Goal: Task Accomplishment & Management: Complete application form

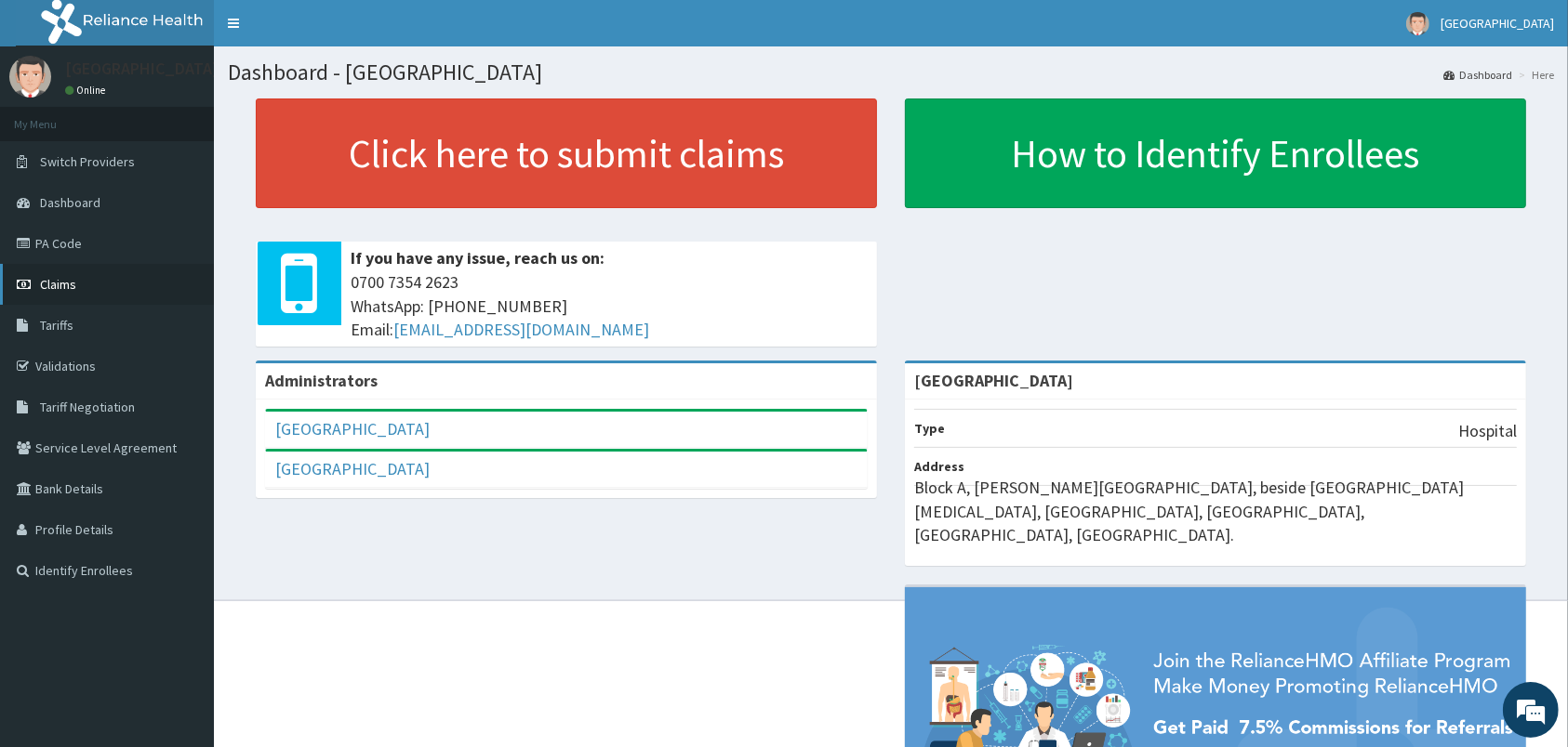
click at [34, 292] on link "Claims" at bounding box center [107, 284] width 214 height 41
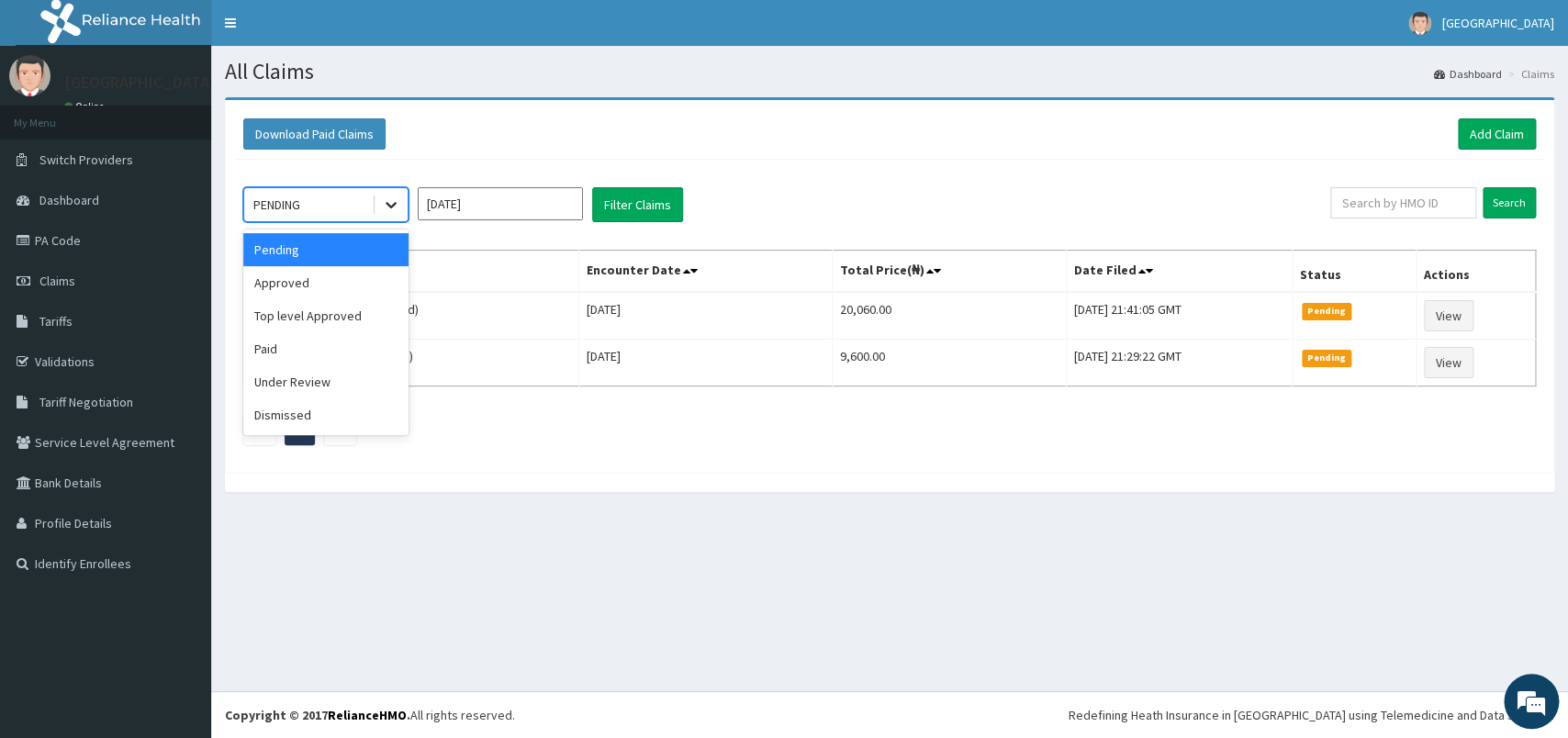
click at [390, 221] on div at bounding box center [391, 205] width 33 height 33
click at [372, 276] on div "Approved" at bounding box center [325, 282] width 165 height 33
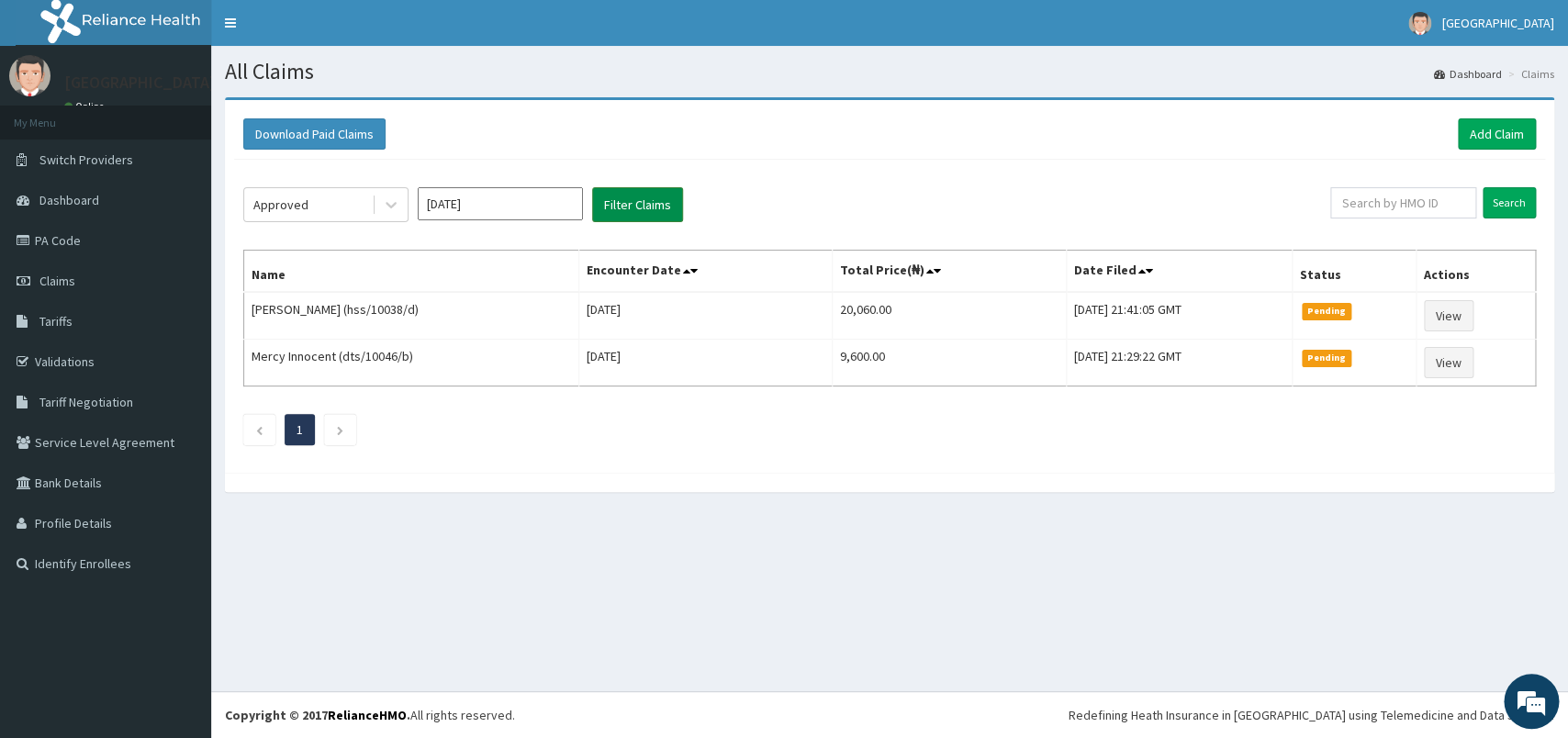
click at [631, 206] on button "Filter Claims" at bounding box center [637, 205] width 91 height 35
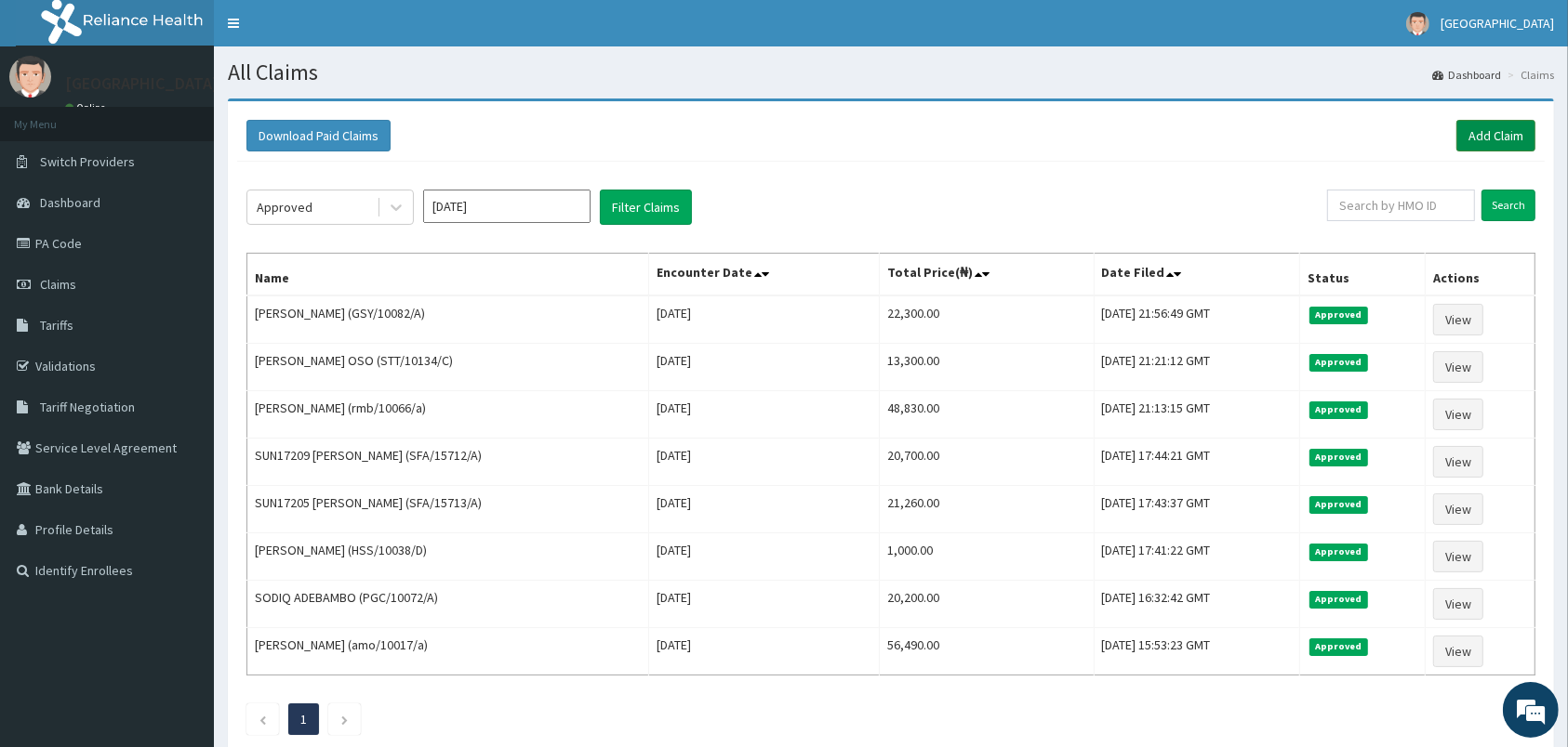
click at [1501, 124] on link "Add Claim" at bounding box center [1496, 136] width 79 height 32
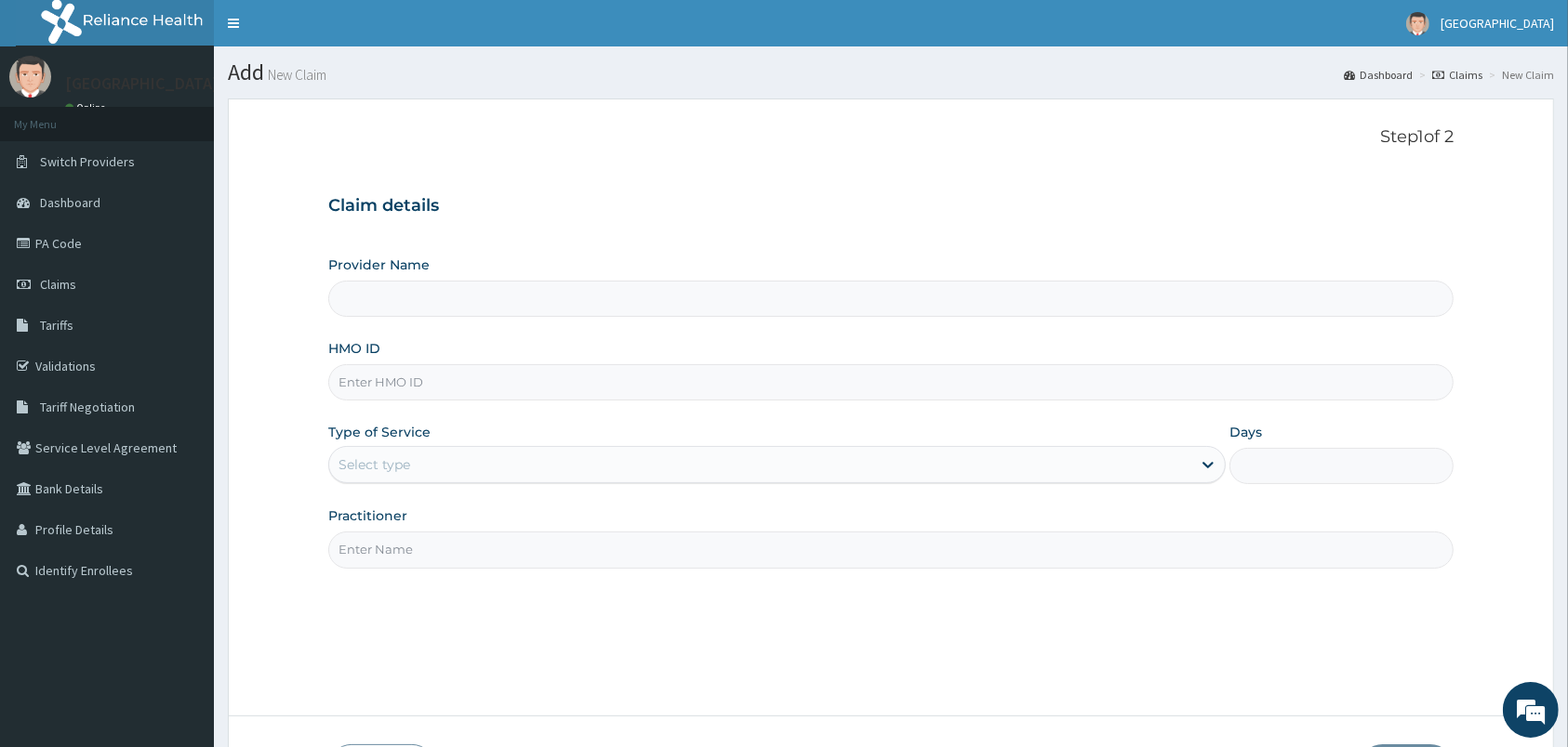
click at [441, 387] on input "HMO ID" at bounding box center [891, 382] width 1126 height 37
type input "ECC"
type input "[GEOGRAPHIC_DATA]"
type input "ecc/10112/a"
click at [447, 468] on div "Select type" at bounding box center [760, 465] width 862 height 30
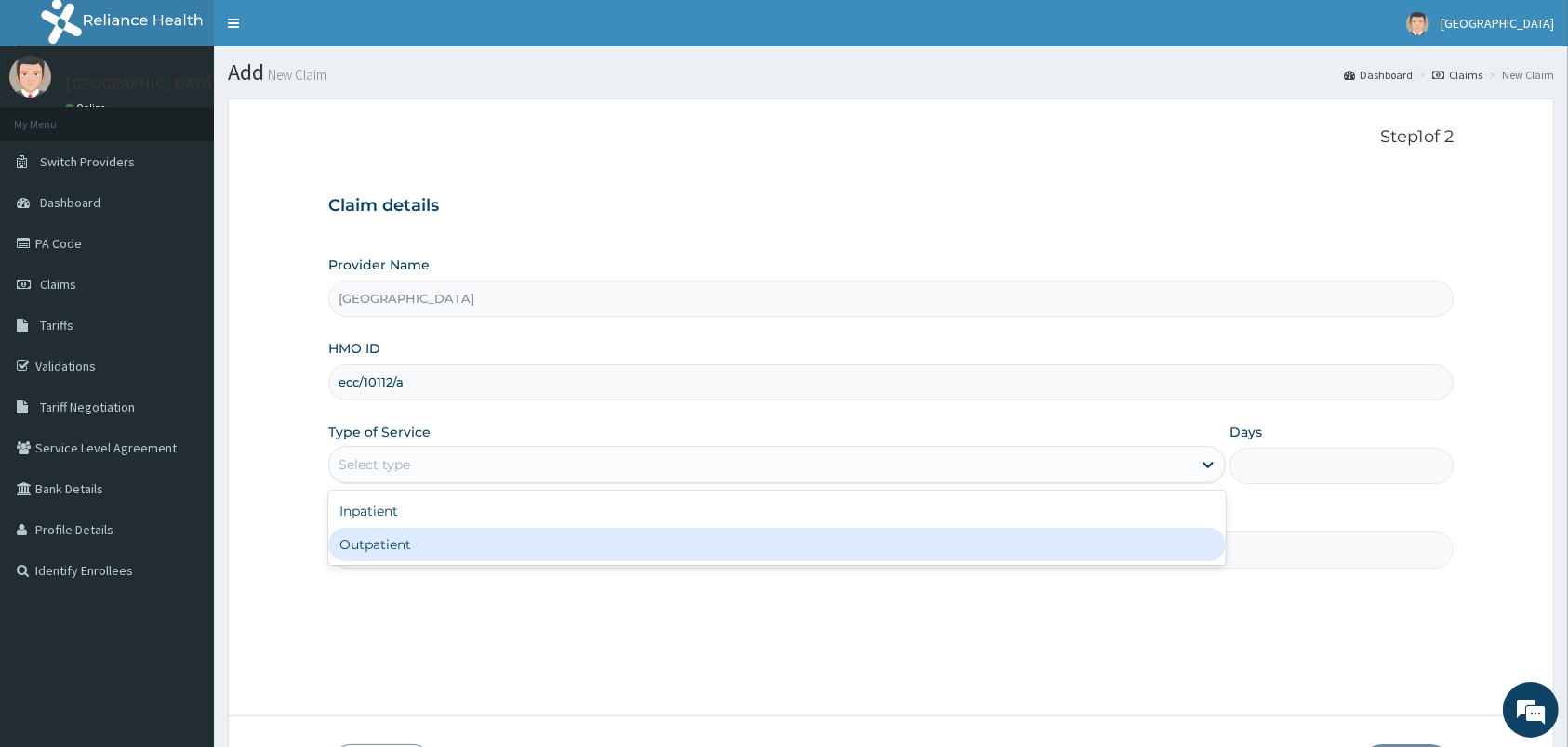
click at [460, 556] on div "Outpatient" at bounding box center [777, 545] width 898 height 34
type input "1"
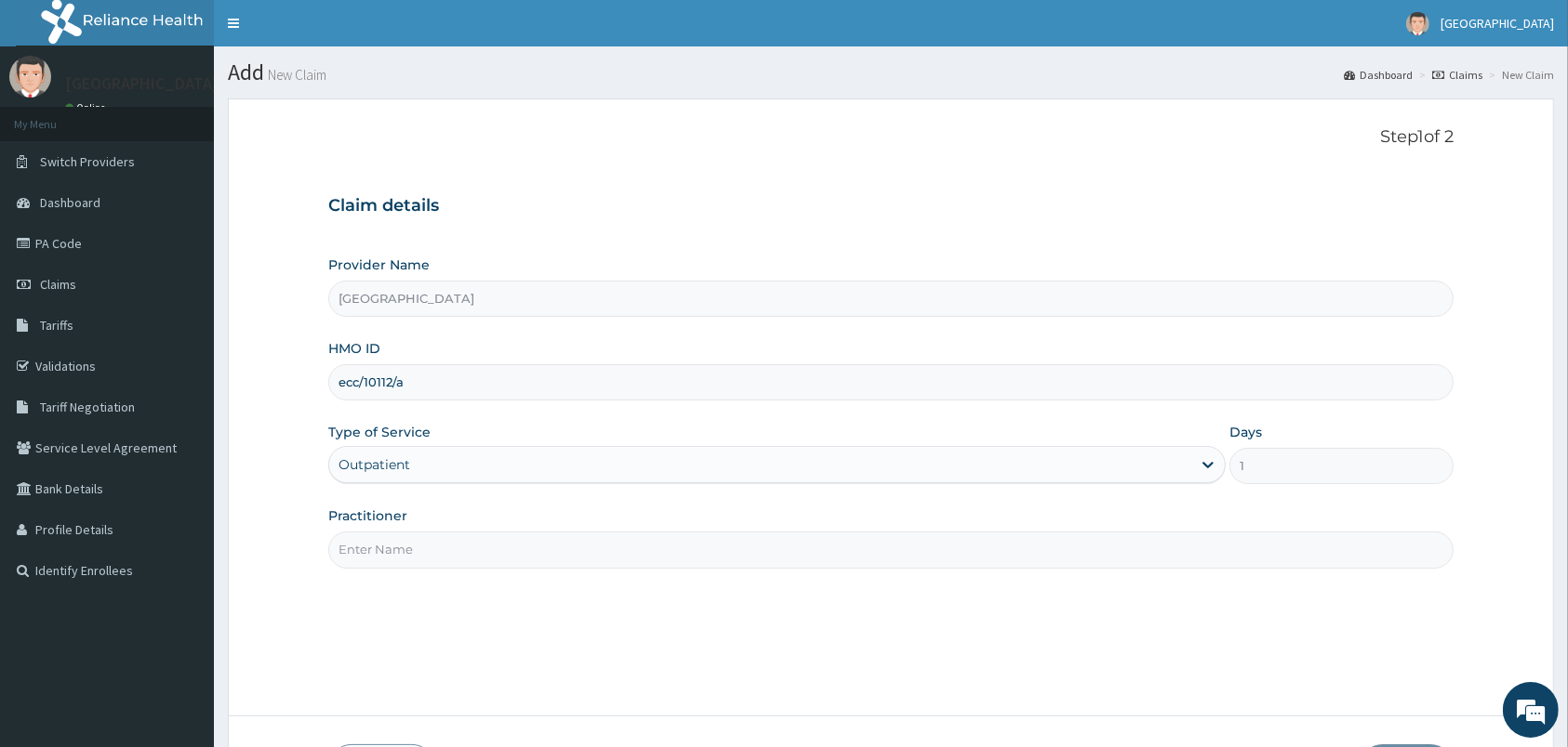
click at [460, 556] on input "Practitioner" at bounding box center [891, 549] width 1126 height 37
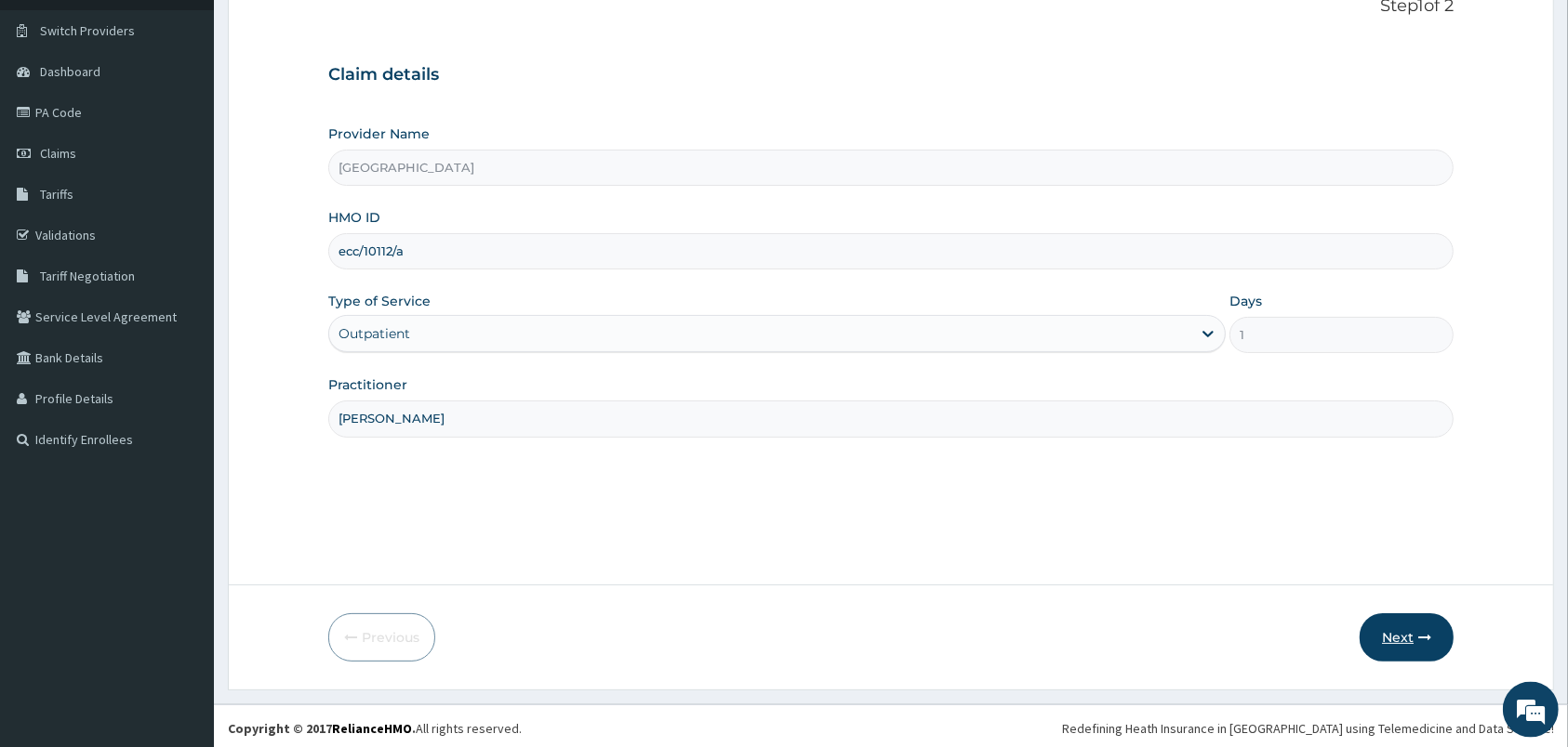
type input "[PERSON_NAME]"
click at [1426, 634] on icon "button" at bounding box center [1424, 637] width 13 height 13
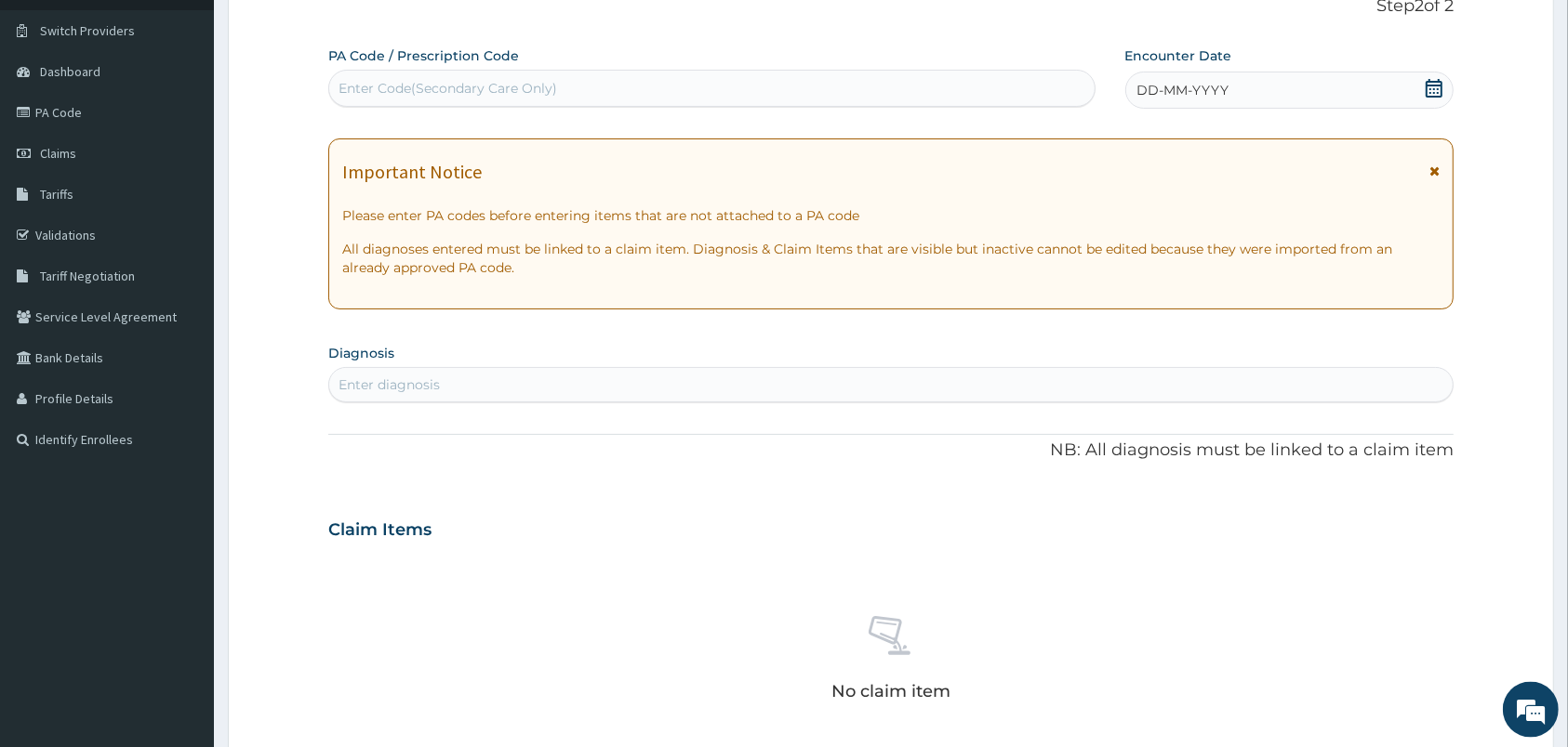
click at [1435, 97] on icon at bounding box center [1433, 88] width 17 height 19
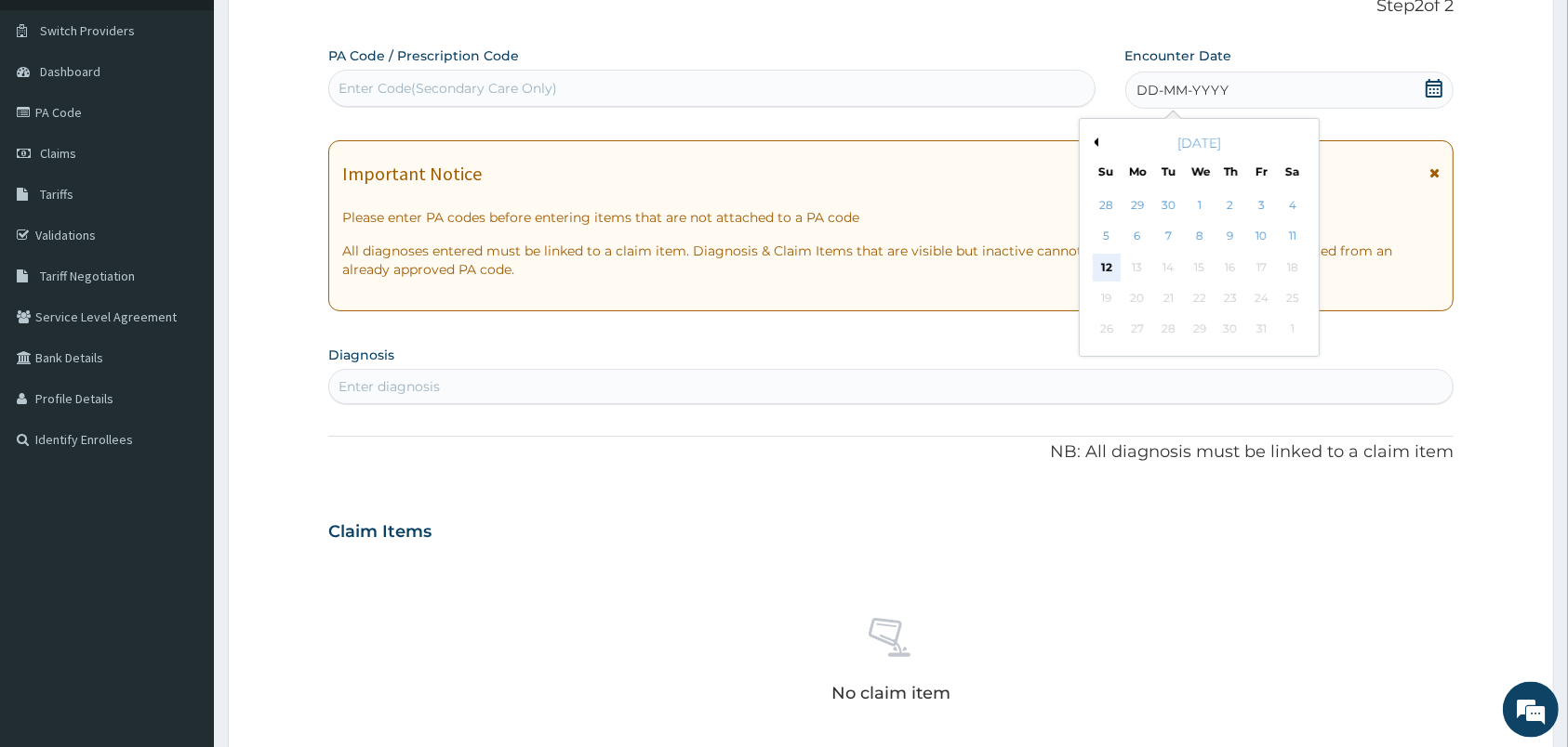
click at [1113, 255] on div "12" at bounding box center [1106, 267] width 28 height 28
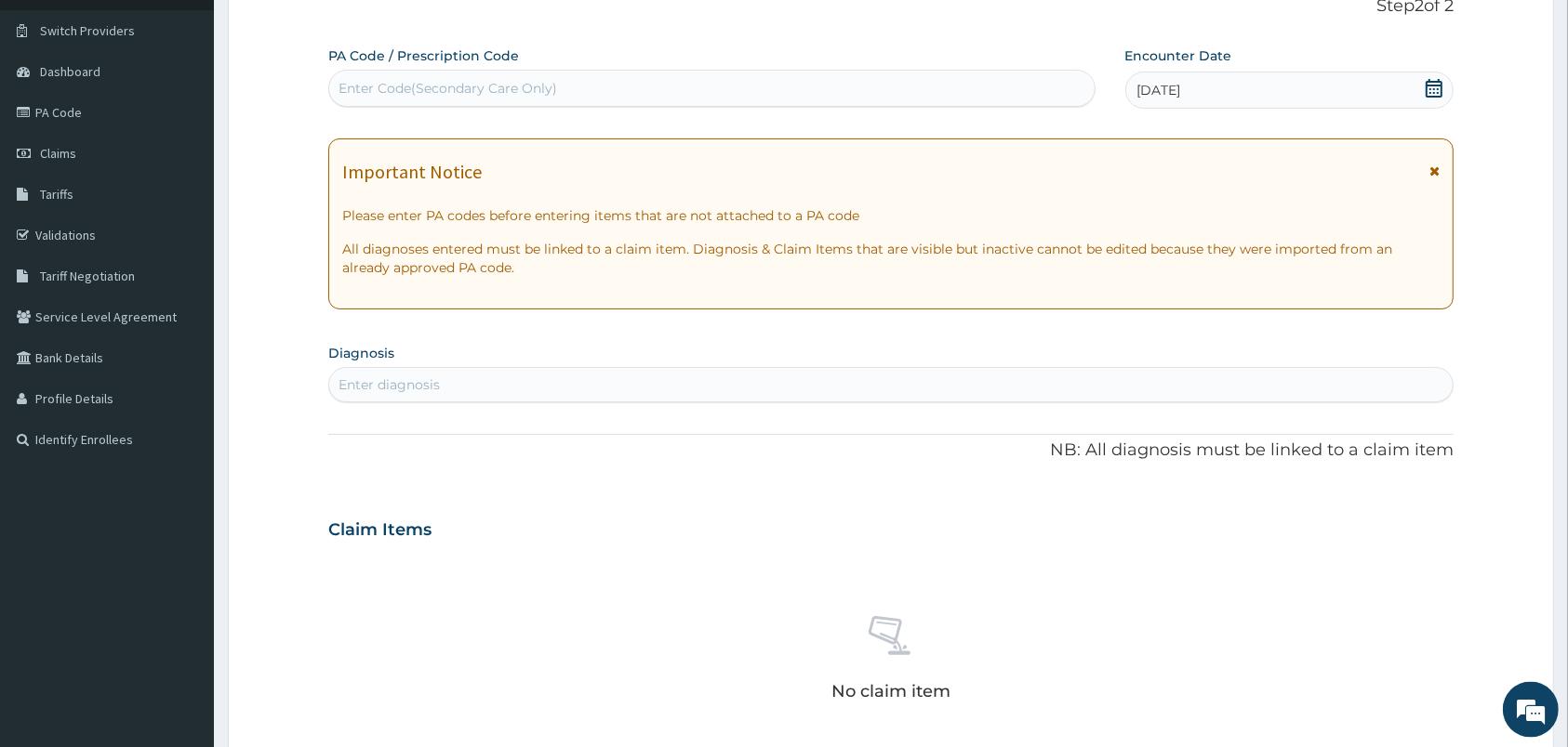
click at [1017, 378] on div "Enter diagnosis" at bounding box center [891, 385] width 1124 height 30
type input "MALARIA"
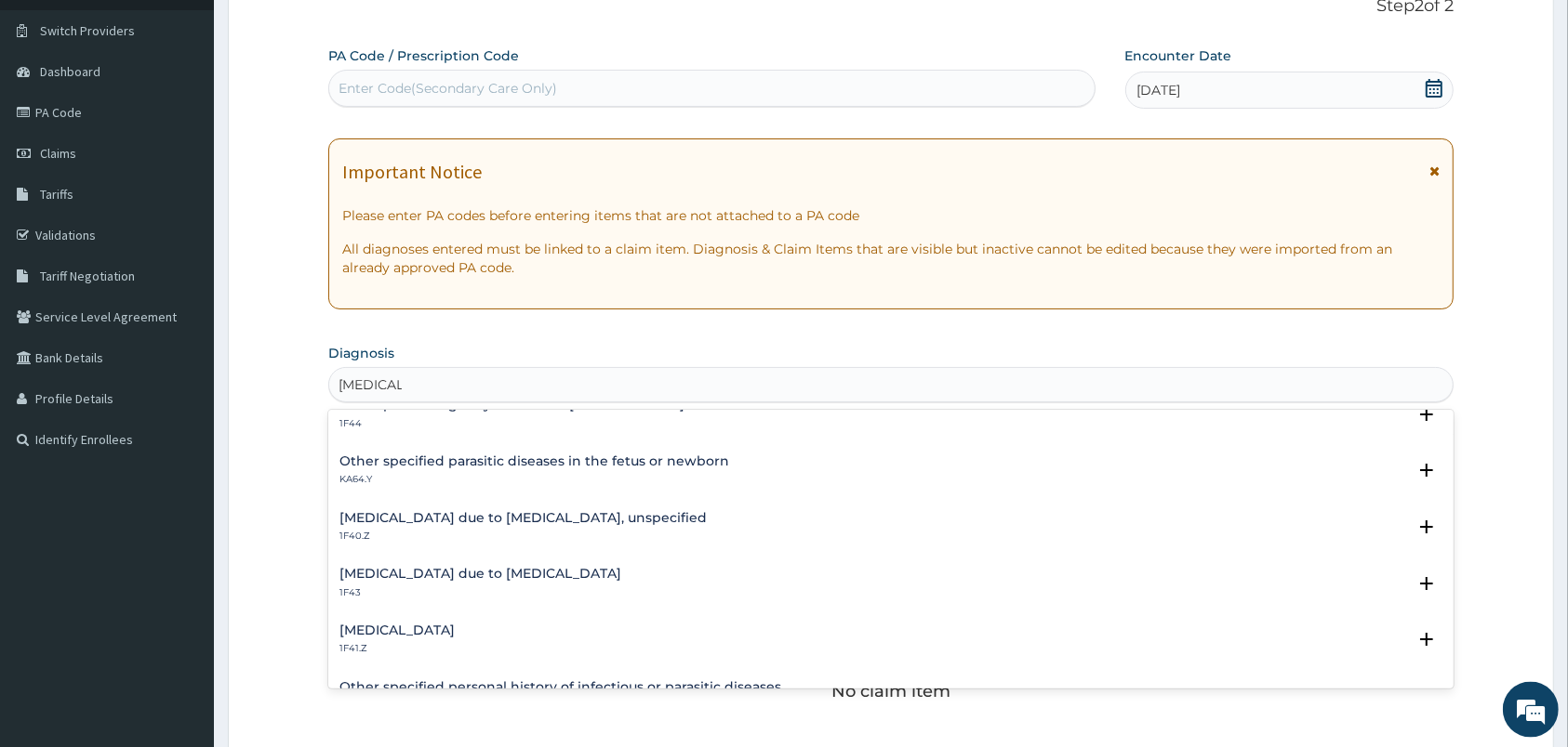
scroll to position [195, 0]
click at [522, 510] on h4 "Malaria due to Plasmodium falciparum, unspecified" at bounding box center [523, 515] width 367 height 14
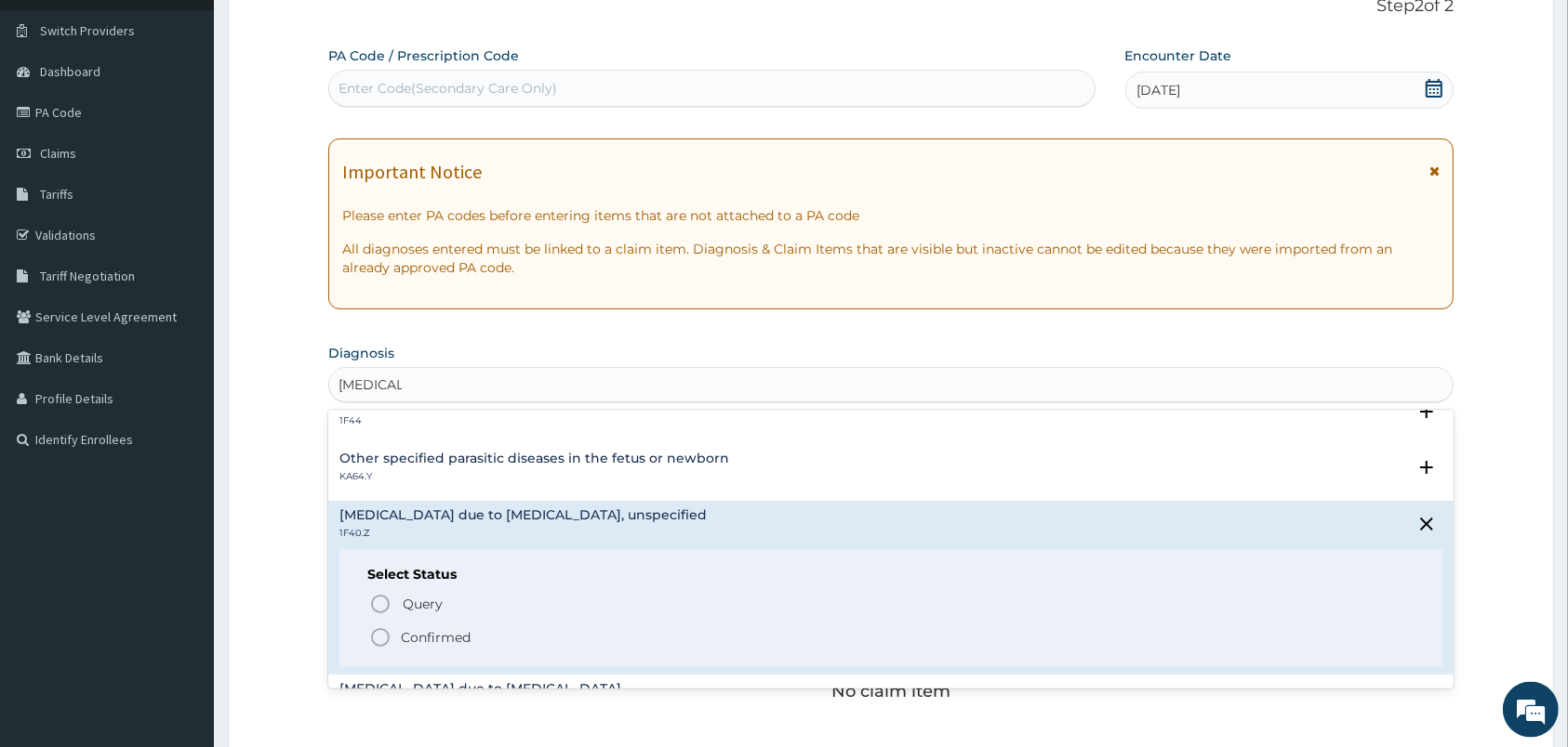
click at [382, 635] on icon "status option filled" at bounding box center [380, 637] width 23 height 23
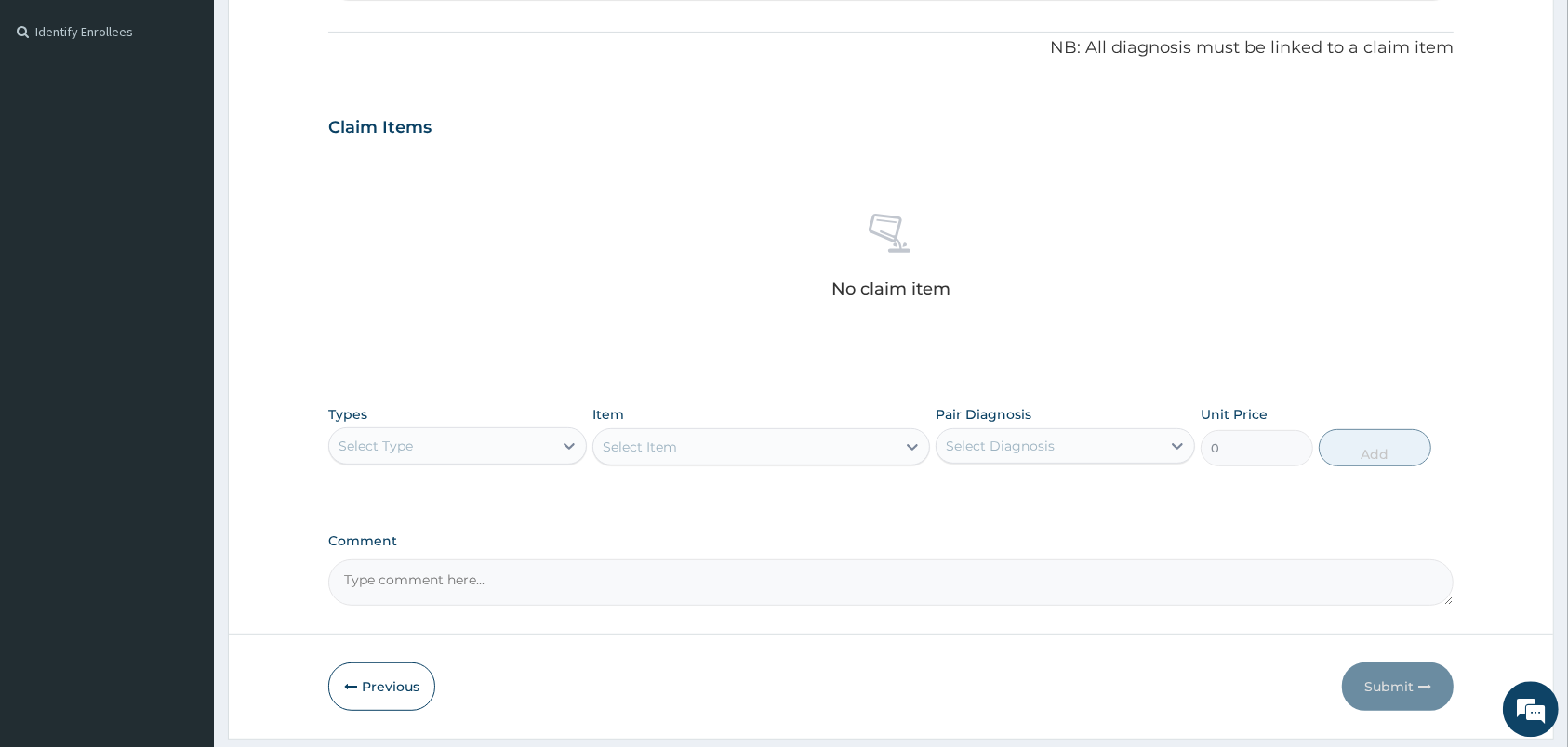
scroll to position [548, 0]
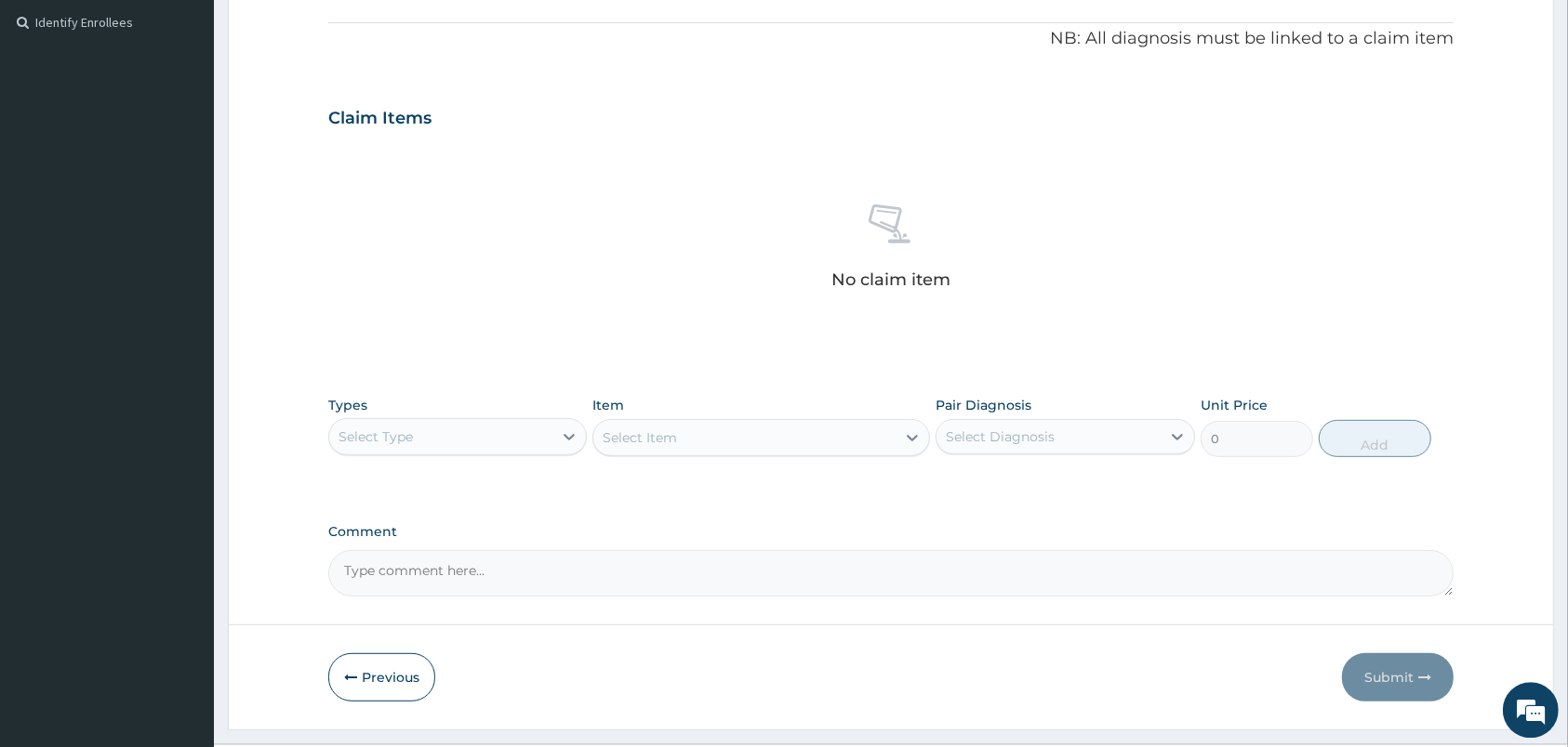
click at [508, 437] on div "Select Type" at bounding box center [441, 436] width 223 height 30
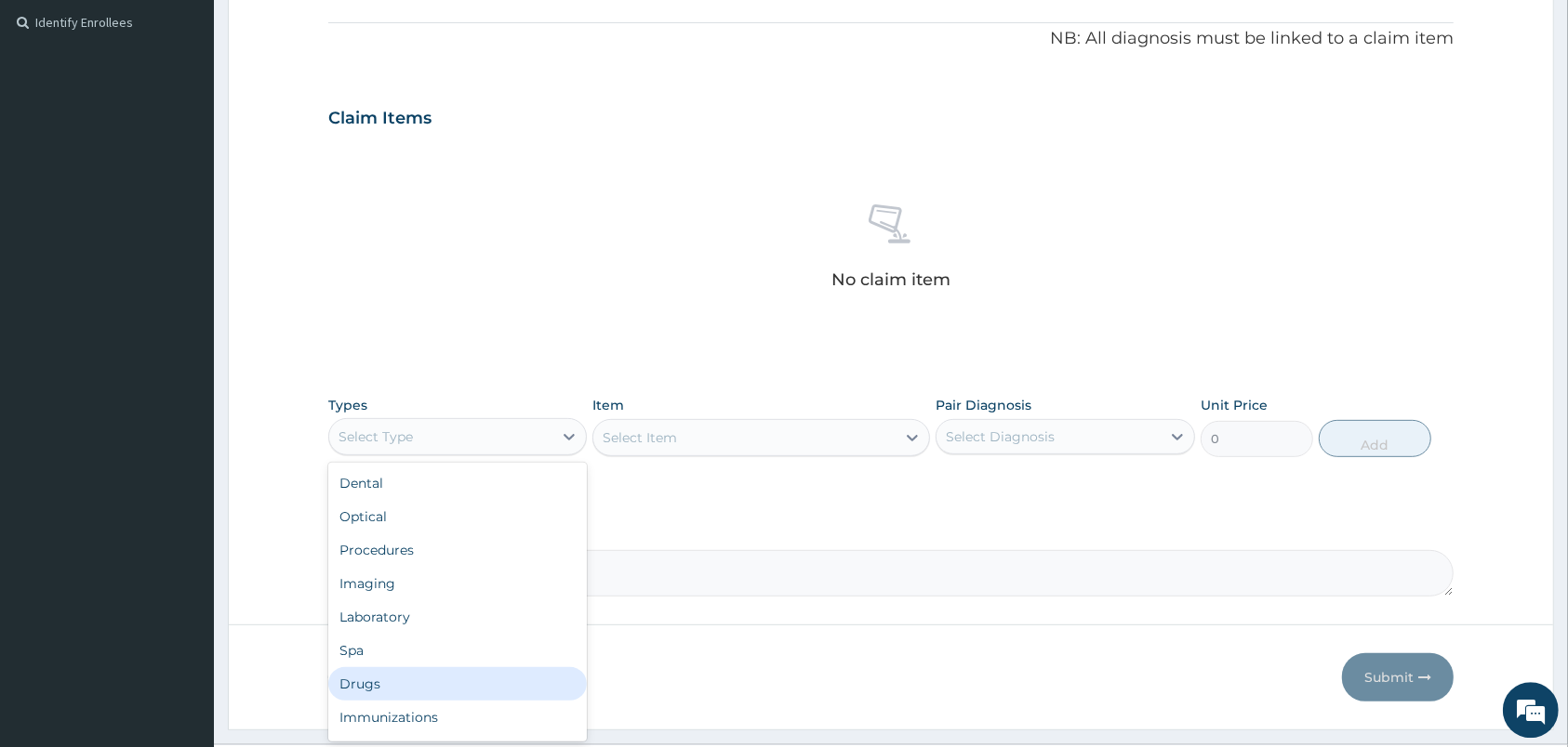
click at [437, 677] on div "Drugs" at bounding box center [457, 684] width 258 height 34
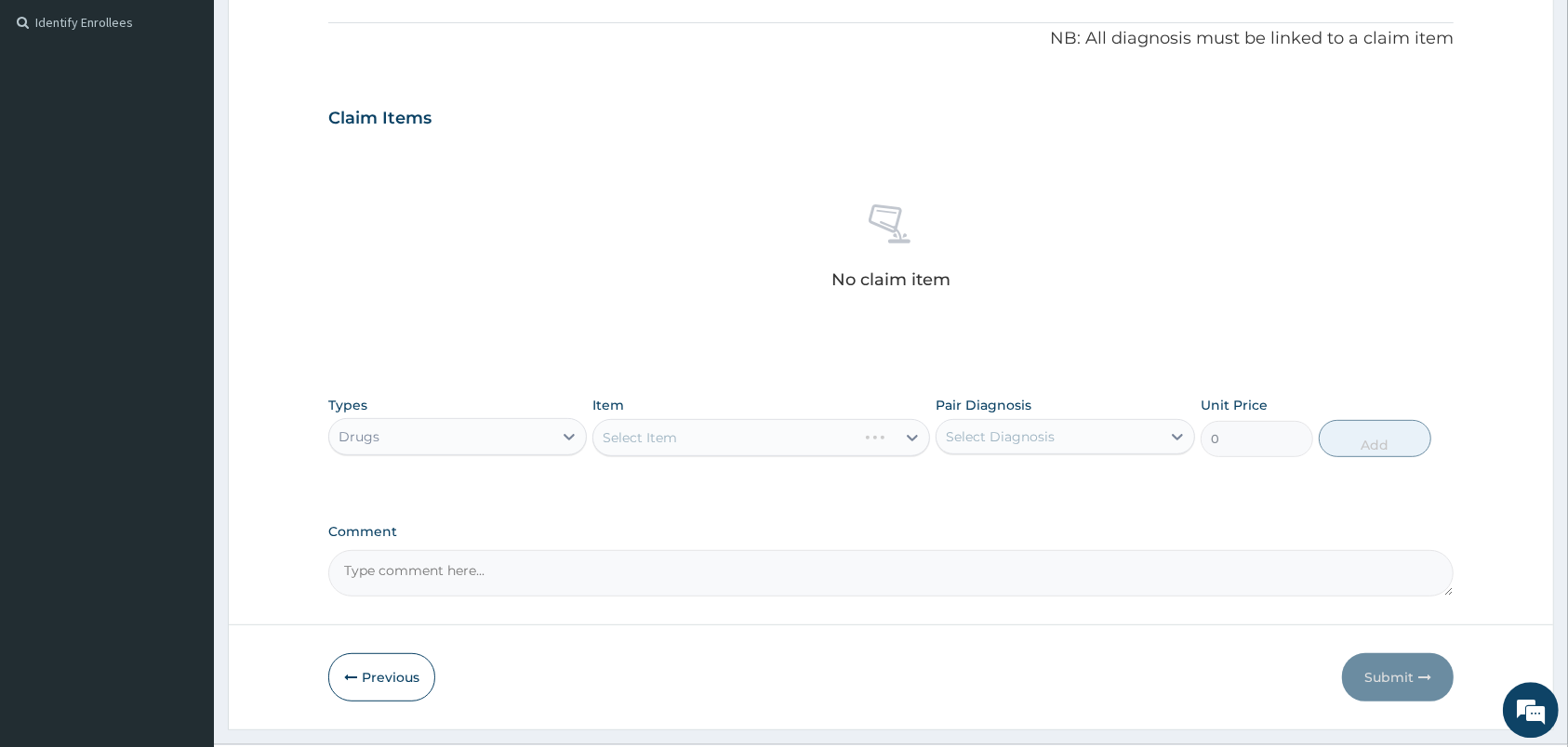
click at [1059, 435] on div "Select Diagnosis" at bounding box center [1047, 436] width 223 height 30
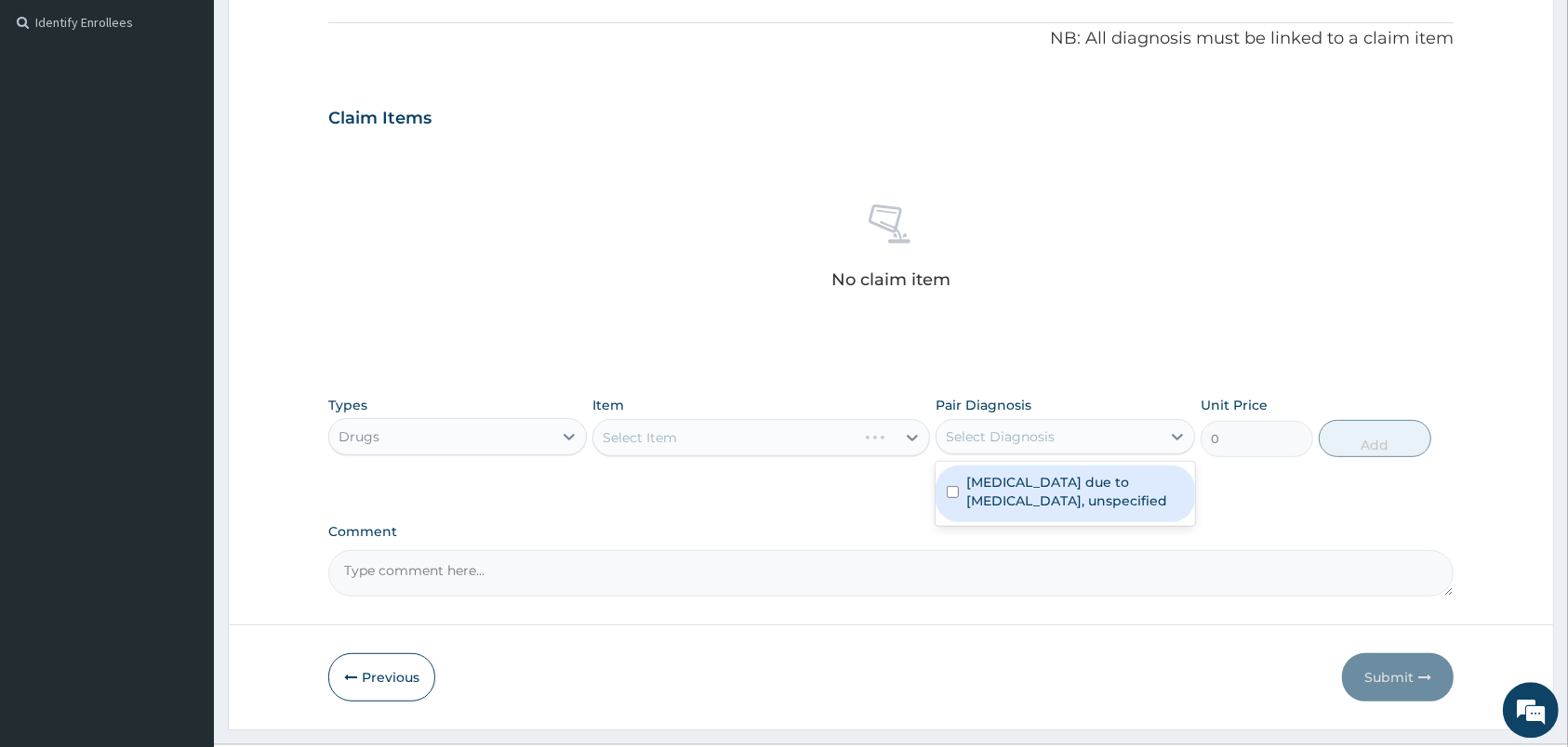
click at [1061, 498] on label "Malaria due to Plasmodium falciparum, unspecified" at bounding box center [1074, 492] width 217 height 38
checkbox input "true"
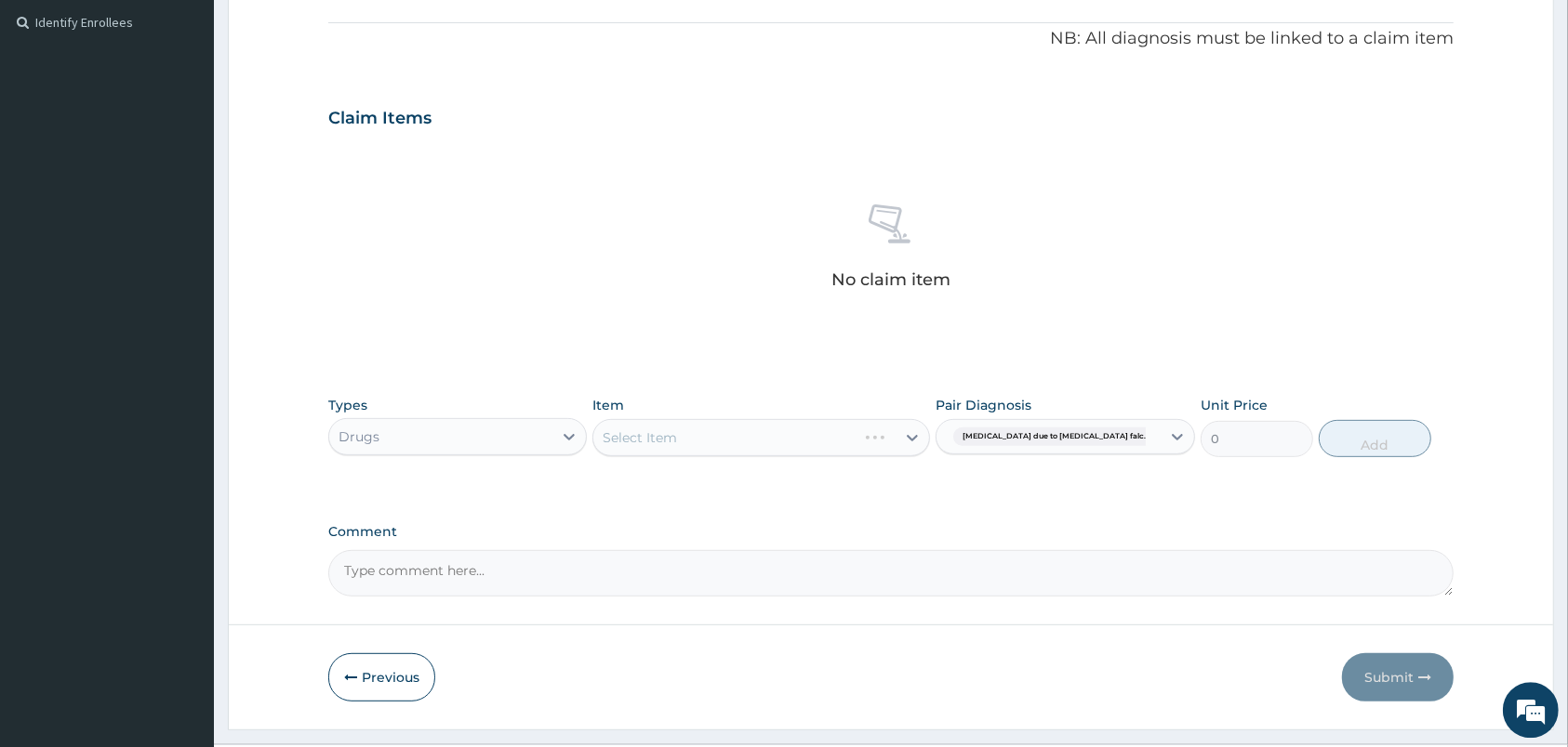
click at [842, 437] on div "Select Item" at bounding box center [760, 438] width 338 height 38
click at [787, 447] on div "Select Item" at bounding box center [743, 437] width 302 height 30
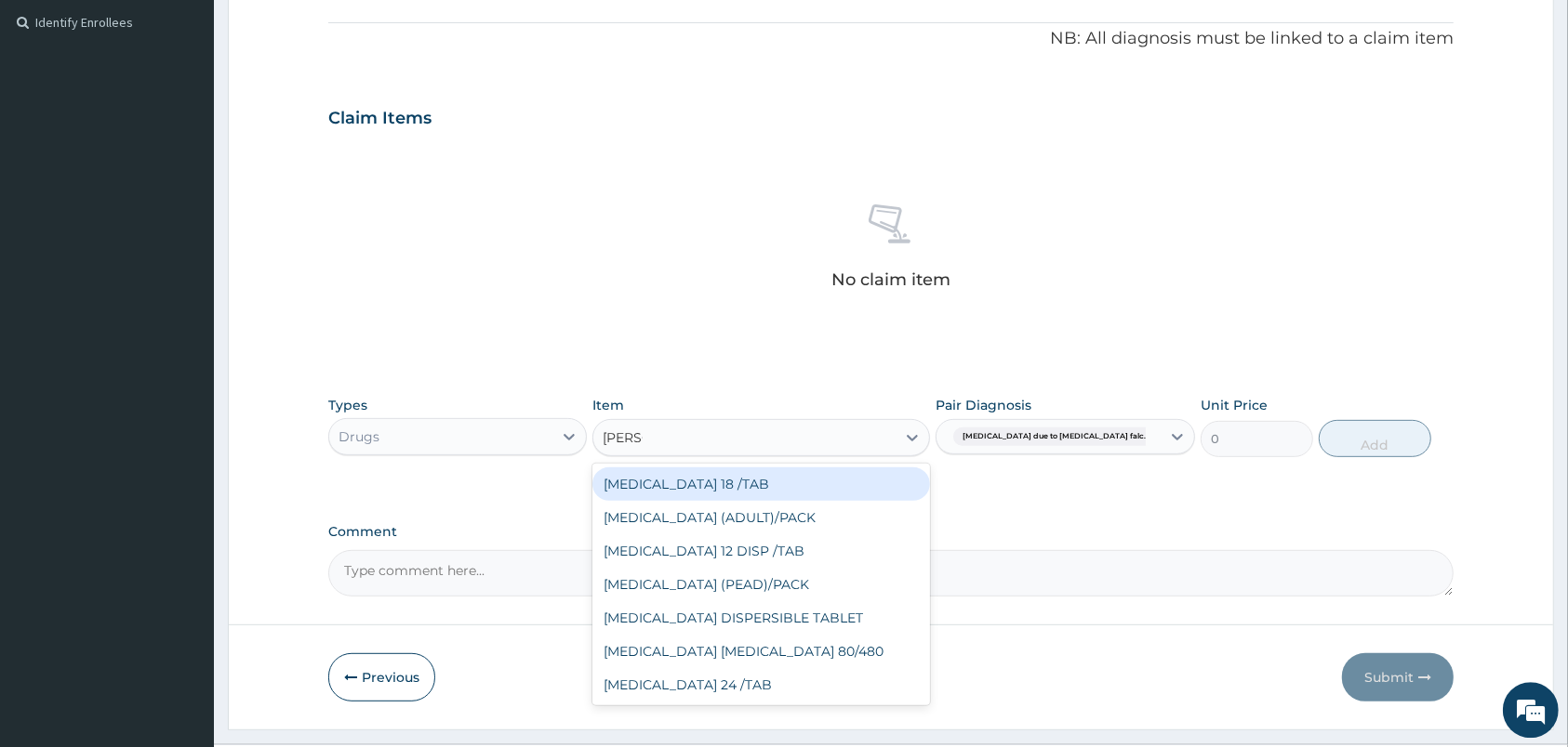
type input "COART"
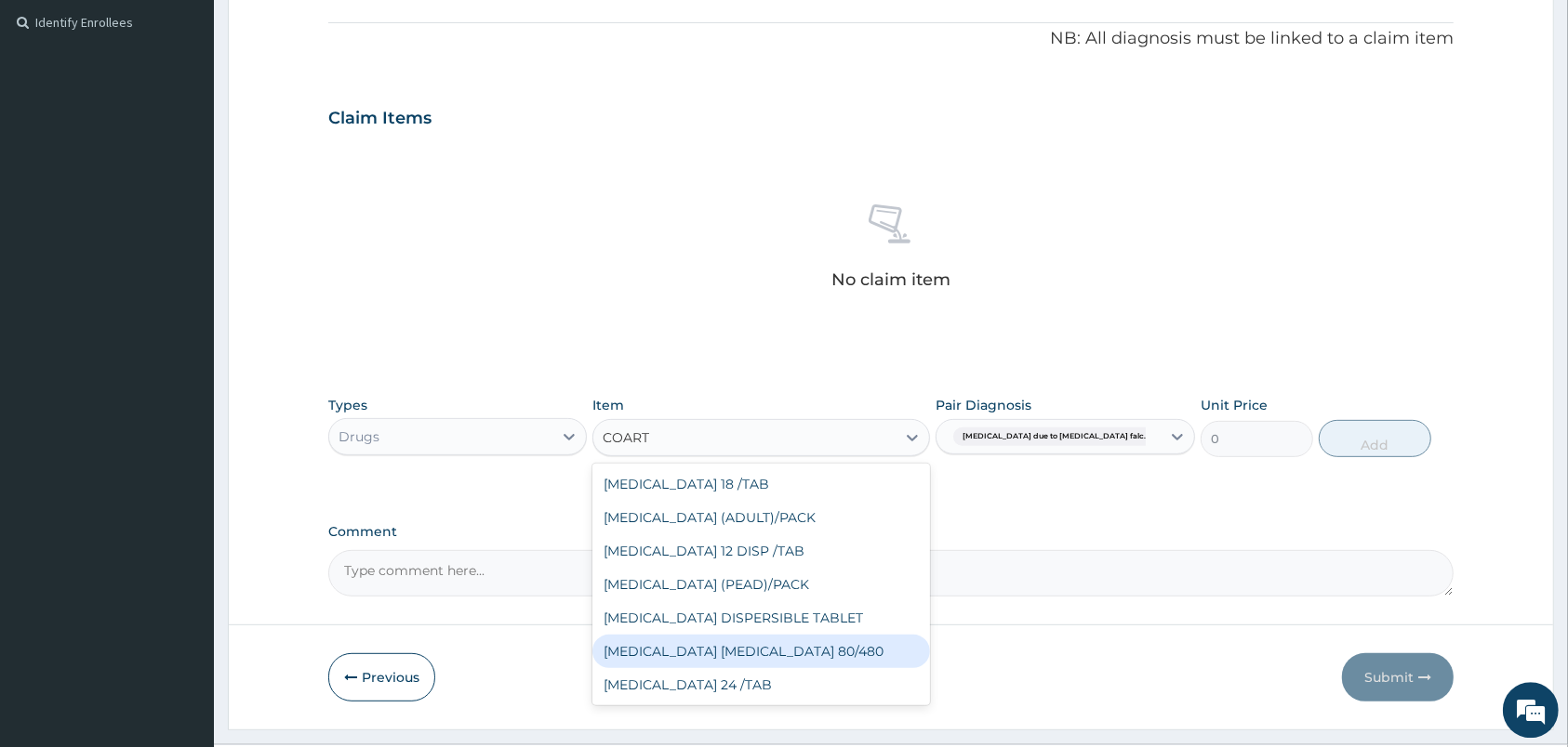
click at [790, 653] on div "COARTEM D TAB 80/480" at bounding box center [760, 652] width 338 height 34
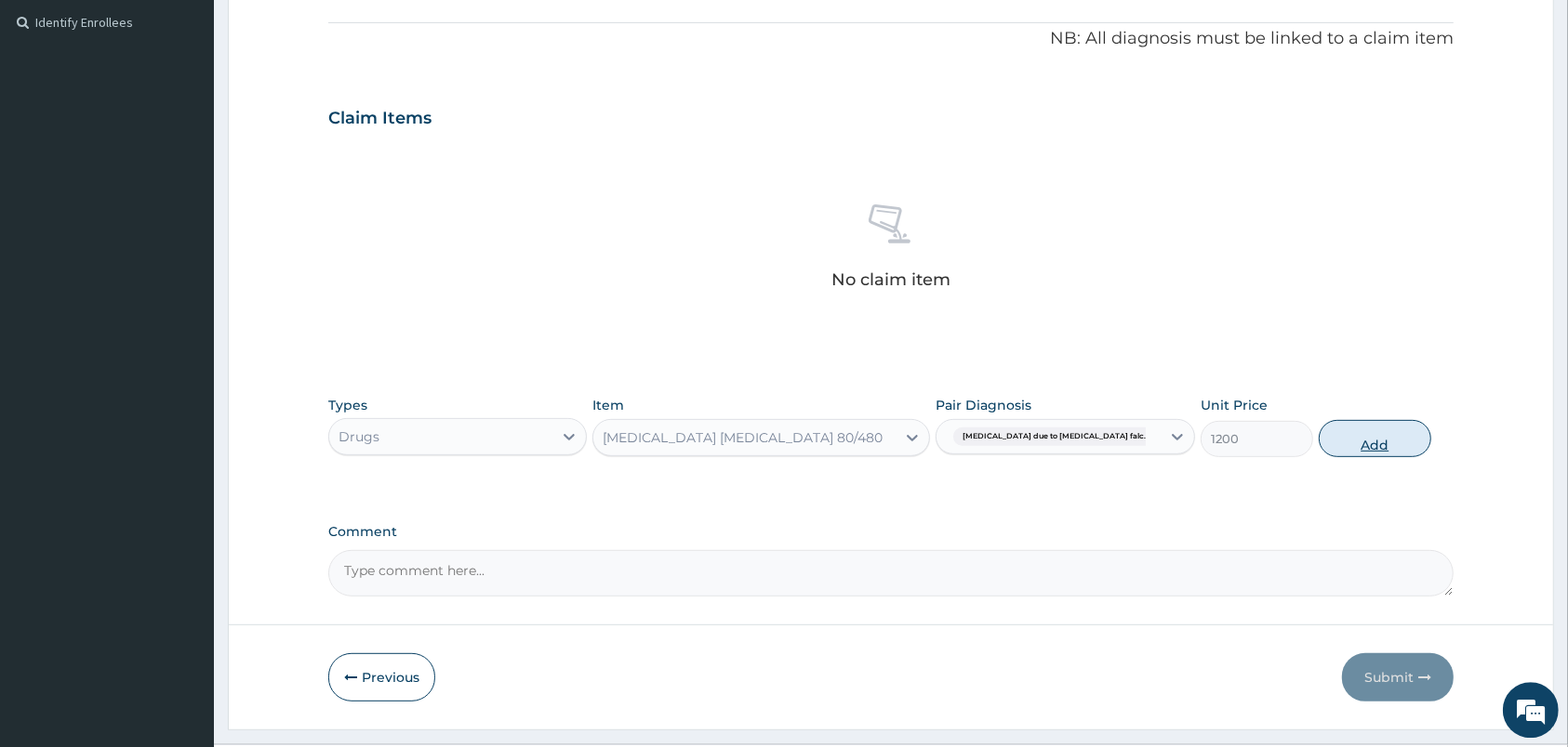
click at [1358, 439] on button "Add" at bounding box center [1375, 439] width 113 height 38
type input "0"
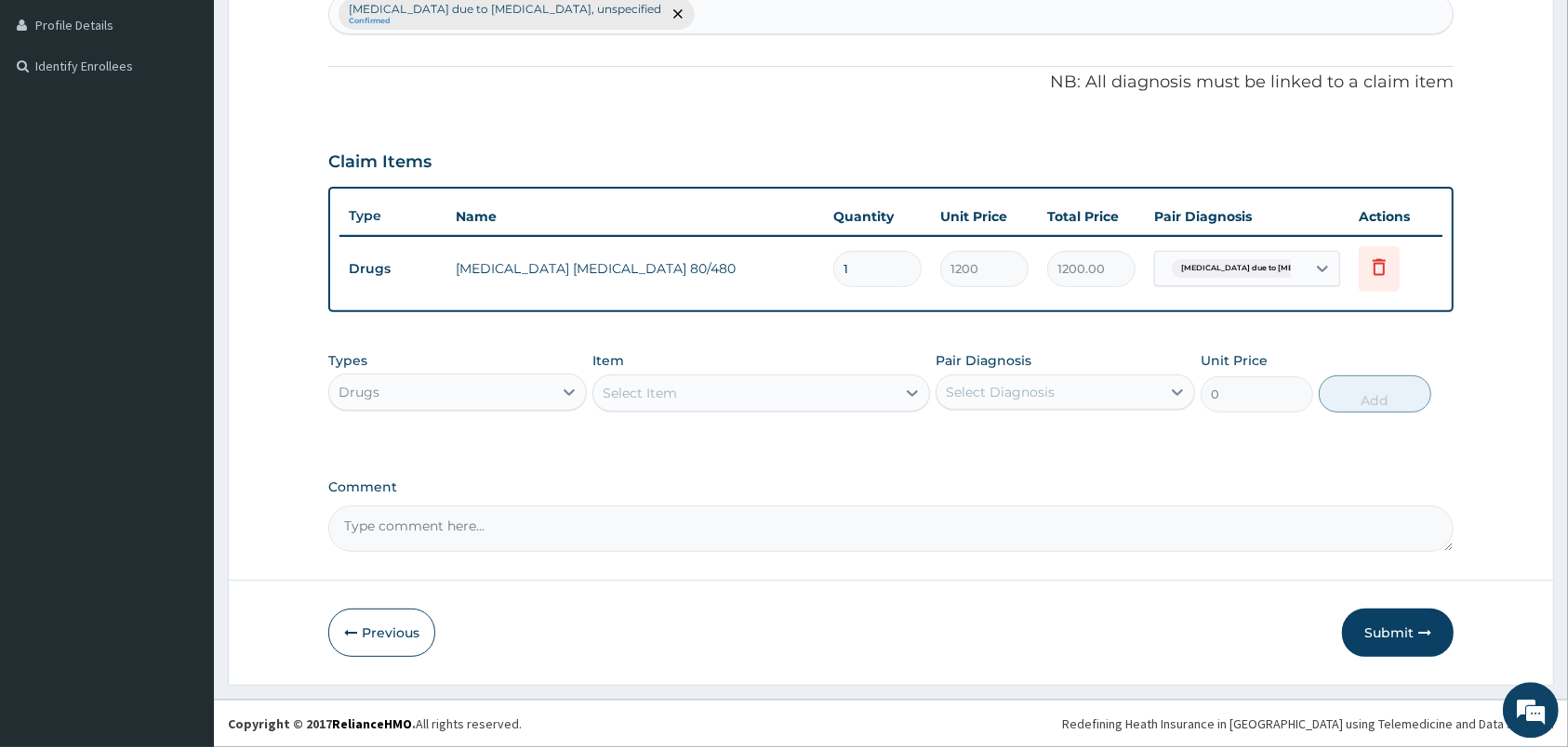
scroll to position [504, 0]
click at [787, 407] on div "Select Item" at bounding box center [743, 394] width 302 height 30
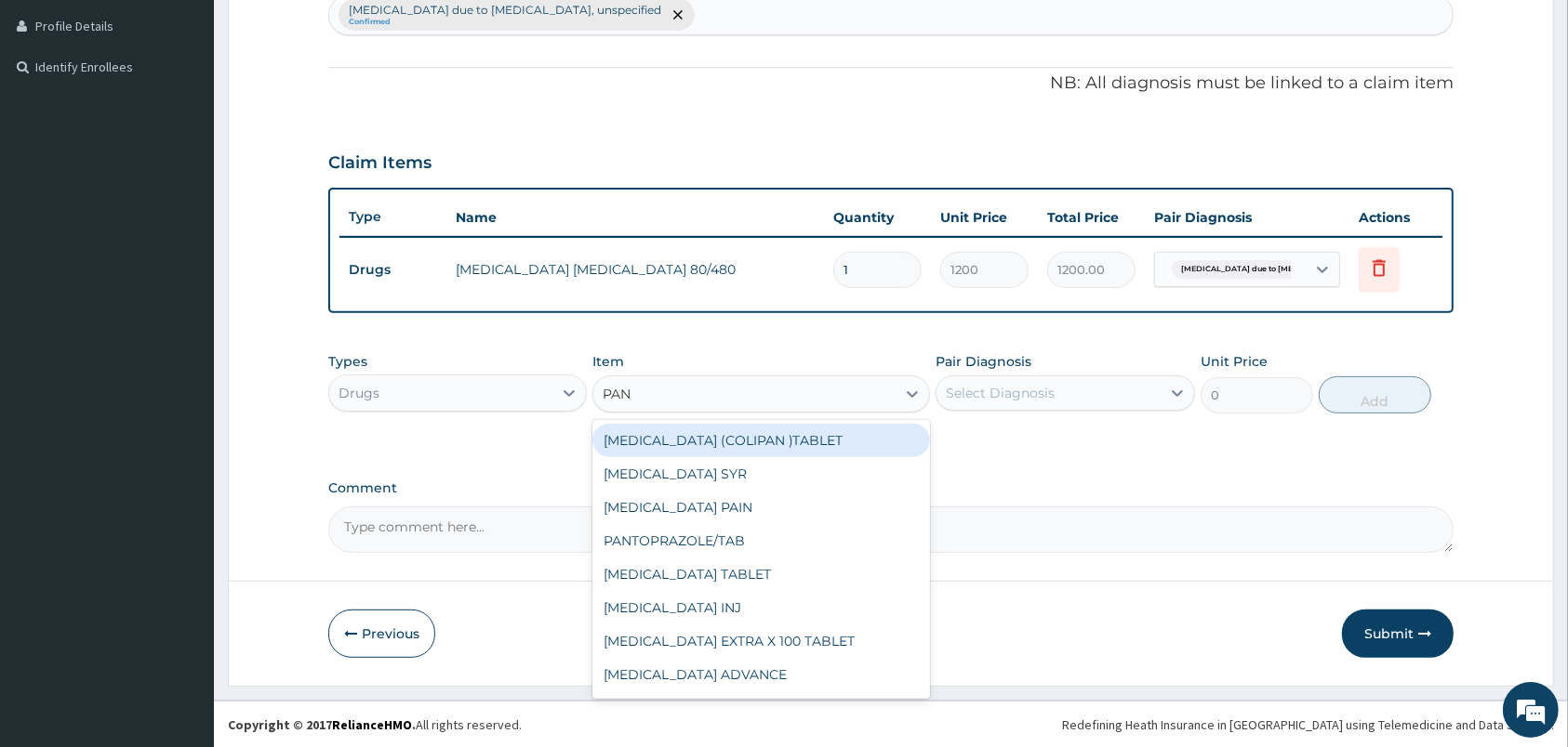
type input "PANA"
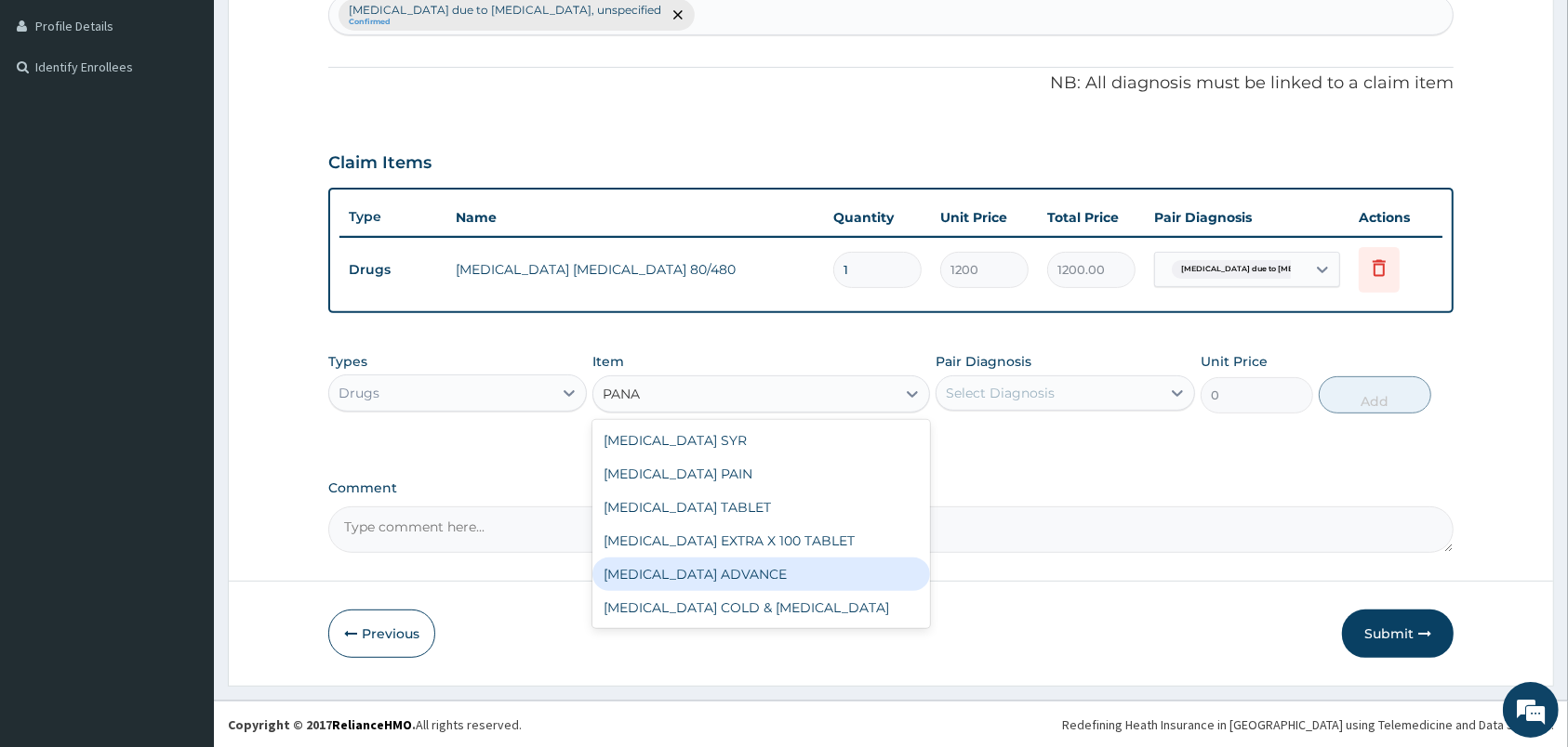
click at [744, 567] on div "PANADOL ADVANCE" at bounding box center [760, 575] width 338 height 34
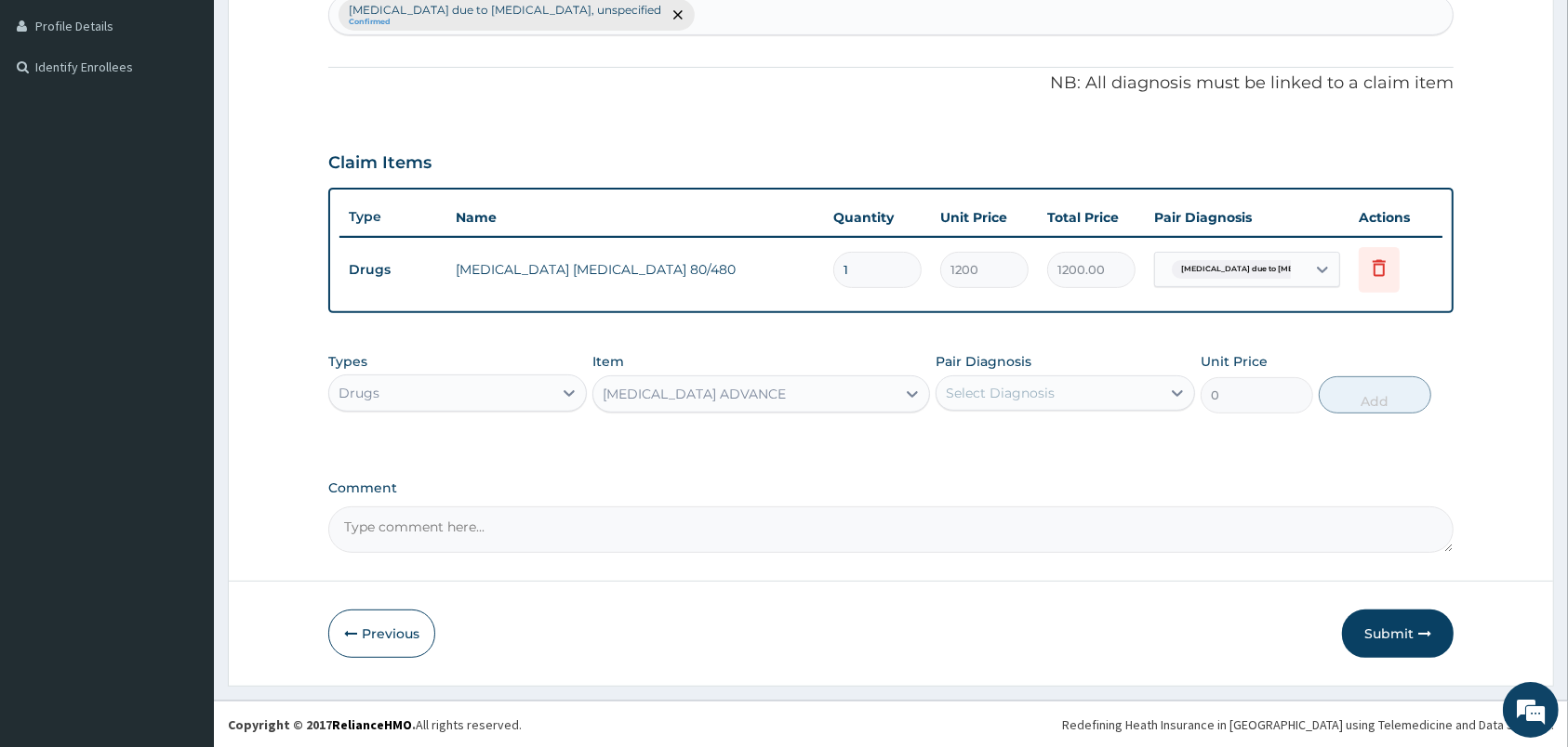
type input "90"
click at [1103, 398] on div "Select Diagnosis" at bounding box center [1047, 393] width 223 height 30
click at [1114, 453] on label "Malaria due to Plasmodium falciparum, unspecified" at bounding box center [1074, 448] width 217 height 38
checkbox input "true"
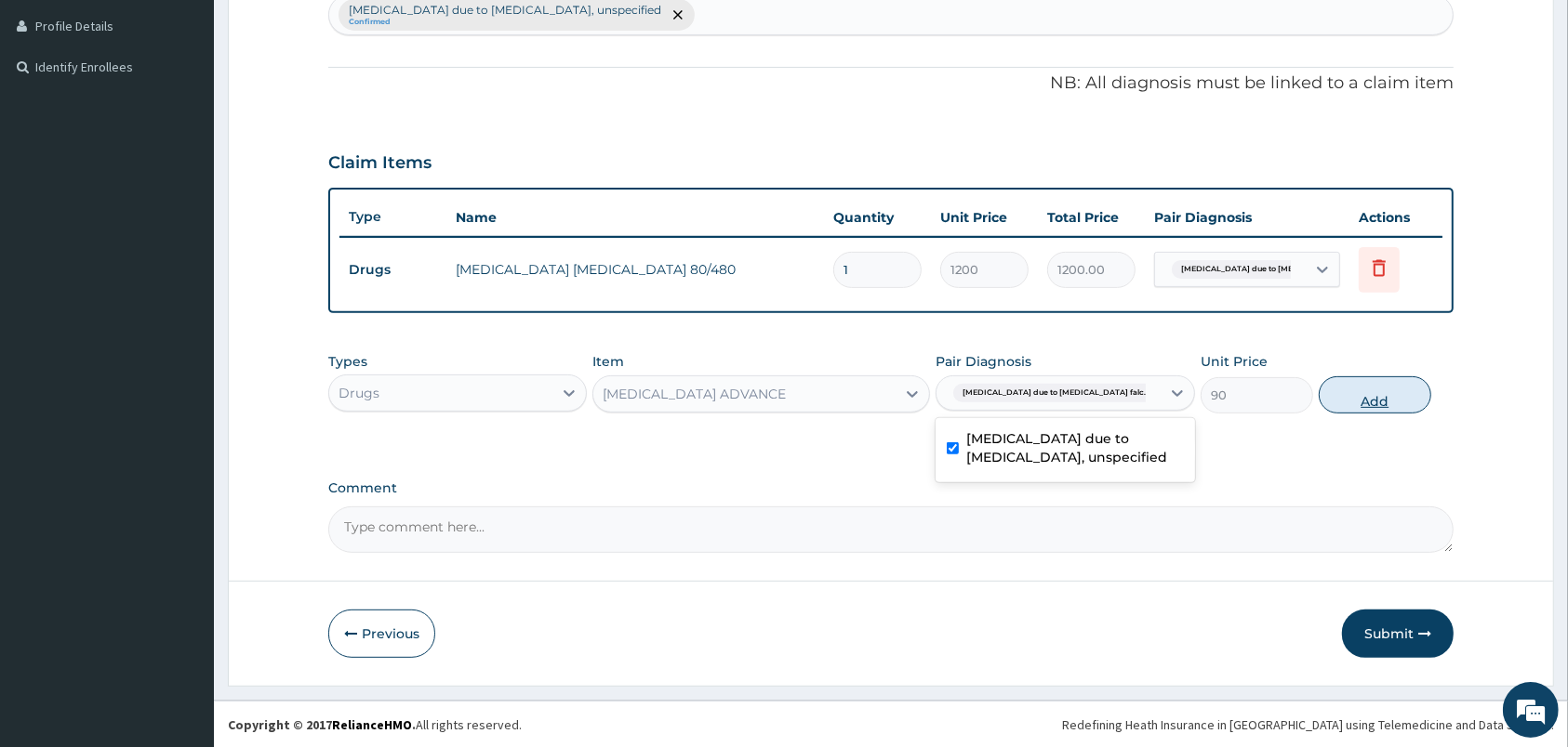
click at [1360, 406] on button "Add" at bounding box center [1375, 395] width 113 height 38
type input "0"
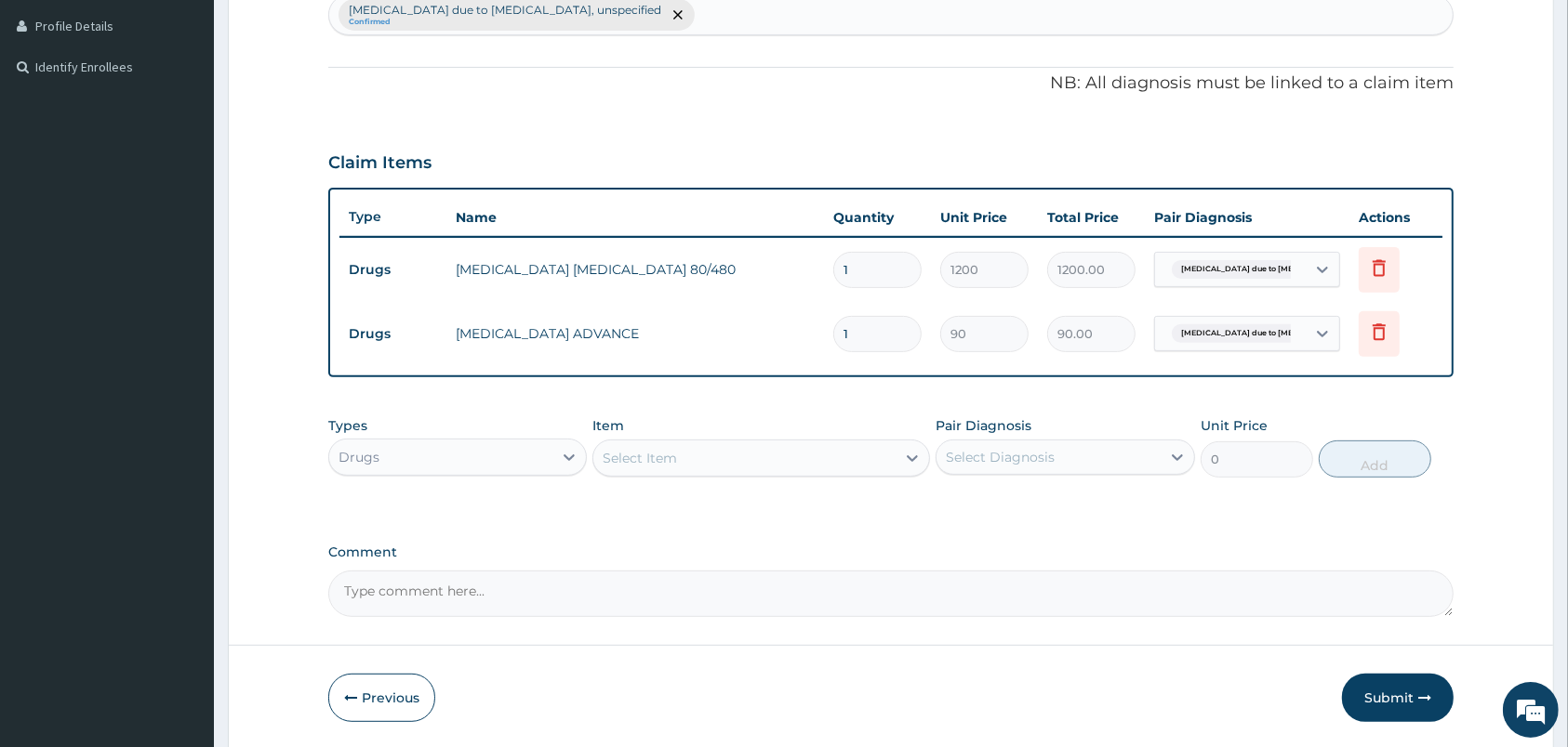
click at [878, 342] on input "1" at bounding box center [877, 333] width 88 height 37
type input "3"
type input "270.00"
type input "30"
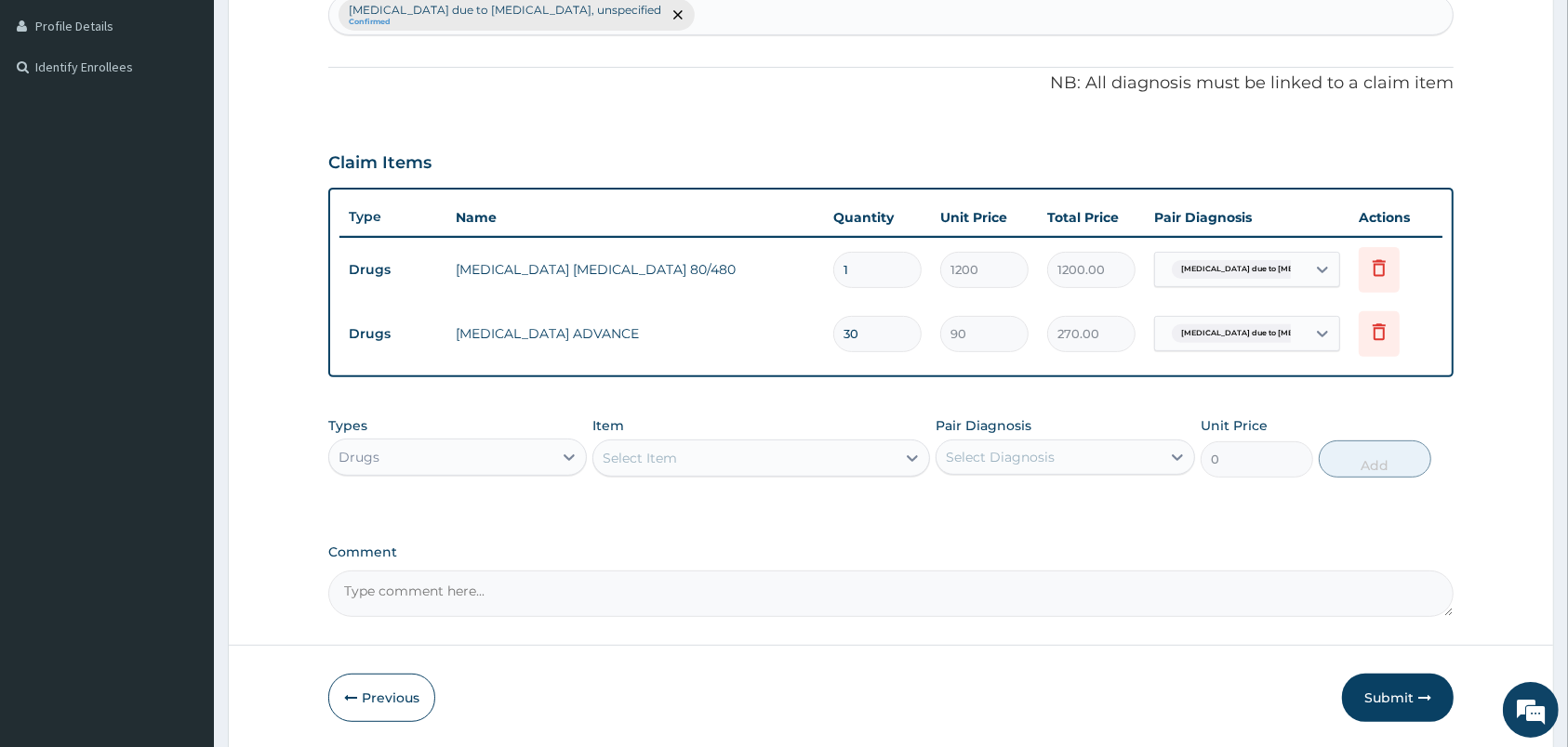
type input "2700.00"
type input "30"
click at [867, 268] on input "1" at bounding box center [877, 270] width 88 height 37
type input "6"
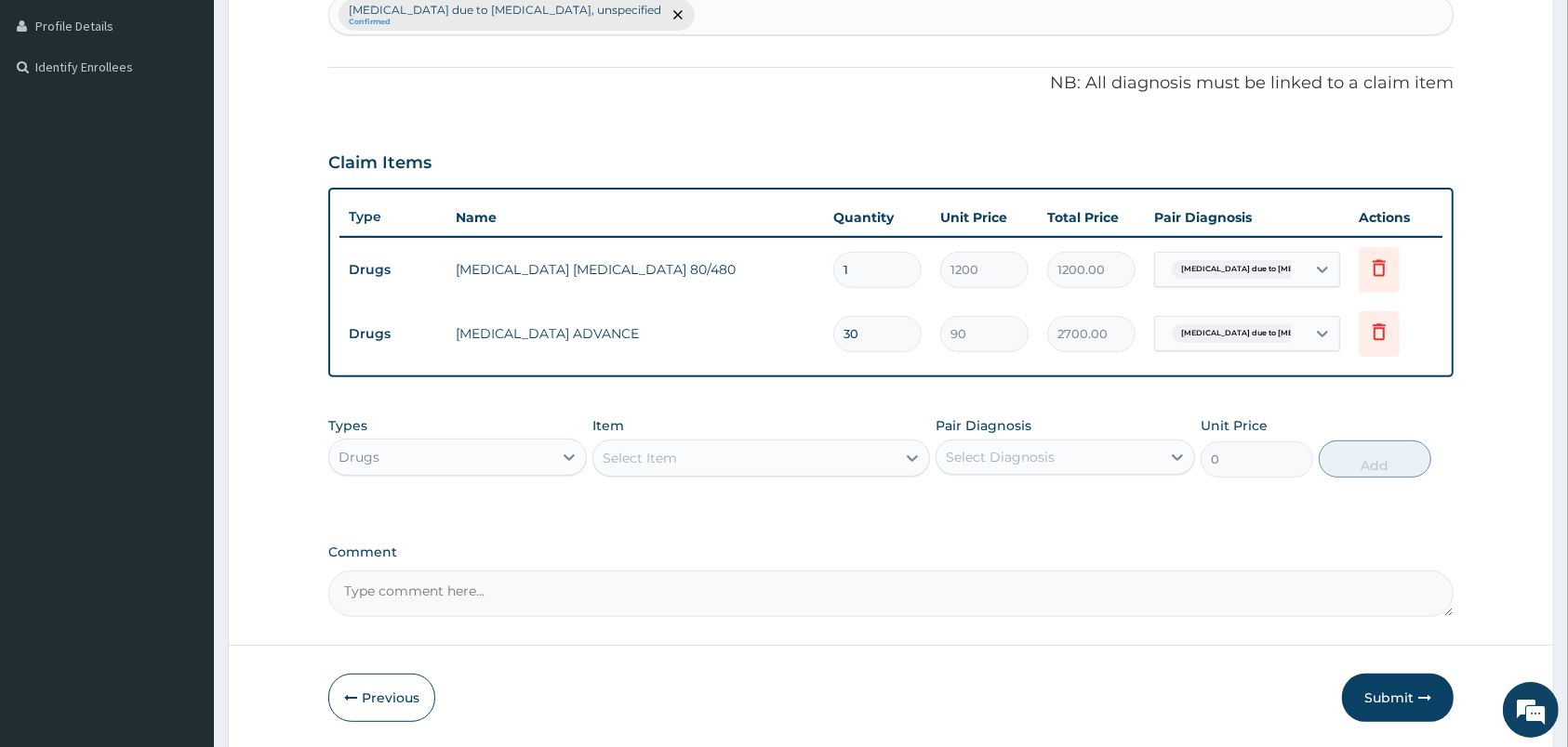
type input "7200.00"
type input "6"
click at [1382, 698] on button "Submit" at bounding box center [1398, 698] width 112 height 48
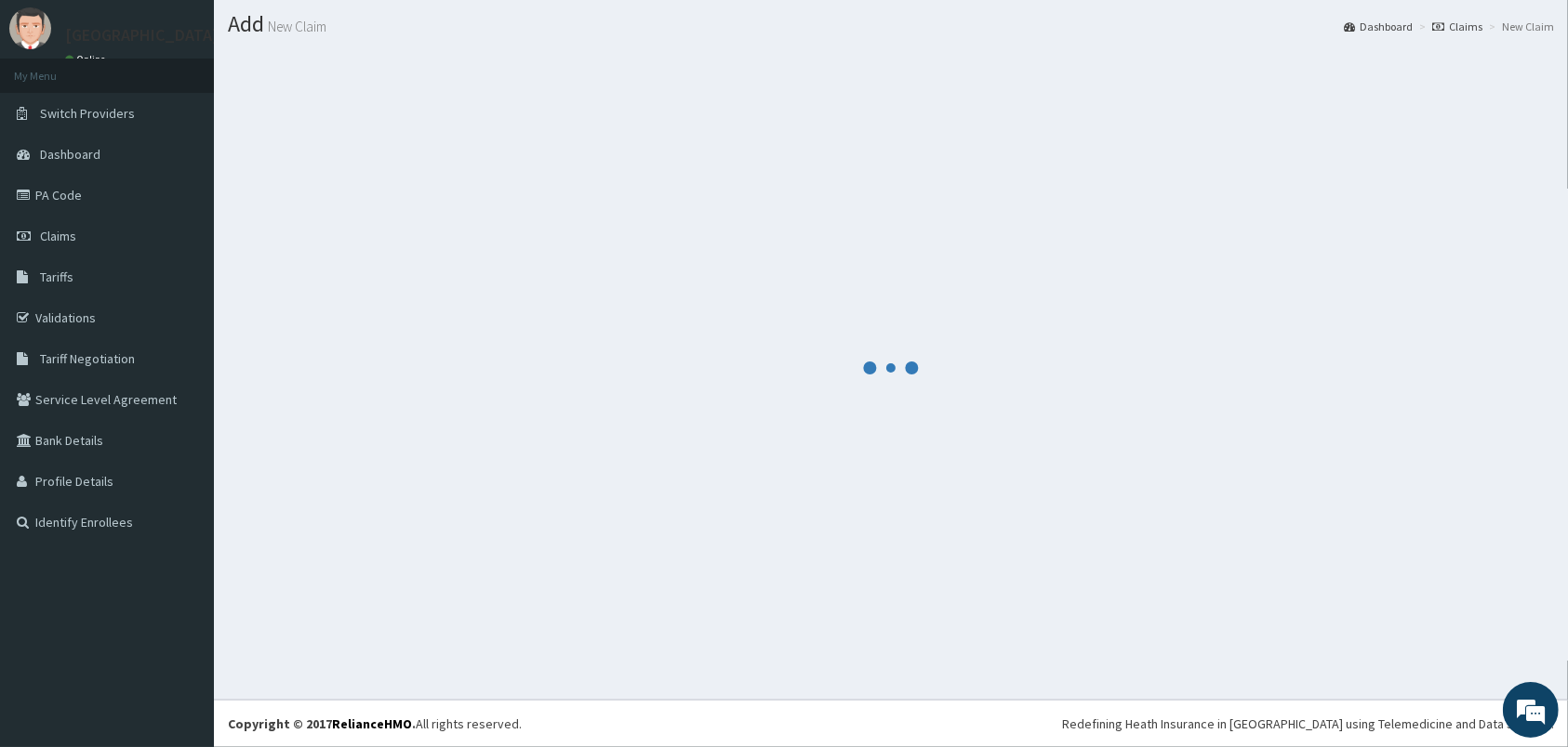
scroll to position [48, 0]
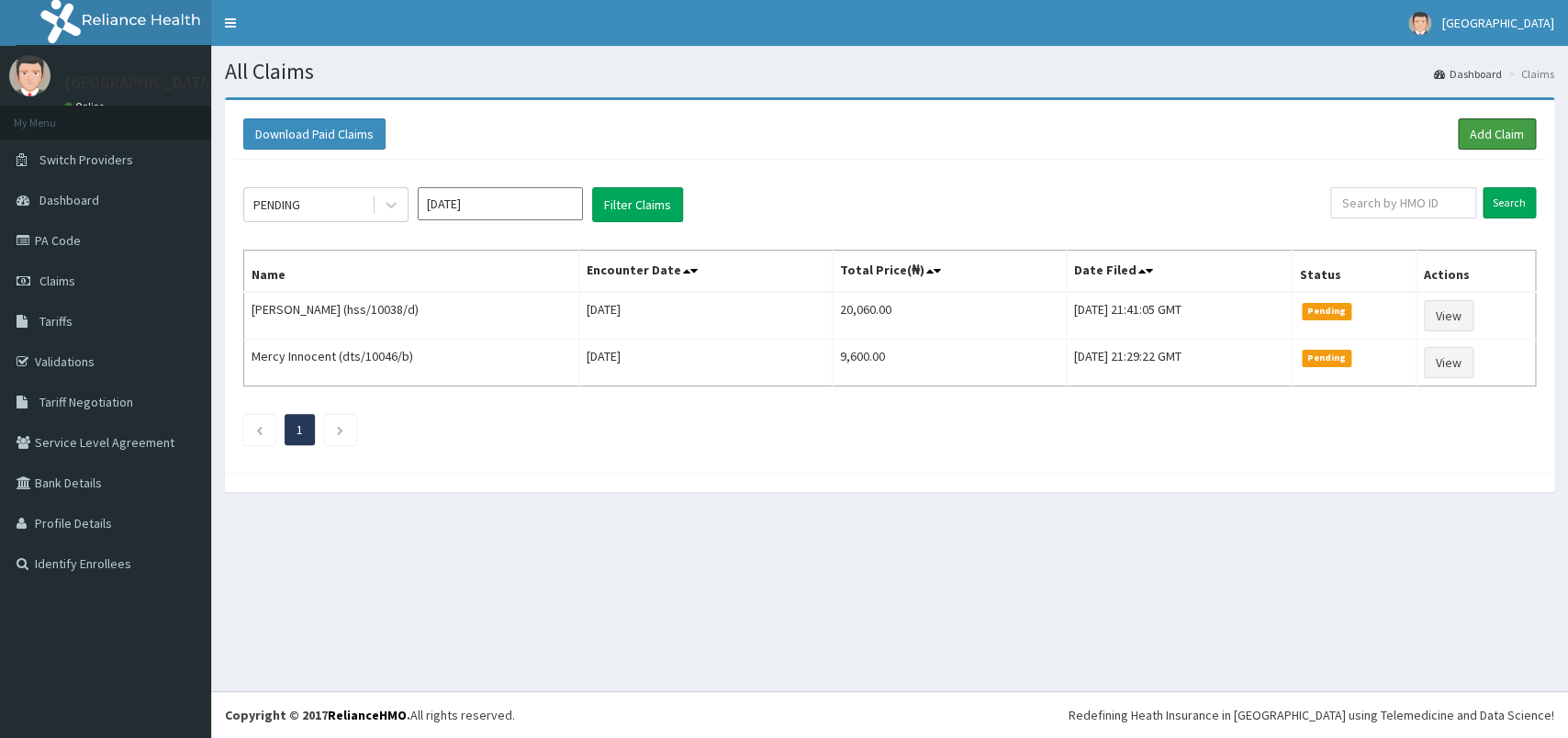
click at [1490, 144] on link "Add Claim" at bounding box center [1497, 134] width 78 height 31
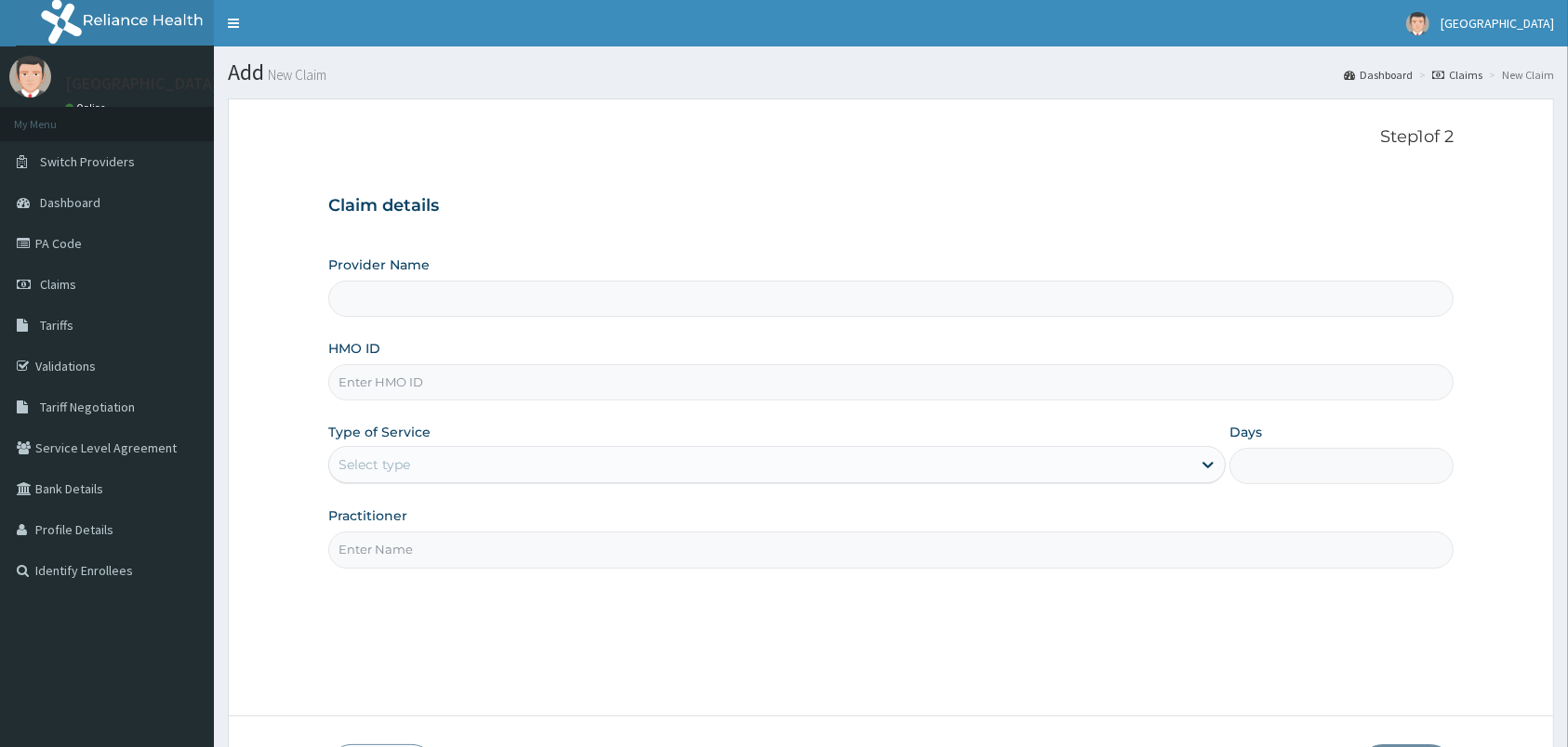
type input "[GEOGRAPHIC_DATA]"
click at [486, 293] on input "[GEOGRAPHIC_DATA]" at bounding box center [891, 299] width 1126 height 37
click at [473, 381] on input "HMO ID" at bounding box center [891, 382] width 1126 height 37
type input "gsv/11208/a"
click at [487, 461] on div "Select type" at bounding box center [760, 465] width 862 height 30
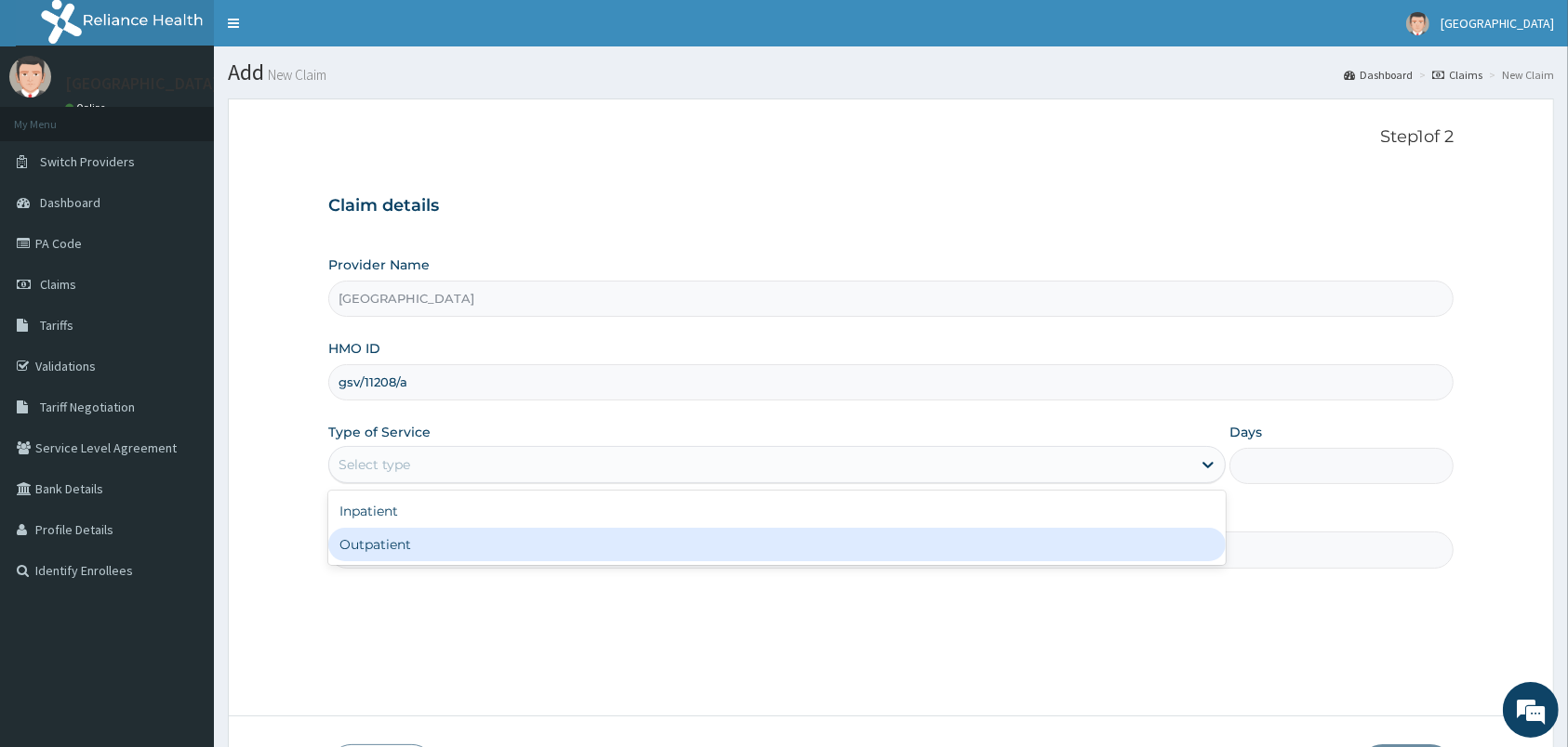
click at [500, 556] on div "Outpatient" at bounding box center [777, 545] width 898 height 34
type input "1"
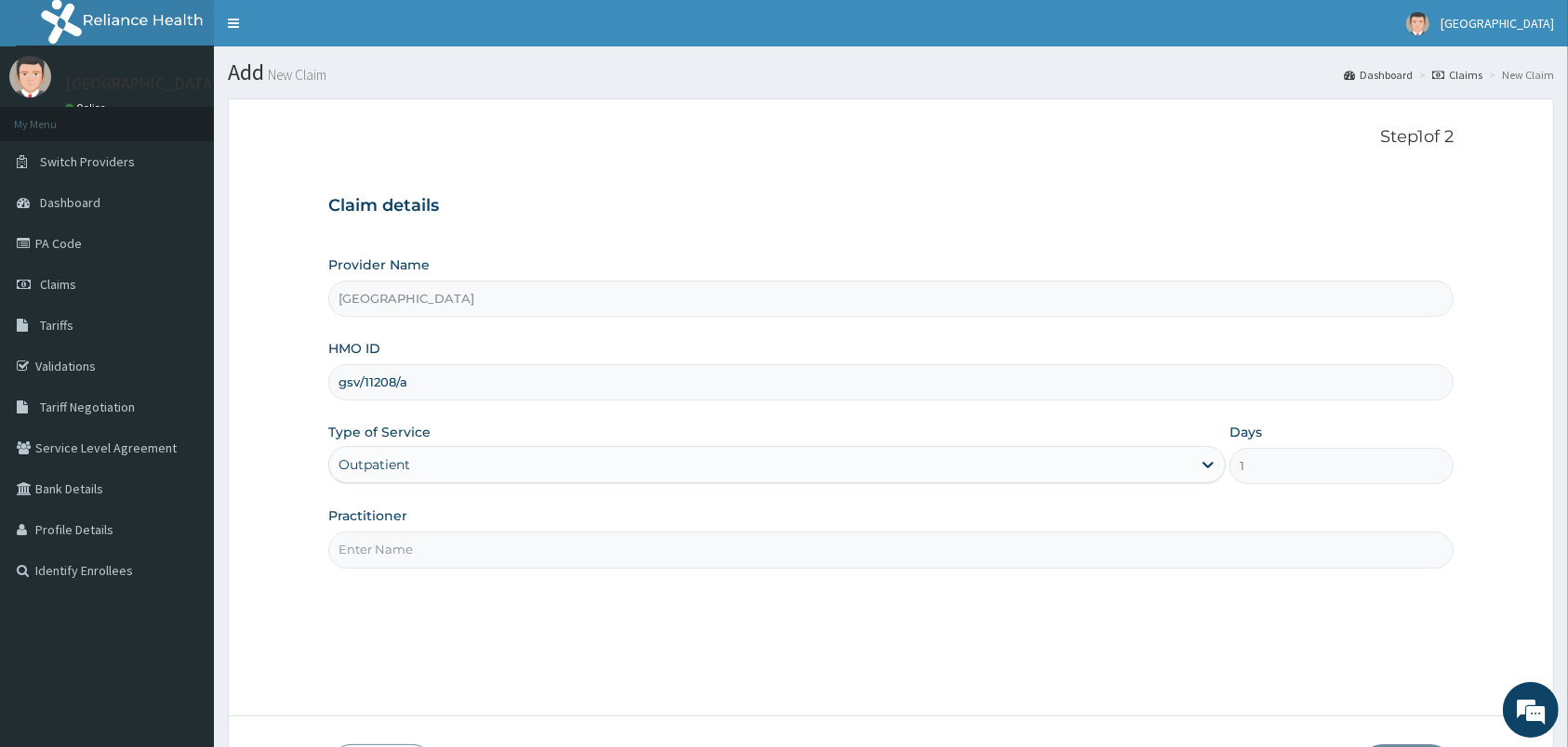
click at [500, 556] on input "Practitioner" at bounding box center [891, 549] width 1126 height 37
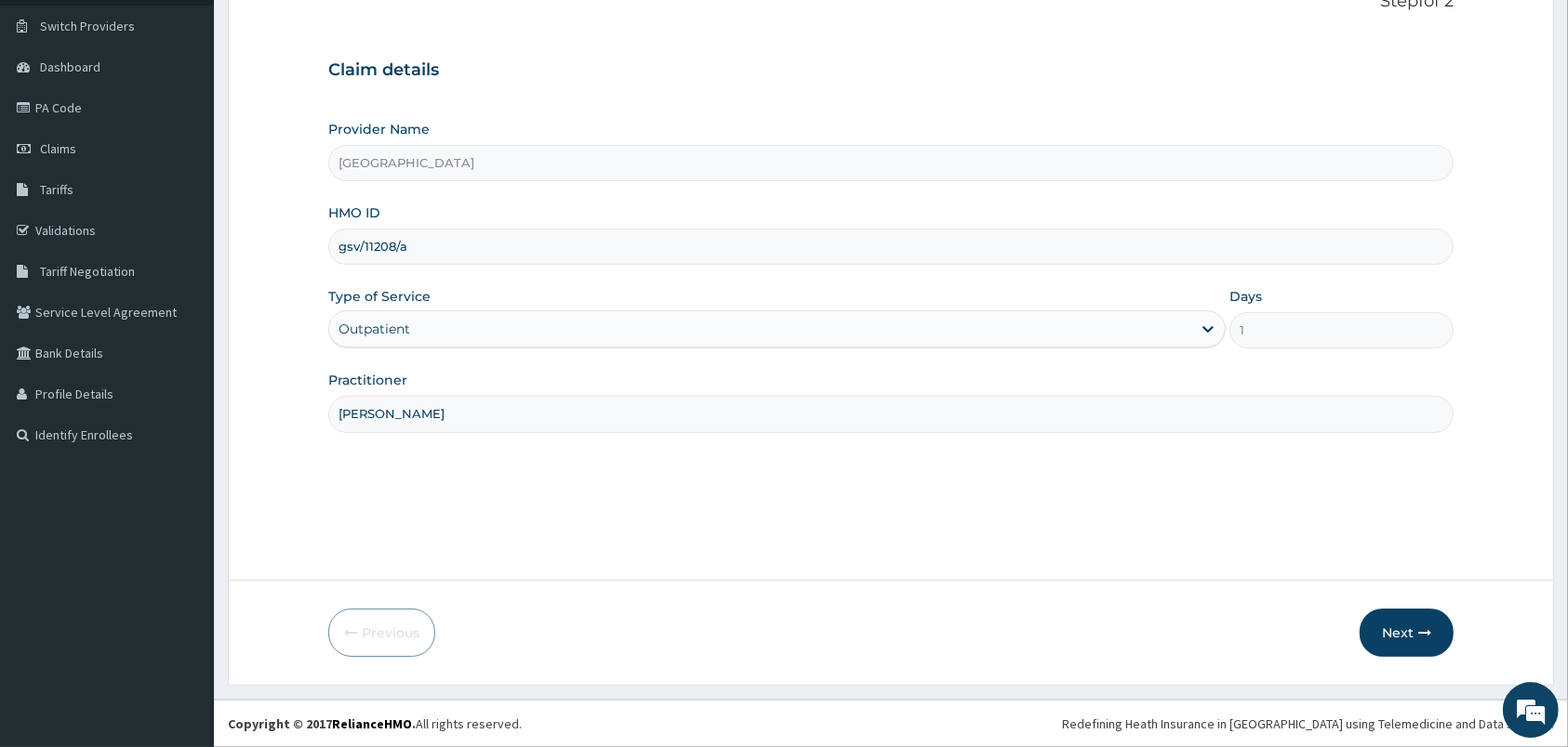
scroll to position [137, 0]
type input "PETER PRINCE"
click at [1419, 618] on button "Next" at bounding box center [1406, 632] width 94 height 48
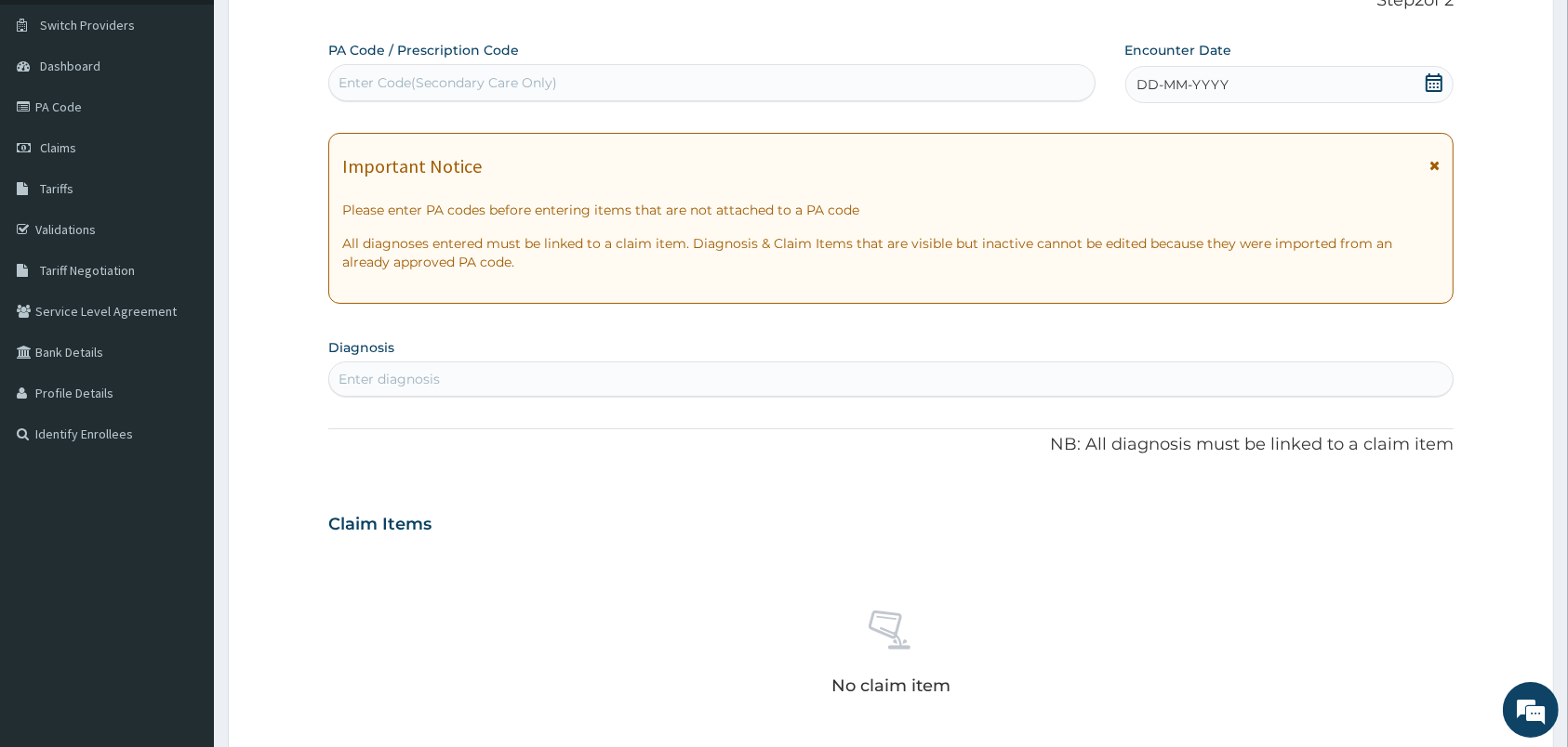
click at [1430, 75] on div "DD-MM-YYYY" at bounding box center [1290, 85] width 330 height 38
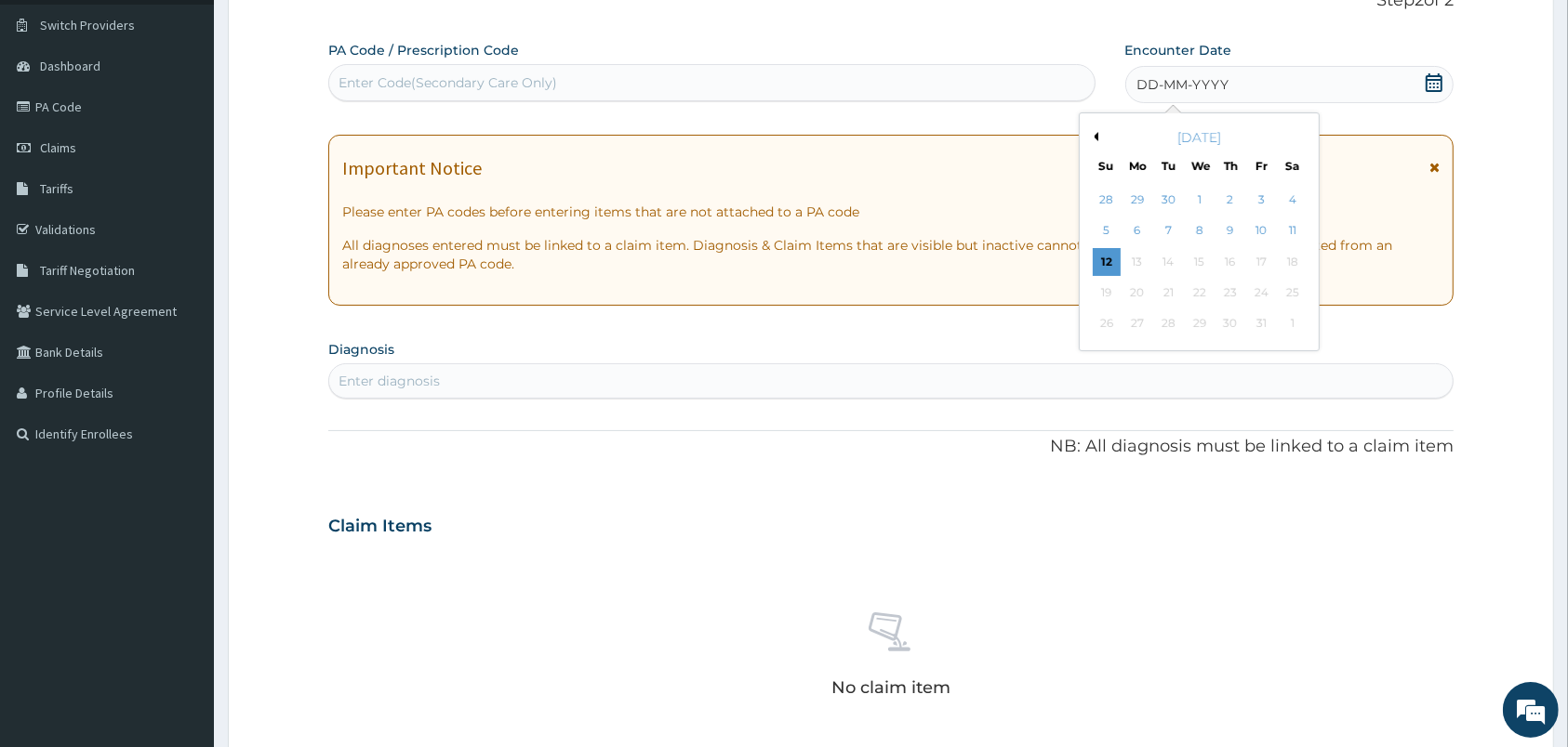
click at [1430, 82] on icon at bounding box center [1433, 82] width 19 height 19
click at [1116, 268] on div "12" at bounding box center [1106, 262] width 28 height 28
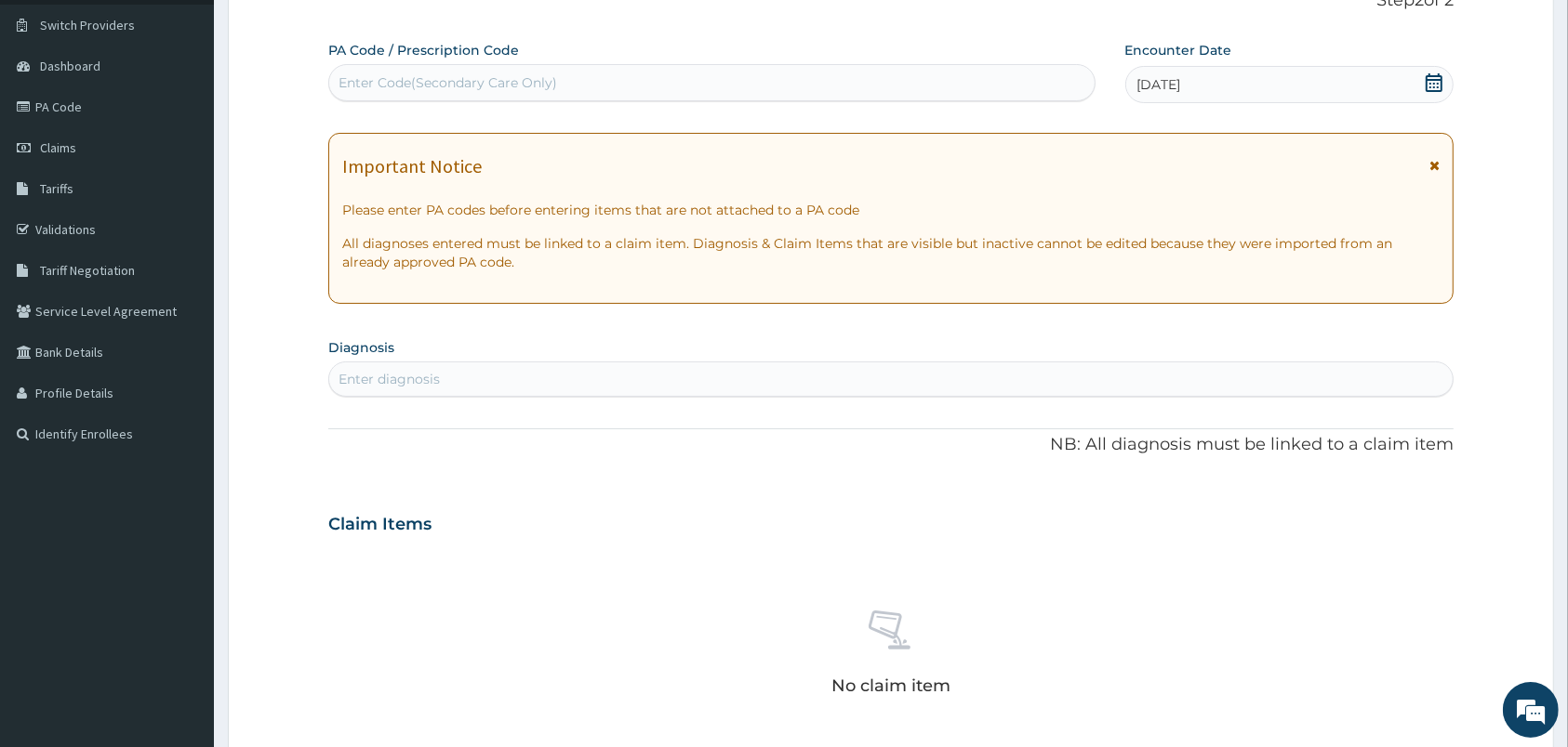
click at [707, 99] on div "Enter Code(Secondary Care Only)" at bounding box center [712, 83] width 767 height 38
click at [781, 365] on div "Enter diagnosis" at bounding box center [891, 379] width 1126 height 36
type input "HELMINTHIASIS"
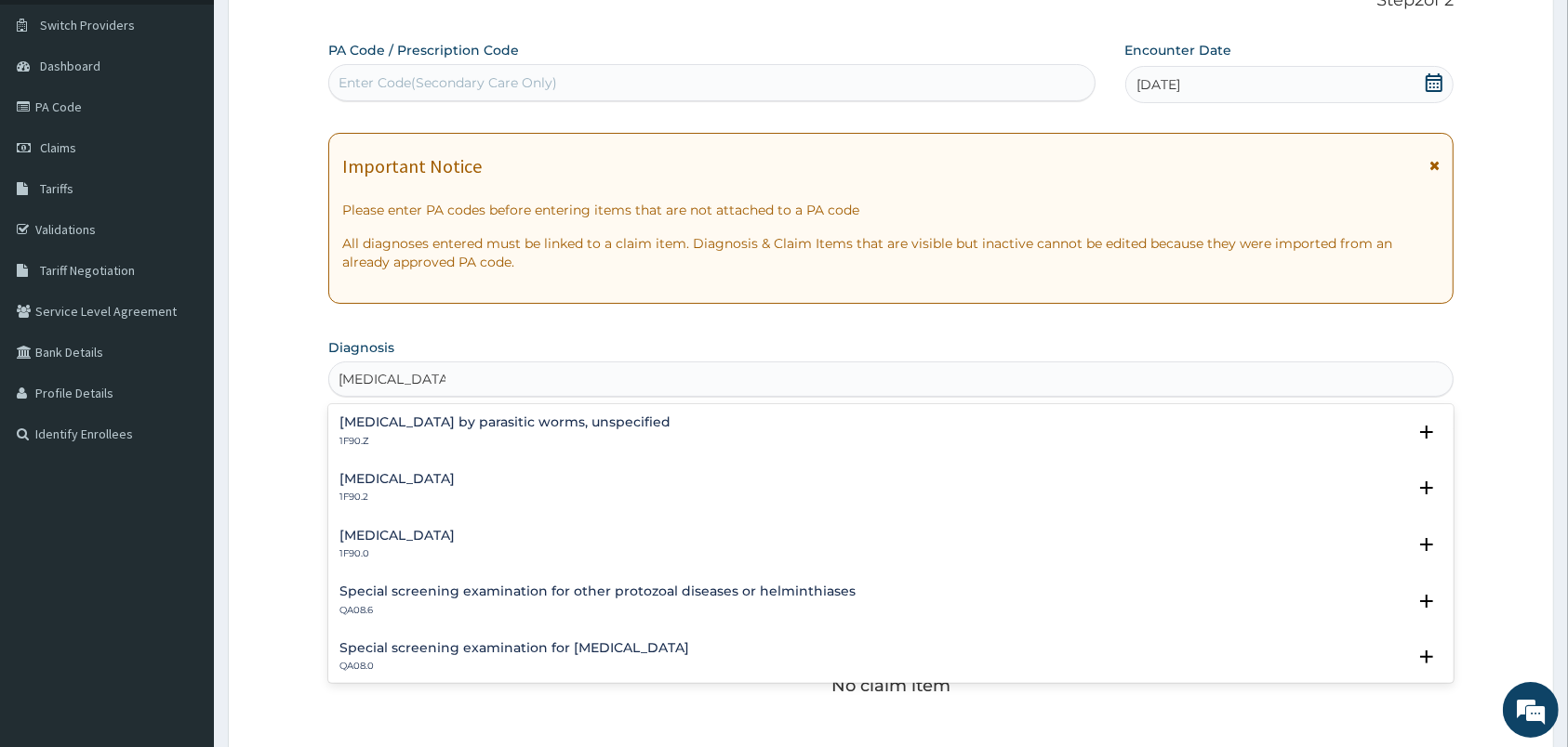
click at [454, 540] on h4 "Mixed intestinal helminthiases" at bounding box center [397, 536] width 115 height 14
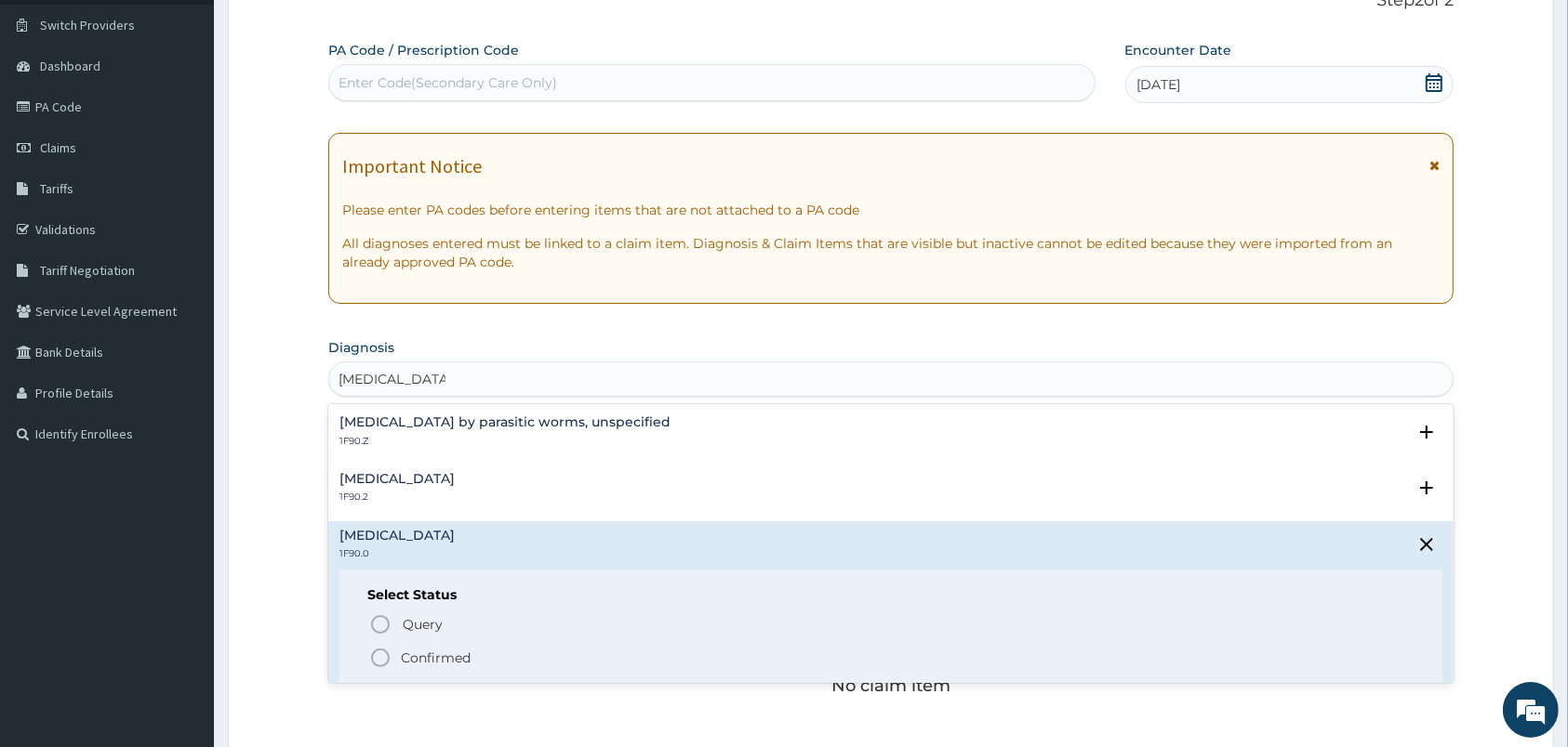
click at [387, 659] on icon "status option filled" at bounding box center [380, 658] width 23 height 23
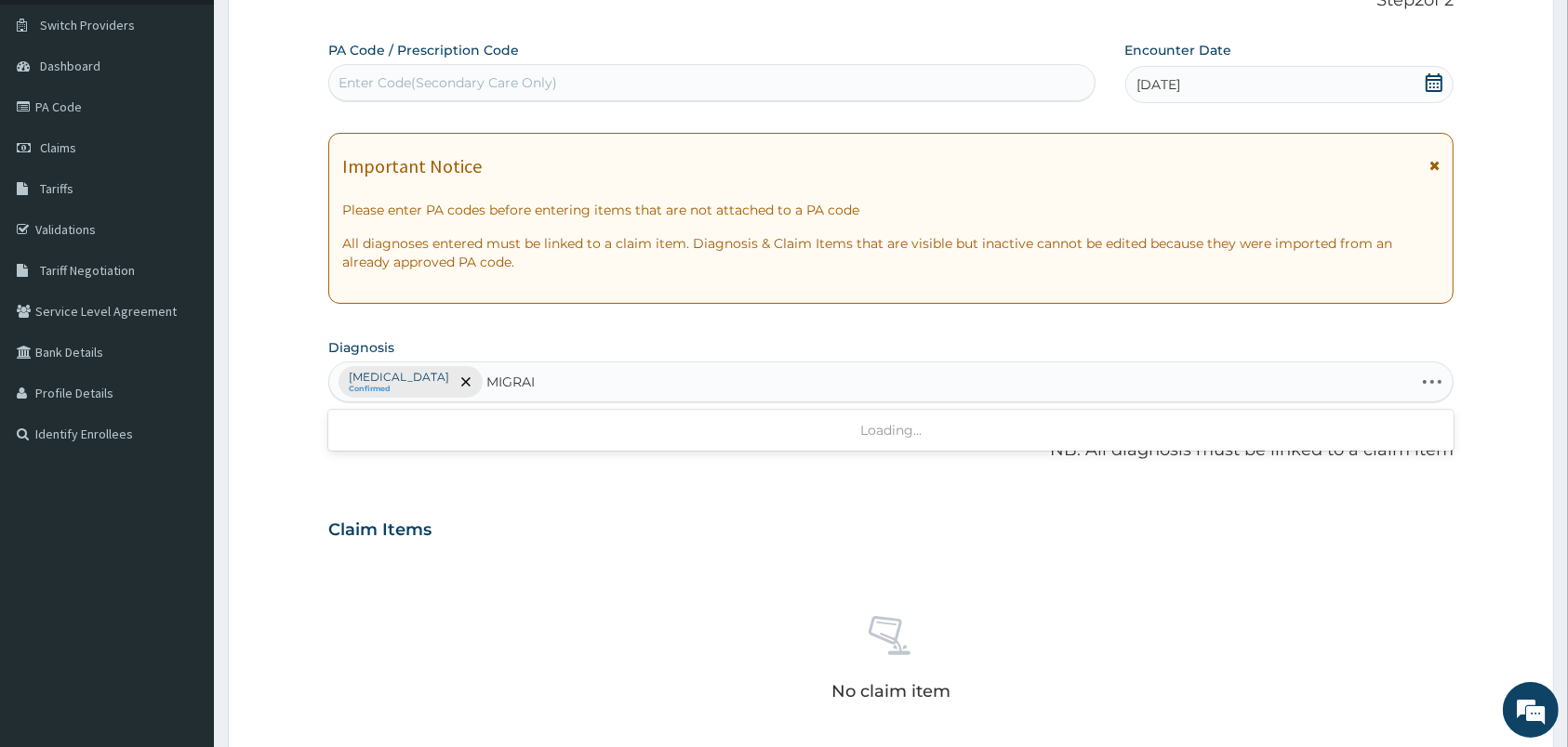
type input "MIGRAIN"
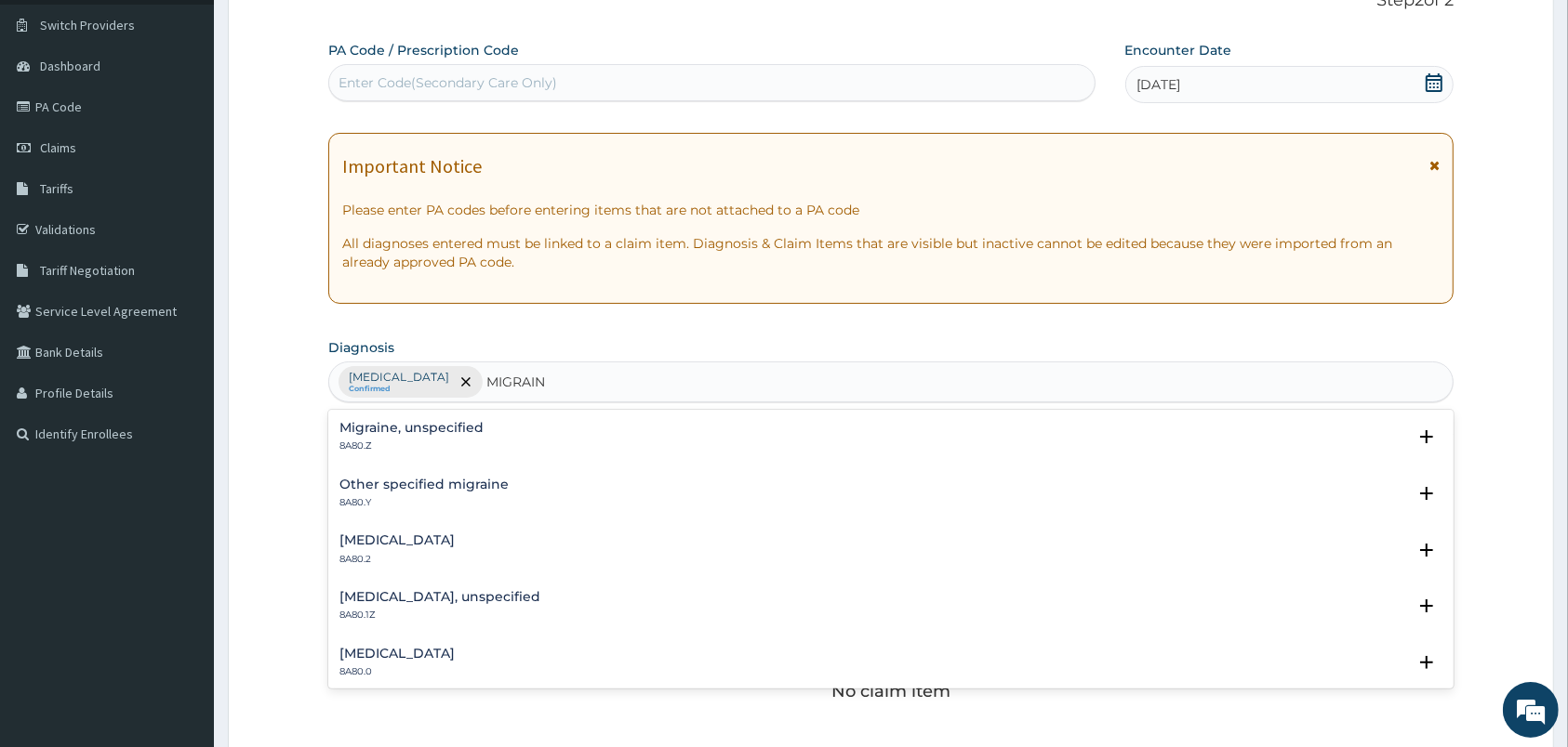
click at [407, 458] on div "Migraine, unspecified 8A80.Z Select Status Query Query covers suspected (?), Ke…" at bounding box center [891, 442] width 1103 height 42
click at [390, 442] on p "8A80.Z" at bounding box center [412, 445] width 145 height 13
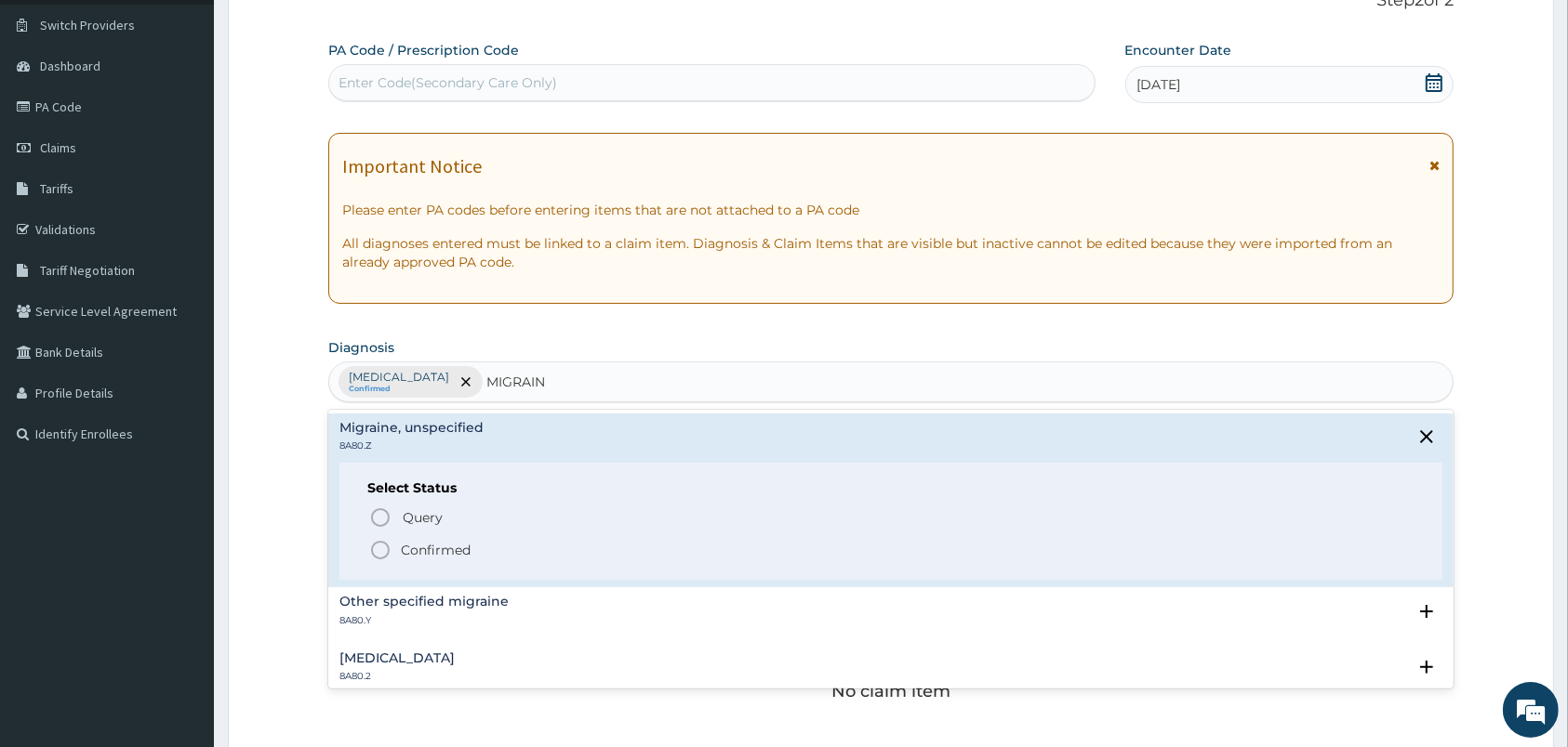
click at [380, 557] on icon "status option filled" at bounding box center [380, 550] width 23 height 23
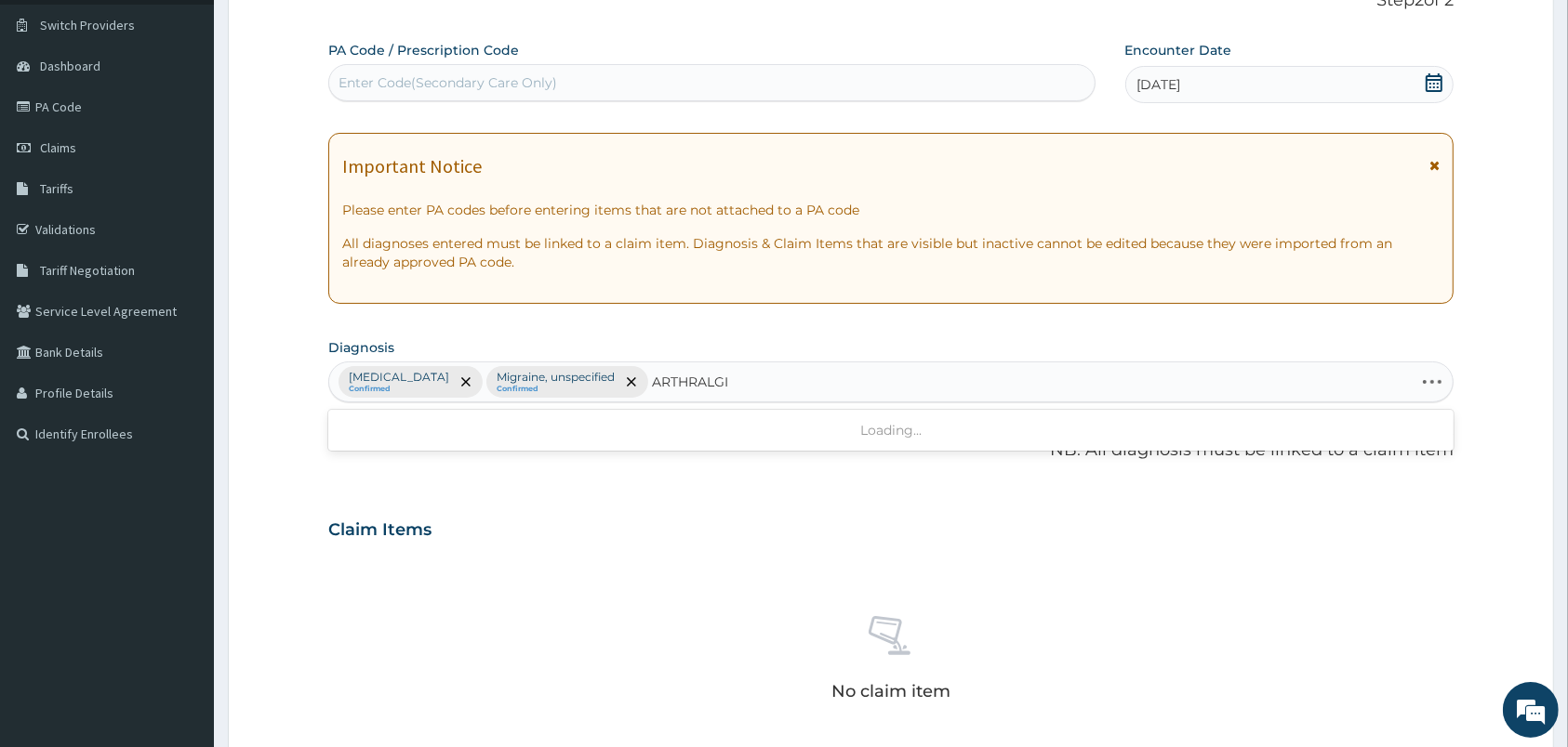
type input "ARTHRALGIA"
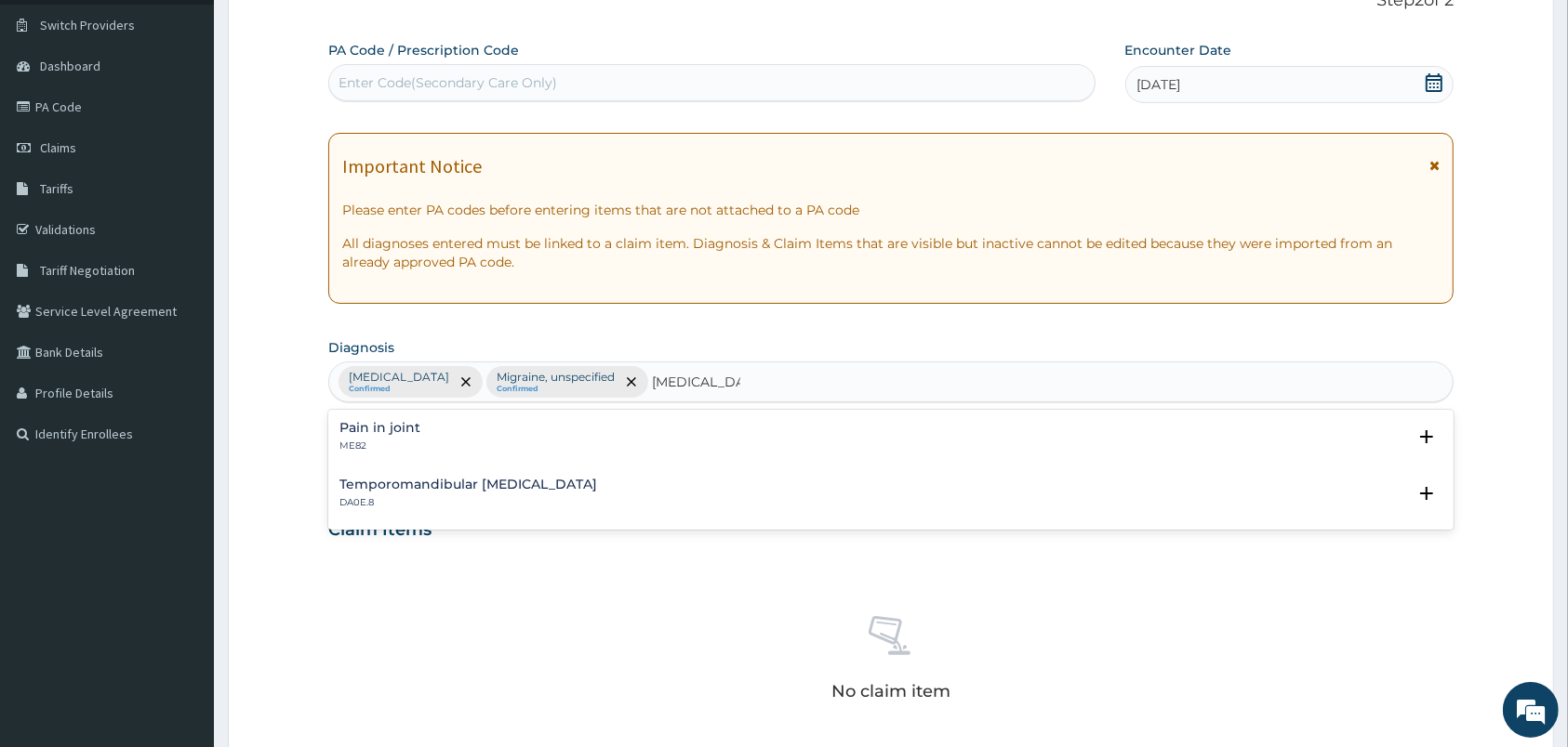
click at [422, 440] on div "Pain in joint ME82" at bounding box center [891, 437] width 1103 height 33
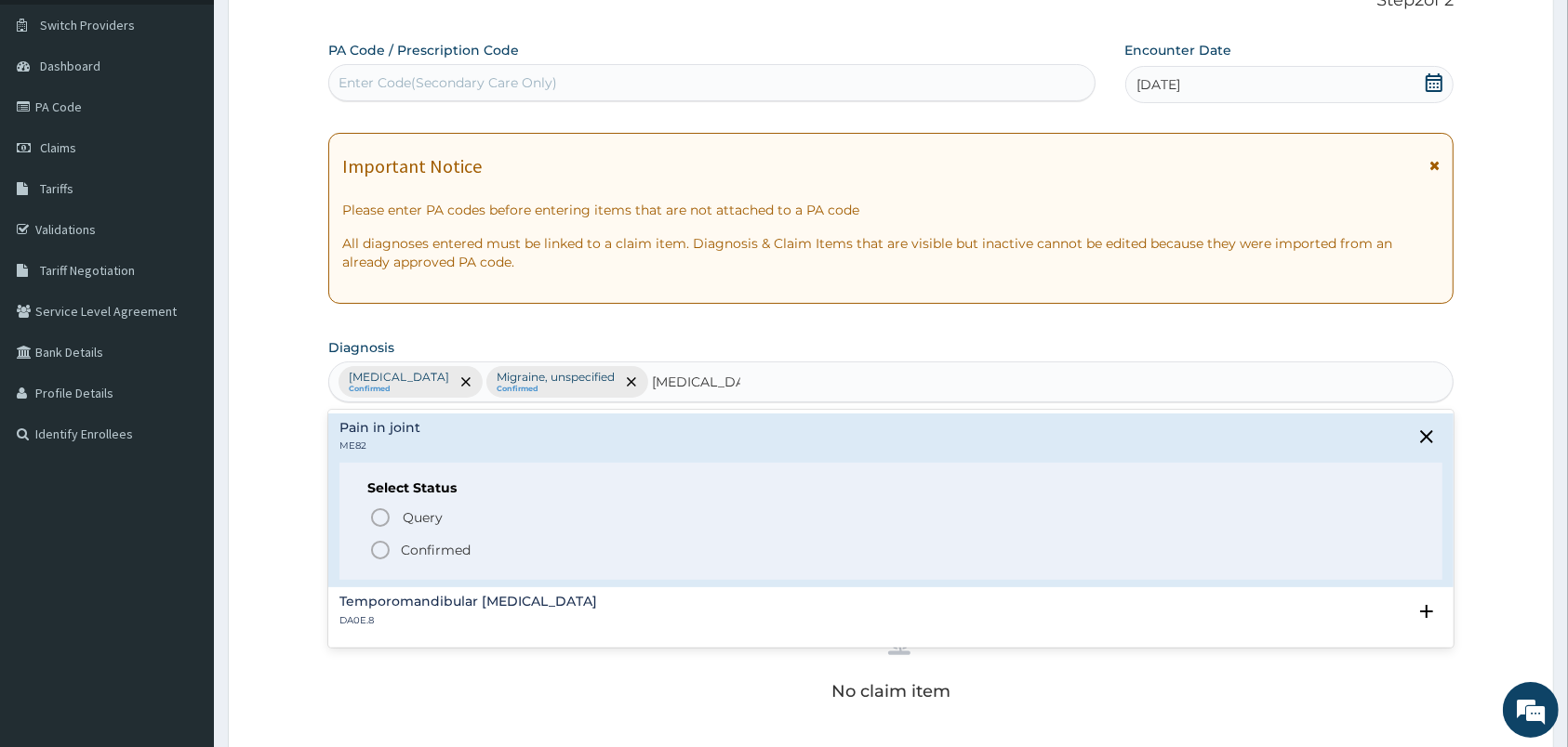
click at [377, 558] on icon "status option filled" at bounding box center [380, 550] width 23 height 23
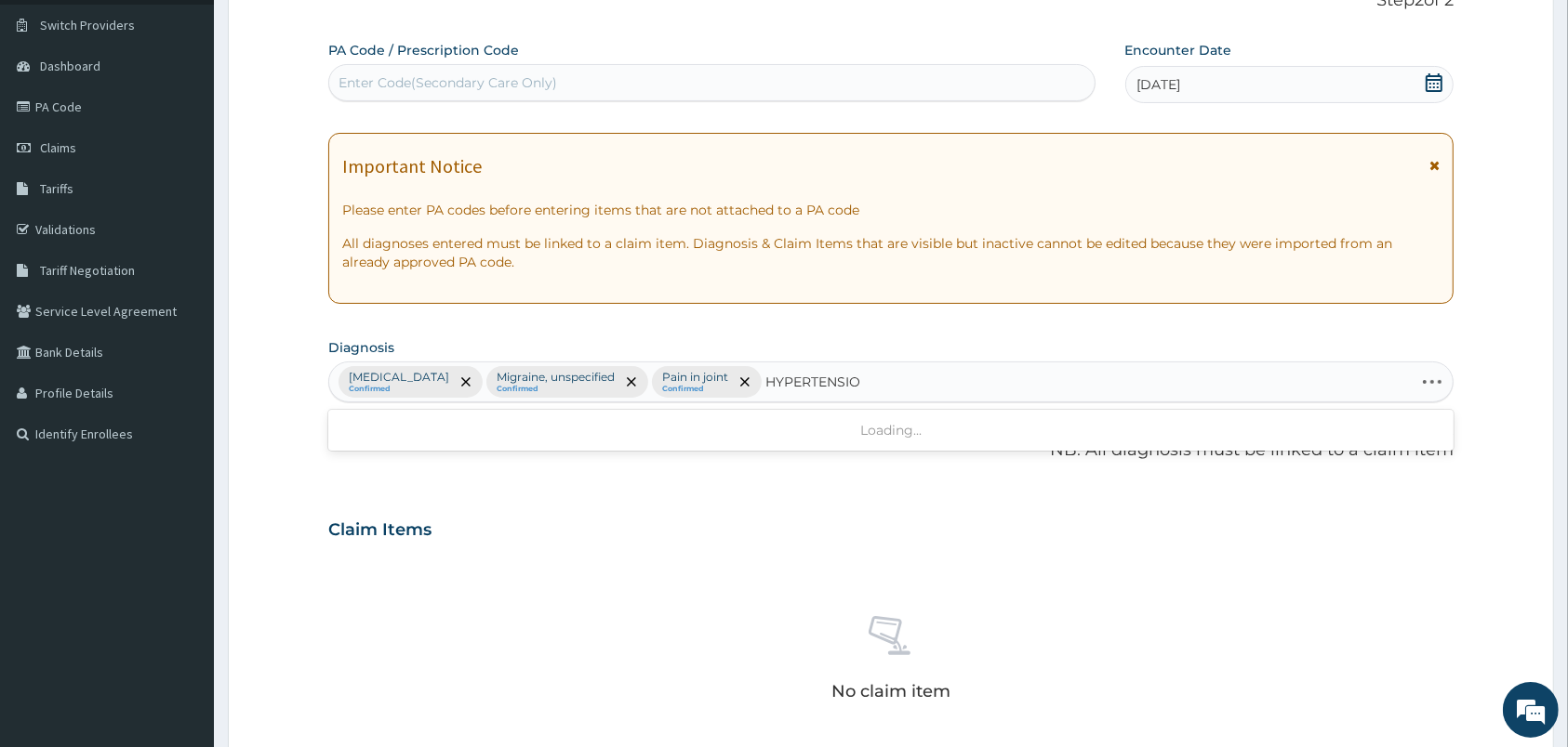
type input "HYPERTENSION"
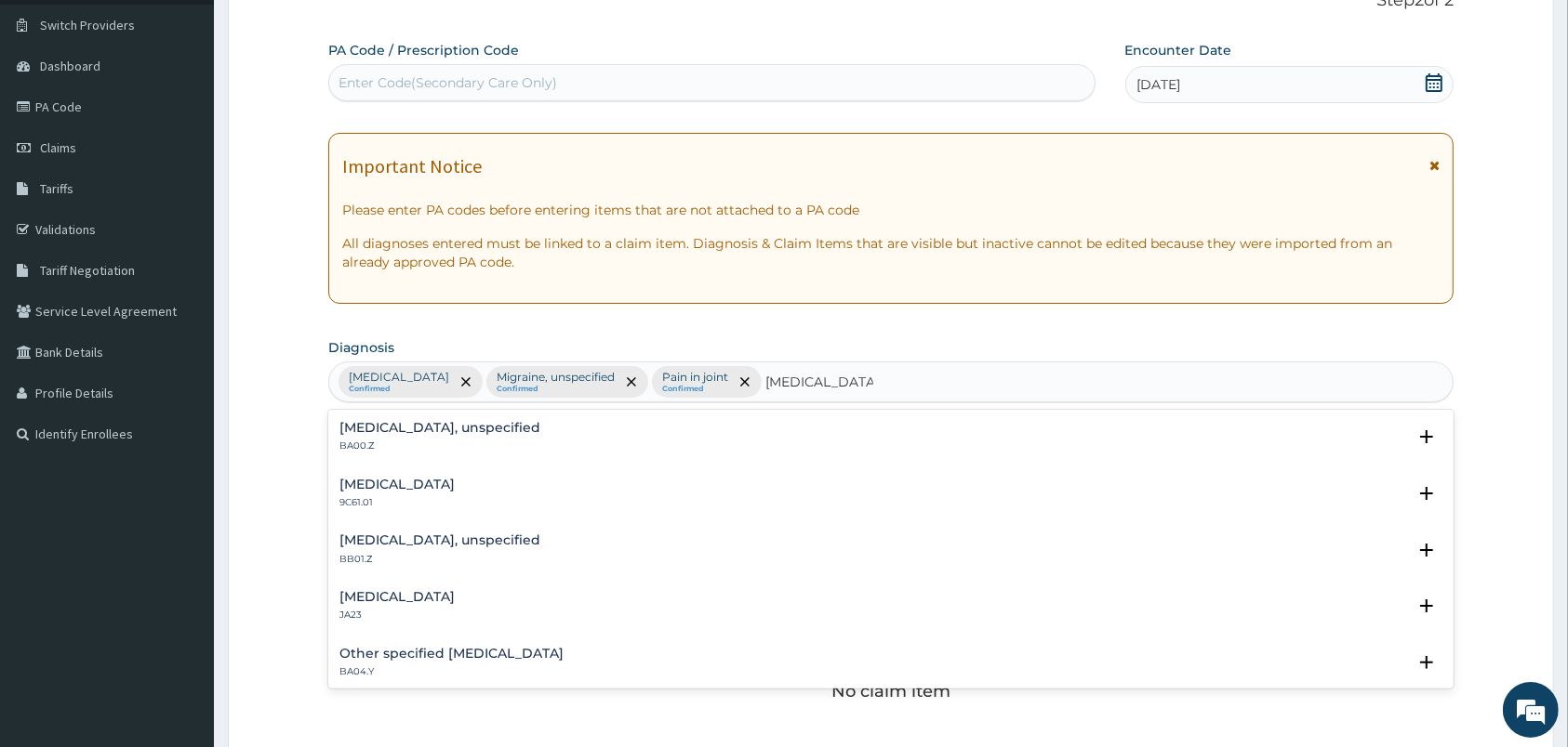
click at [420, 439] on div "Essential hypertension, unspecified BA00.Z" at bounding box center [440, 437] width 201 height 33
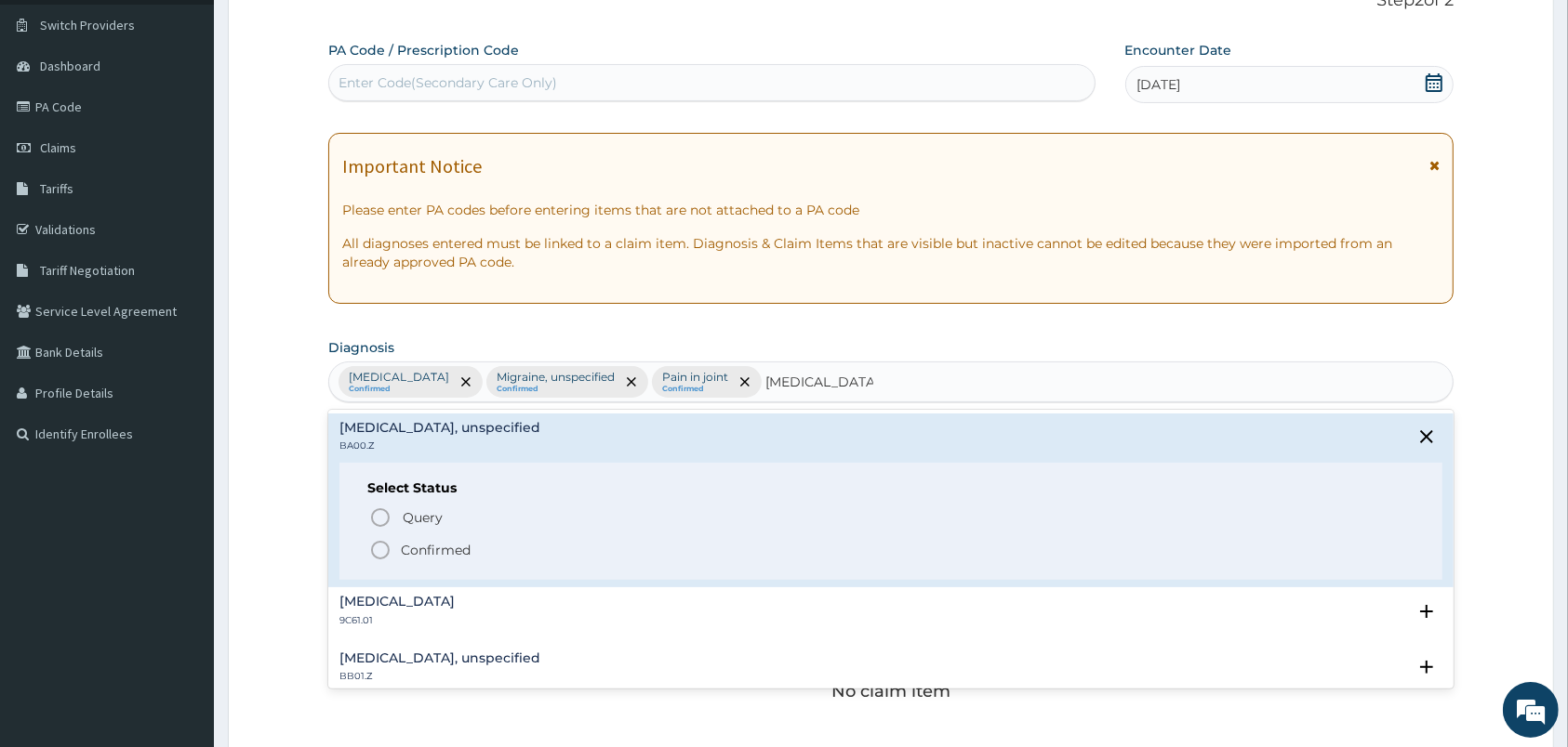
click at [384, 552] on icon "status option filled" at bounding box center [380, 550] width 23 height 23
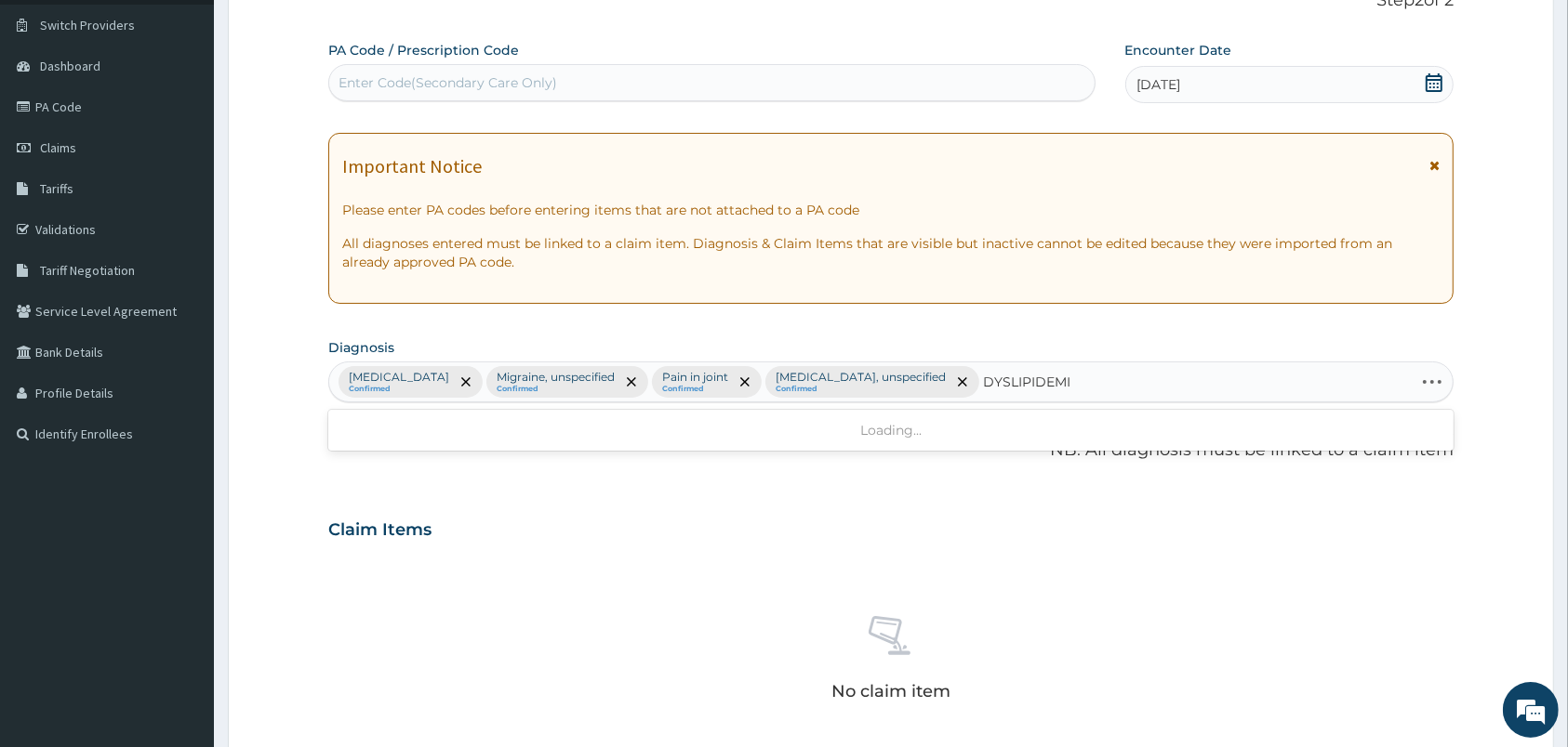
type input "DYSLIPIDEMIA"
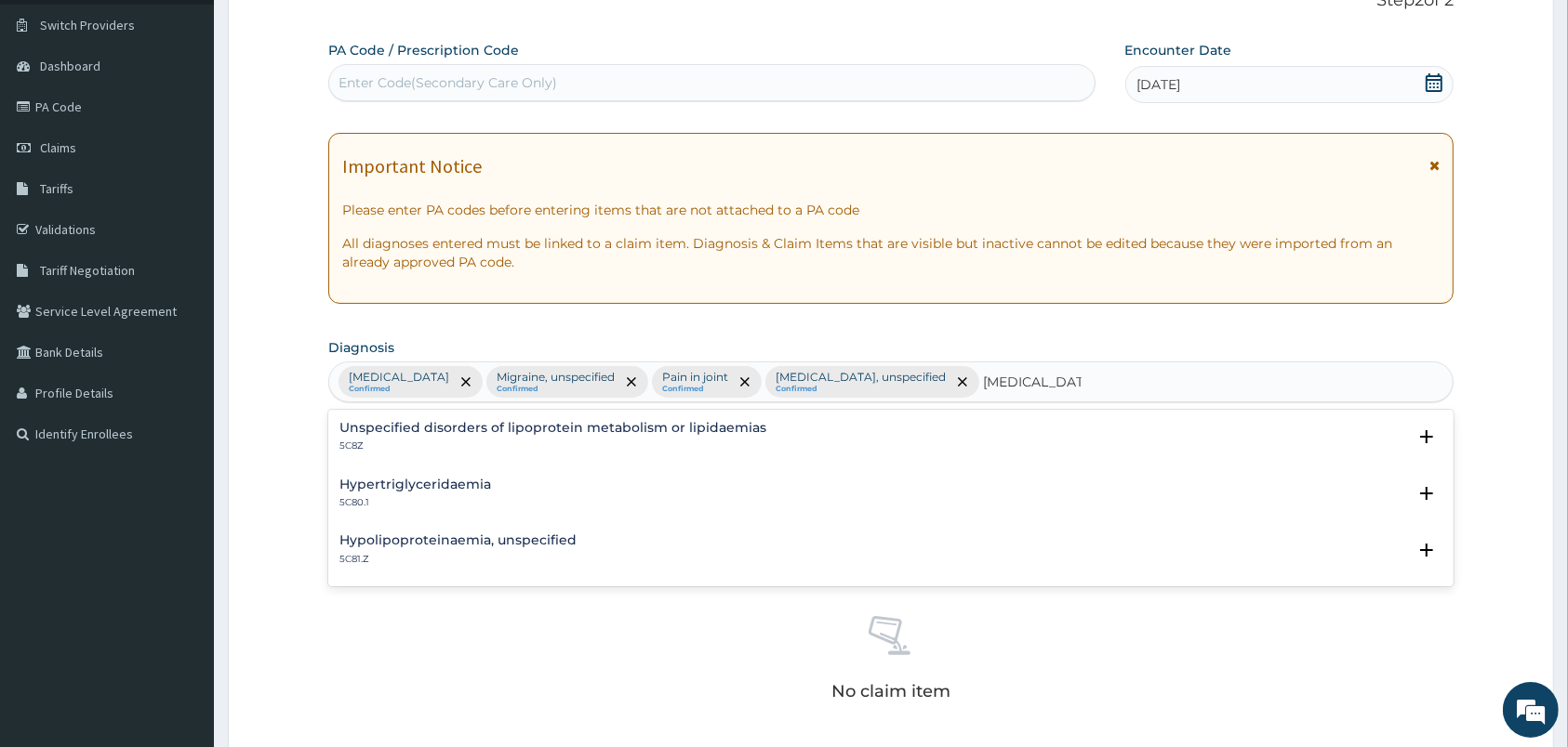
click at [376, 456] on div "Unspecified disorders of lipoprotein metabolism or lipidaemias 5C8Z Select Stat…" at bounding box center [891, 442] width 1103 height 42
click at [403, 444] on p "5C8Z" at bounding box center [552, 445] width 427 height 13
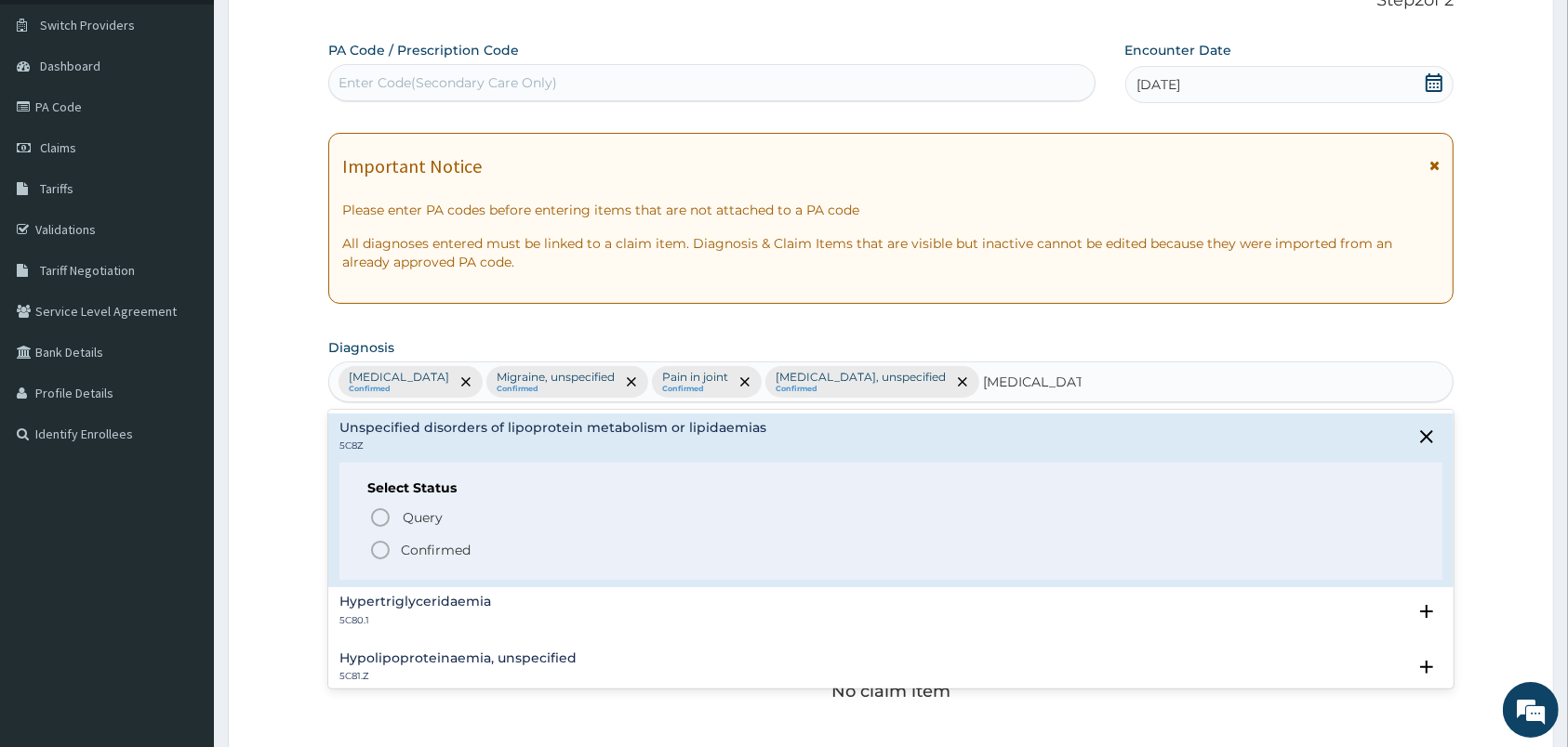
click at [384, 546] on icon "status option filled" at bounding box center [380, 550] width 23 height 23
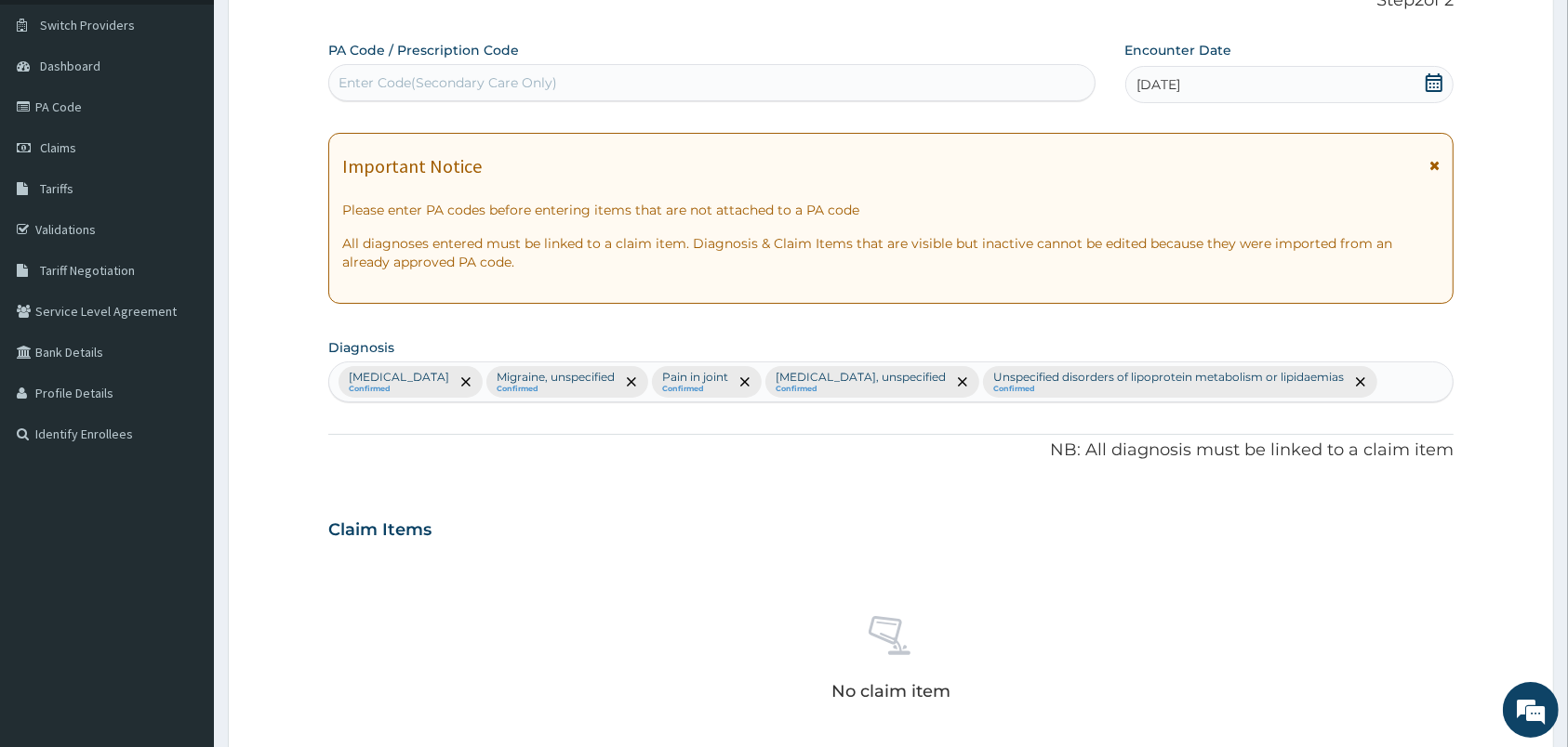
click at [384, 546] on div "Claim Items" at bounding box center [891, 525] width 1126 height 48
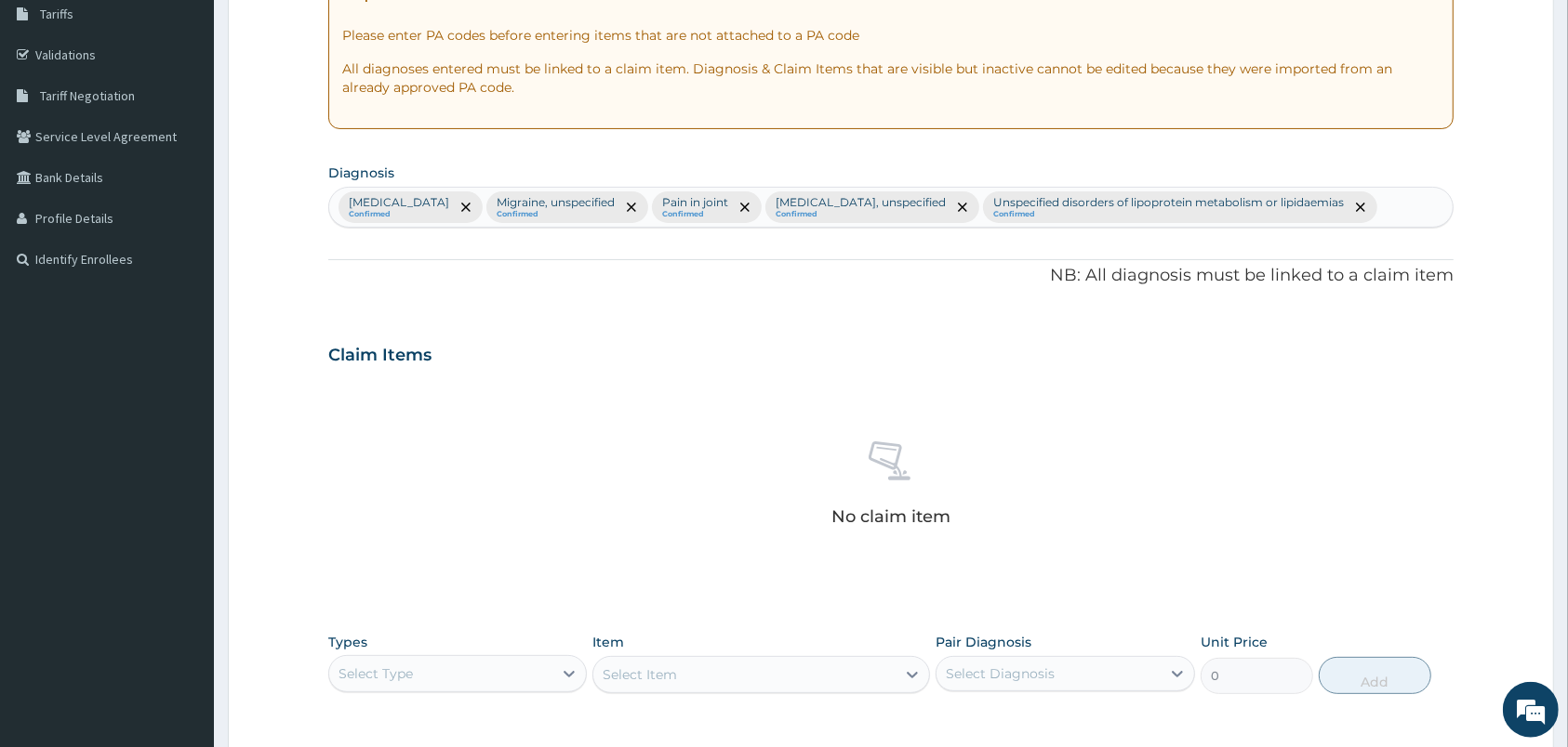
scroll to position [629, 0]
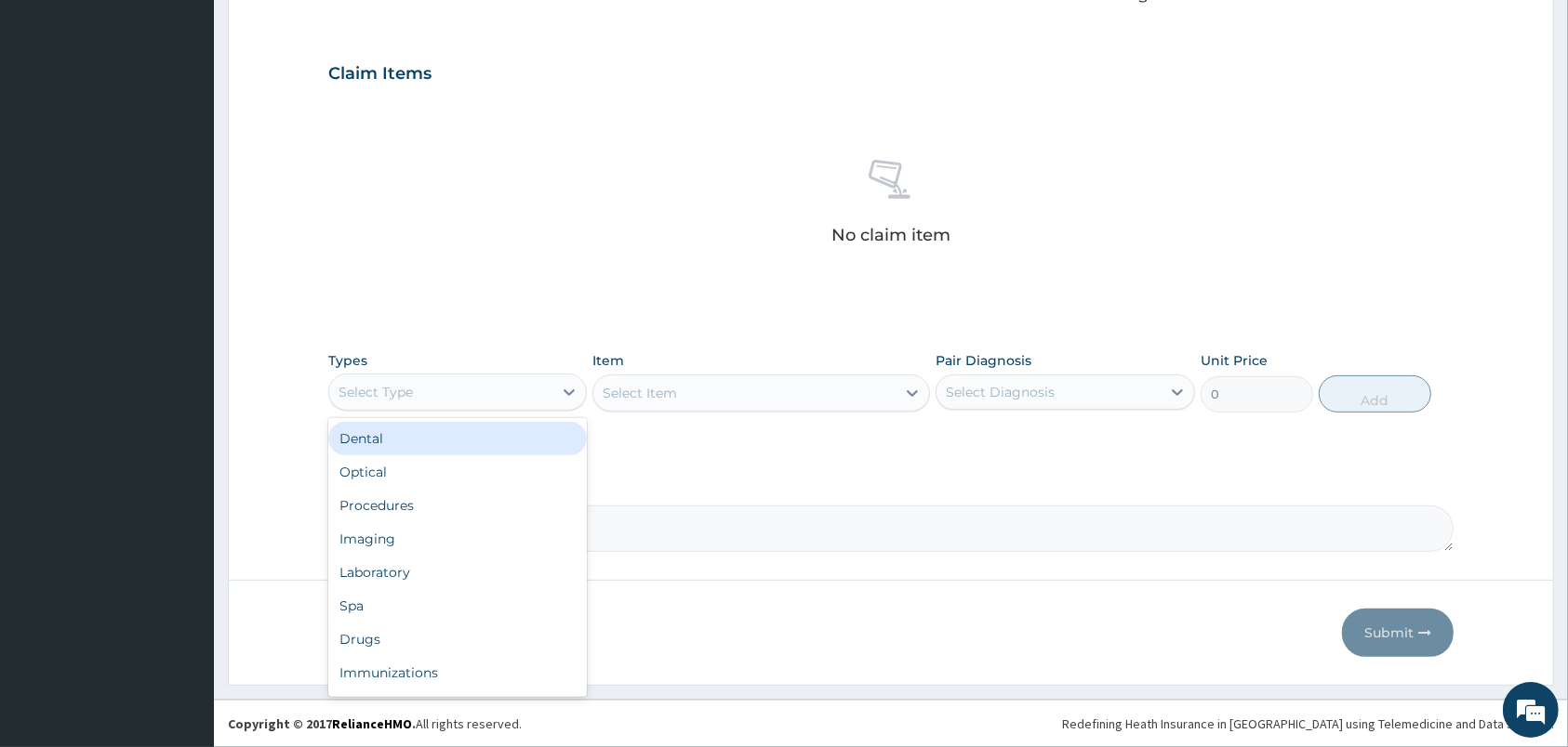
click at [533, 385] on div "Select Type" at bounding box center [441, 392] width 223 height 30
click at [513, 506] on div "Procedures" at bounding box center [457, 506] width 258 height 34
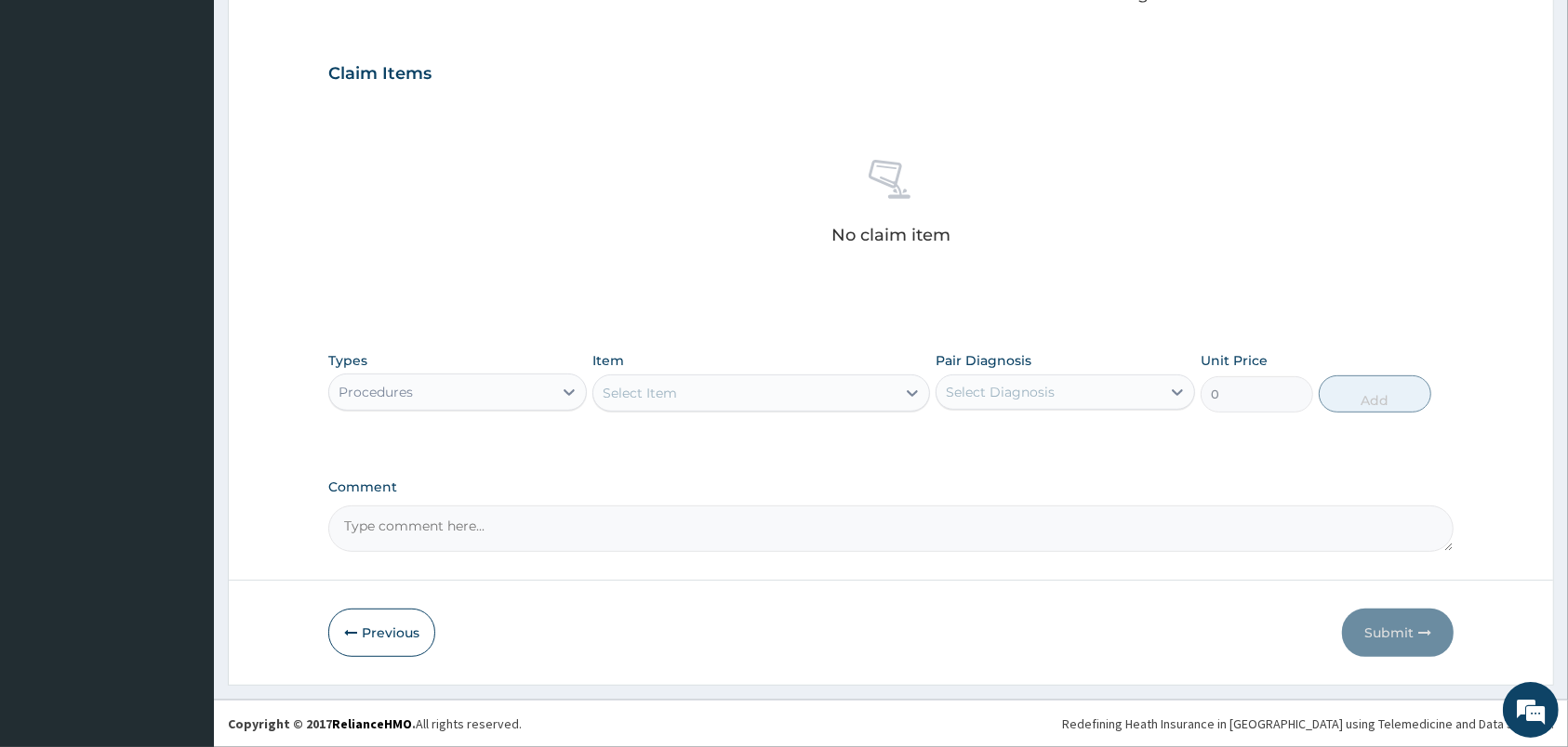
click at [1032, 413] on div "Pair Diagnosis Select Diagnosis" at bounding box center [1064, 382] width 258 height 61
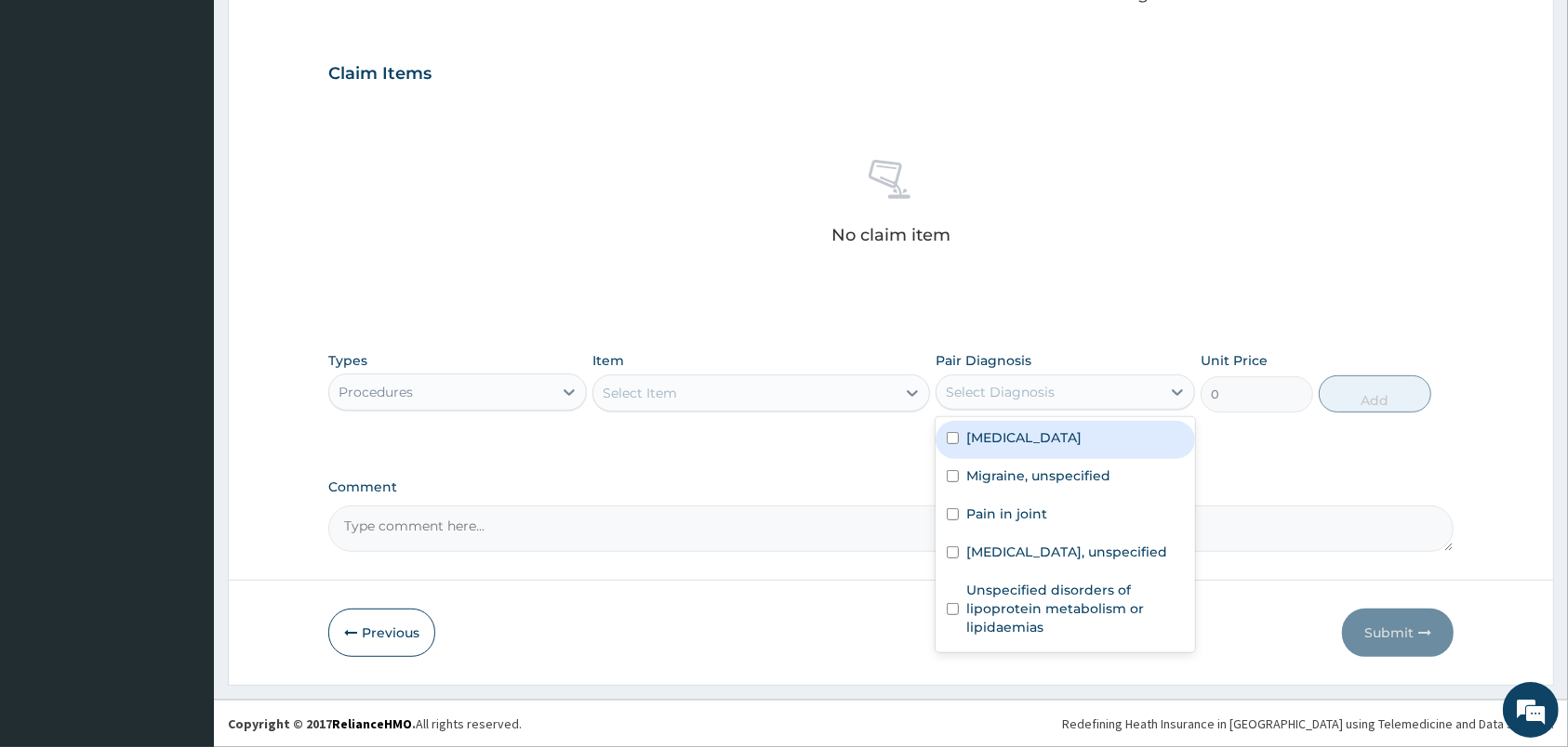
click at [1027, 401] on div "Select Diagnosis" at bounding box center [1047, 392] width 223 height 30
click at [1028, 456] on div "Mixed intestinal helminthiases" at bounding box center [1064, 440] width 258 height 39
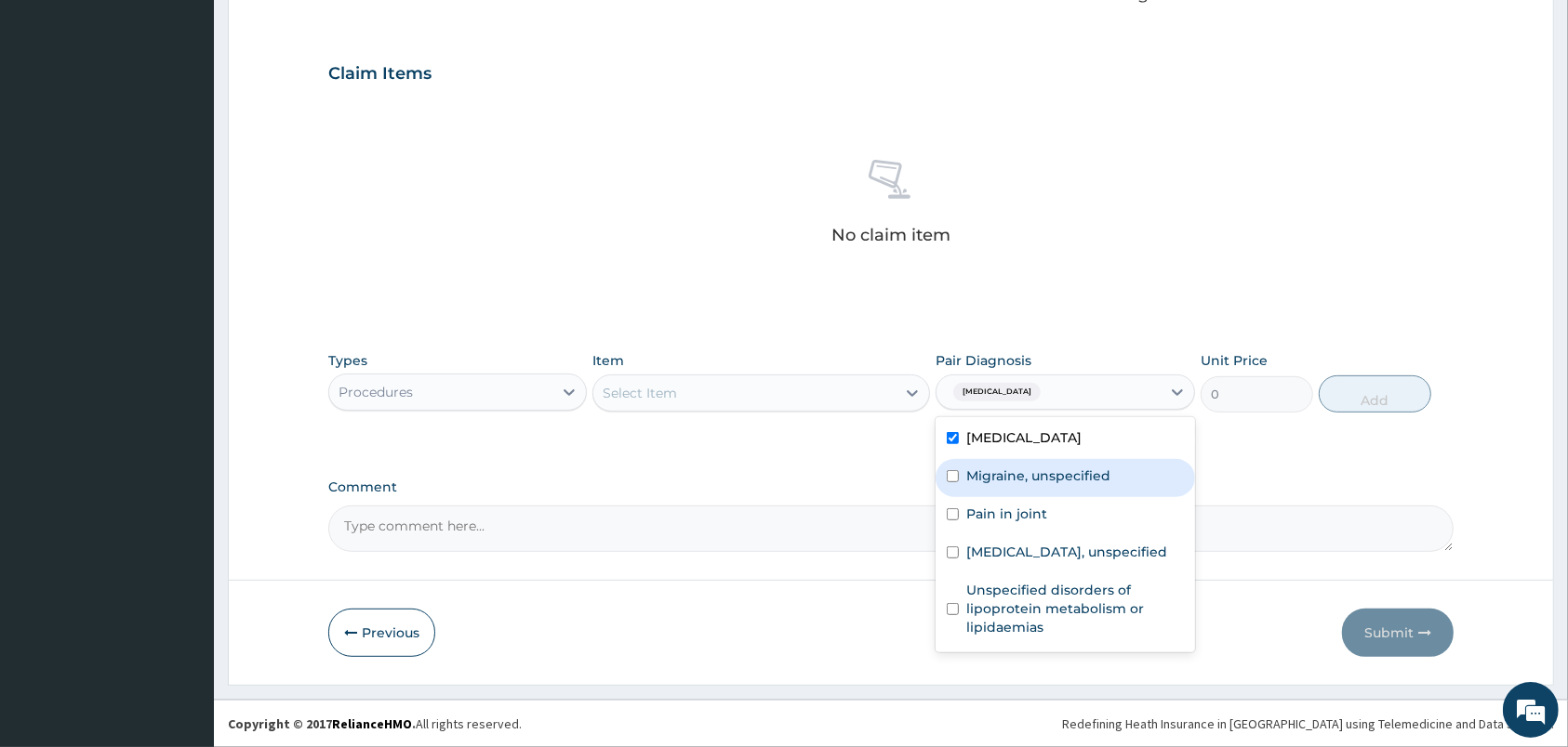
checkbox input "true"
click at [1033, 487] on div "Migraine, unspecified" at bounding box center [1064, 478] width 258 height 39
checkbox input "true"
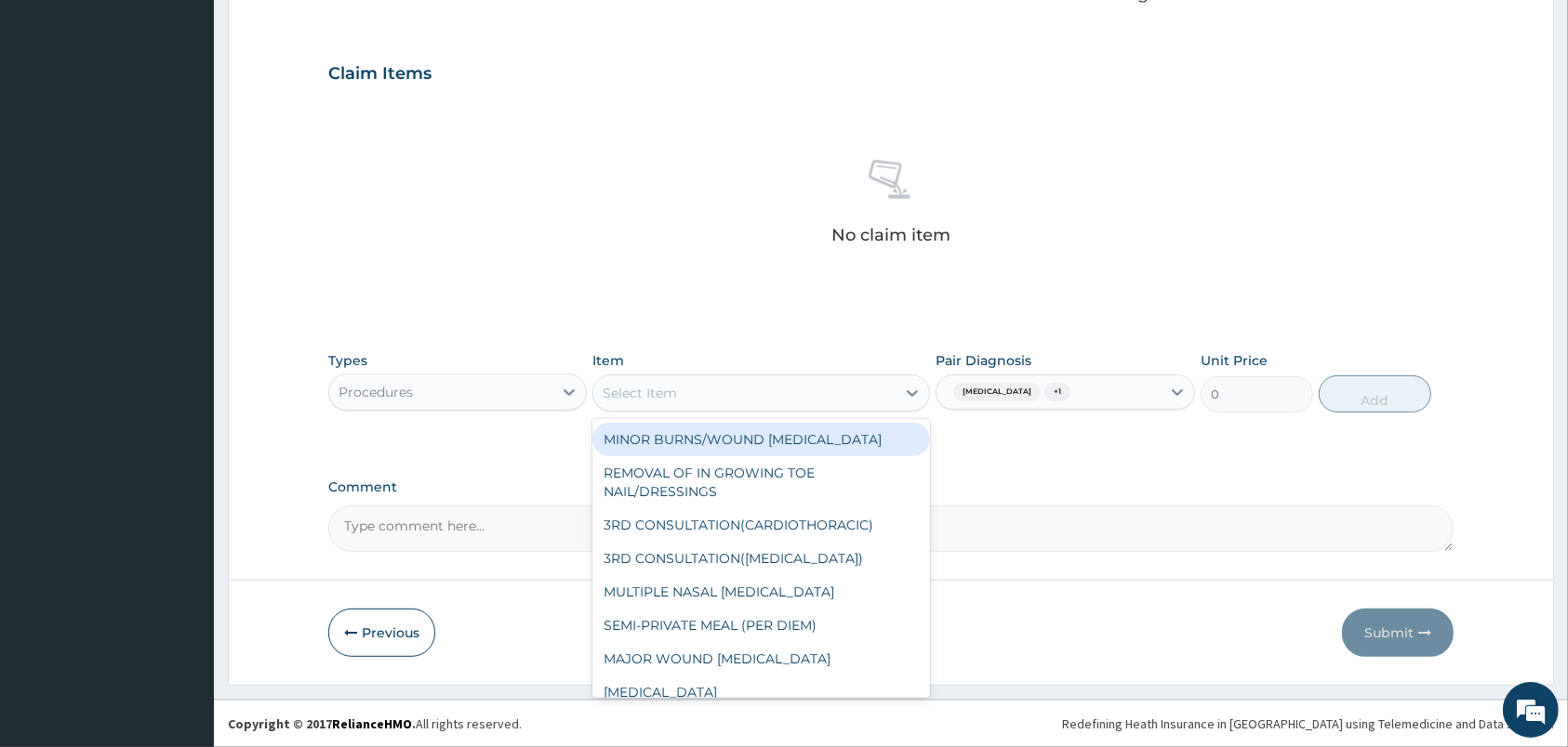
click at [872, 404] on div "Select Item" at bounding box center [743, 393] width 302 height 30
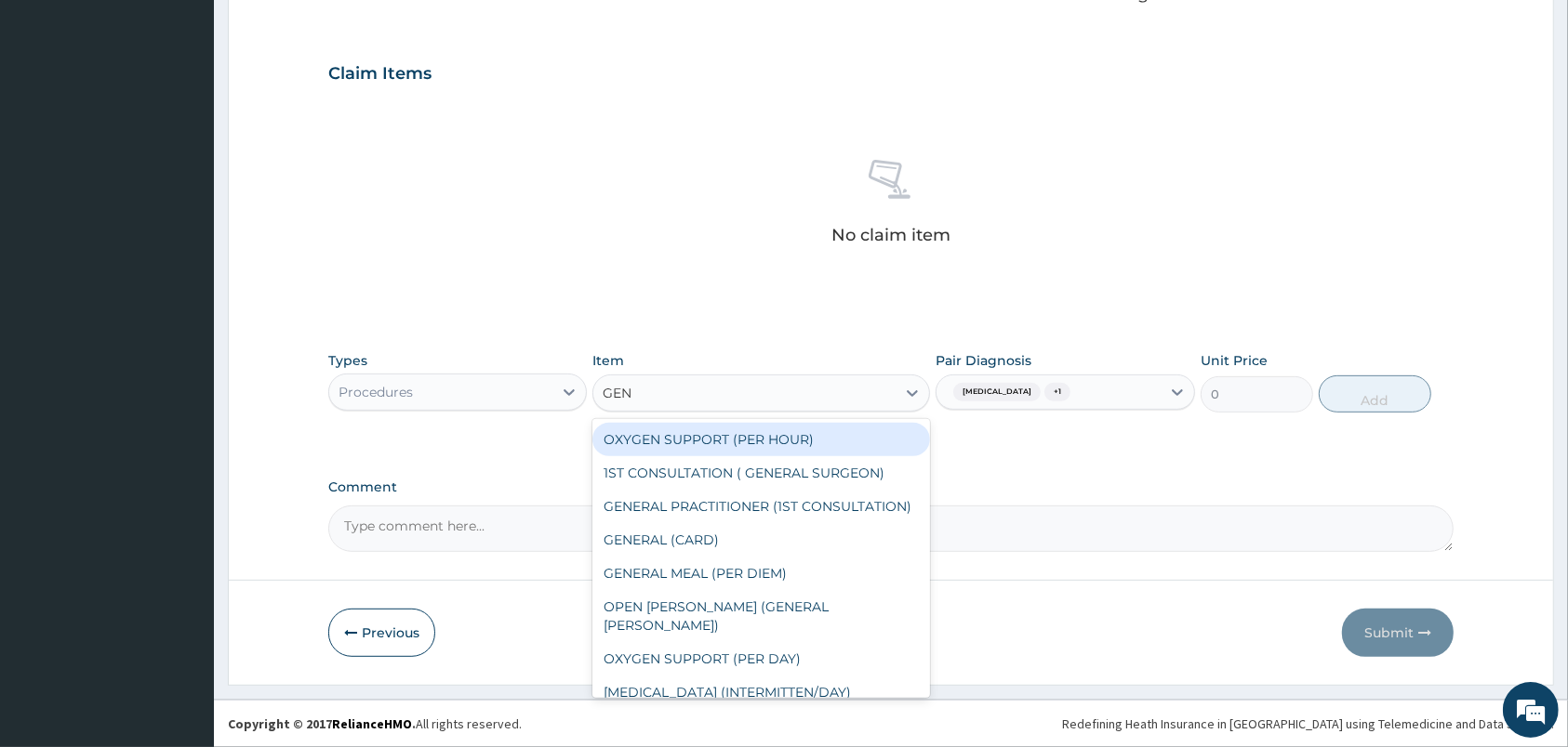
type input "GENE"
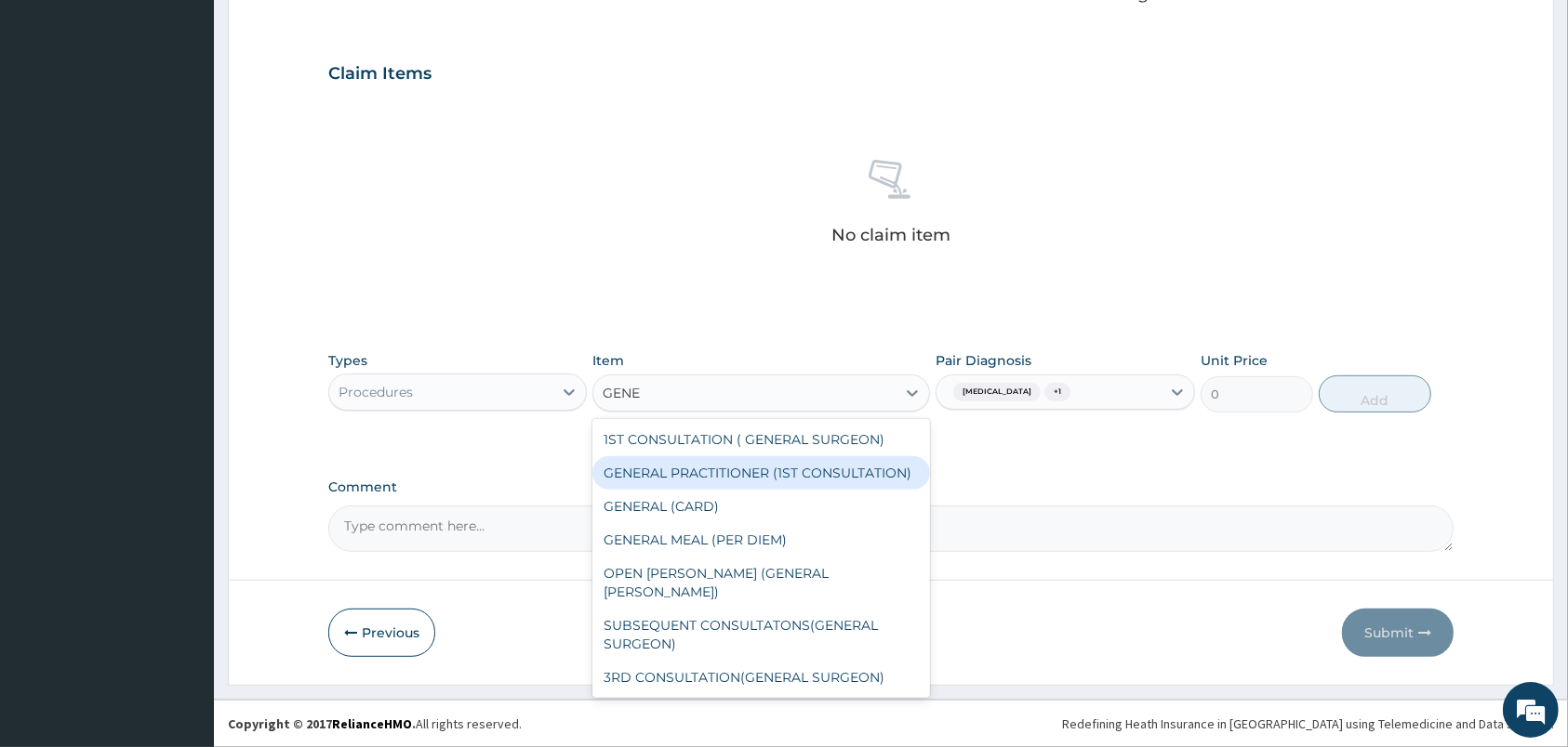
click at [828, 468] on div "GENERAL PRACTITIONER (1ST CONSULTATION)" at bounding box center [760, 473] width 338 height 34
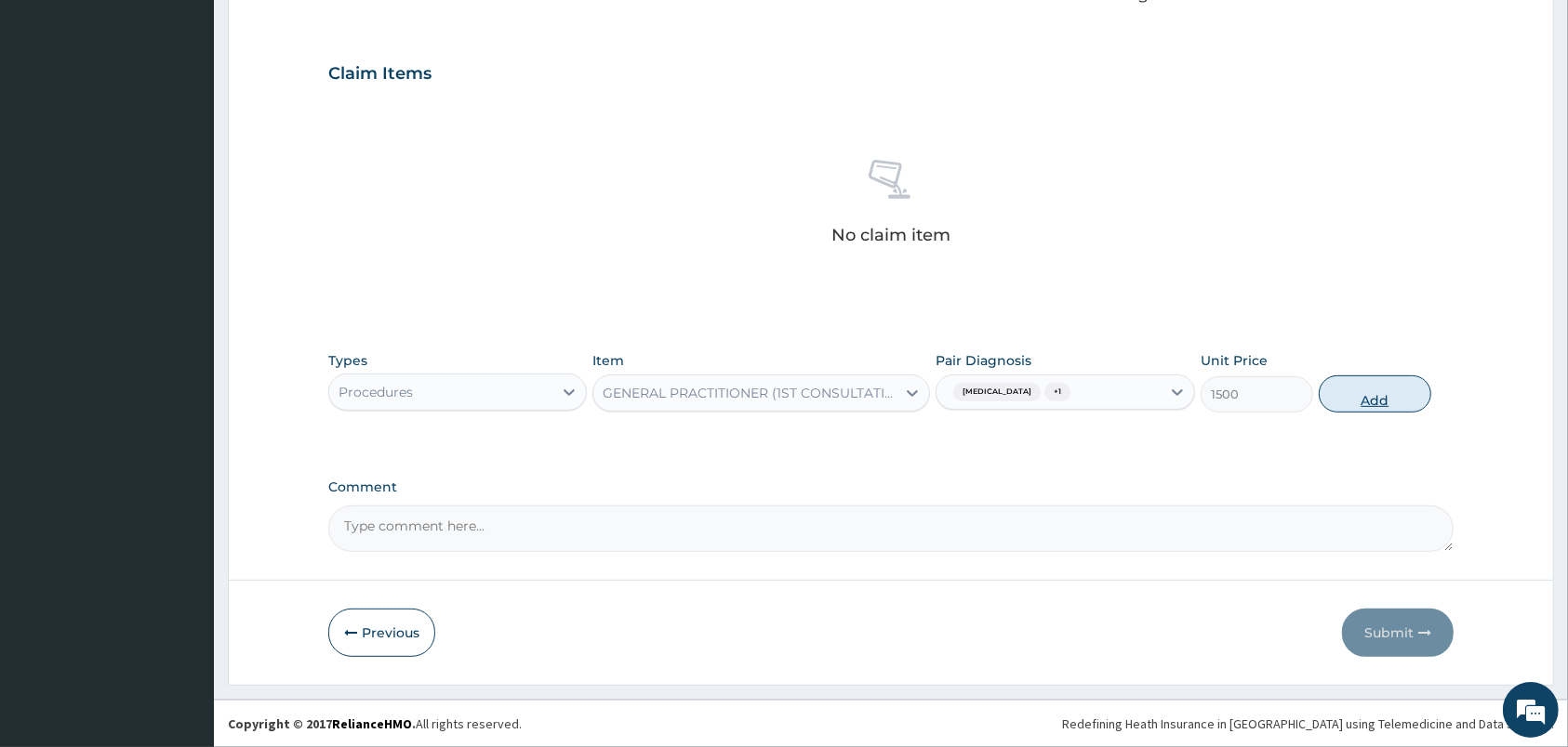
click at [1353, 391] on button "Add" at bounding box center [1375, 395] width 113 height 38
type input "0"
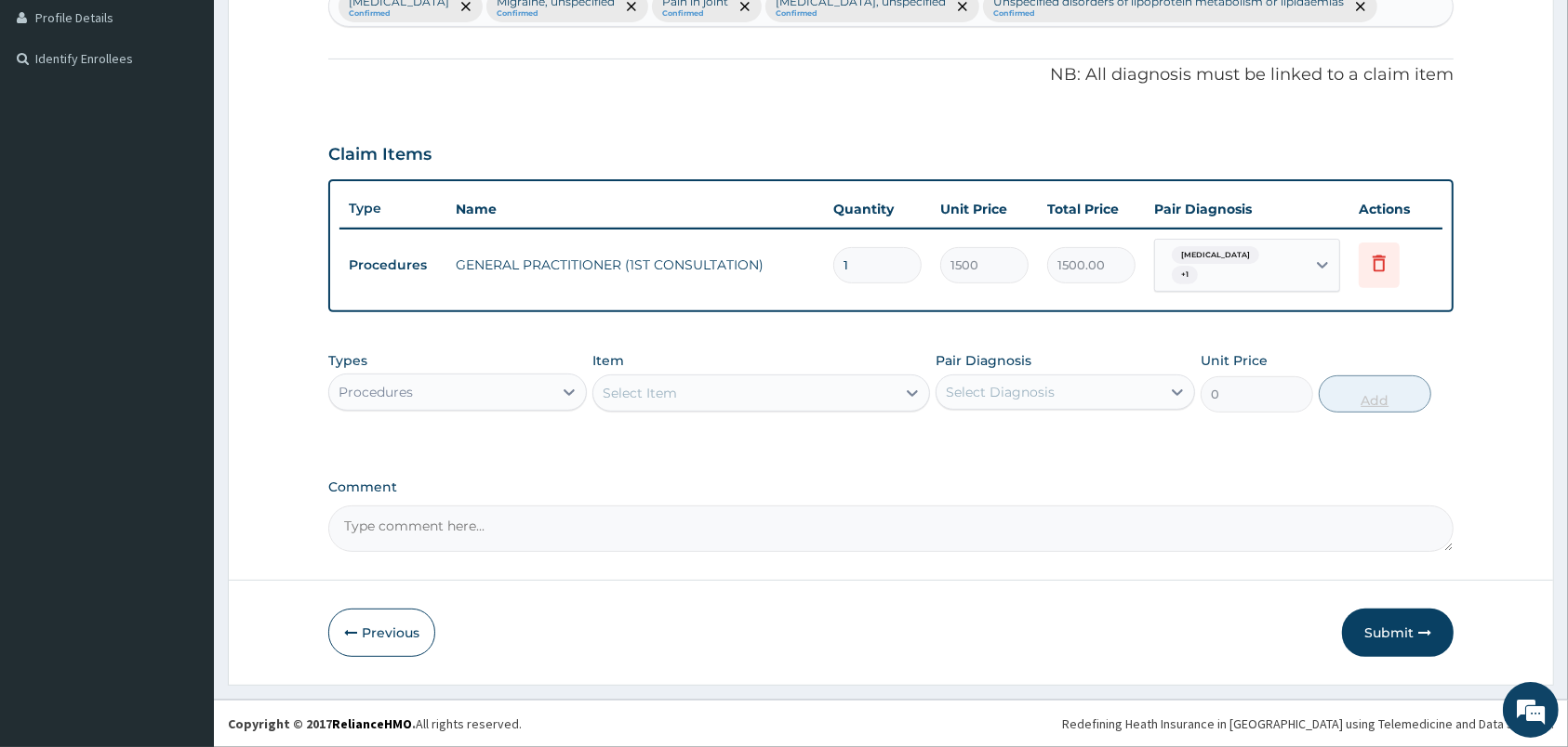
scroll to position [548, 0]
click at [540, 396] on div "Procedures" at bounding box center [441, 392] width 223 height 30
type input "LAB"
click at [539, 437] on div "Laboratory" at bounding box center [457, 438] width 258 height 34
click at [799, 396] on div "Select Item" at bounding box center [743, 393] width 302 height 30
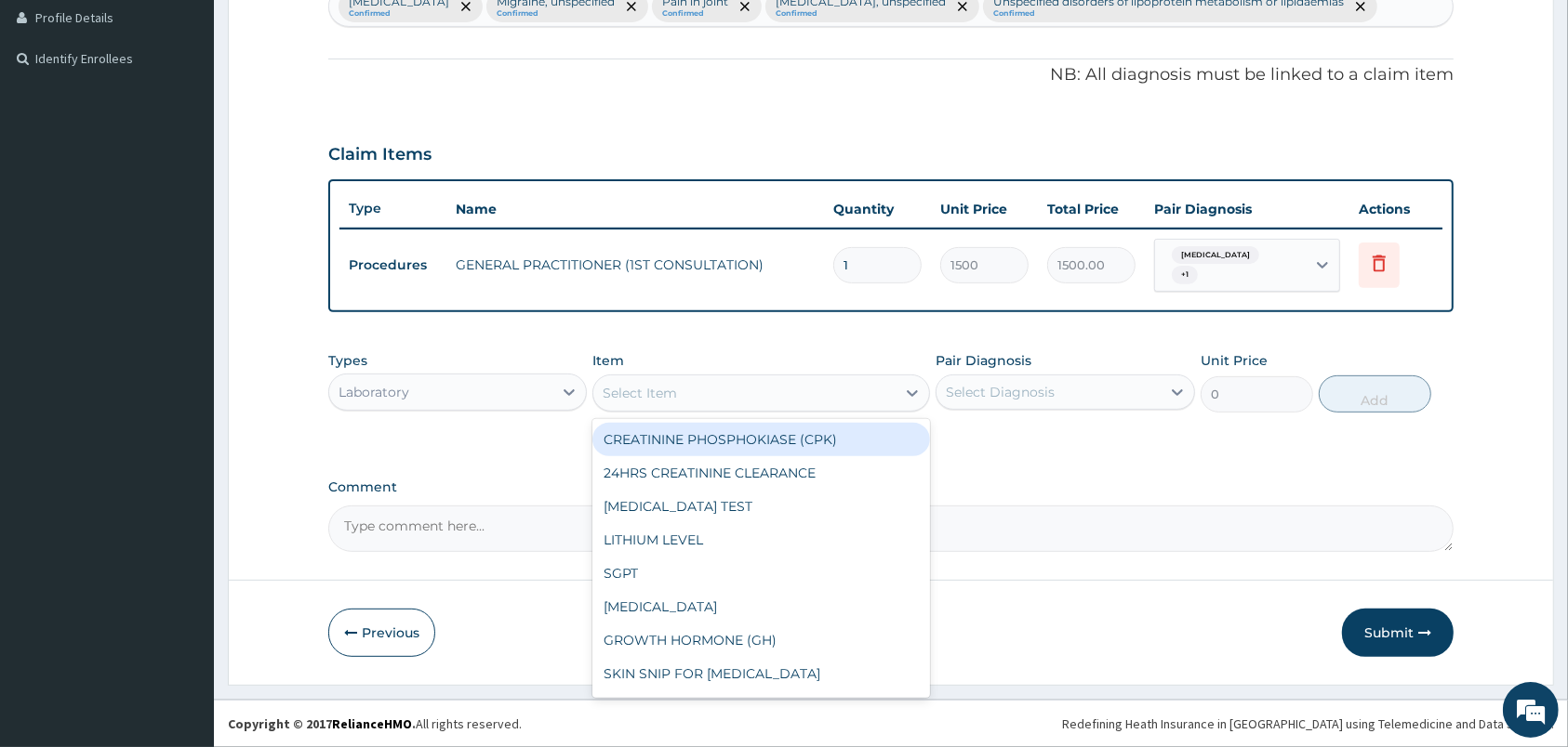
click at [793, 18] on div "PA Code / Prescription Code Enter Code(Secondary Care Only) Encounter Date 12-1…" at bounding box center [891, 109] width 1126 height 887
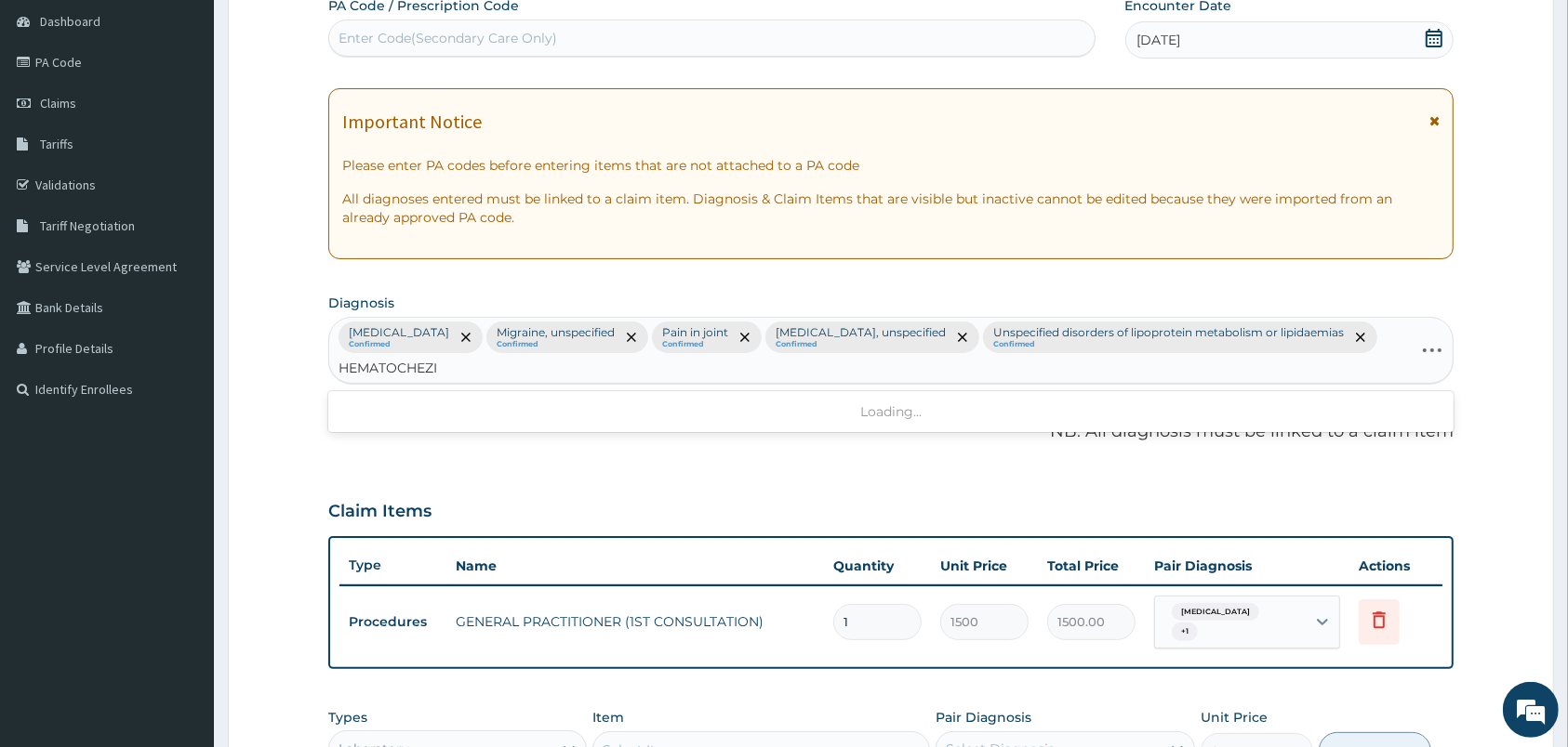
type input "HEMATOCHEZIA"
click at [354, 452] on div "Haematochezia ME24.A3 Select Status Query Query covers suspected (?), Keep in v…" at bounding box center [891, 422] width 1126 height 56
click at [360, 430] on div "Haematochezia ME24.A3" at bounding box center [391, 419] width 104 height 33
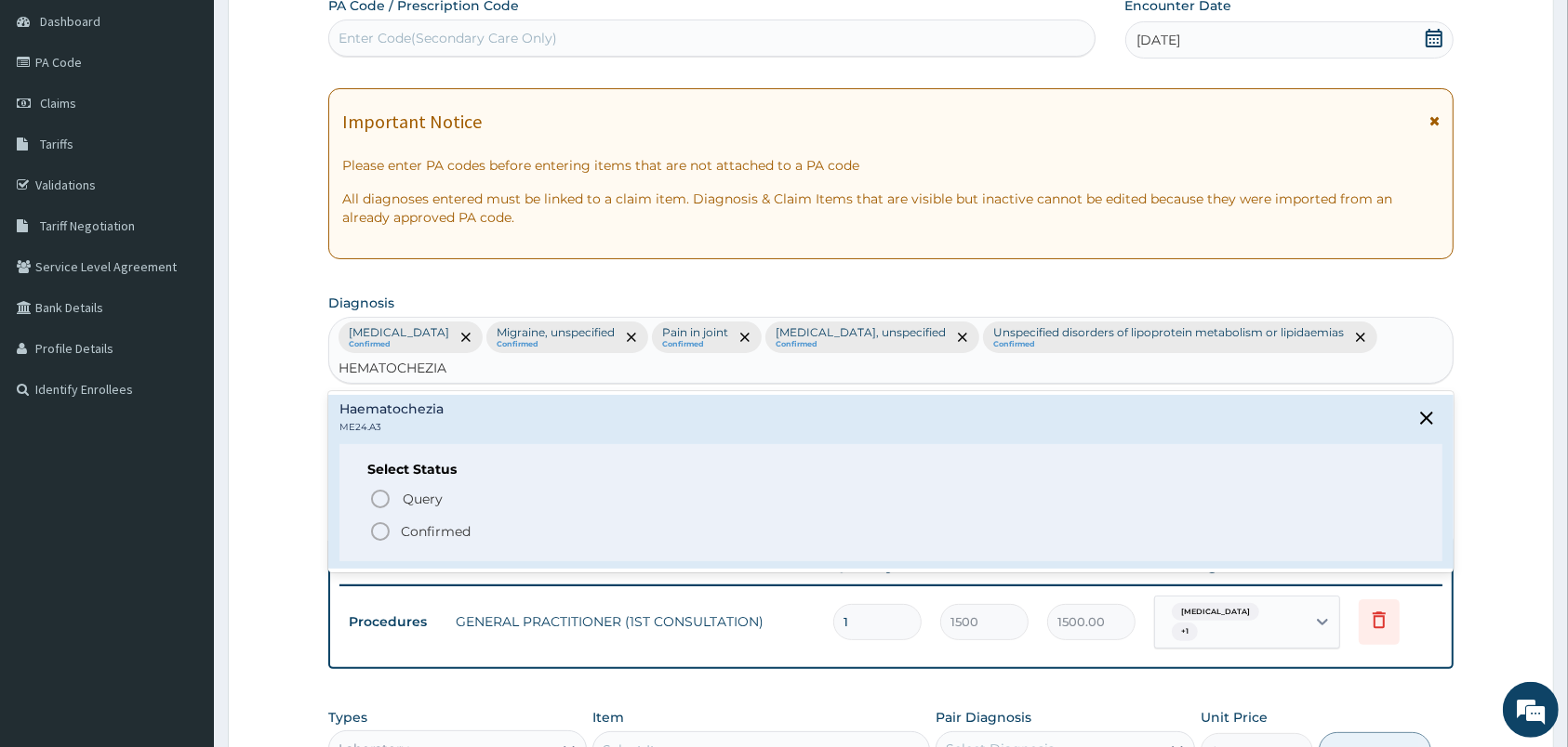
click at [379, 540] on icon "status option filled" at bounding box center [380, 531] width 23 height 23
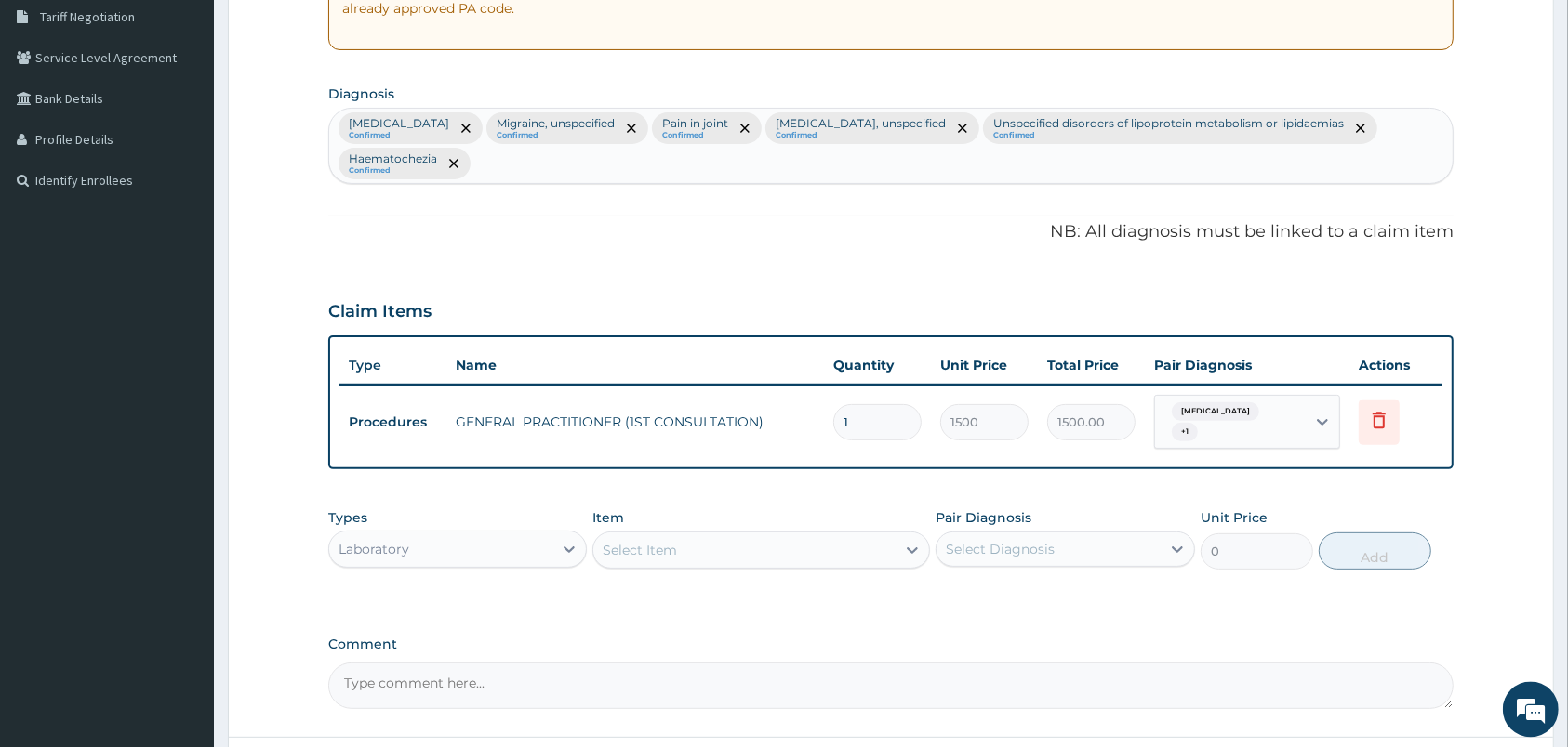
scroll to position [392, 0]
click at [726, 532] on div "Select Item" at bounding box center [760, 548] width 338 height 38
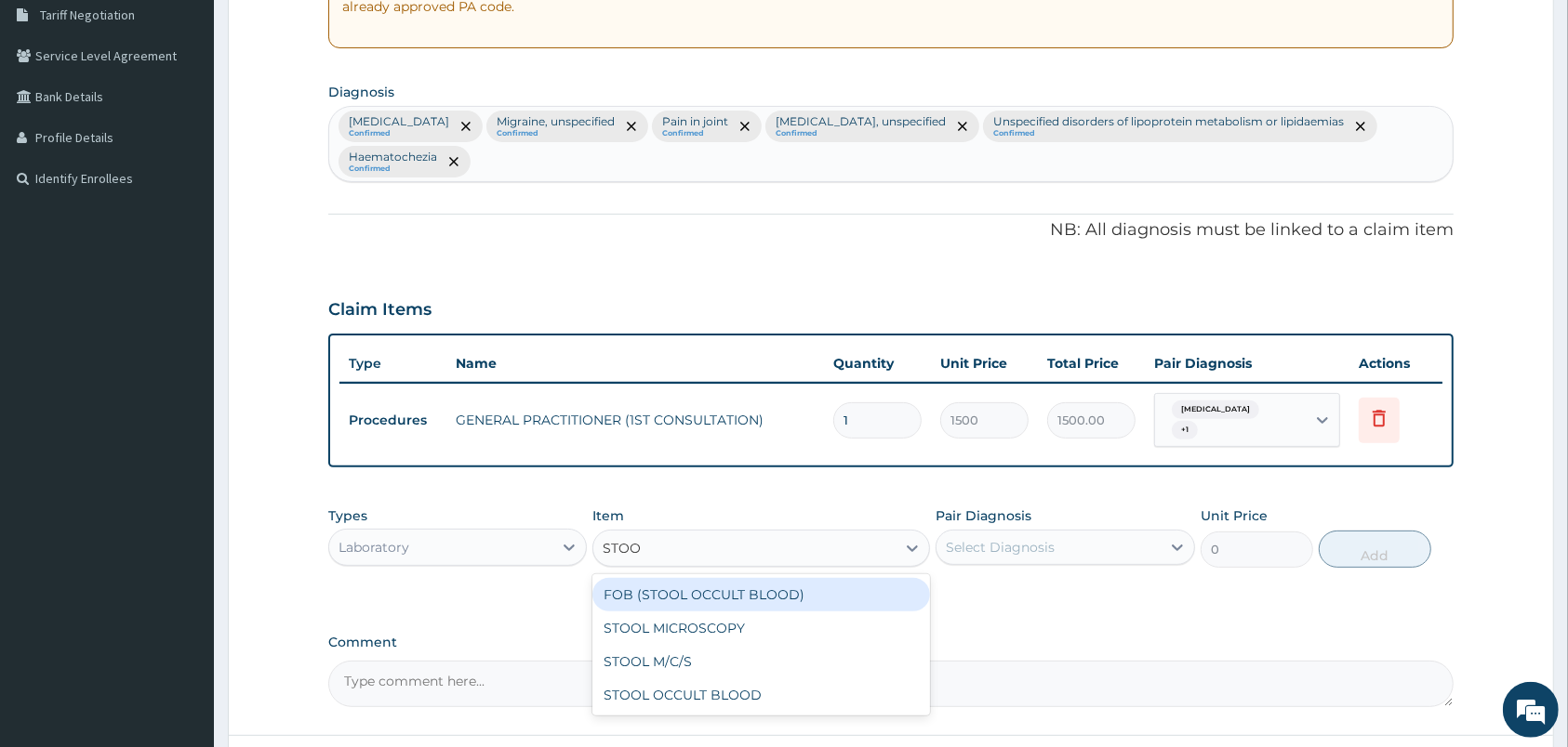
type input "STOOL"
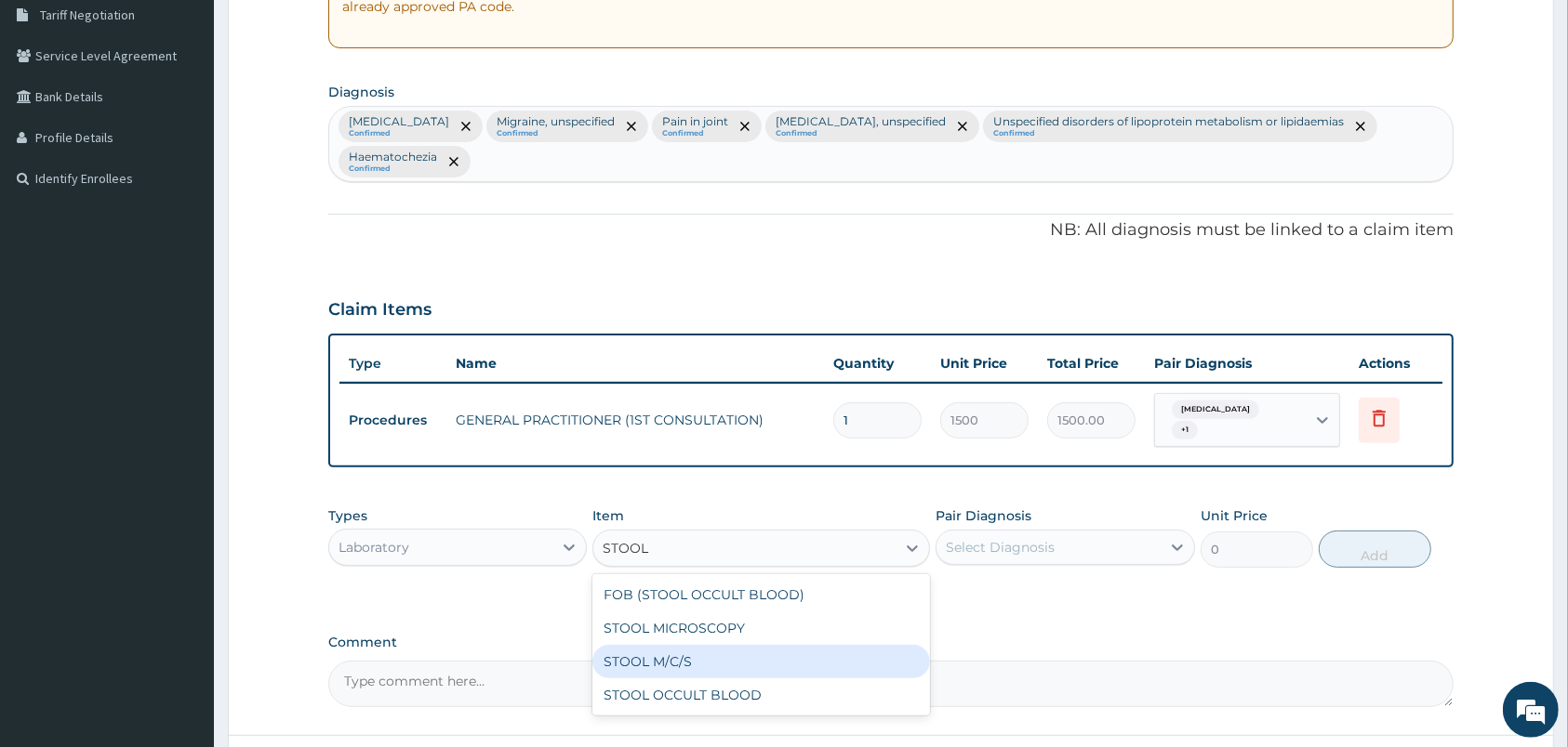
click at [761, 672] on div "STOOL M/C/S" at bounding box center [760, 662] width 338 height 34
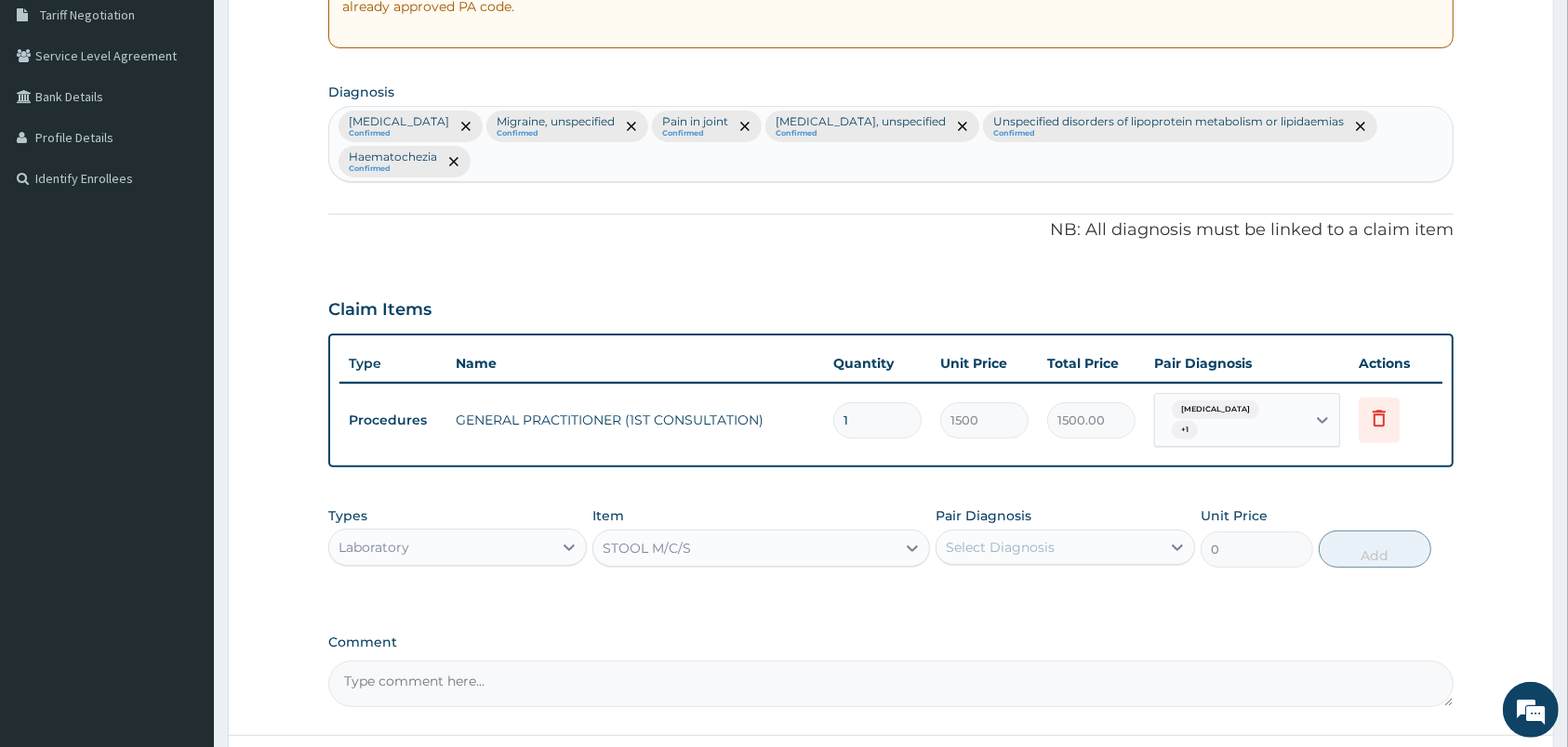
type input "1500"
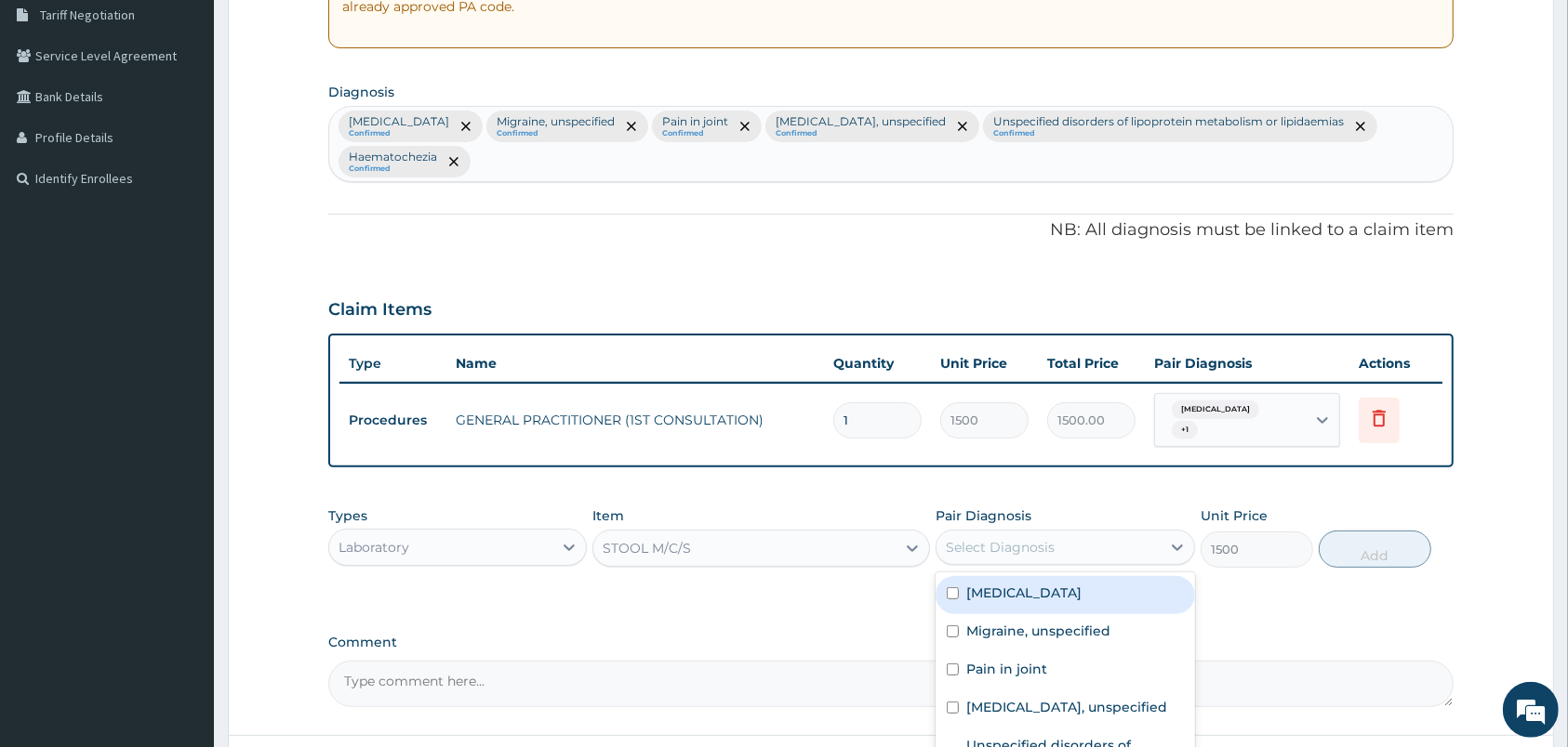
click at [1158, 547] on div "Select Diagnosis" at bounding box center [1047, 547] width 223 height 30
click at [1082, 600] on label "Mixed intestinal helminthiases" at bounding box center [1024, 593] width 115 height 19
checkbox input "true"
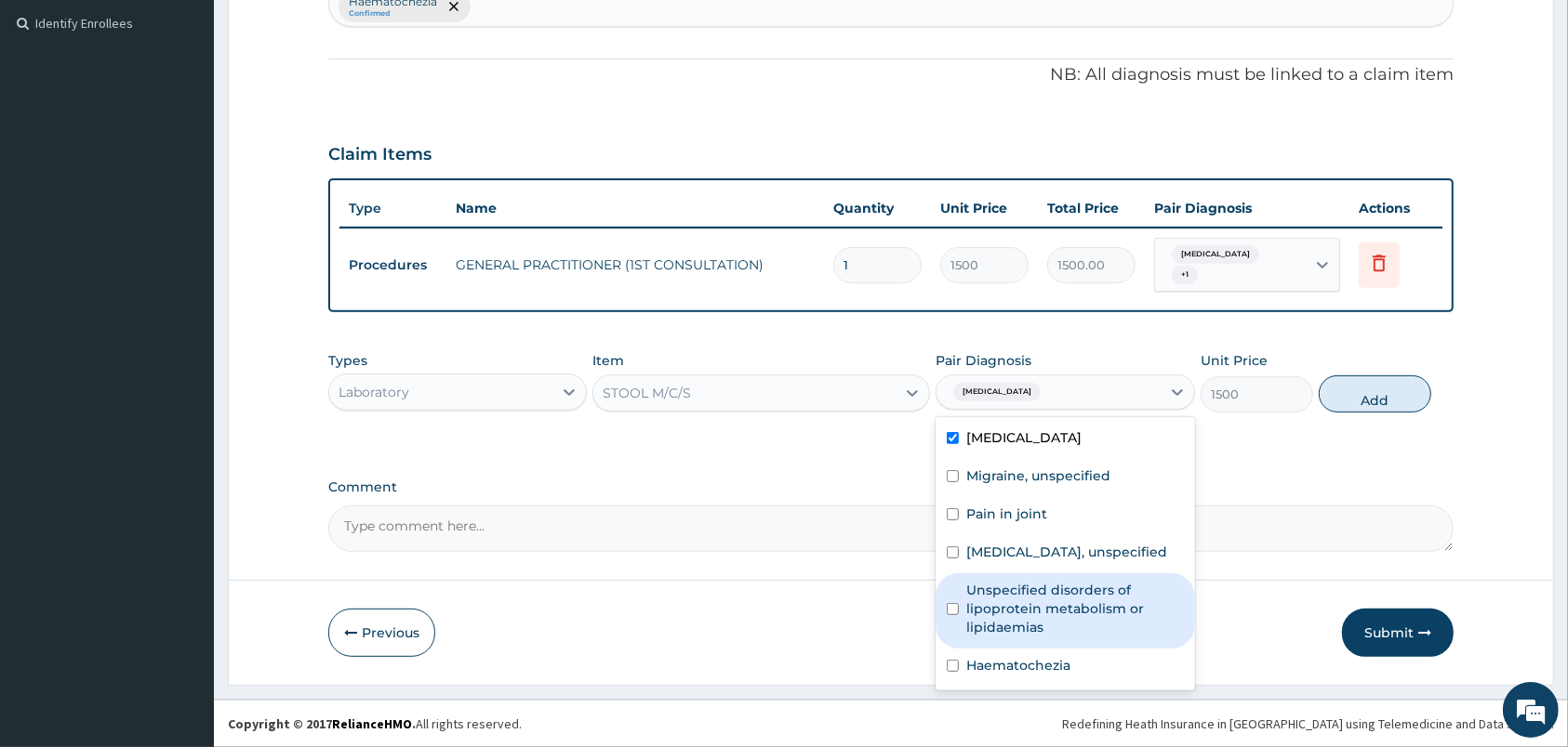
click at [1094, 635] on label "Unspecified disorders of lipoprotein metabolism or lipidaemias" at bounding box center [1074, 608] width 217 height 55
checkbox input "true"
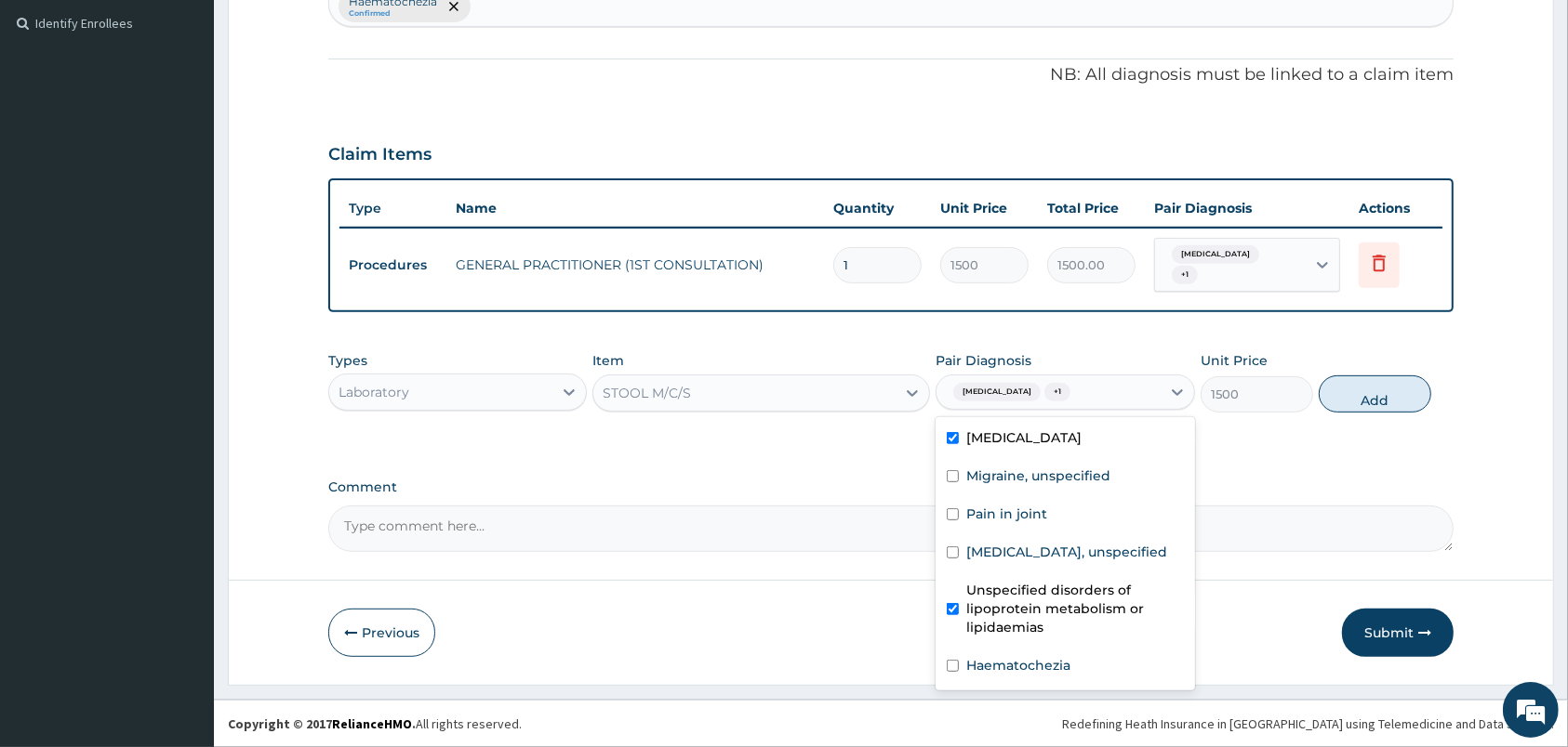
scroll to position [33, 0]
click at [1143, 669] on div "Haematochezia" at bounding box center [1064, 668] width 258 height 39
checkbox input "true"
click at [1125, 616] on label "Unspecified disorders of lipoprotein metabolism or lipidaemias" at bounding box center [1074, 608] width 217 height 55
checkbox input "false"
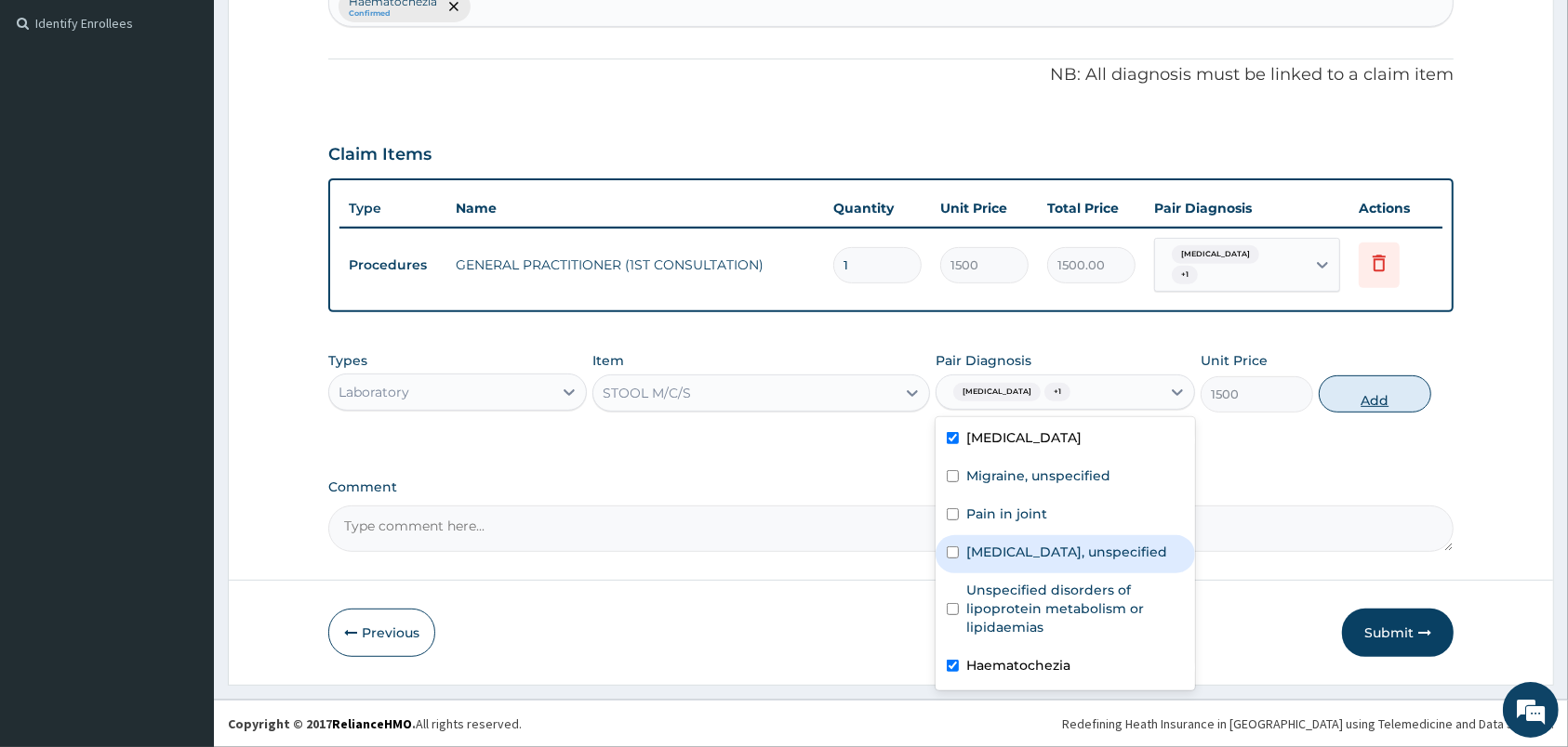
click at [1380, 390] on button "Add" at bounding box center [1375, 395] width 113 height 38
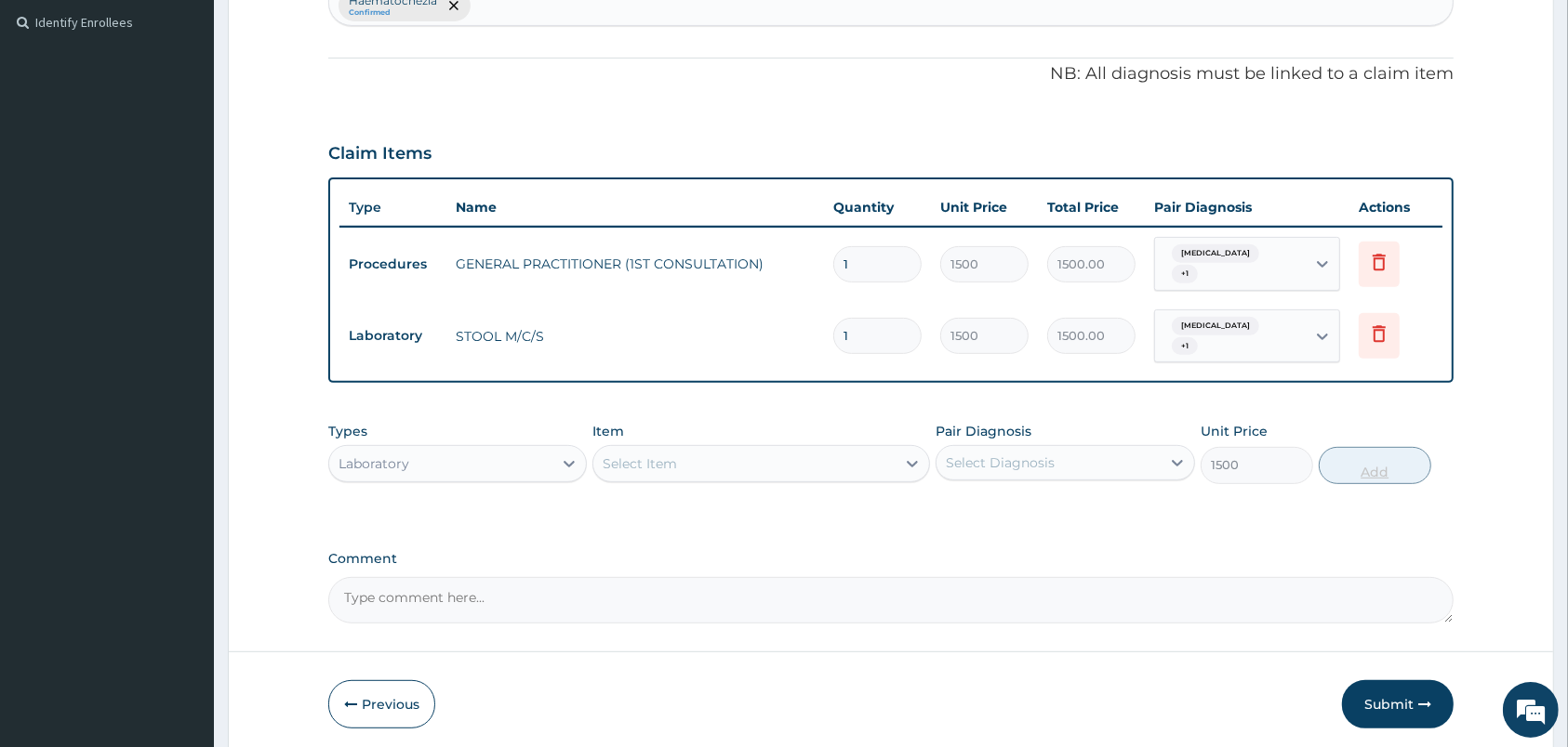
type input "0"
click at [524, 470] on div "Laboratory" at bounding box center [441, 464] width 223 height 30
click at [686, 494] on div "Types Laboratory Item Select Item Pair Diagnosis Select Diagnosis Unit Price 0 …" at bounding box center [891, 466] width 1126 height 108
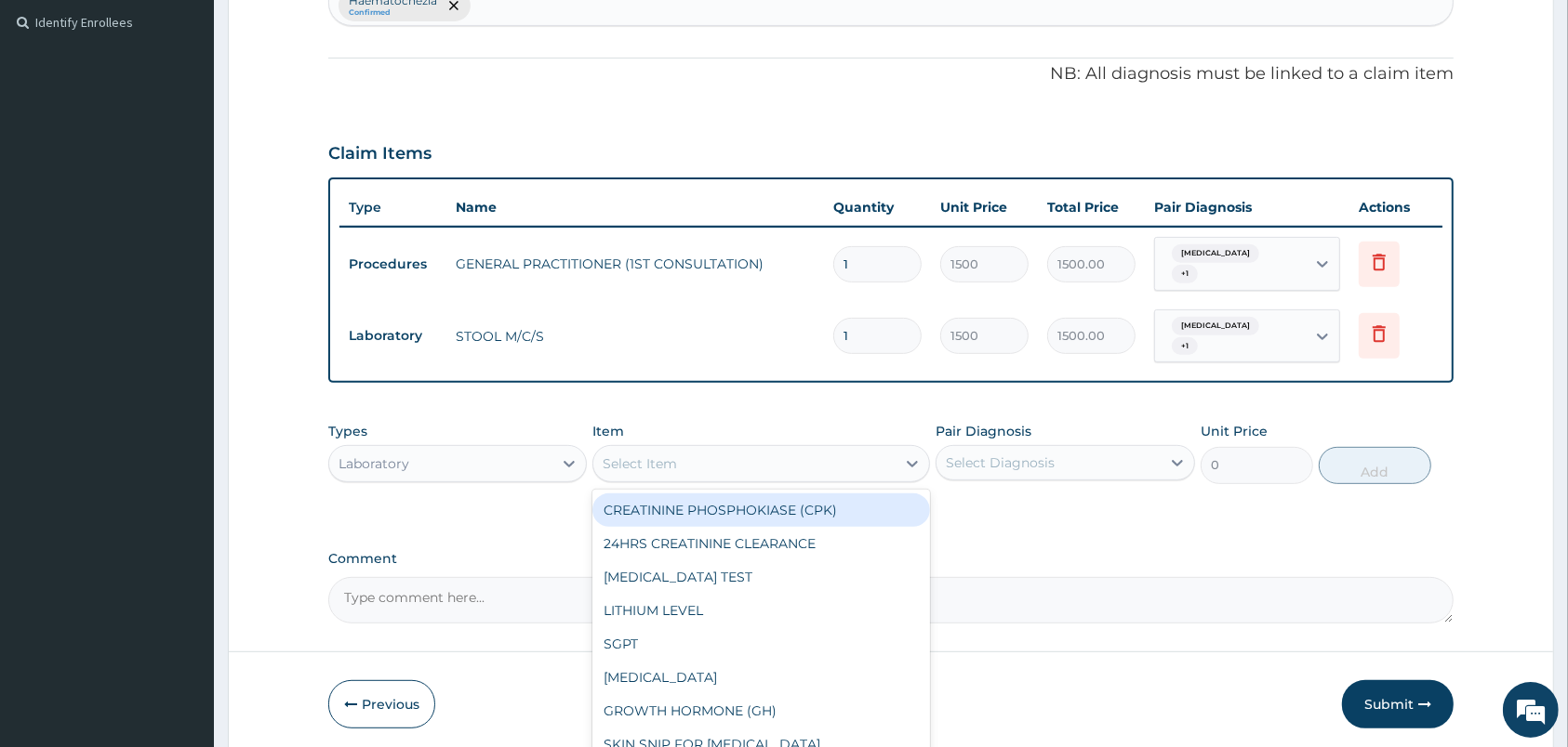
click at [687, 472] on div "Select Item" at bounding box center [743, 464] width 302 height 30
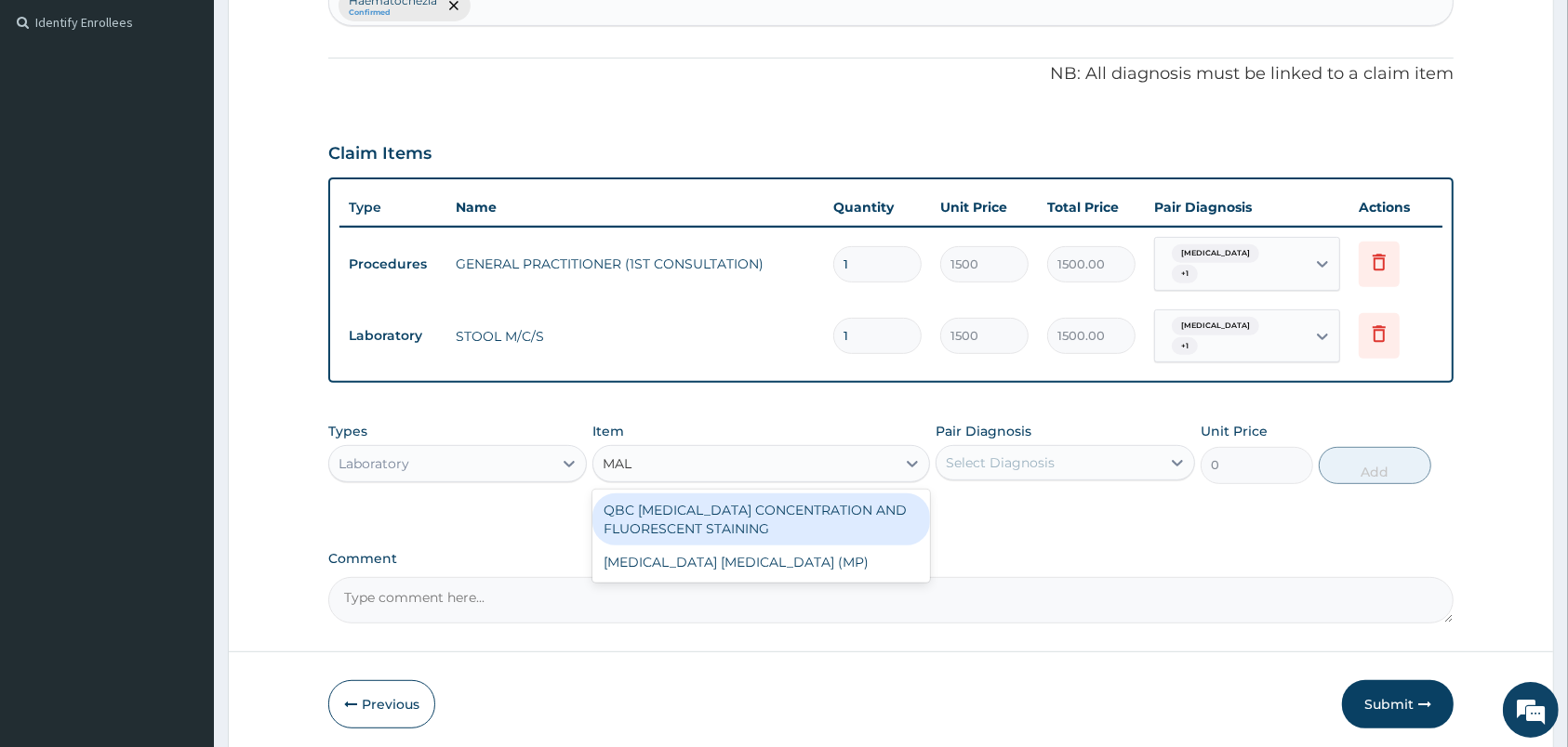
click at [622, 465] on input "MAL" at bounding box center [619, 463] width 32 height 19
type input "MAL"
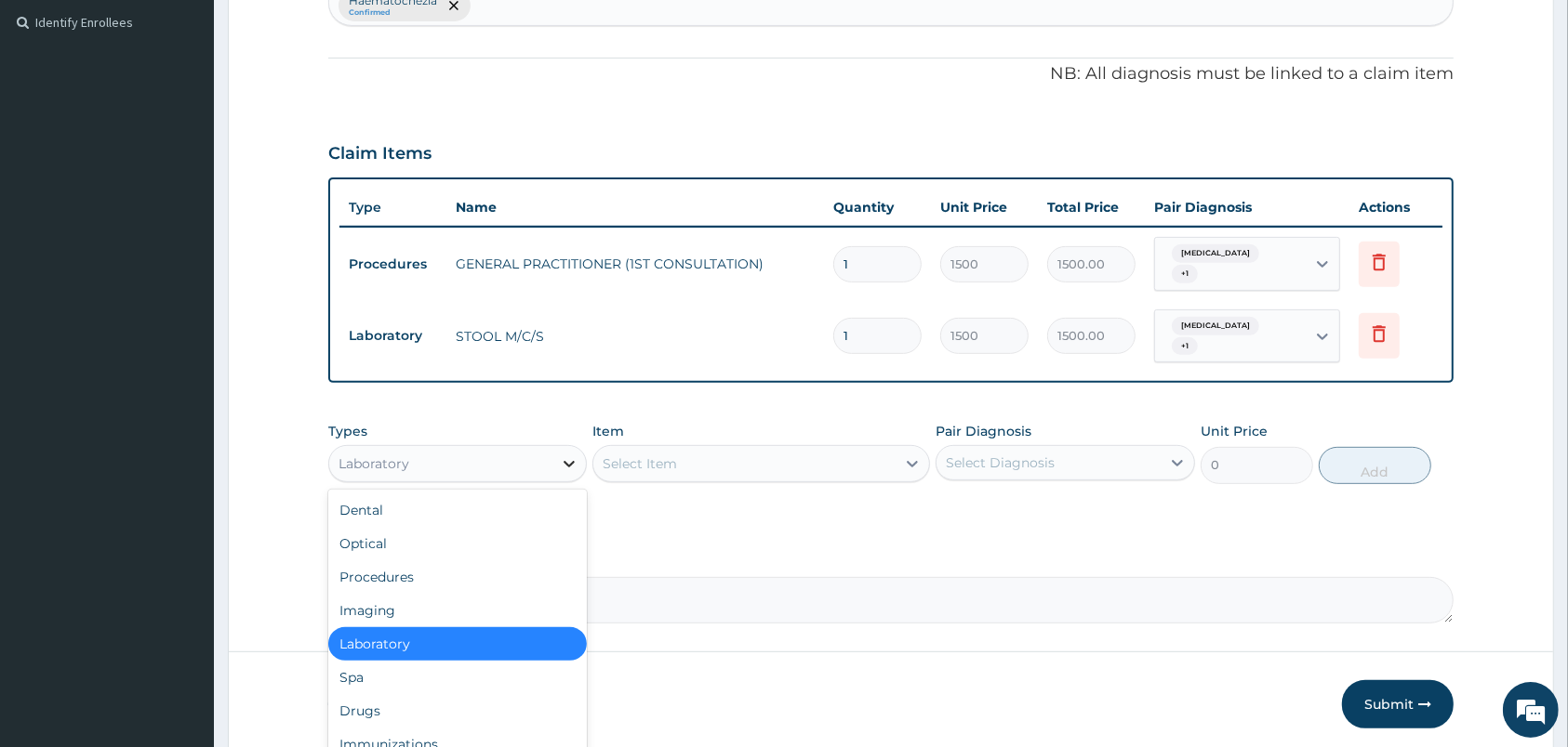
click at [560, 458] on icon at bounding box center [569, 463] width 19 height 19
drag, startPoint x: 479, startPoint y: 726, endPoint x: 478, endPoint y: 714, distance: 12.0
click at [479, 715] on div "Dental Optical Procedures Imaging Laboratory Spa Drugs Immunizations Others Gym" at bounding box center [457, 629] width 258 height 279
click at [478, 711] on div "Drugs" at bounding box center [457, 711] width 258 height 34
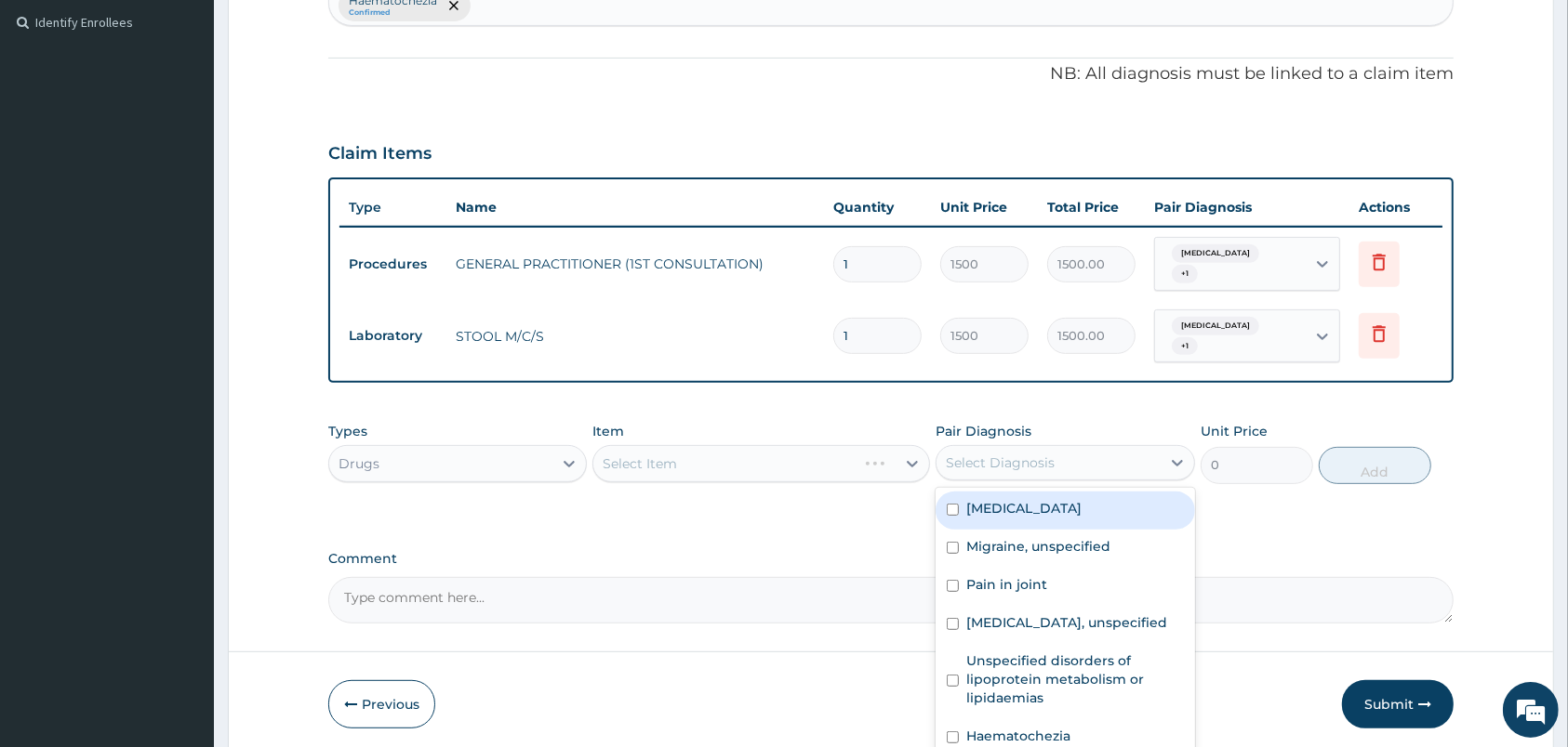
click at [977, 455] on div "Select Diagnosis" at bounding box center [1000, 462] width 109 height 19
click at [990, 514] on label "Mixed intestinal helminthiases" at bounding box center [1024, 508] width 115 height 19
checkbox input "true"
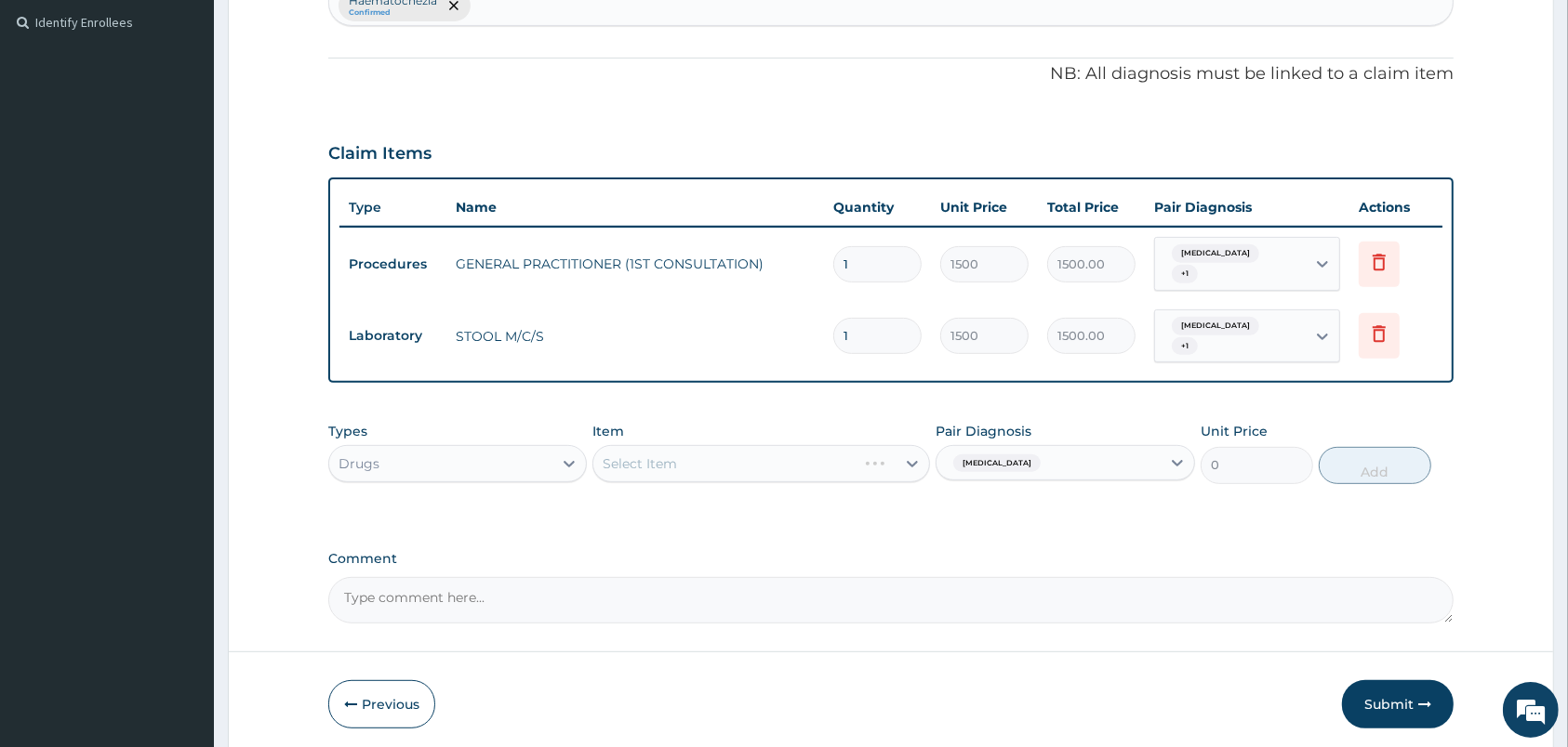
click at [860, 468] on div "Select Item" at bounding box center [760, 464] width 338 height 38
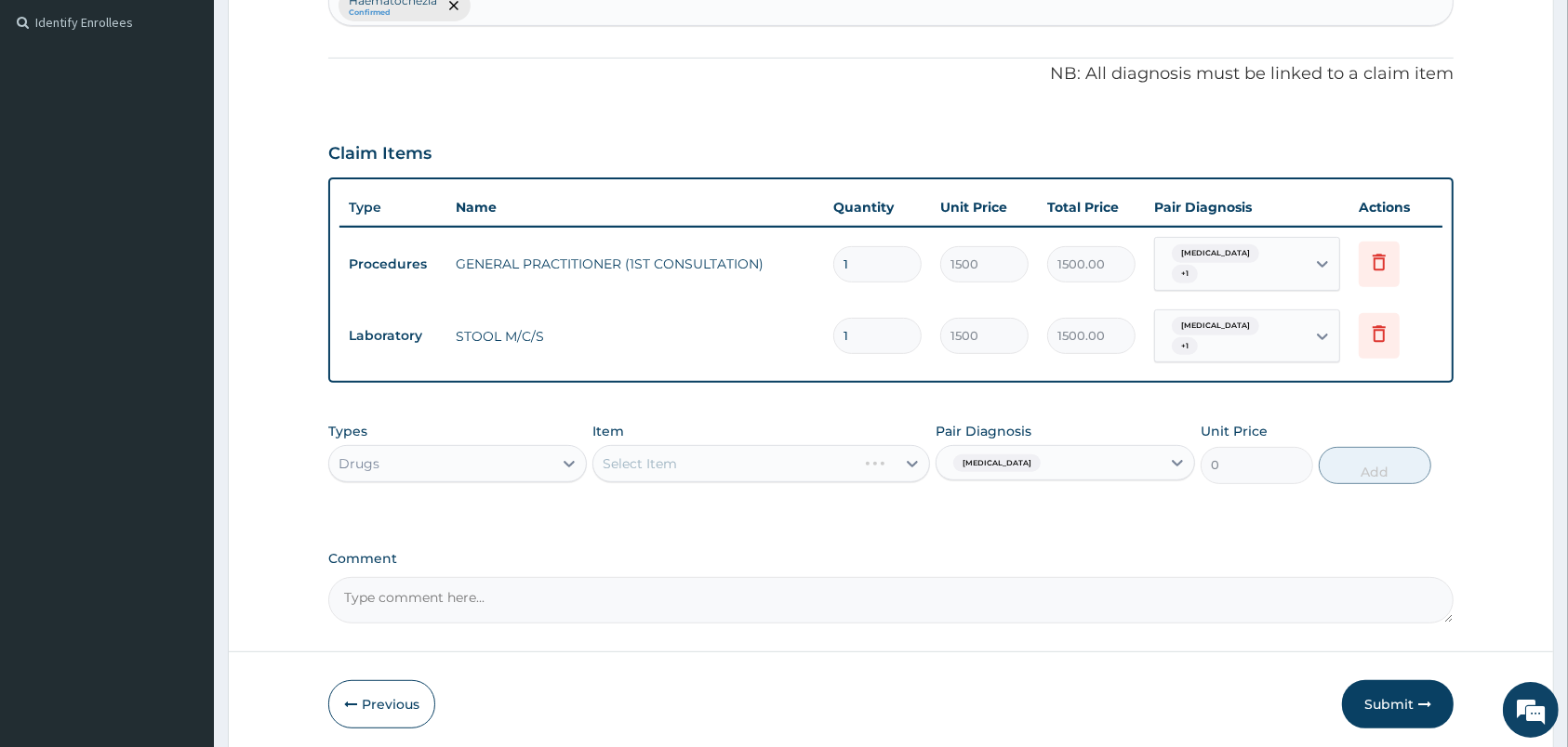
click at [860, 468] on div "Select Item" at bounding box center [760, 464] width 338 height 38
click at [860, 468] on div "Select Item" at bounding box center [743, 464] width 302 height 30
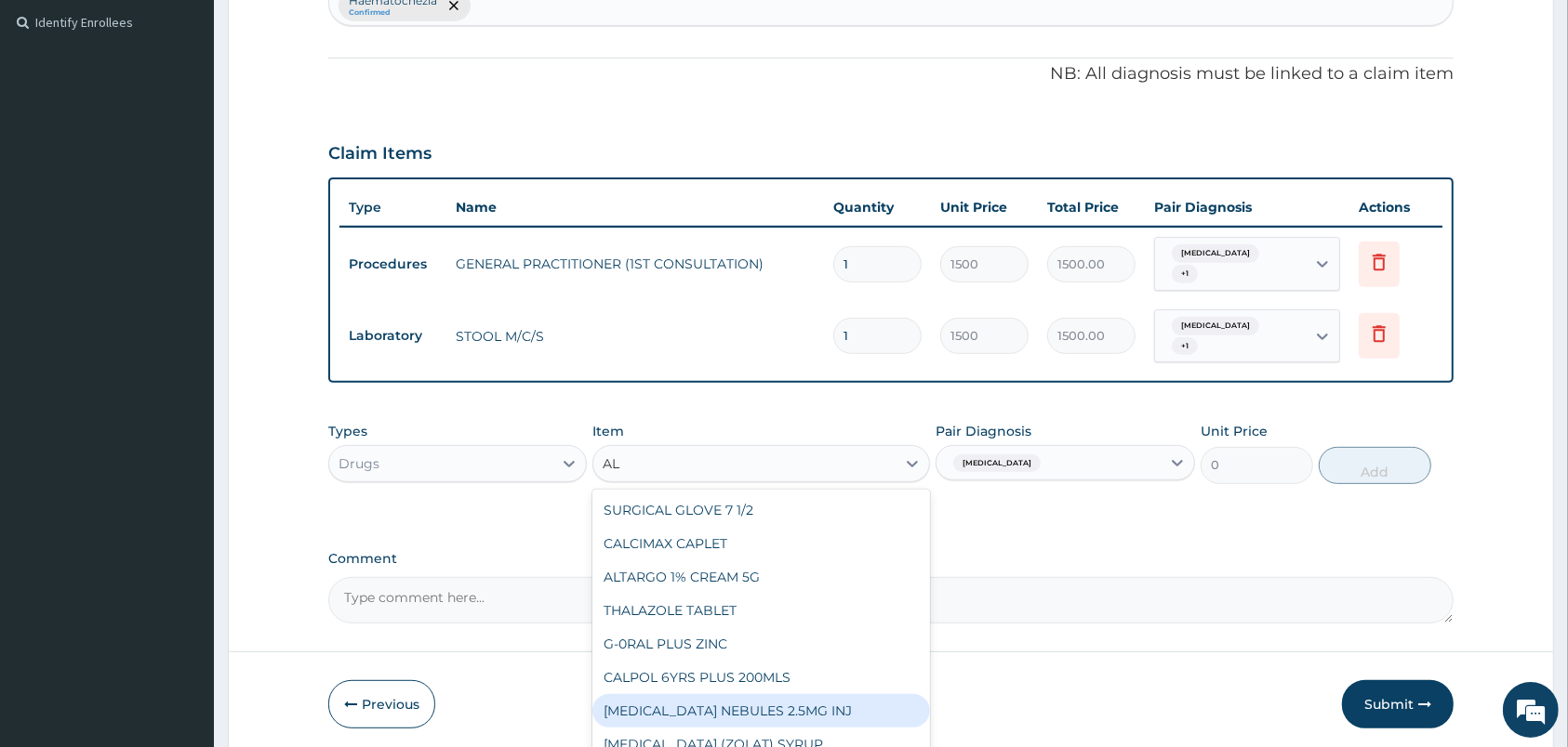
type input "A"
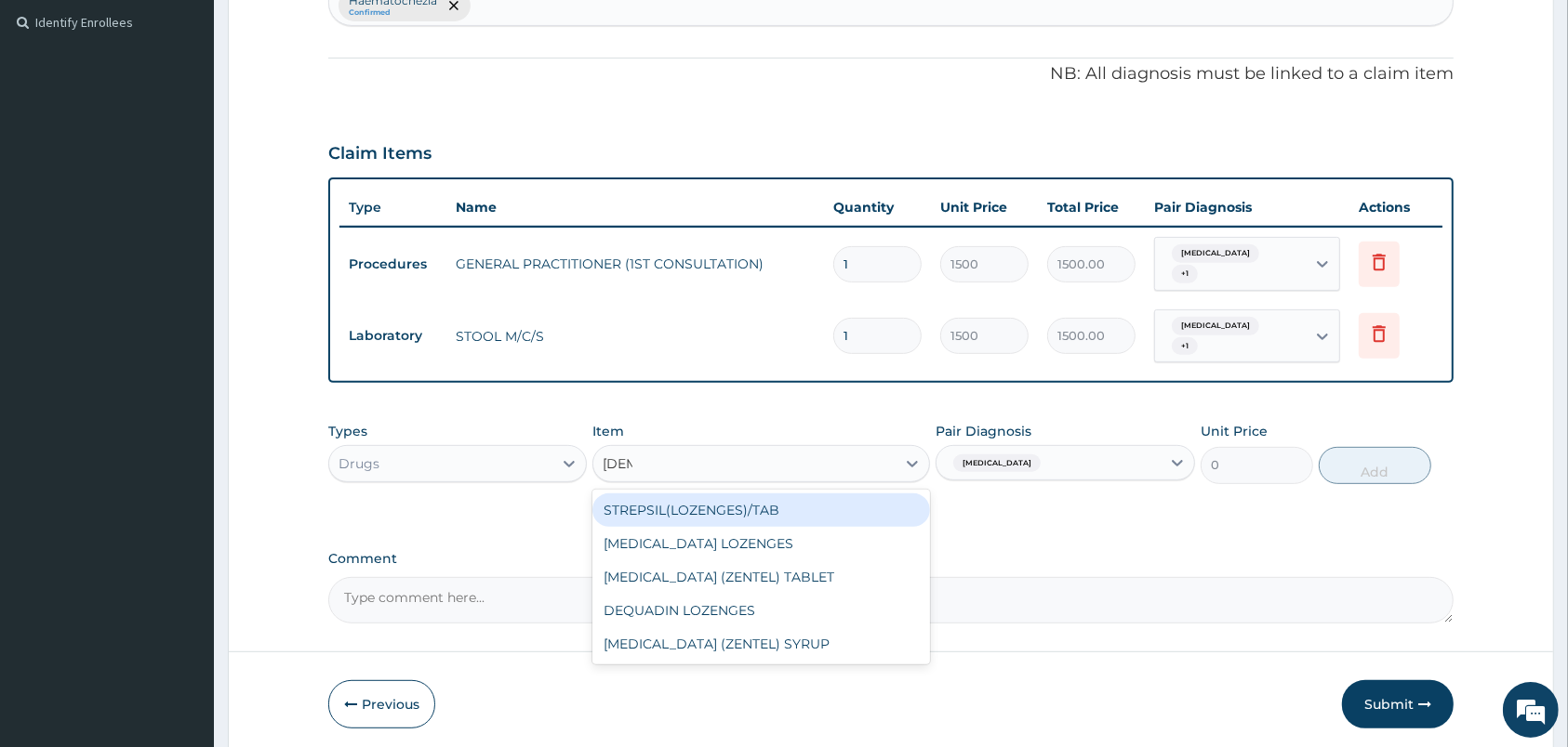
type input "ZENT"
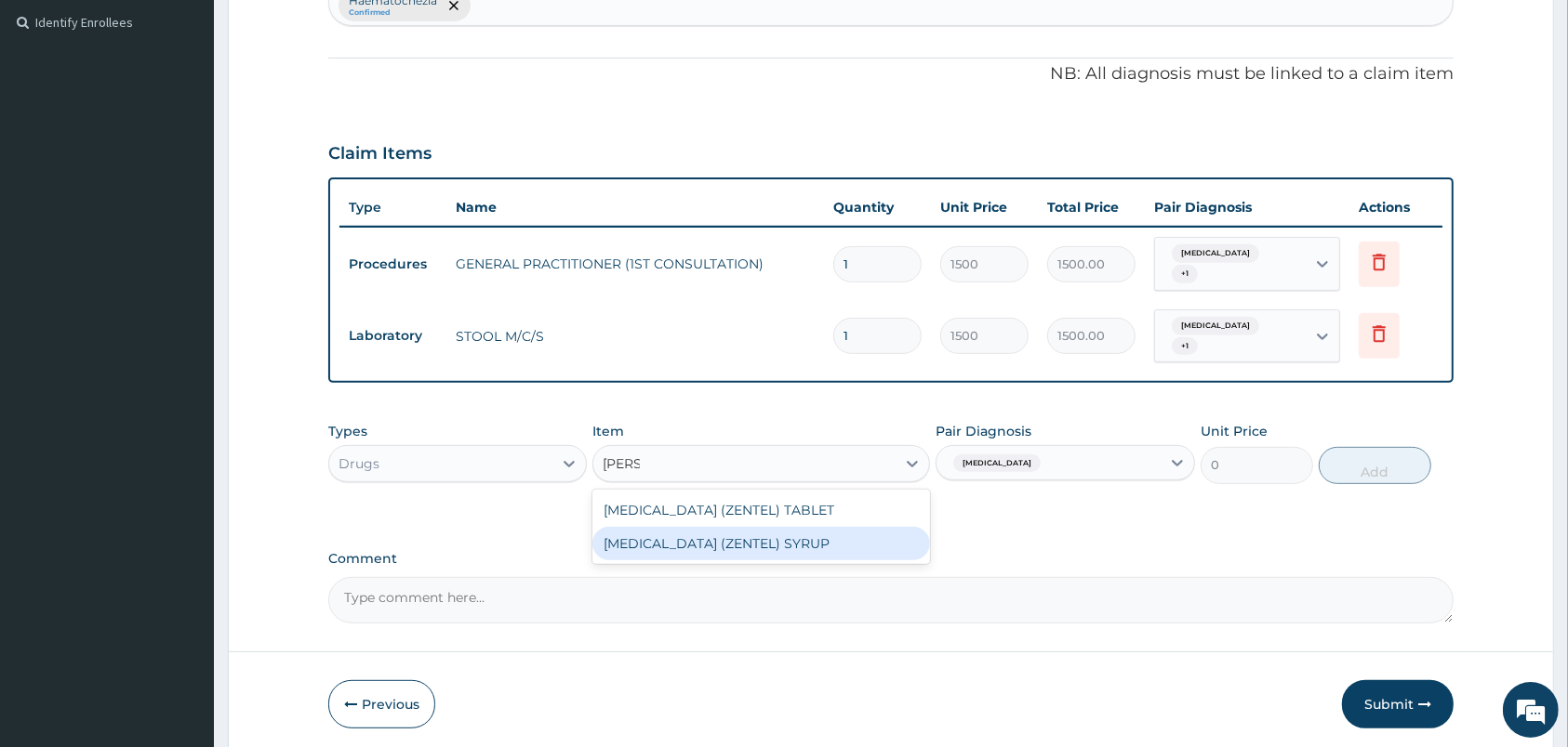
click at [864, 533] on div "ALBENDAZOLE (ZENTEL) SYRUP" at bounding box center [760, 544] width 338 height 34
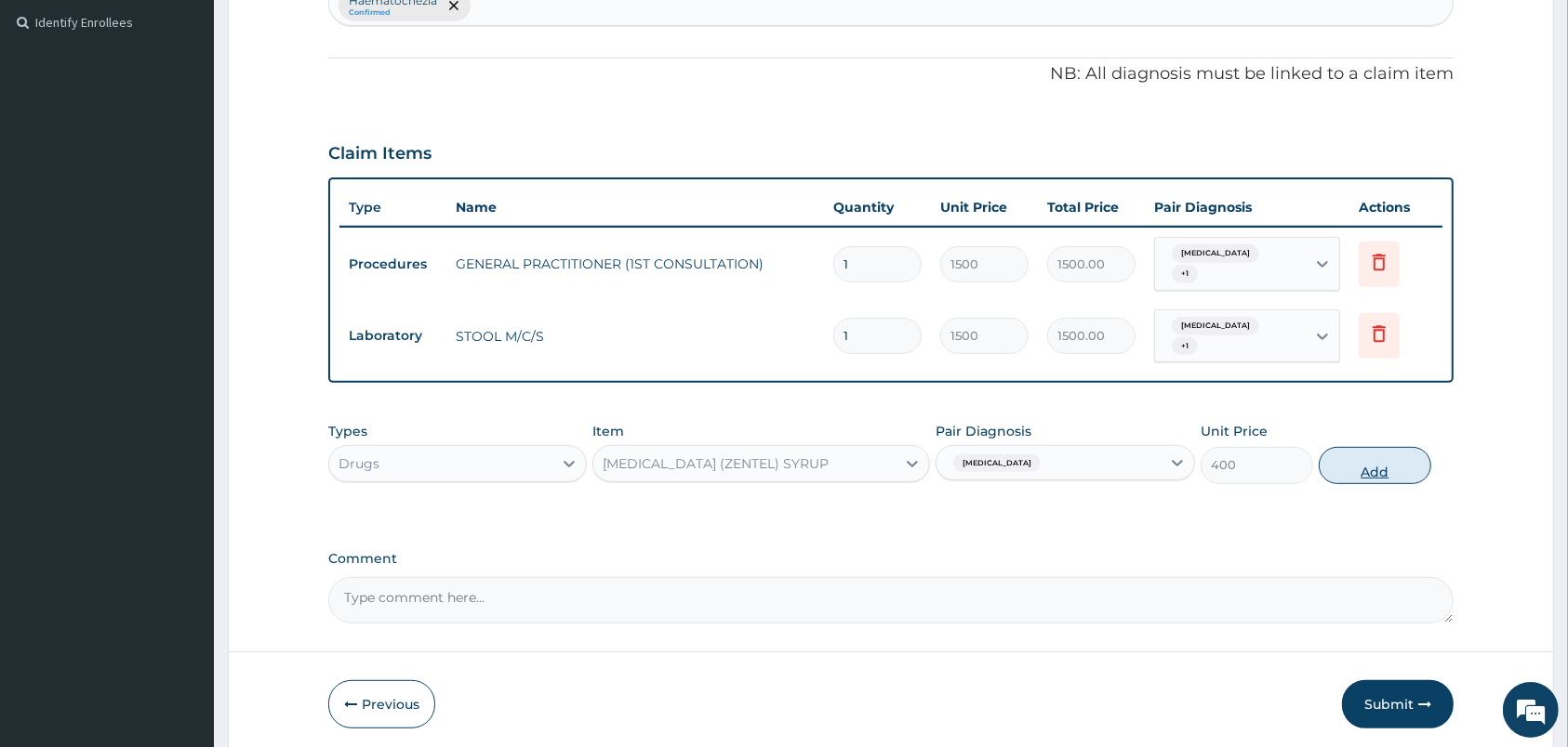
click at [1334, 460] on button "Add" at bounding box center [1375, 466] width 113 height 38
type input "0"
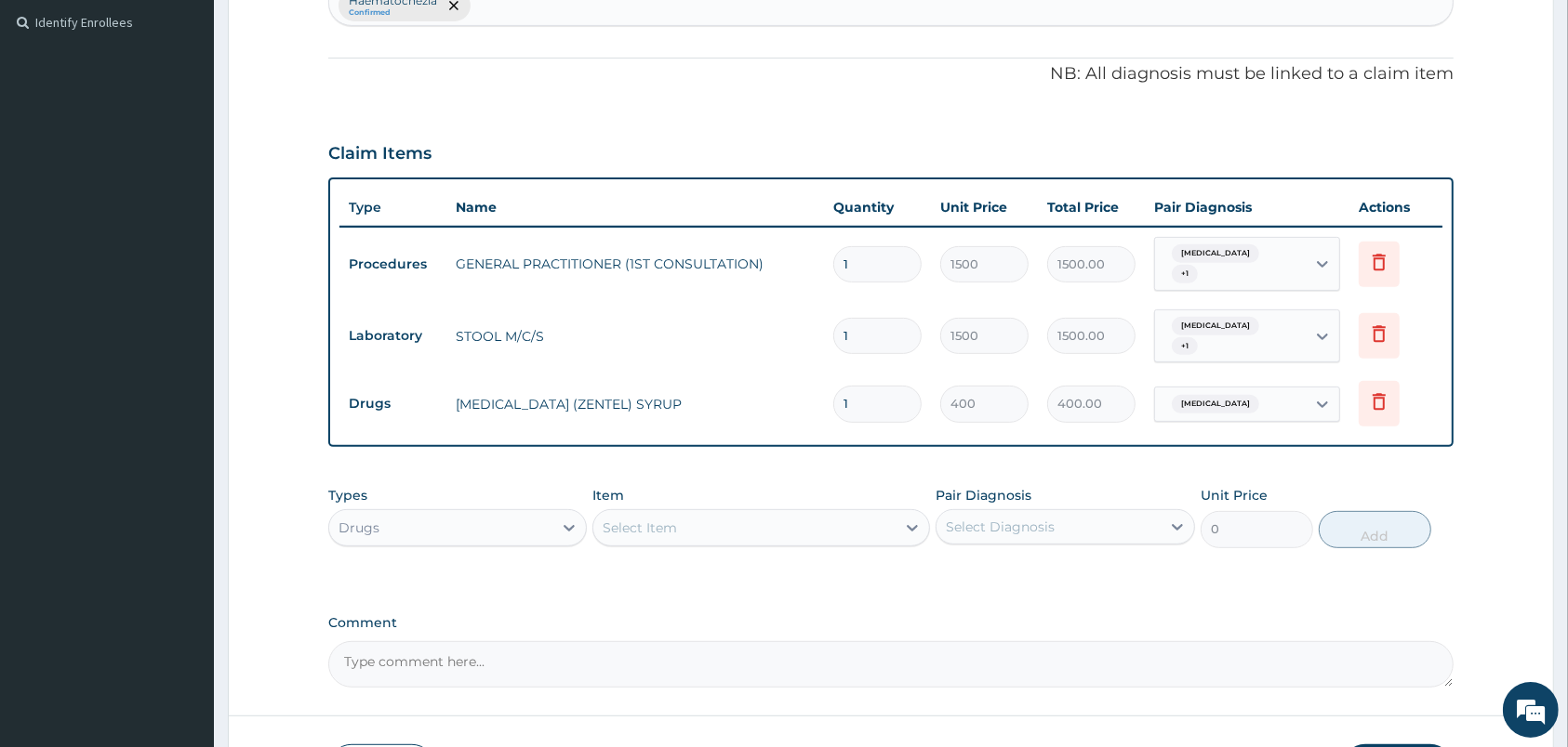
click at [666, 523] on div "Select Item" at bounding box center [639, 527] width 74 height 19
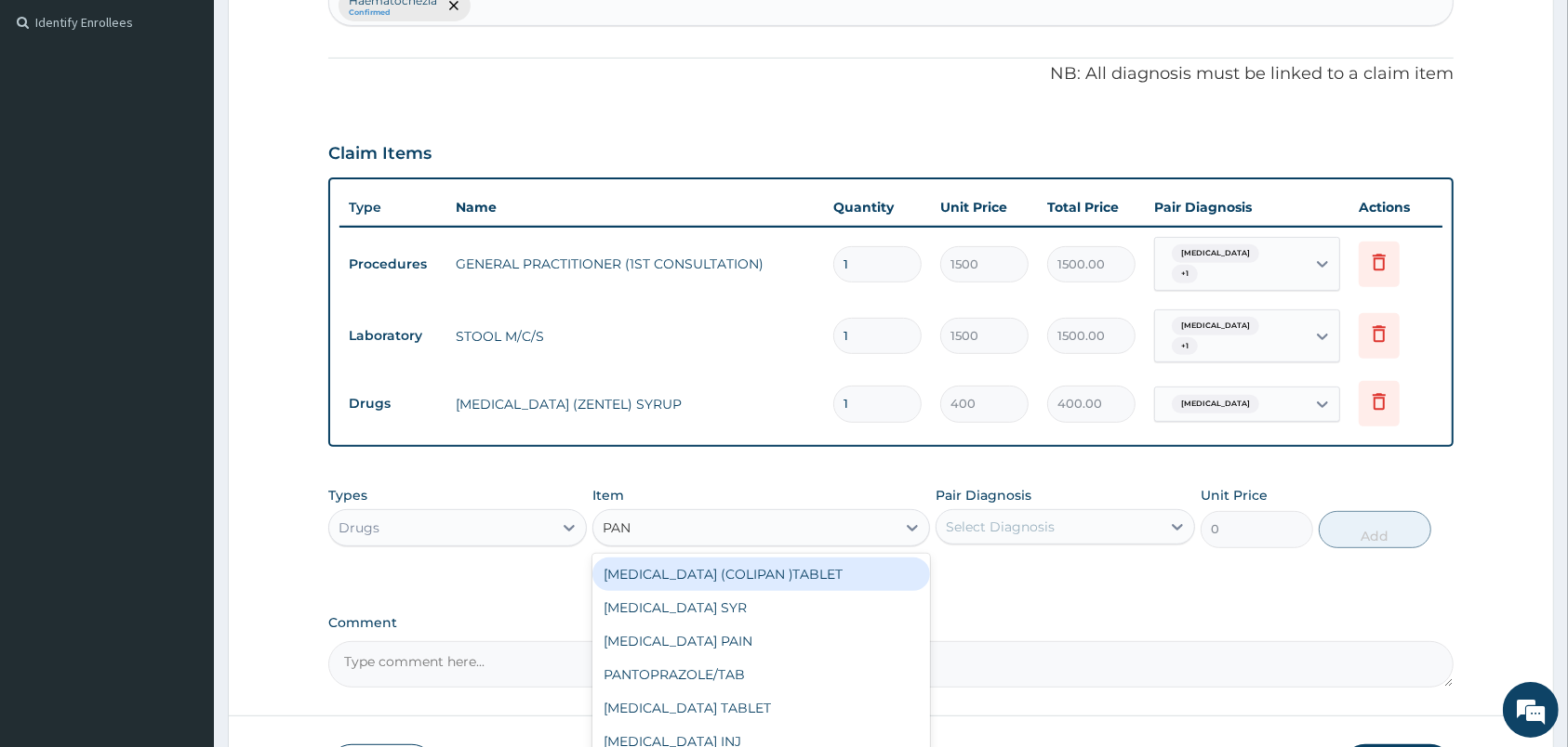
type input "PANA"
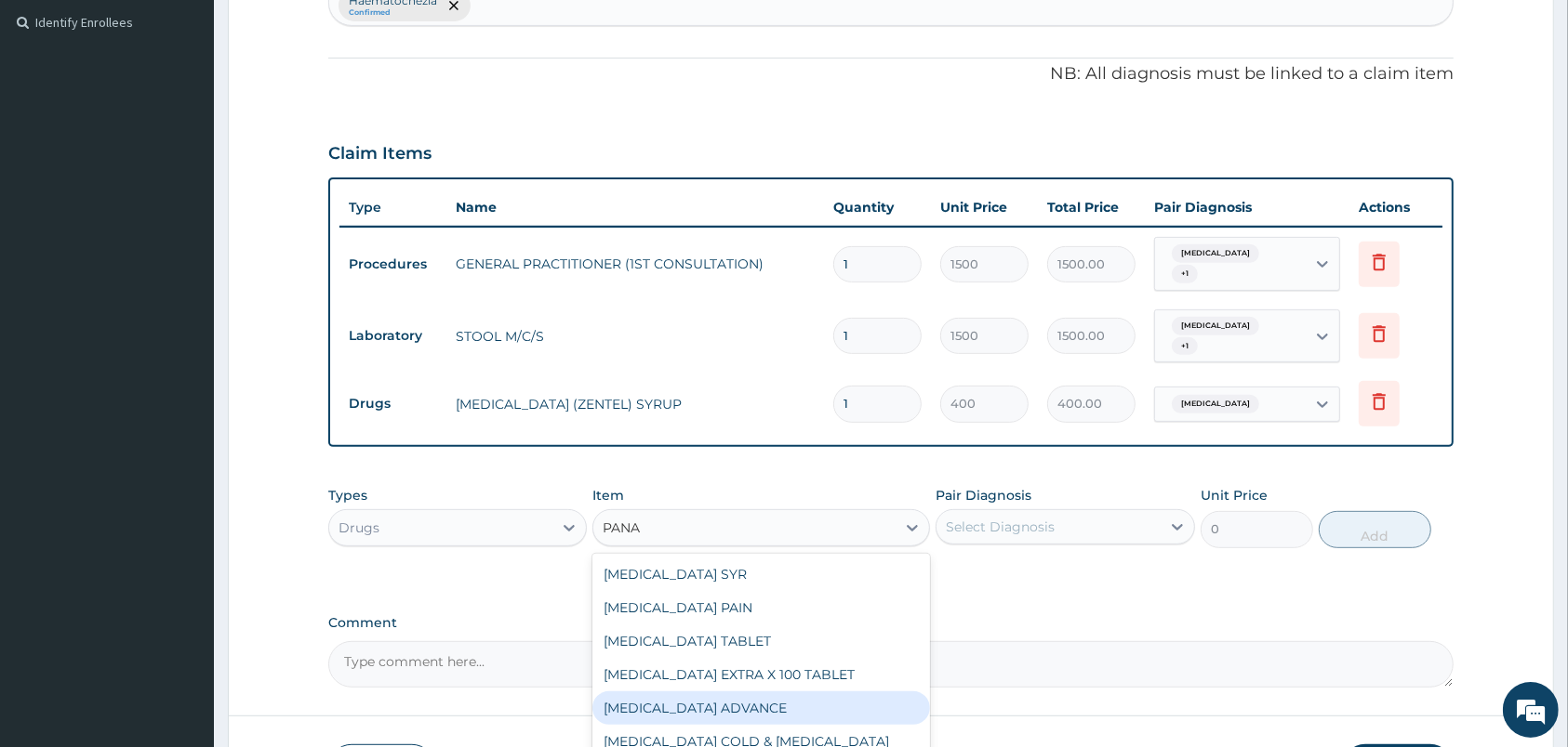
click at [730, 705] on div "PANADOL ADVANCE" at bounding box center [760, 708] width 338 height 34
type input "90"
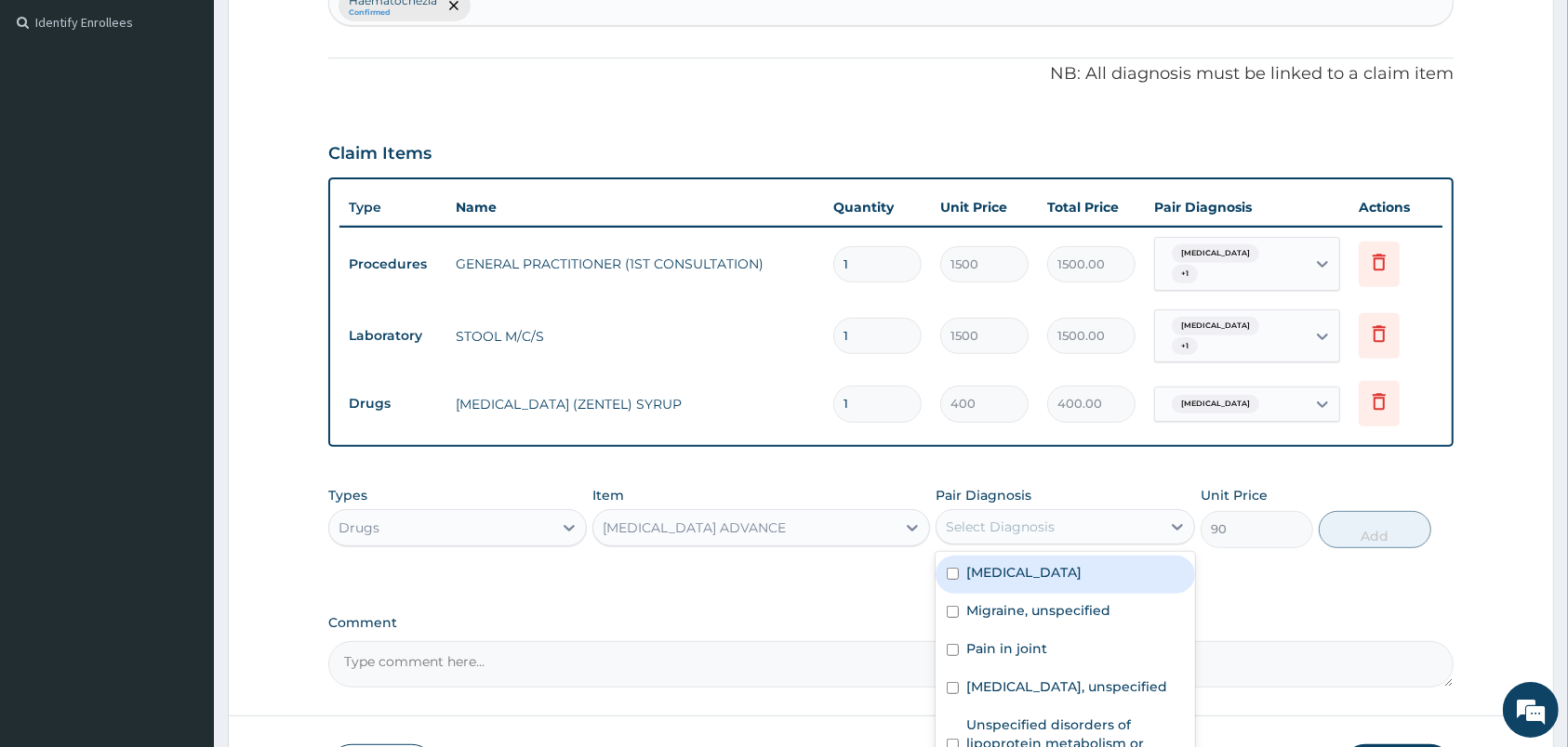
click at [1061, 521] on div "Select Diagnosis" at bounding box center [1047, 527] width 223 height 30
click at [1049, 620] on label "Migraine, unspecified" at bounding box center [1038, 610] width 145 height 19
checkbox input "true"
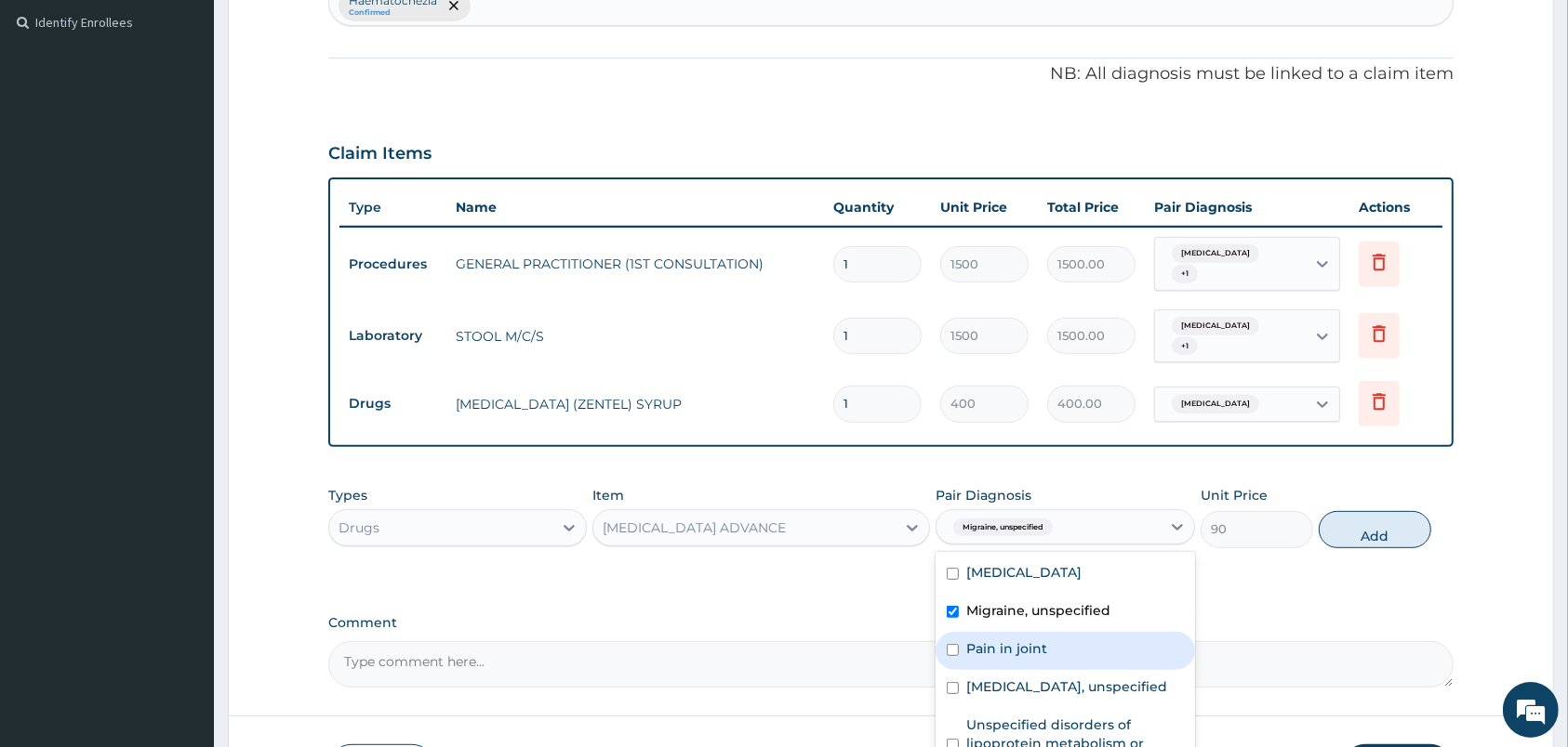
click at [1058, 670] on div "Pain in joint" at bounding box center [1064, 651] width 258 height 39
checkbox input "true"
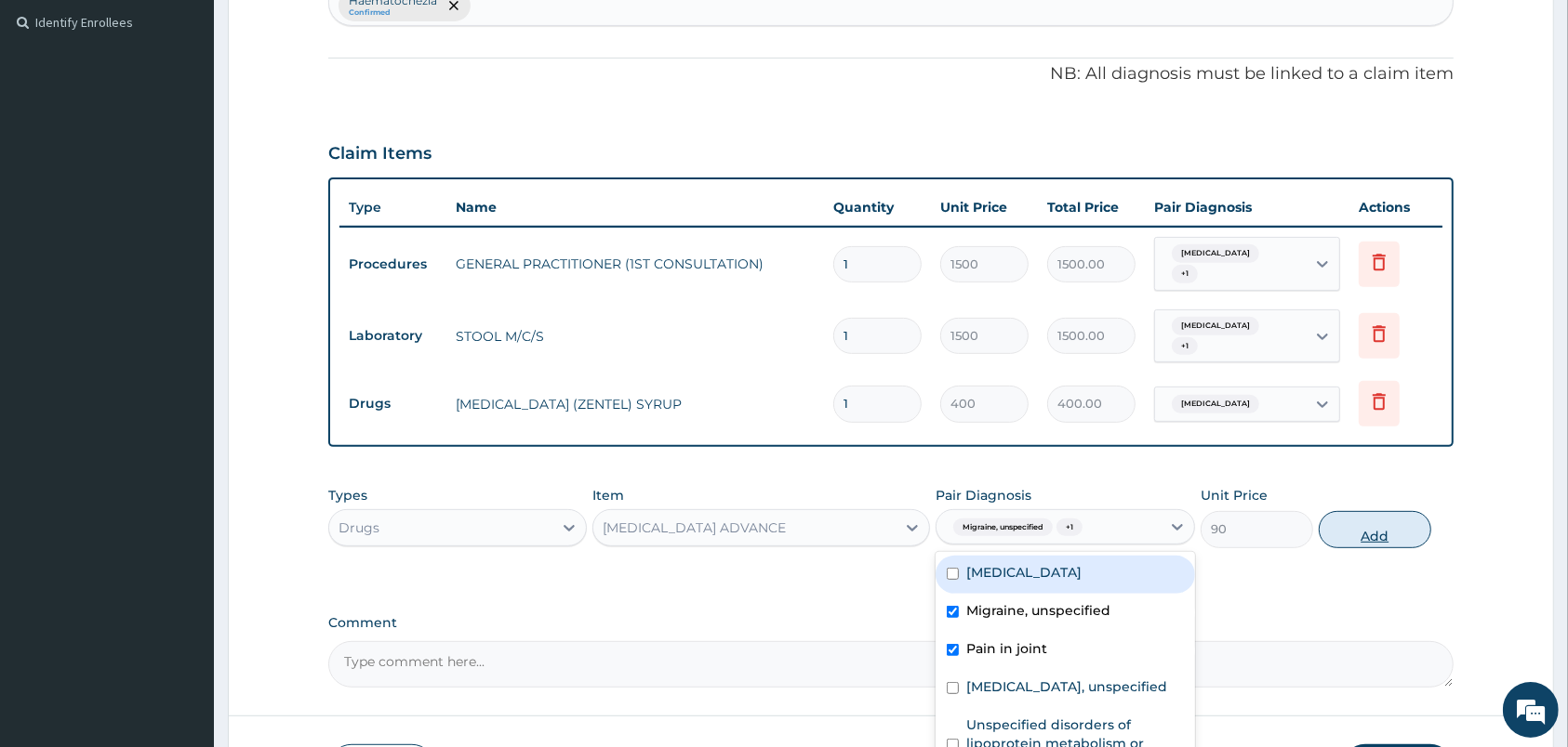
click at [1363, 525] on button "Add" at bounding box center [1375, 530] width 113 height 38
type input "0"
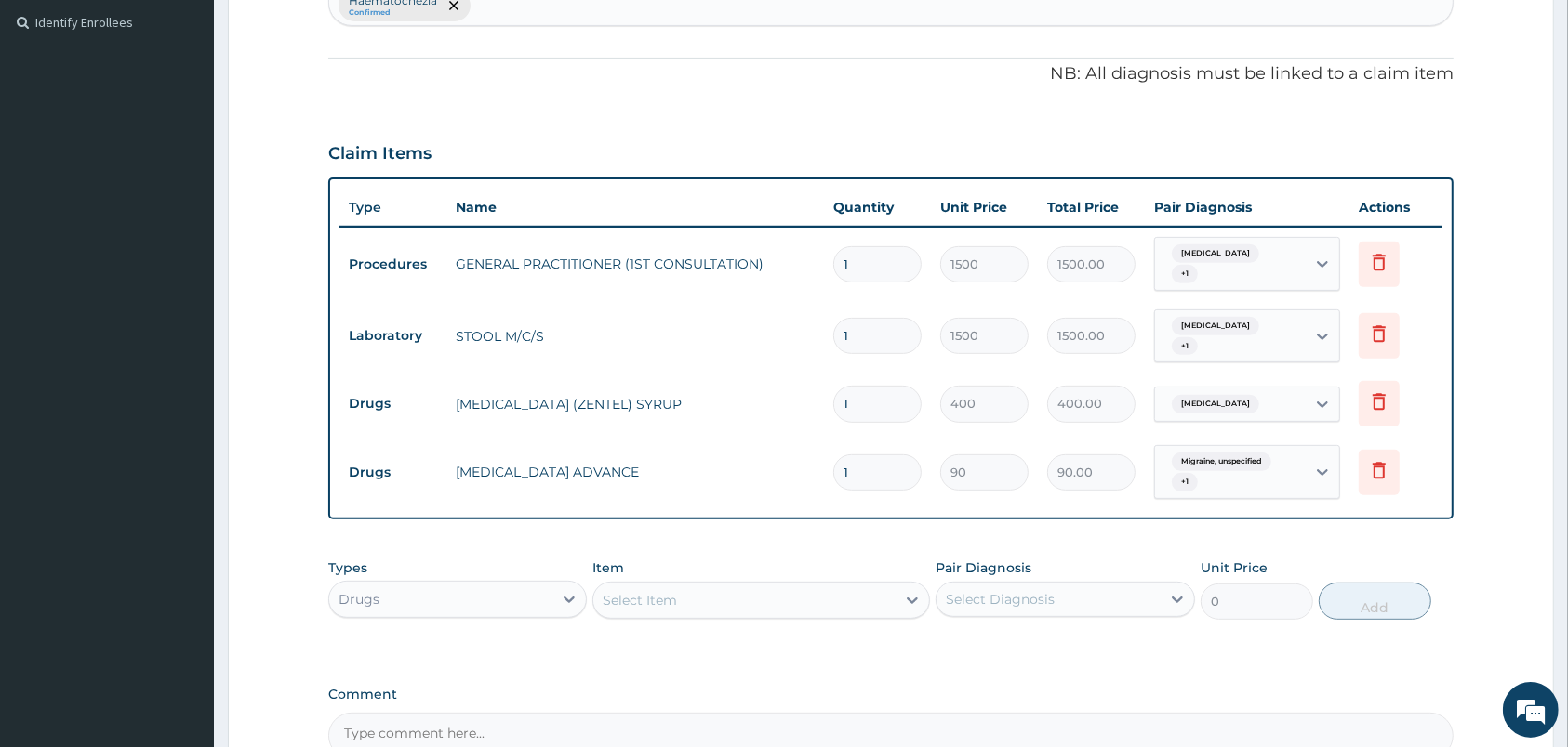
click at [760, 613] on div "Select Item" at bounding box center [743, 601] width 302 height 30
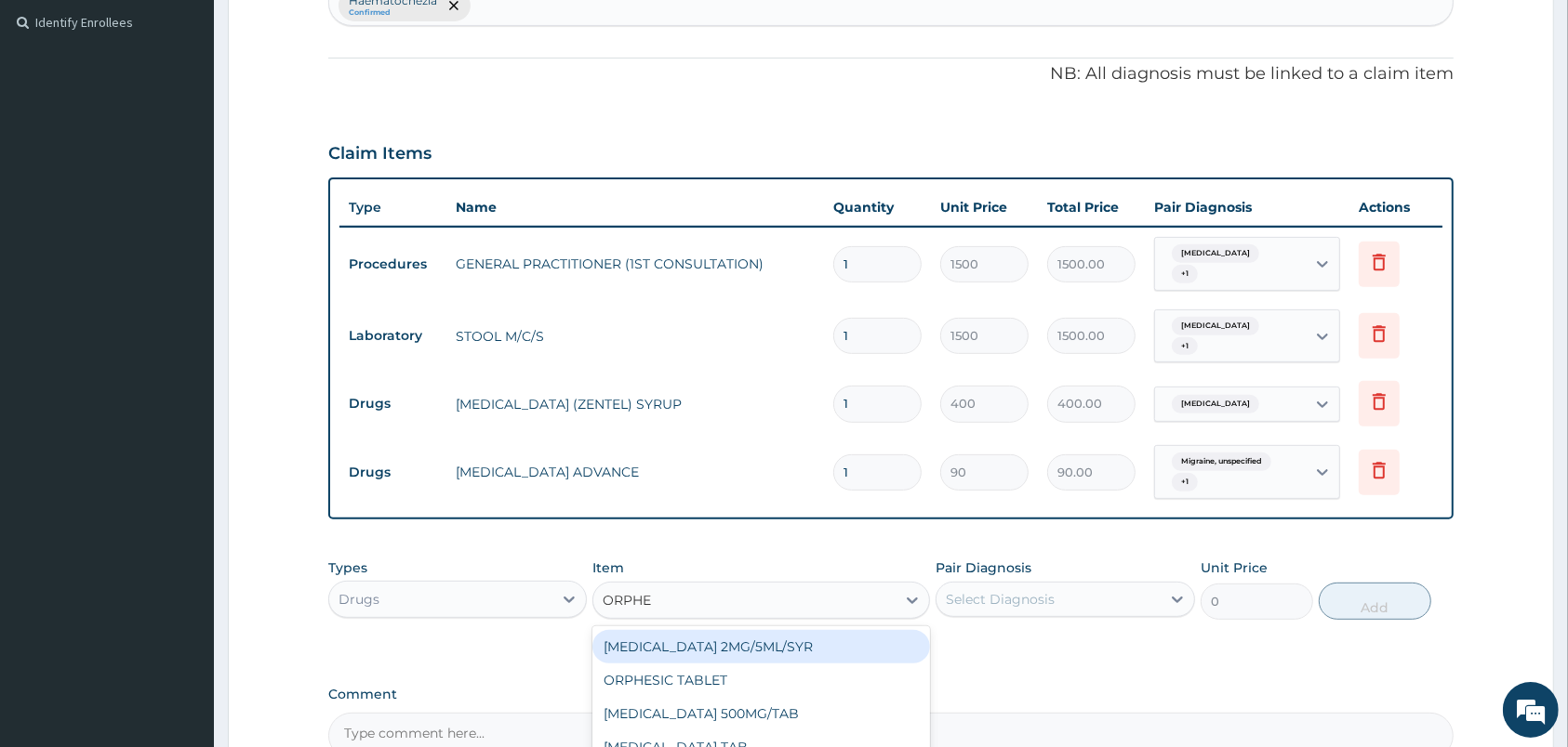
type input "ORPHEN"
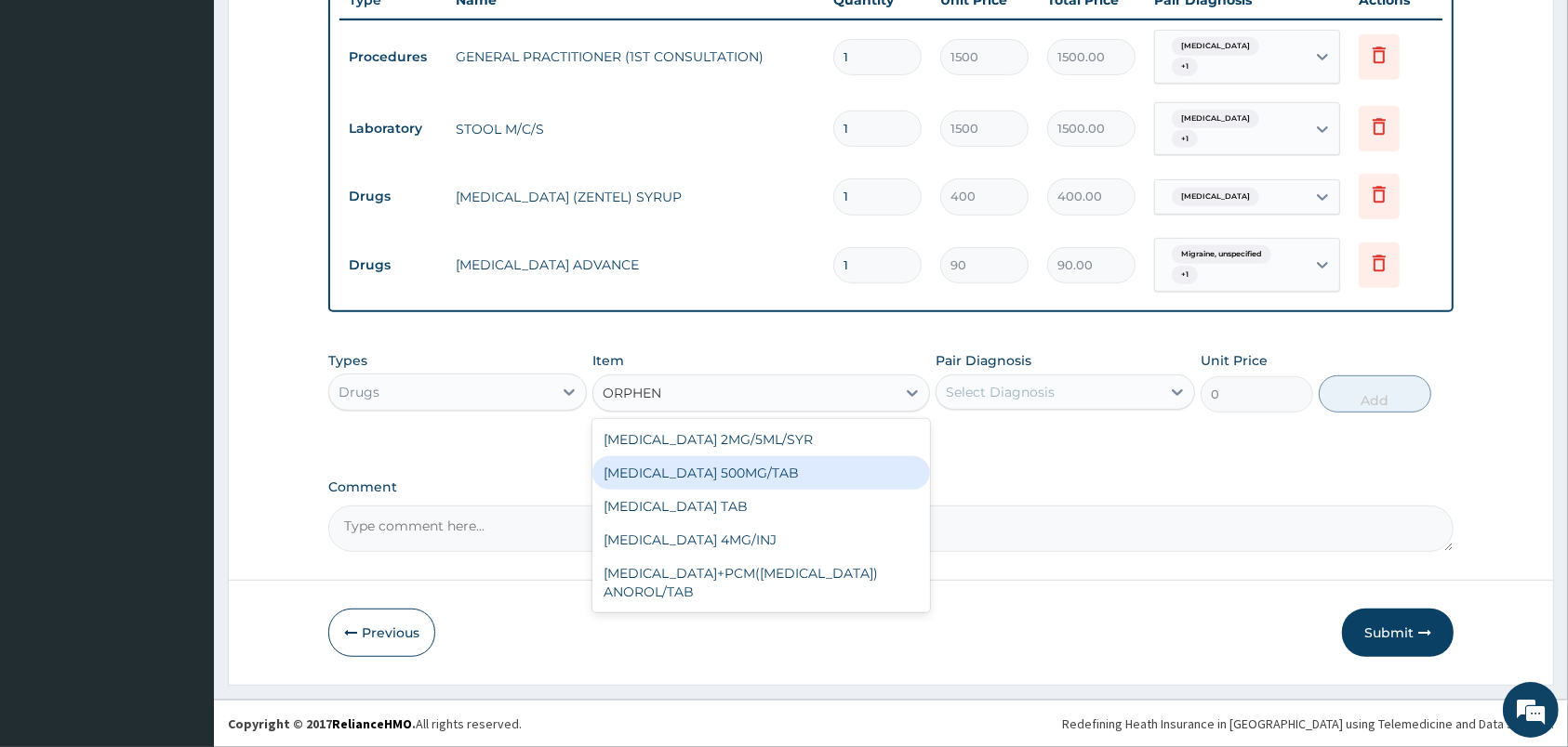
click at [813, 475] on div "ORPHENADRINE 500MG/TAB" at bounding box center [760, 473] width 338 height 34
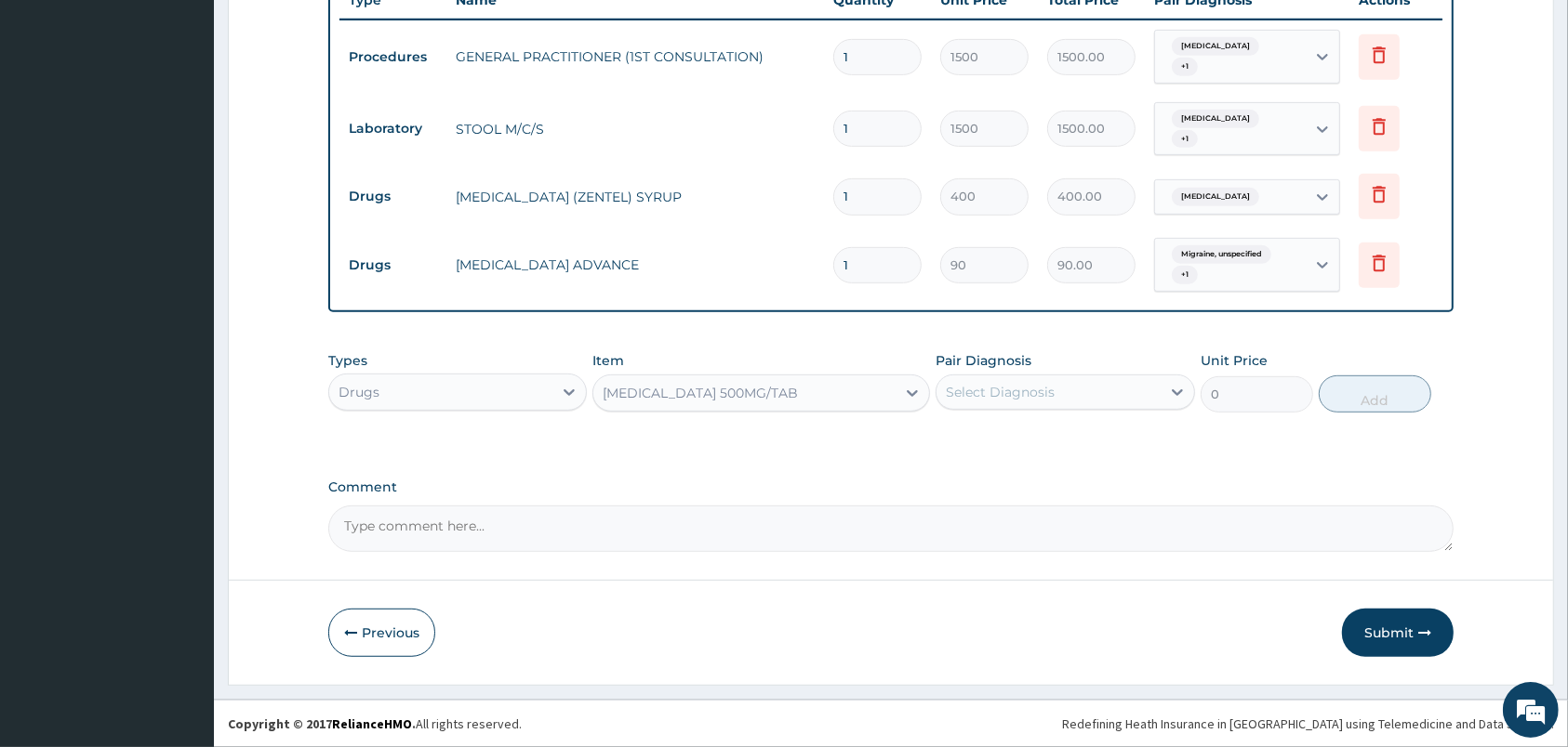
type input "80"
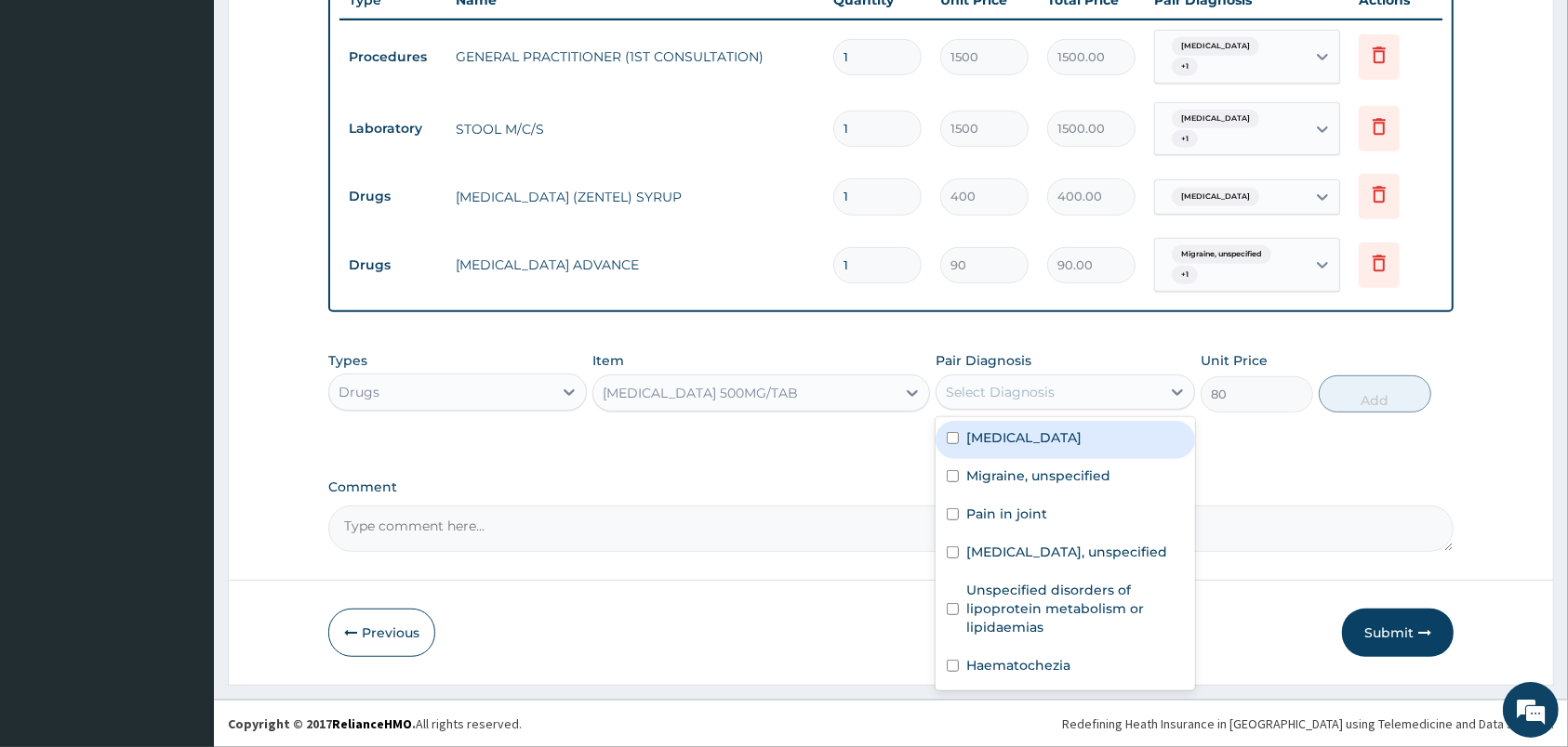
click at [1055, 384] on div "Select Diagnosis" at bounding box center [1047, 392] width 223 height 30
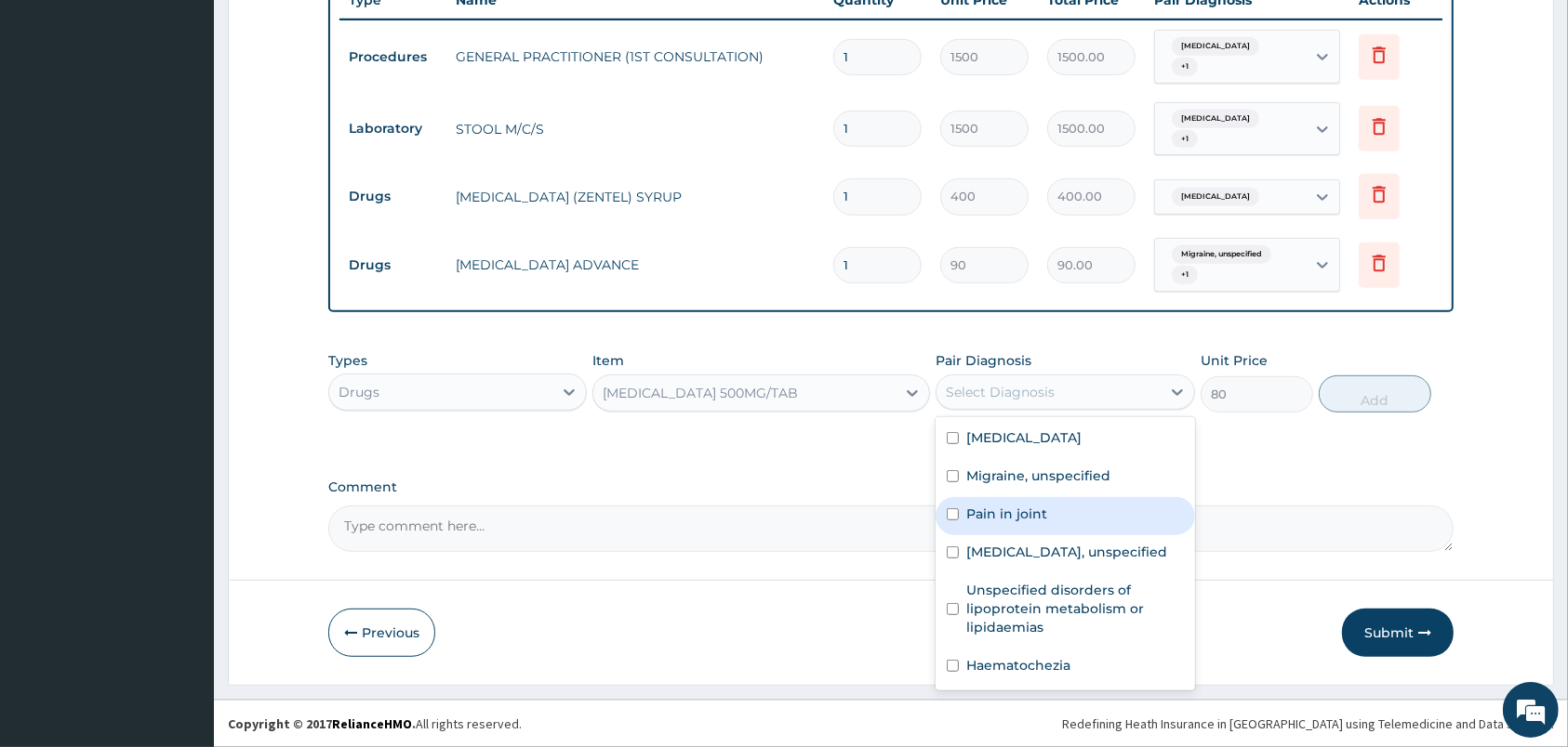
click at [1072, 518] on div "Pain in joint" at bounding box center [1064, 516] width 258 height 39
checkbox input "true"
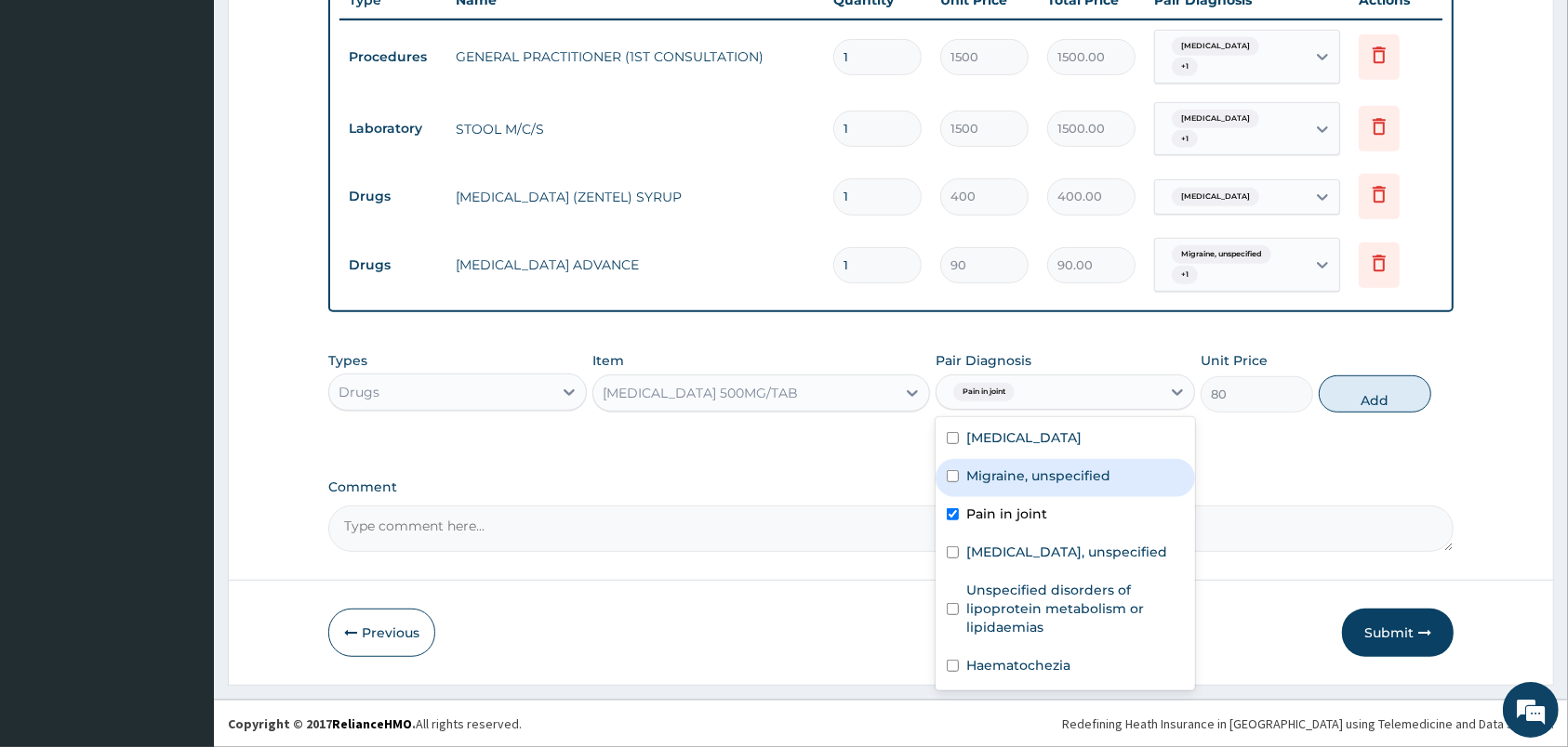
click at [1070, 485] on label "Migraine, unspecified" at bounding box center [1038, 476] width 145 height 19
checkbox input "true"
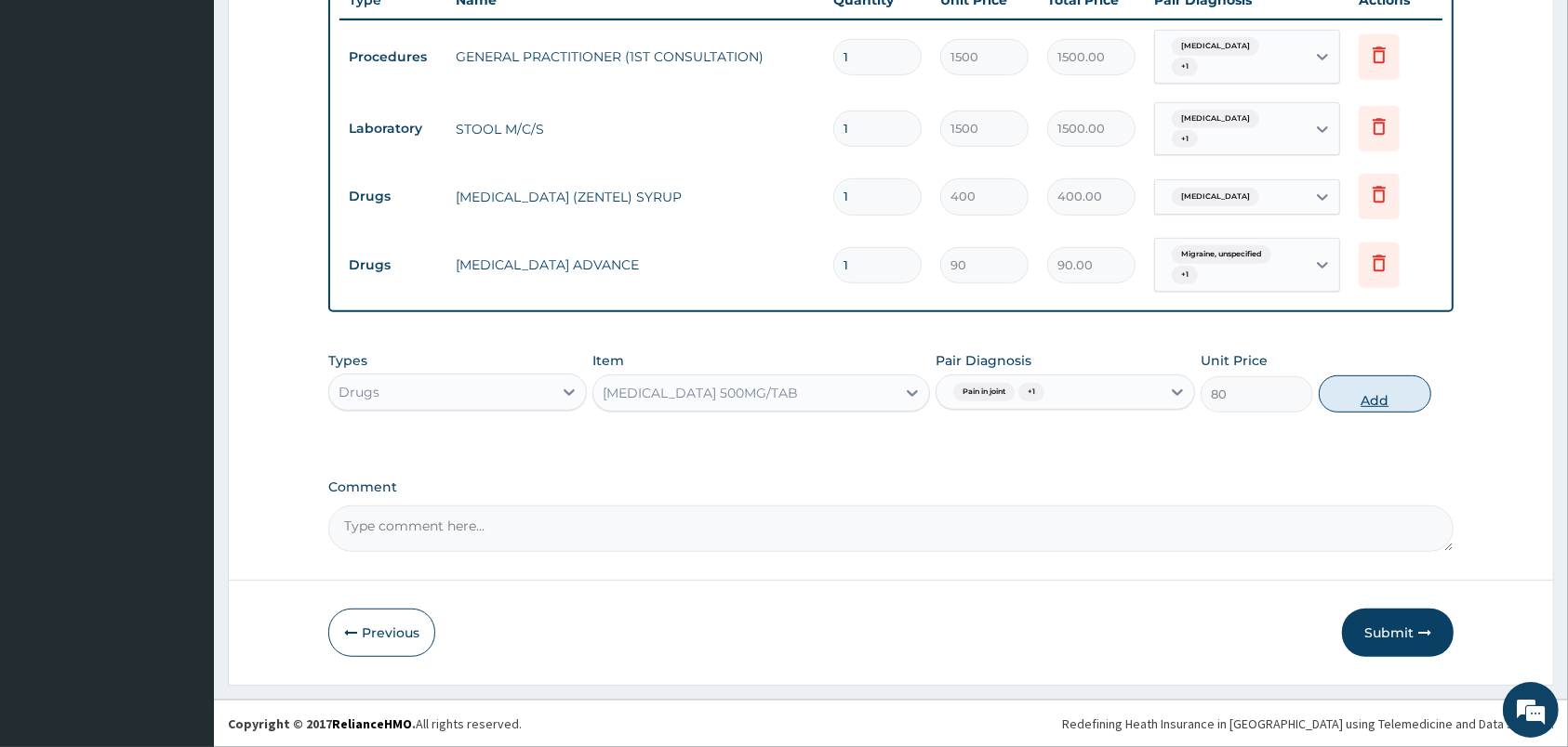
click at [1377, 398] on button "Add" at bounding box center [1375, 395] width 113 height 38
type input "0"
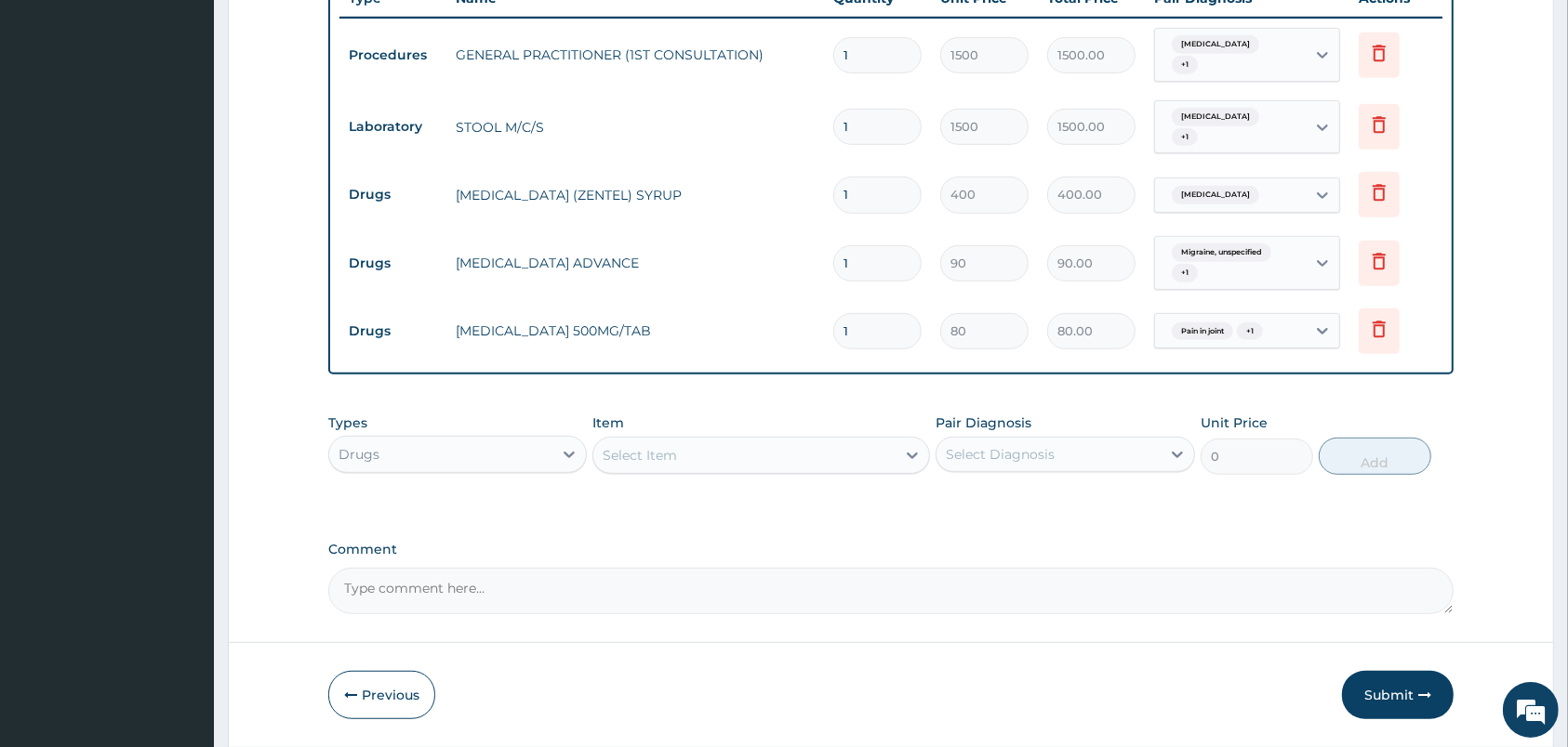
click at [833, 464] on div "Select Item" at bounding box center [743, 455] width 302 height 30
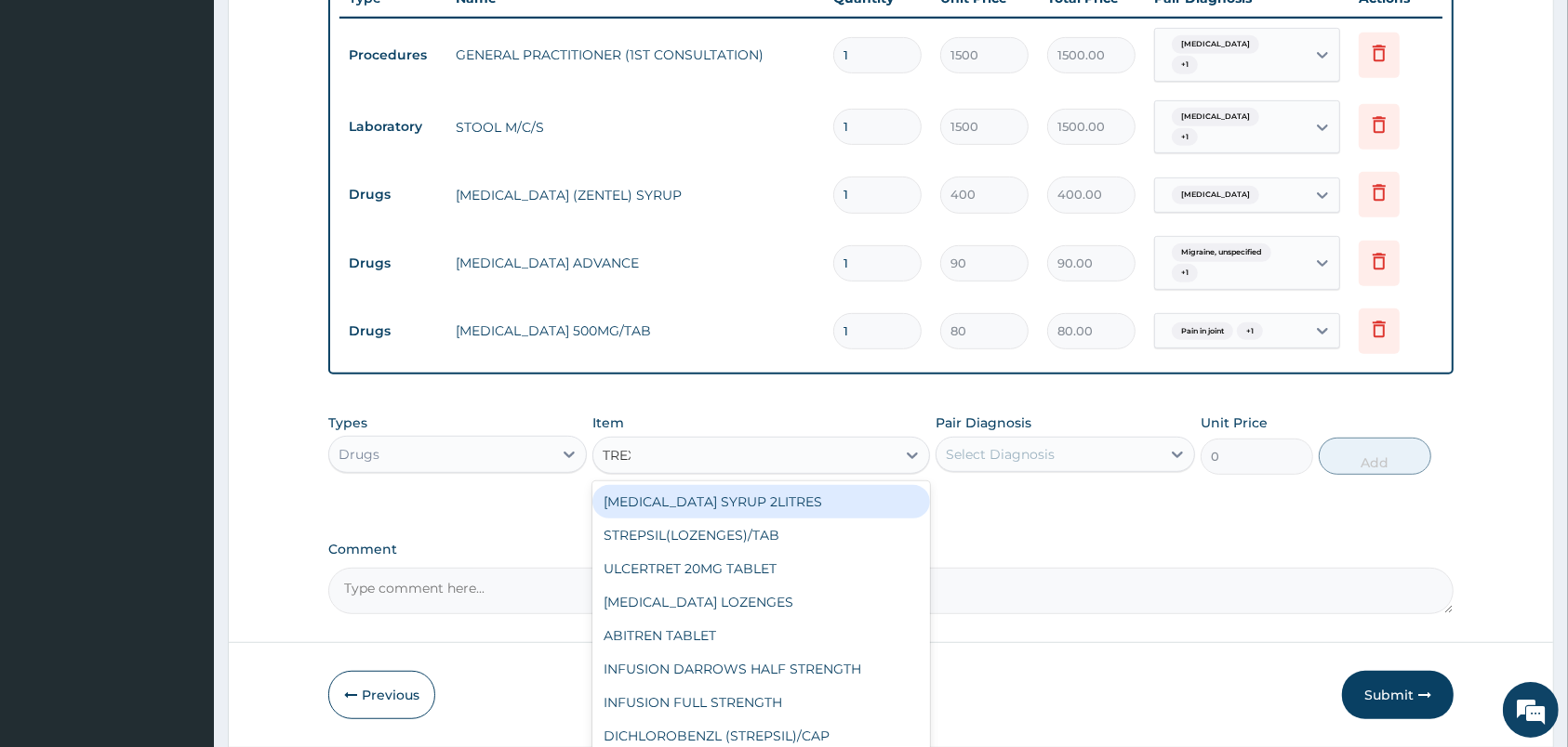
type input "TREXA"
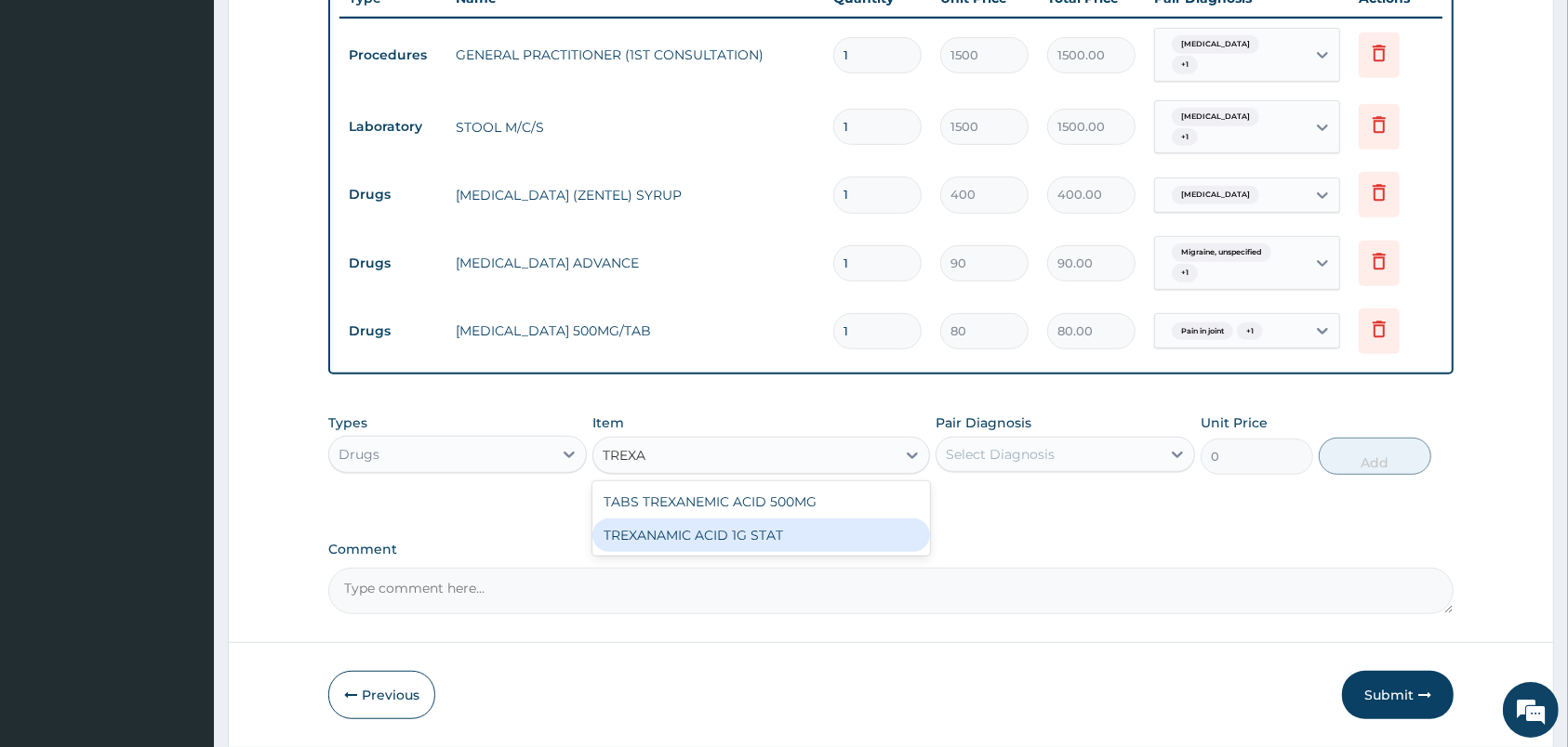
click at [835, 540] on div "TREXANAMIC ACID 1G STAT" at bounding box center [760, 535] width 338 height 34
type input "4000"
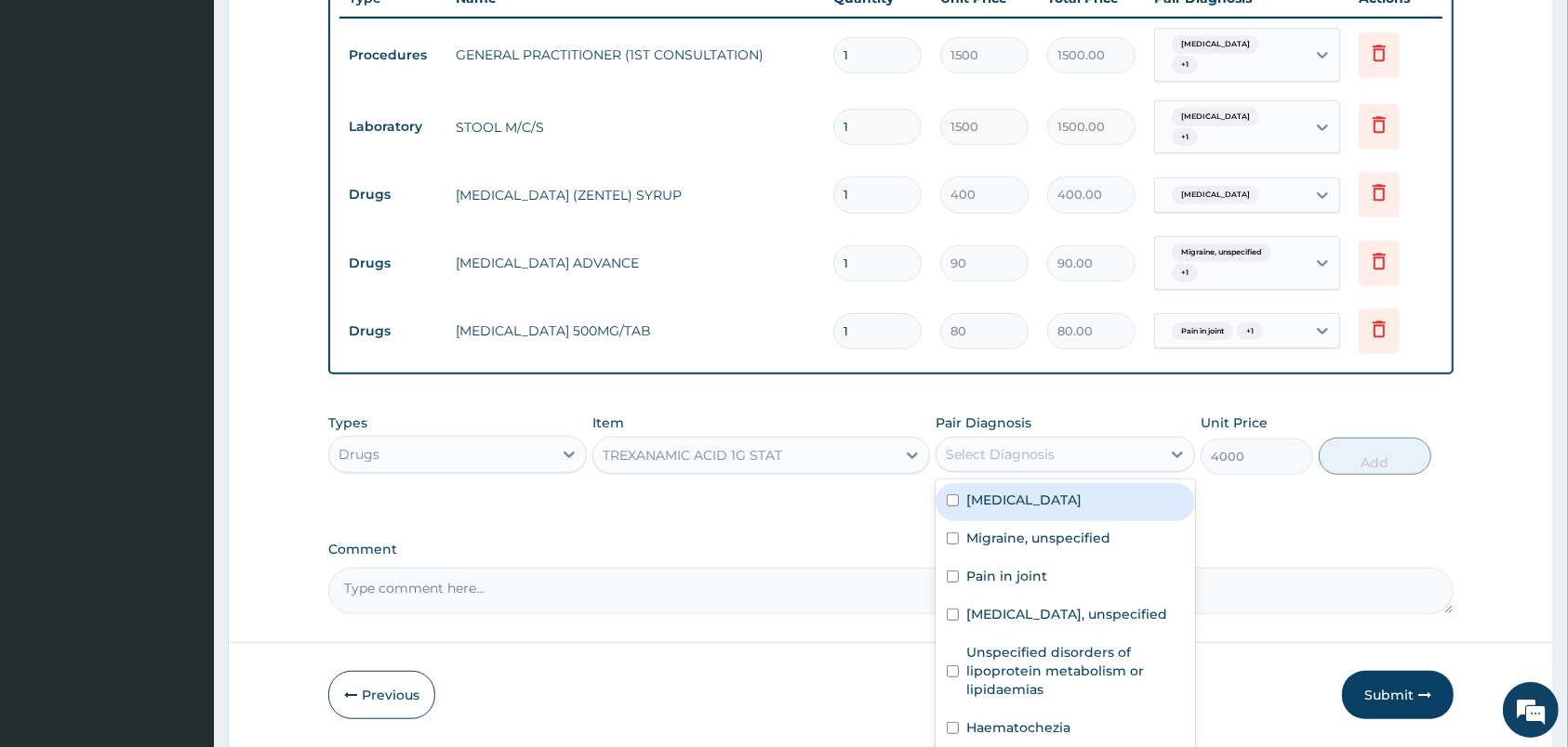
click at [1094, 460] on div "Select Diagnosis" at bounding box center [1047, 454] width 223 height 30
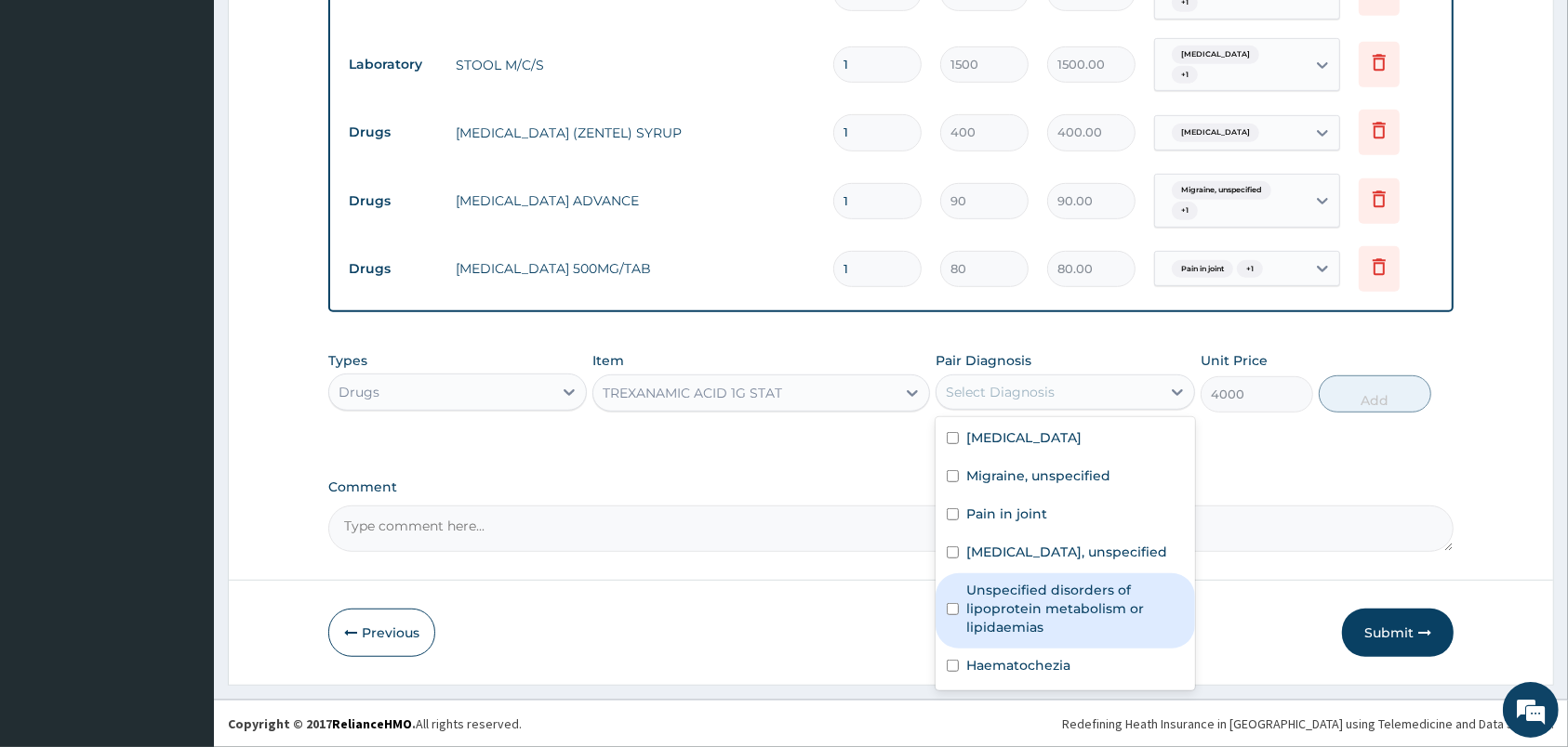
scroll to position [31, 0]
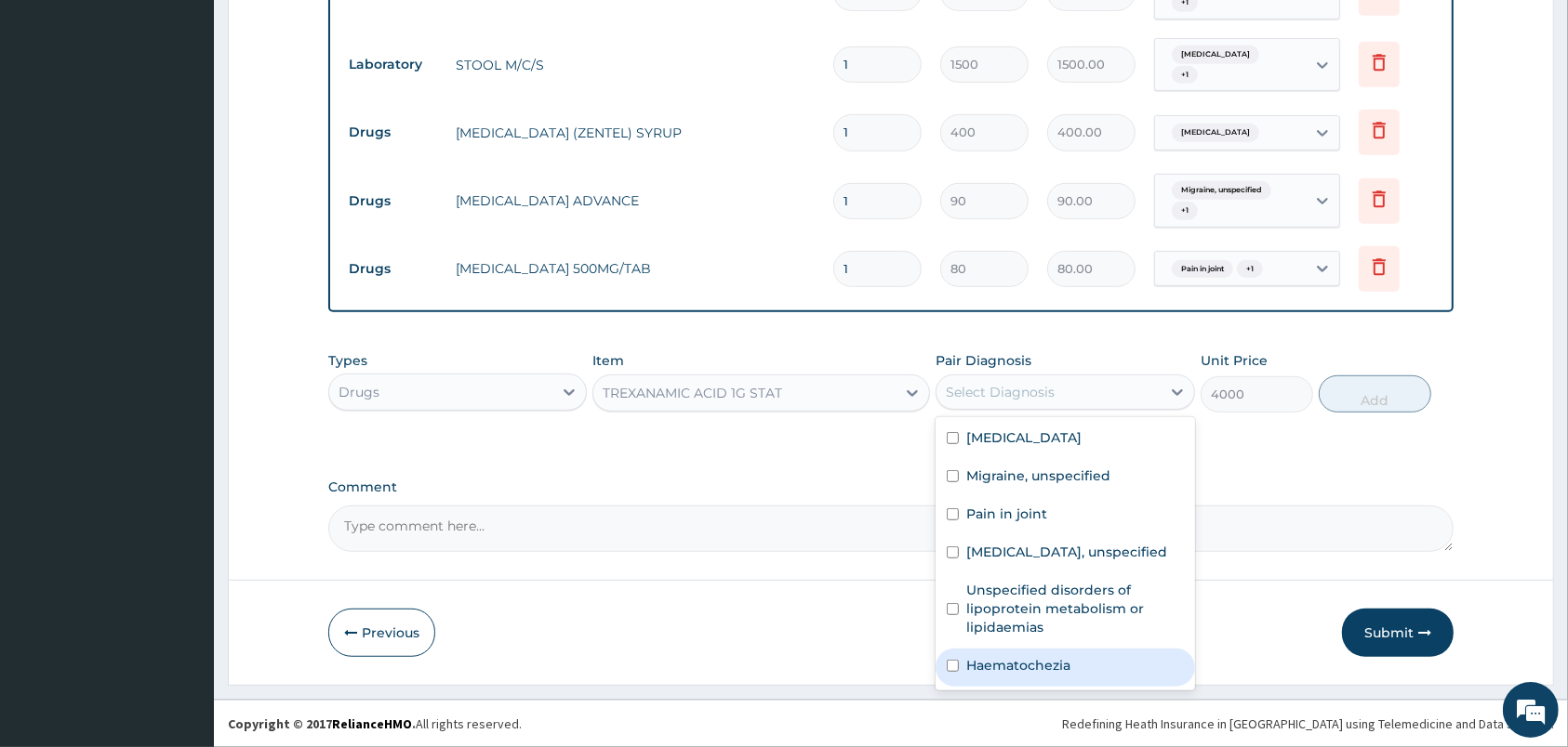
click at [1117, 674] on div "Haematochezia" at bounding box center [1064, 668] width 258 height 39
checkbox input "true"
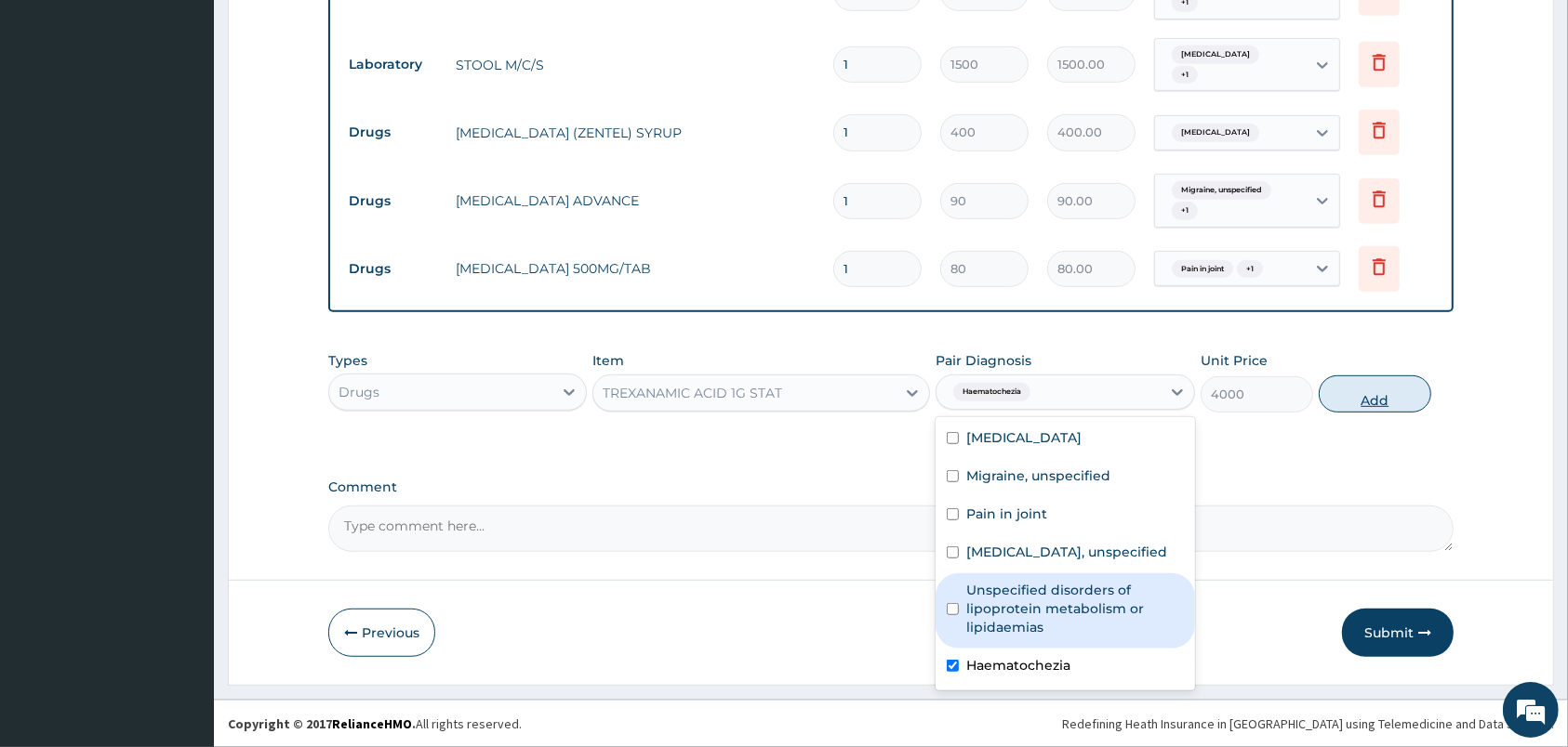
click at [1382, 396] on button "Add" at bounding box center [1375, 395] width 113 height 38
type input "0"
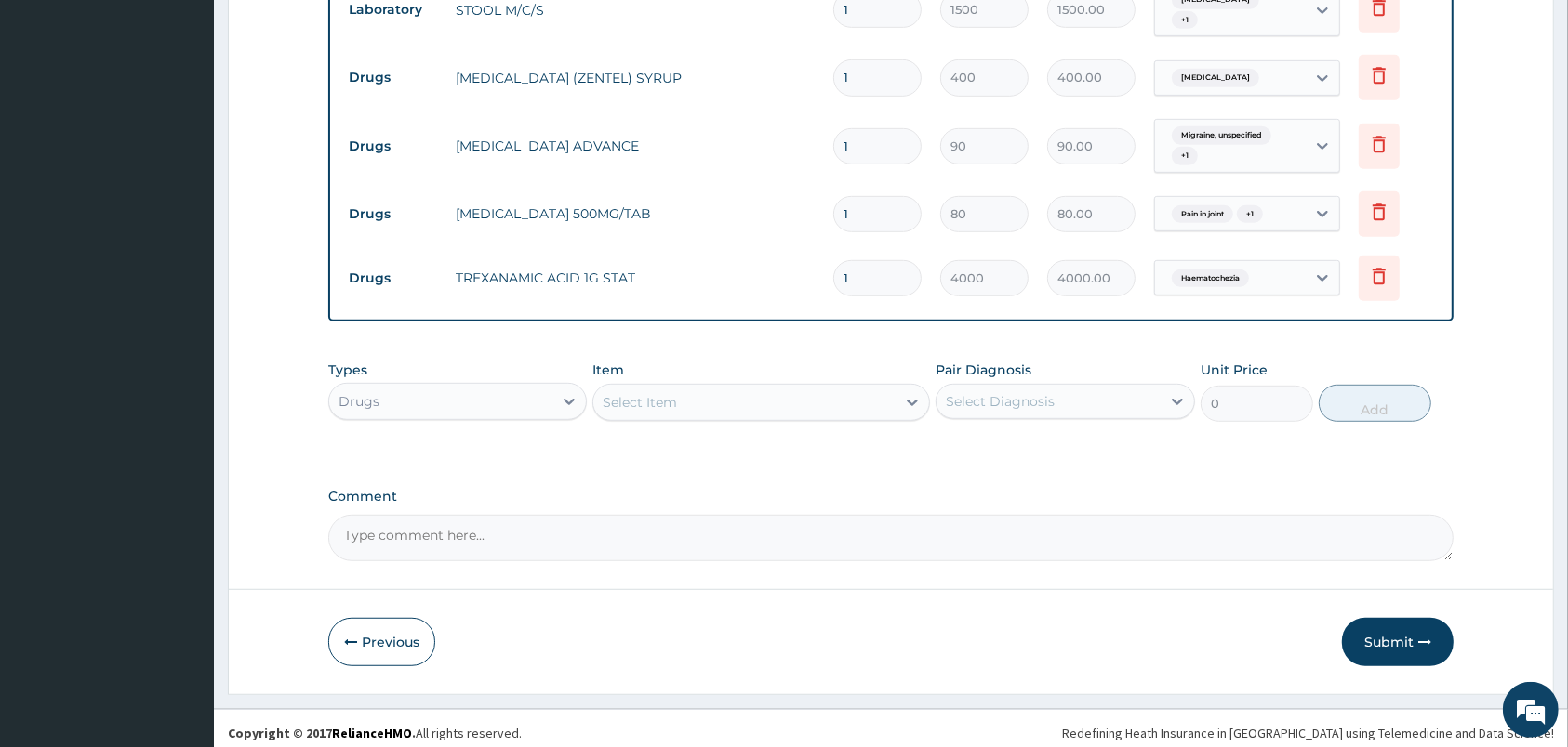
scroll to position [885, 0]
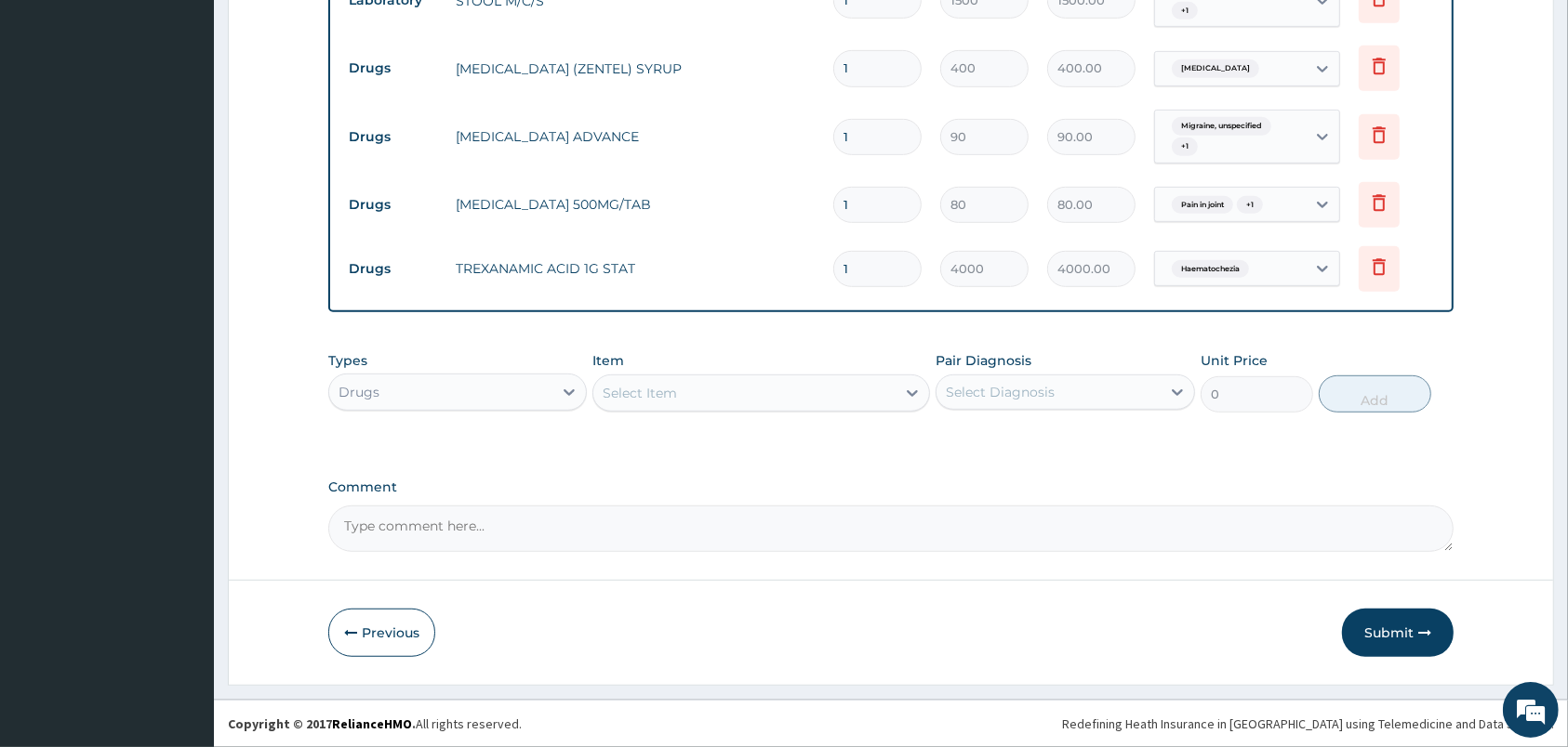
click at [798, 376] on div "Select Item" at bounding box center [760, 394] width 338 height 38
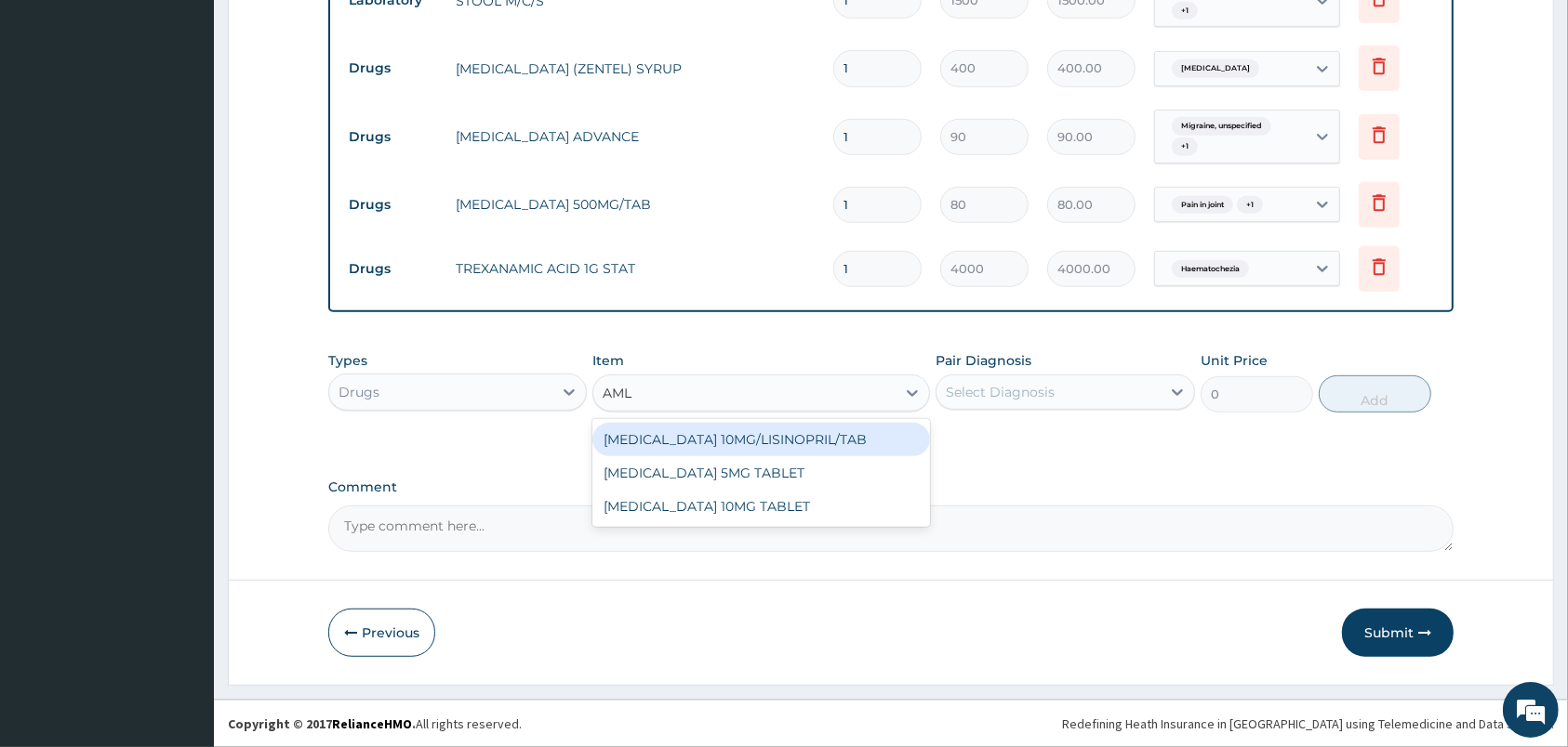
type input "AMLO"
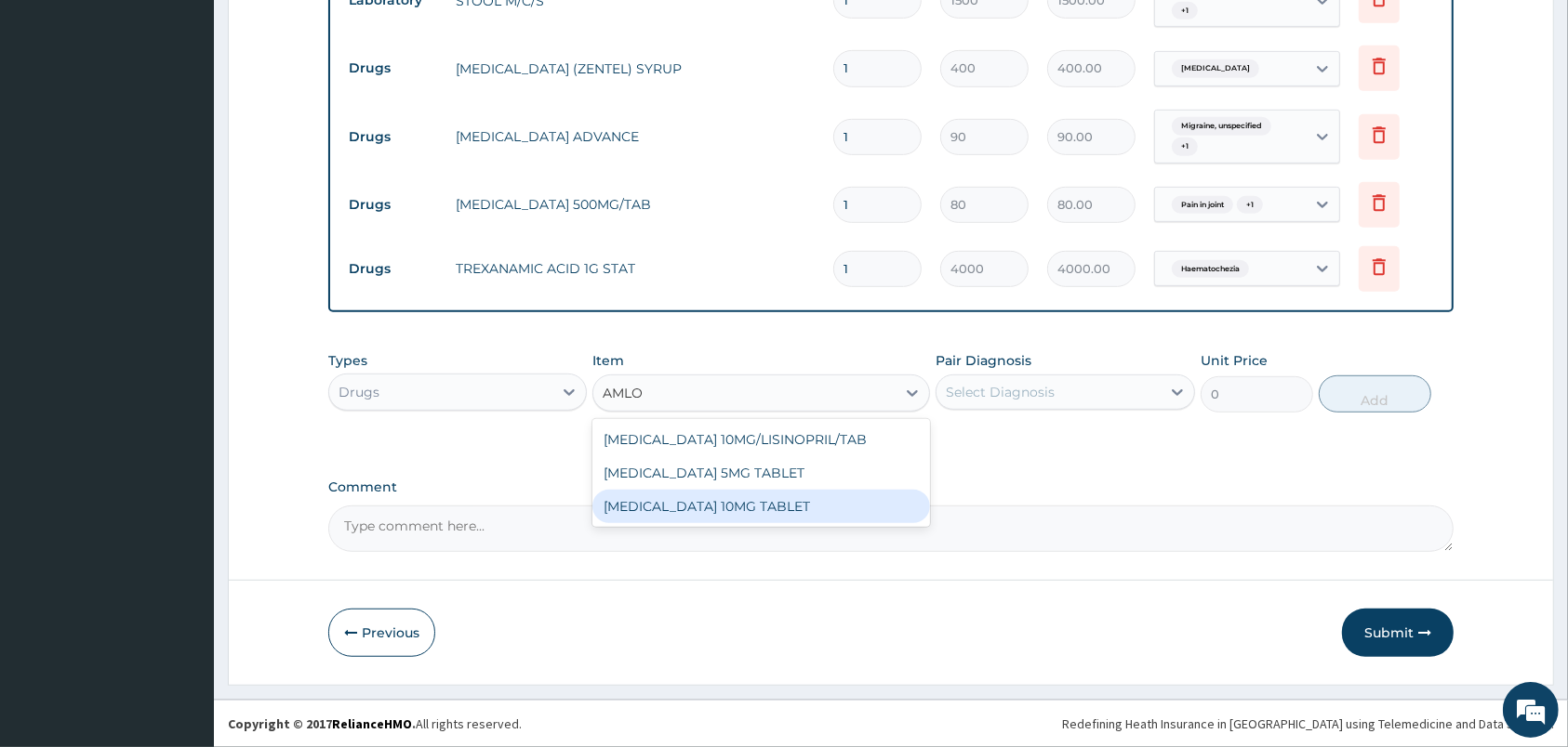
click at [823, 500] on div "AMLODIPINE 10MG TABLET" at bounding box center [760, 507] width 338 height 34
type input "35"
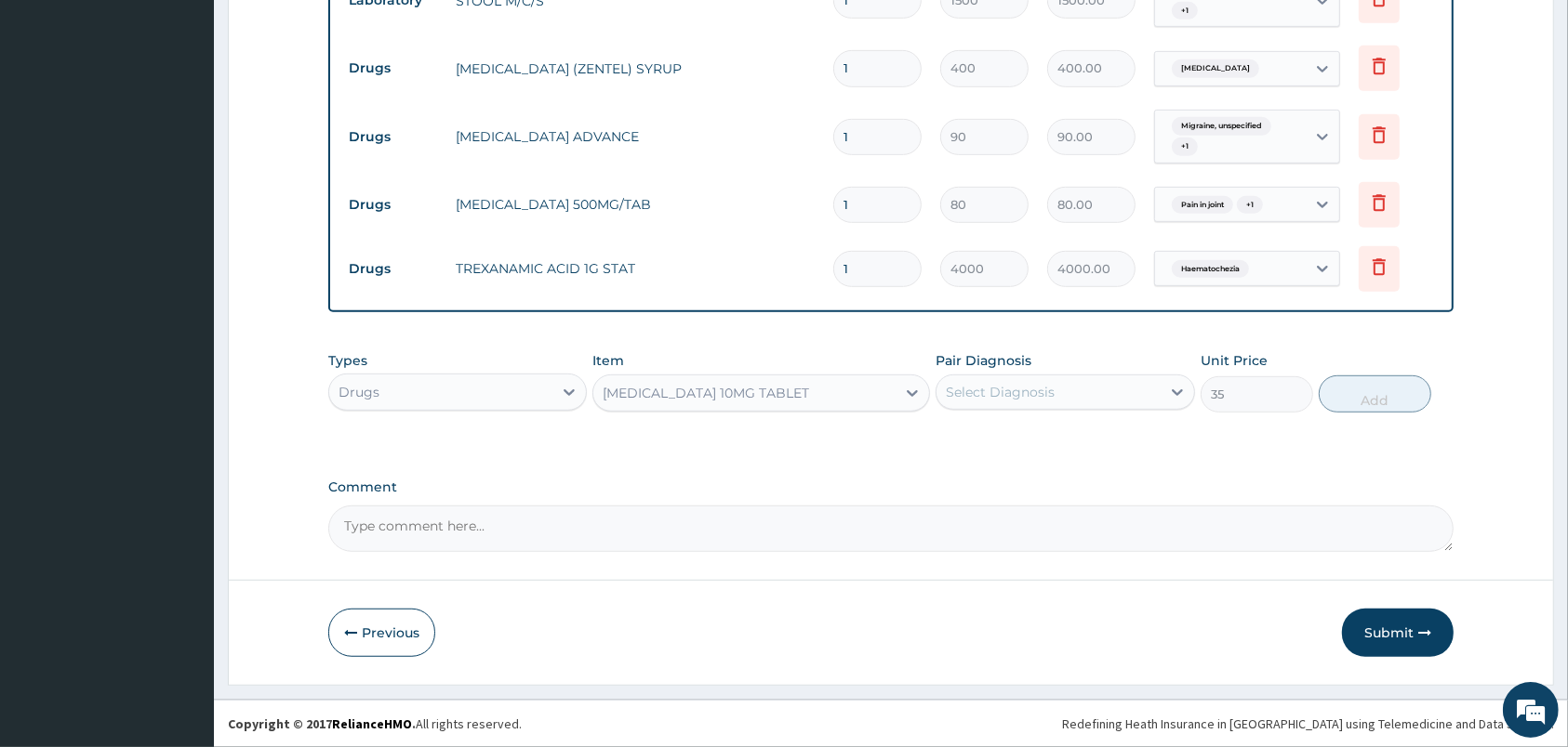
click at [1058, 395] on div "Select Diagnosis" at bounding box center [1047, 392] width 223 height 30
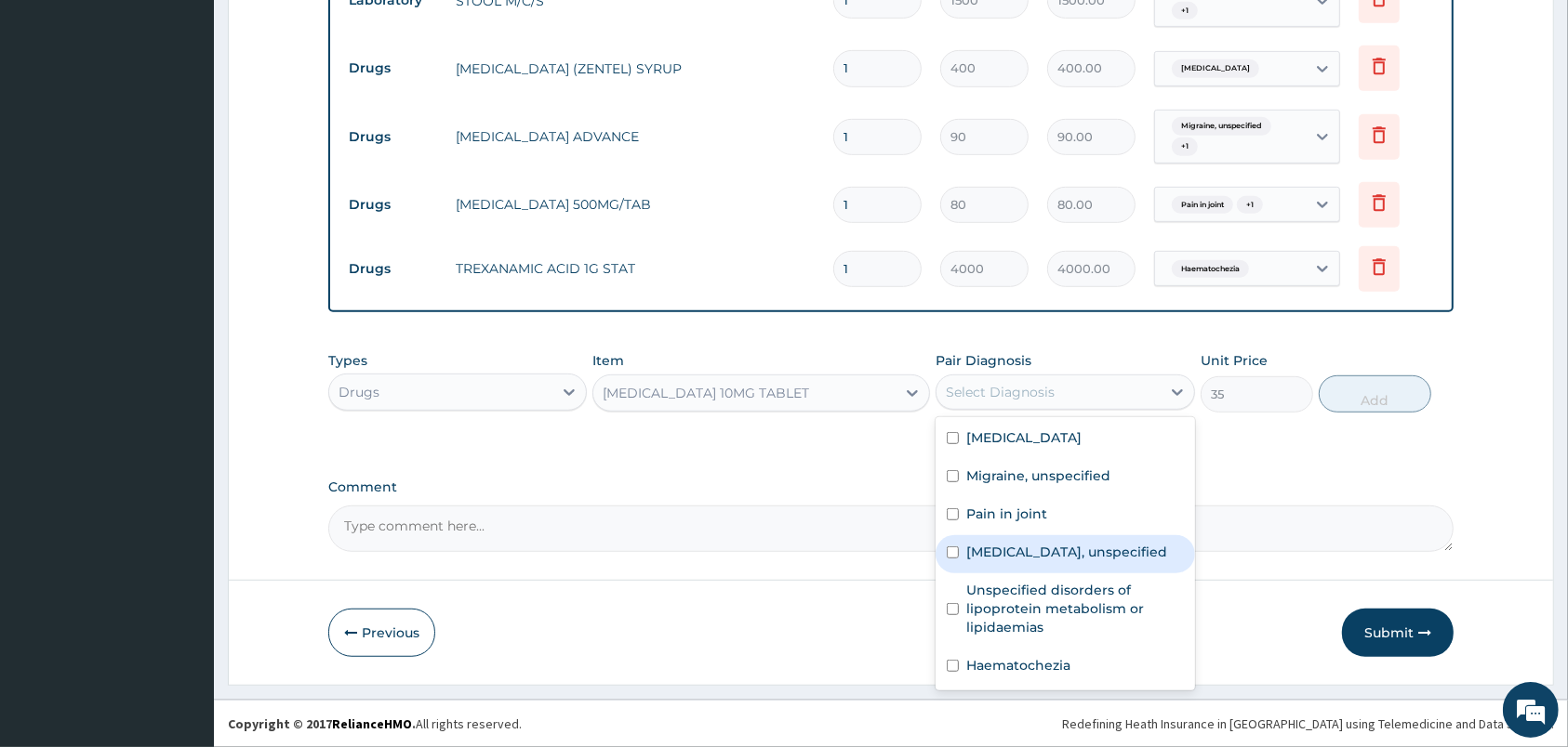
click at [1083, 560] on div "Essential hypertension, unspecified" at bounding box center [1064, 554] width 258 height 39
checkbox input "true"
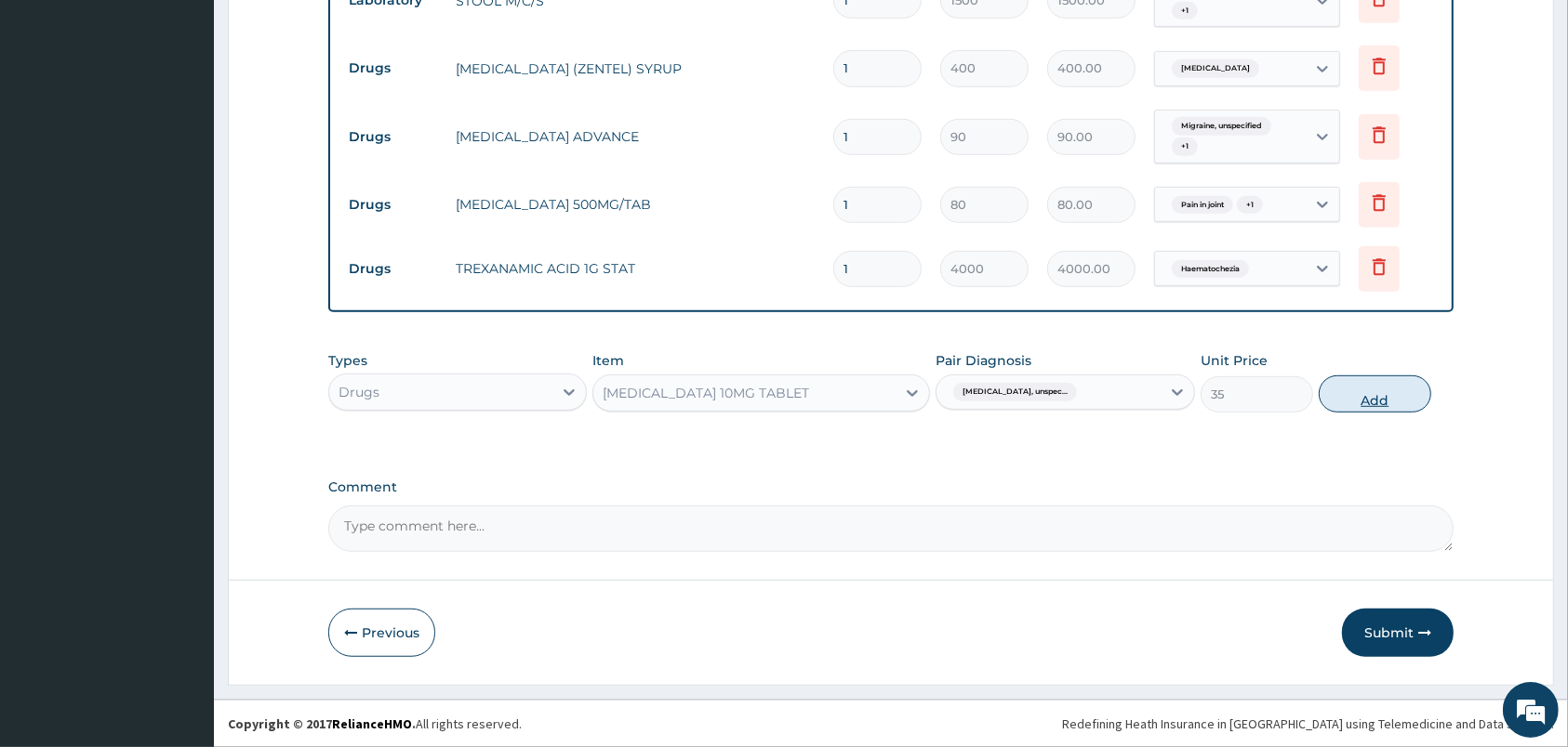
click at [1391, 393] on button "Add" at bounding box center [1375, 395] width 113 height 38
type input "0"
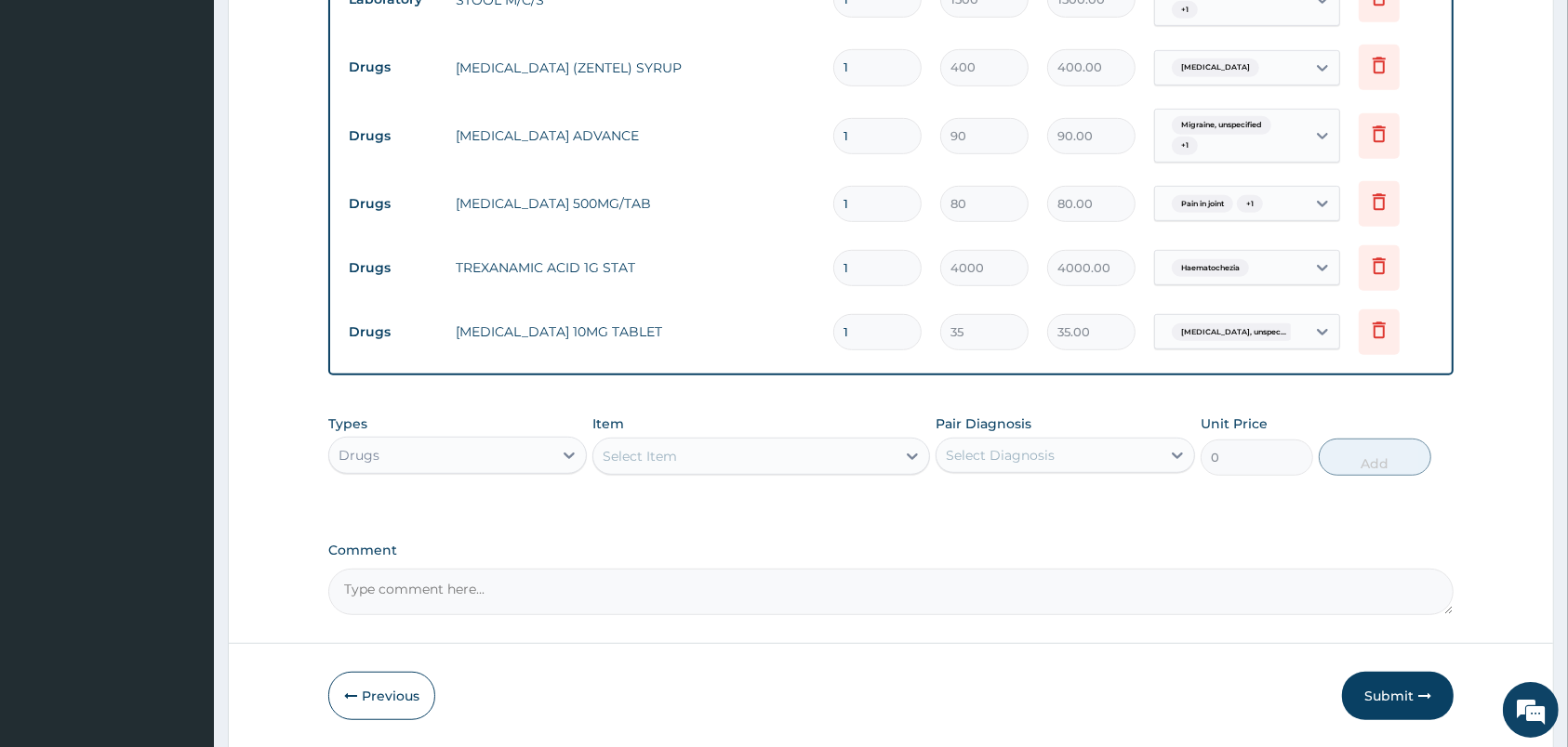
click at [814, 463] on div "Select Item" at bounding box center [743, 456] width 302 height 30
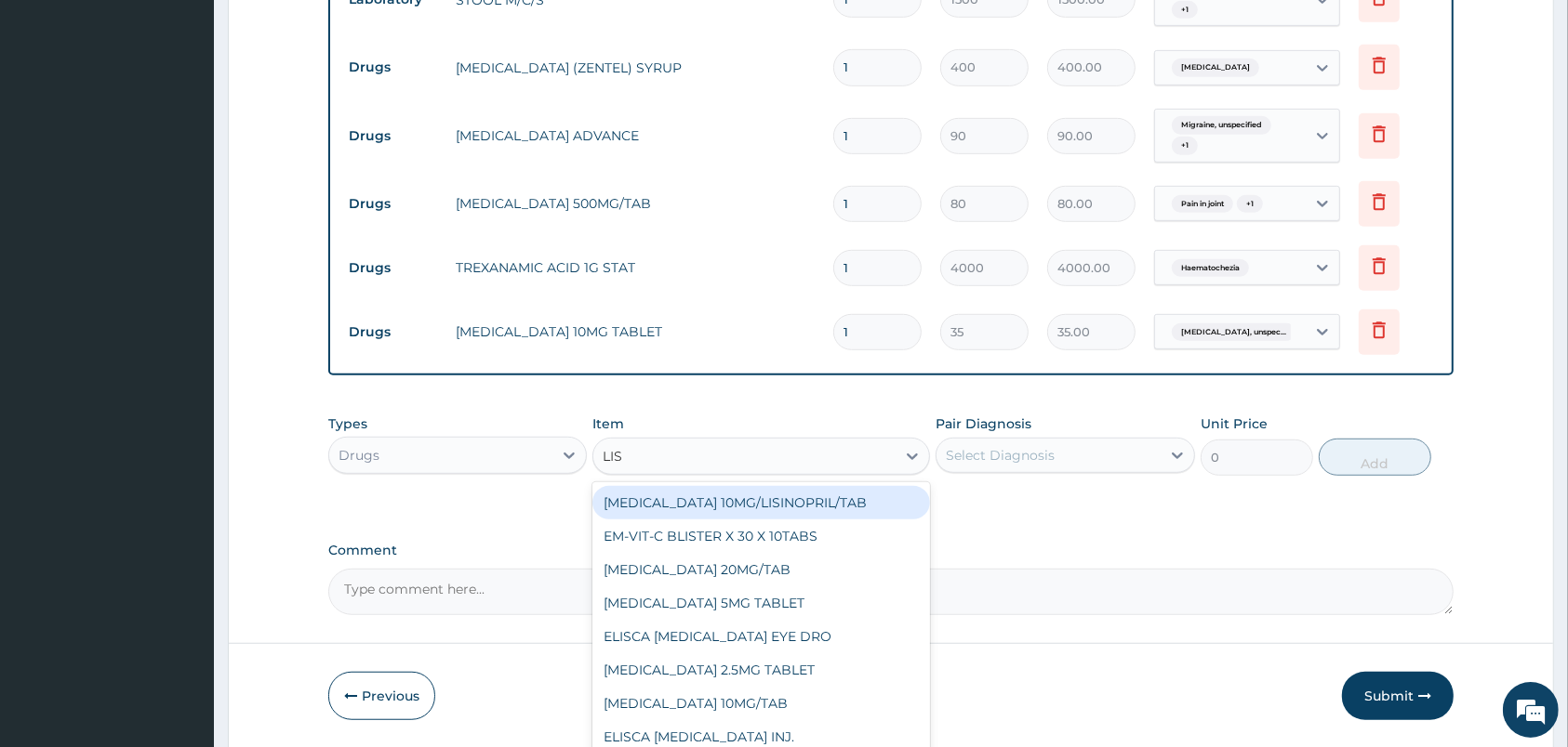
type input "LISI"
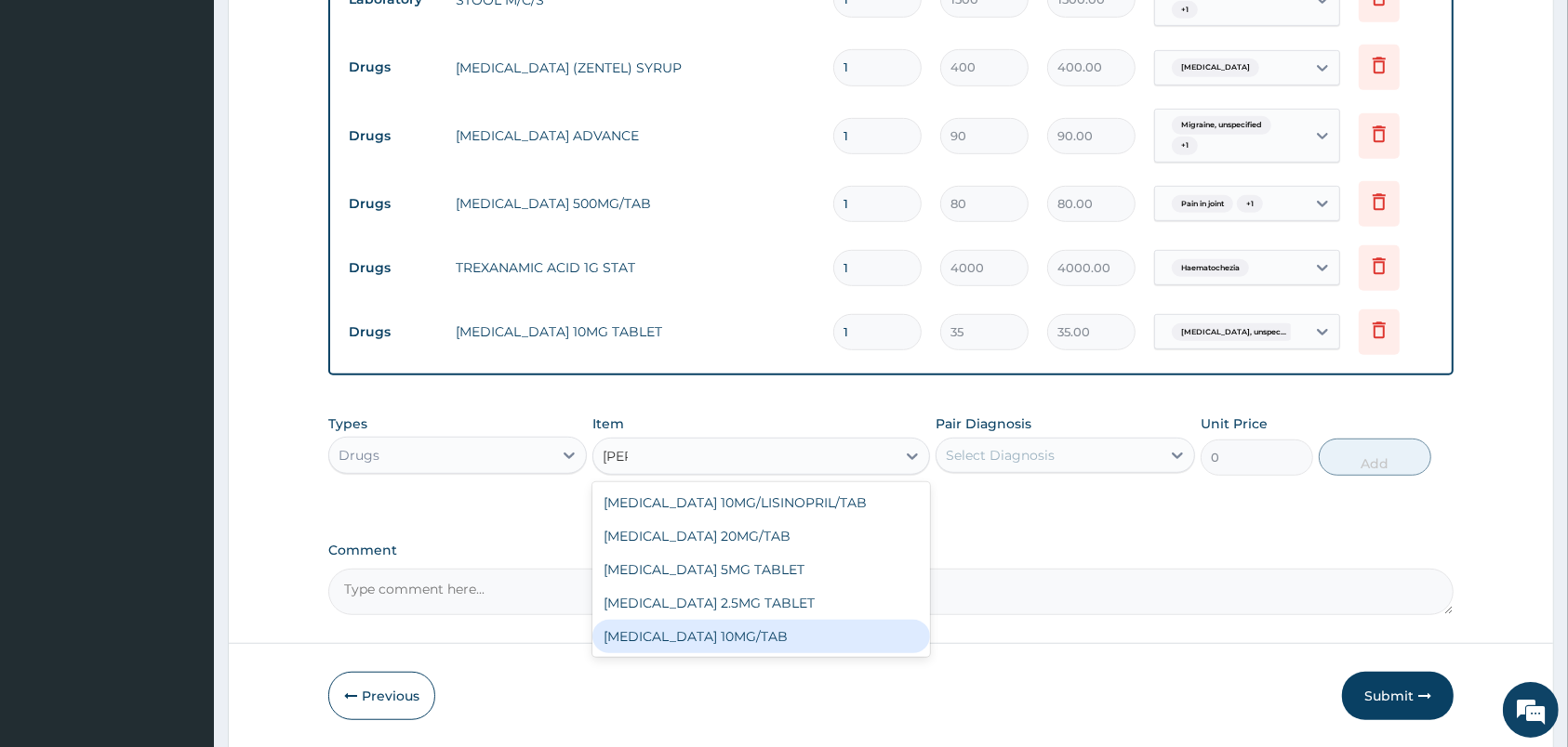
click at [809, 637] on div "LISINOPRIL 10MG/TAB" at bounding box center [760, 637] width 338 height 34
type input "50"
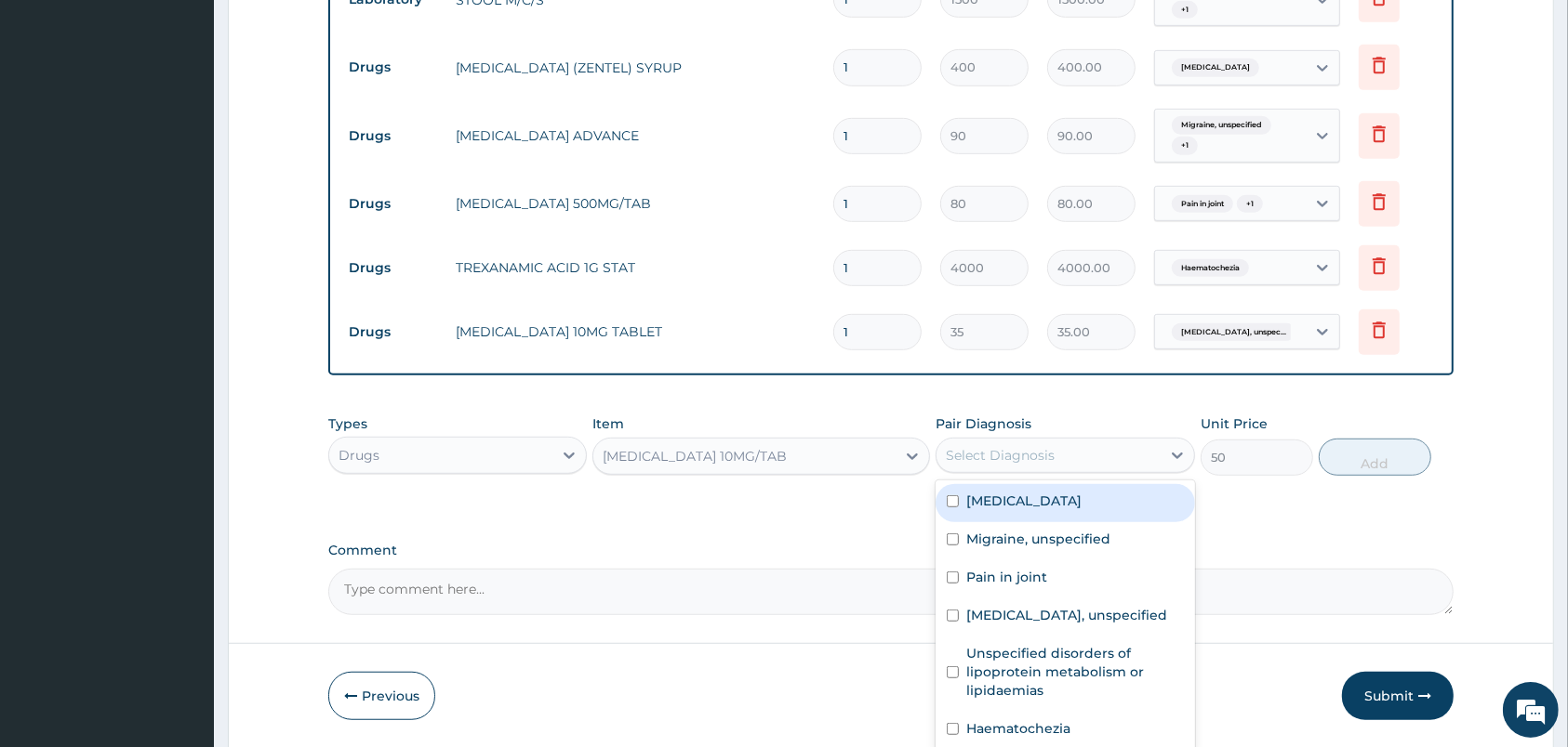
click at [1114, 460] on div "Select Diagnosis" at bounding box center [1047, 455] width 223 height 30
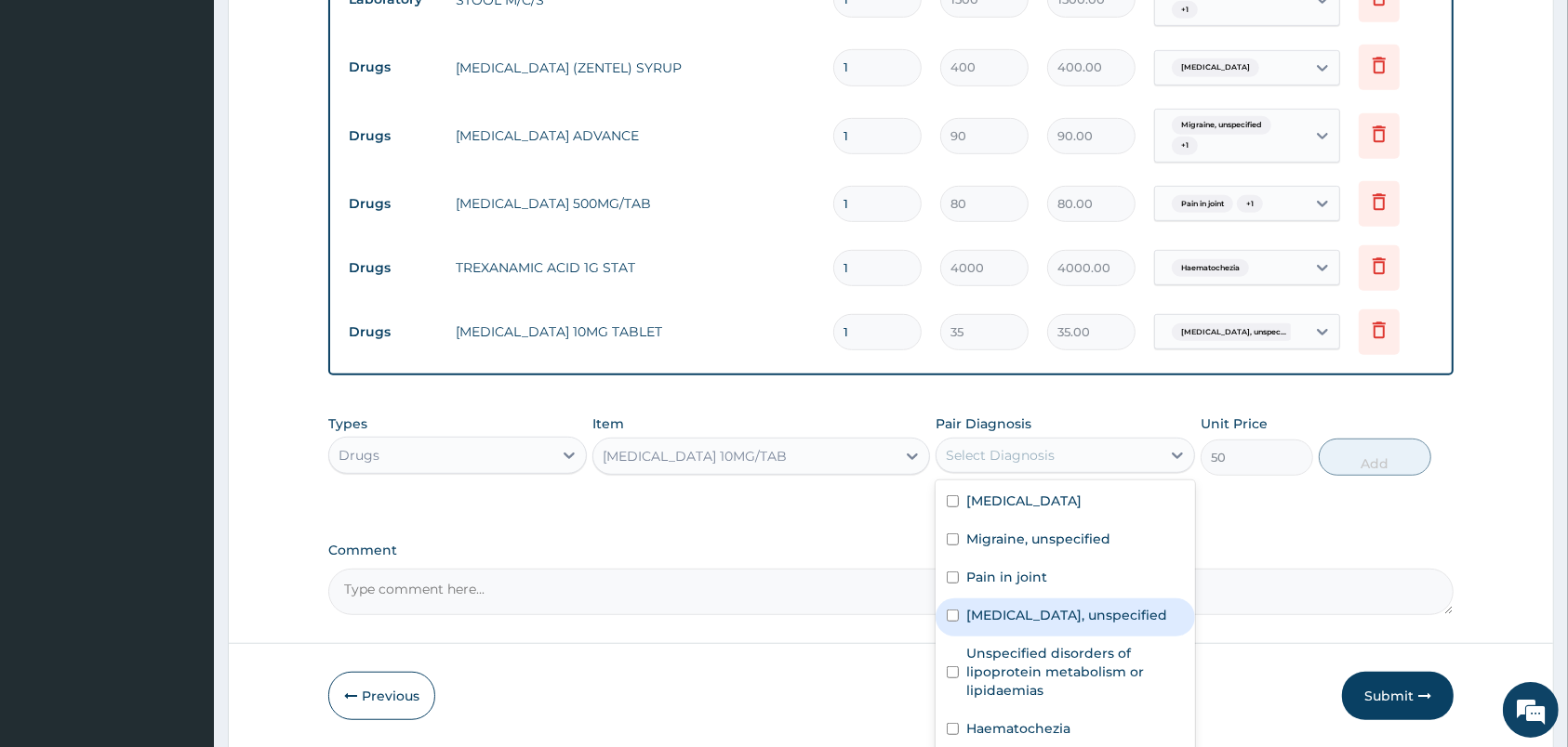
click at [1072, 624] on label "Essential hypertension, unspecified" at bounding box center [1066, 614] width 201 height 19
checkbox input "true"
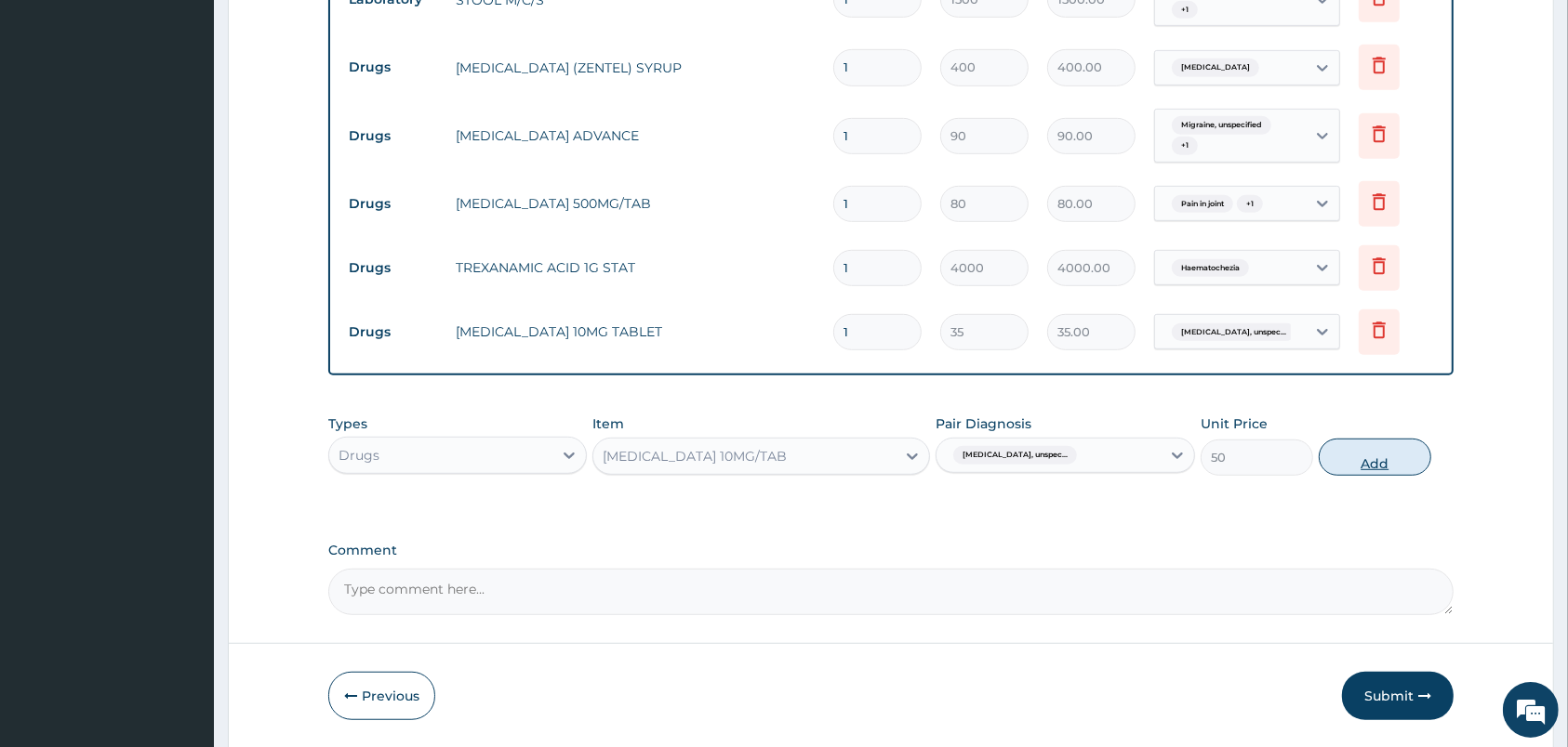
click at [1354, 452] on button "Add" at bounding box center [1375, 457] width 113 height 38
type input "0"
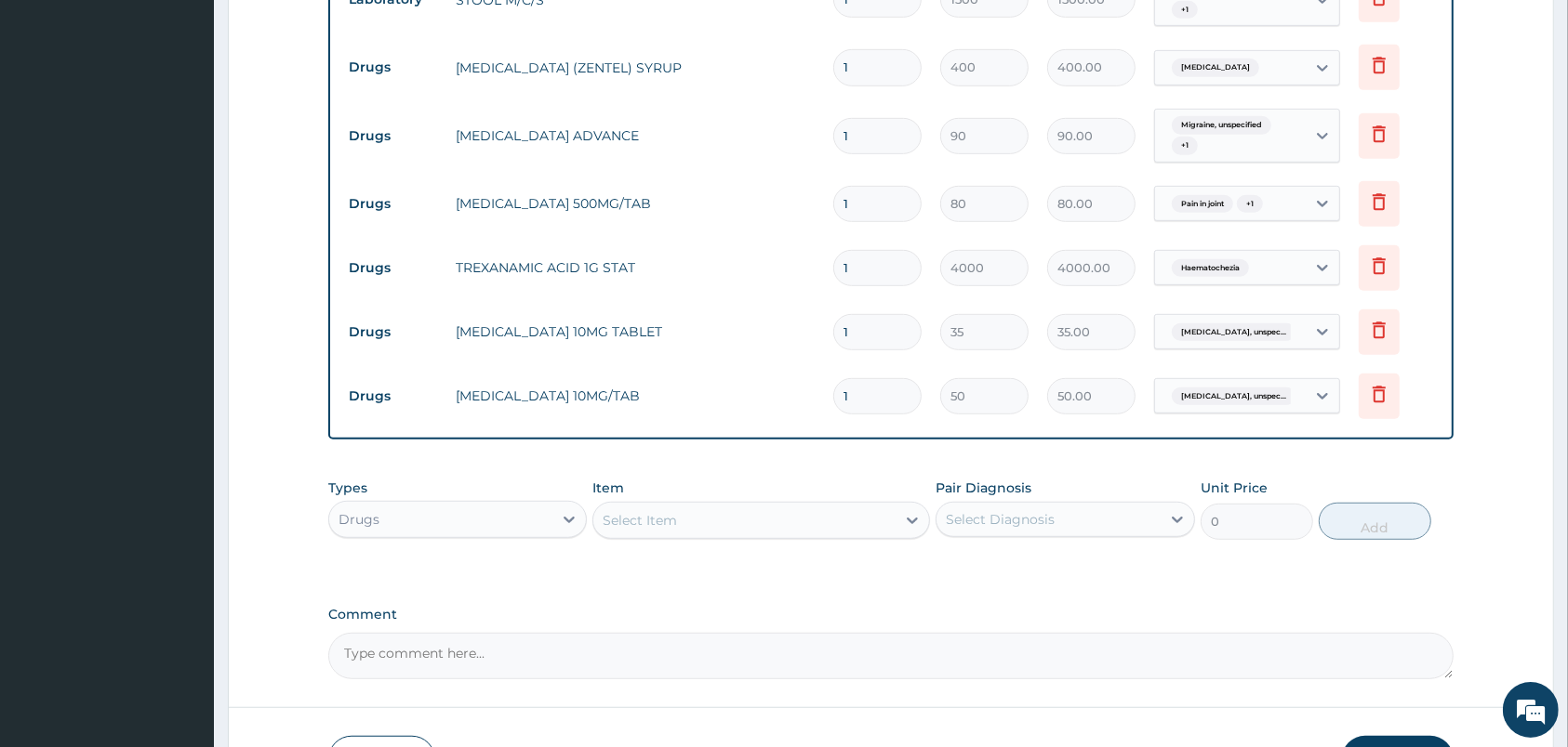
click at [752, 508] on div "Select Item" at bounding box center [743, 520] width 302 height 30
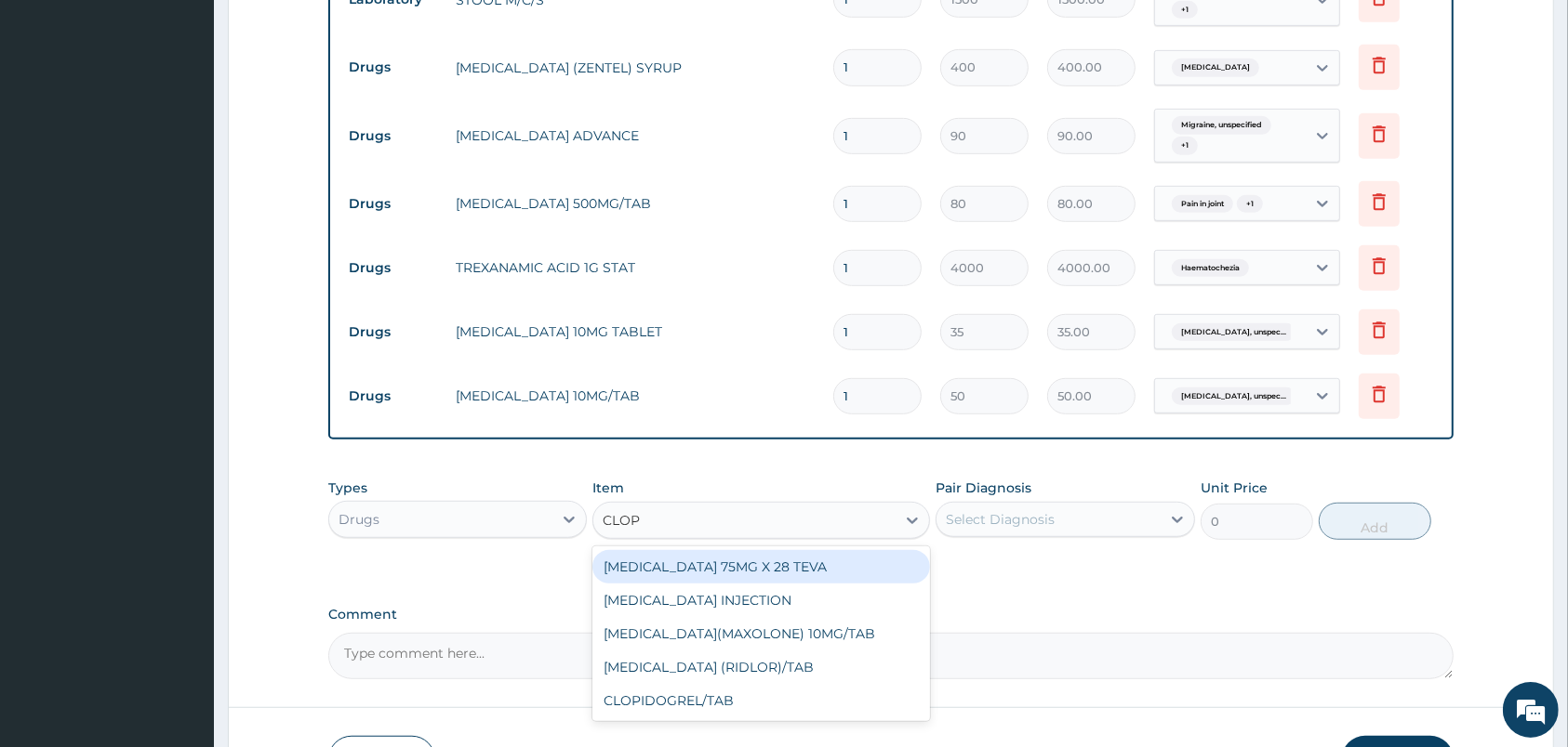
type input "CLOPI"
click at [813, 572] on div "CLOPIDOGREL 75MG X 28 TEVA" at bounding box center [760, 567] width 338 height 34
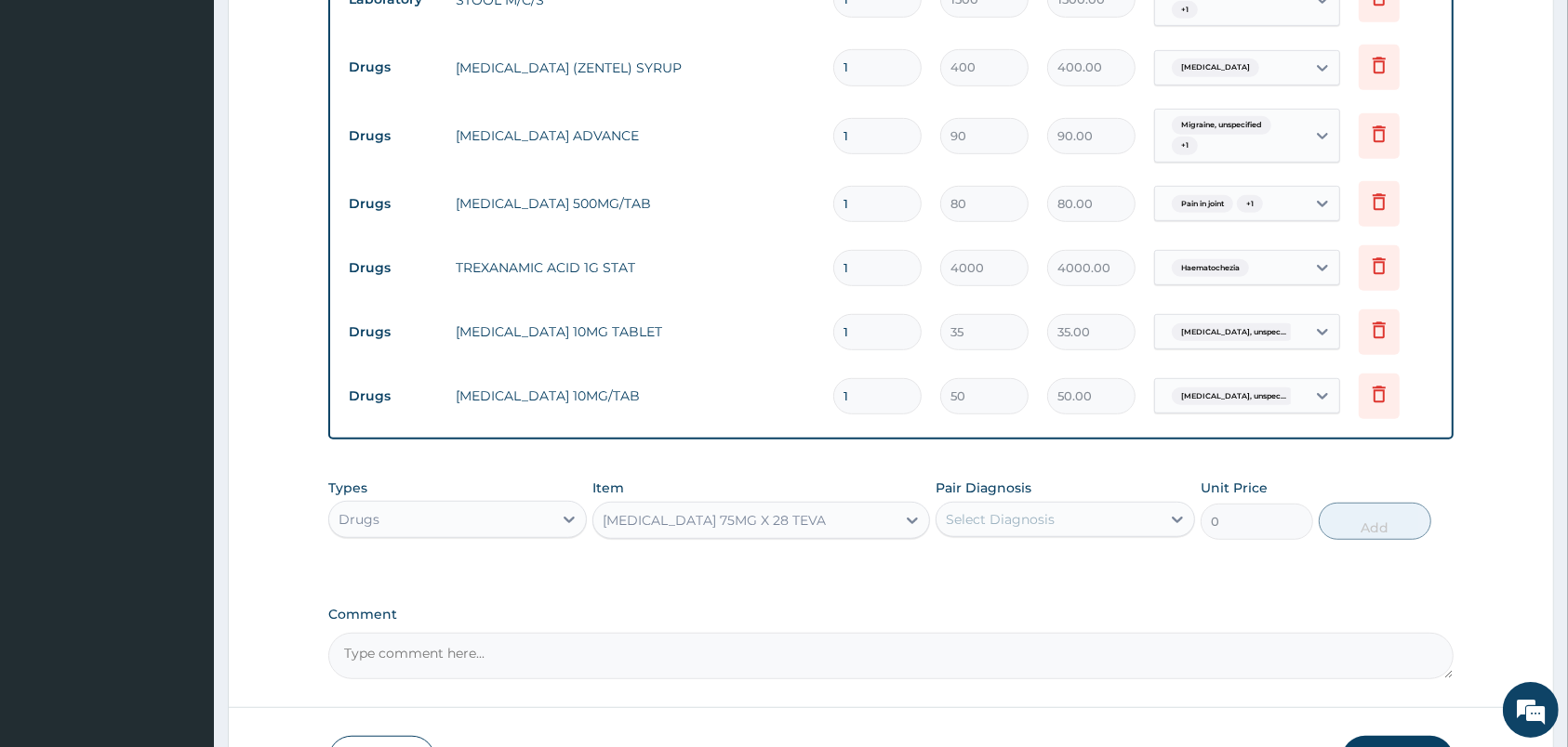
type input "100"
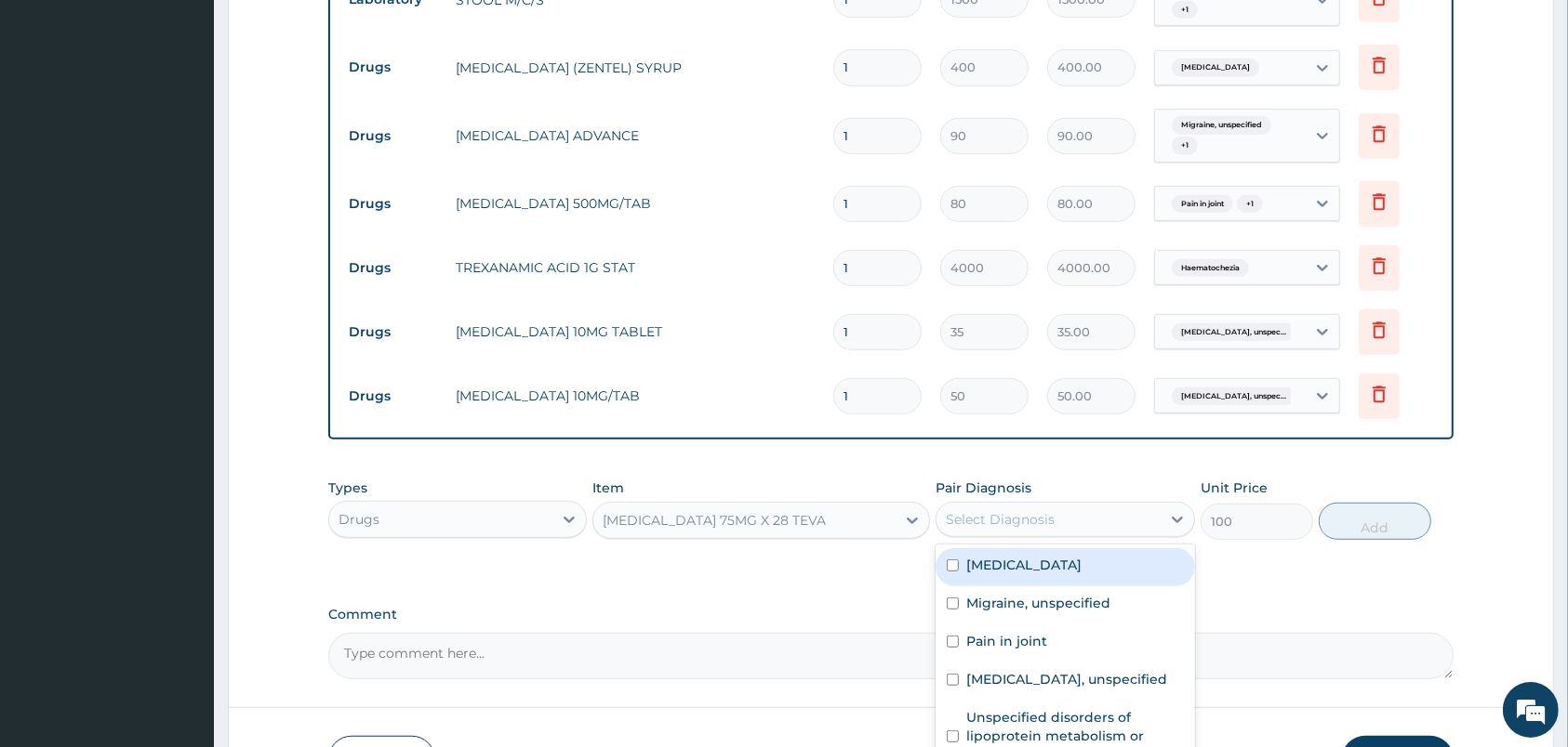
click at [1037, 514] on div "Select Diagnosis" at bounding box center [1000, 519] width 109 height 19
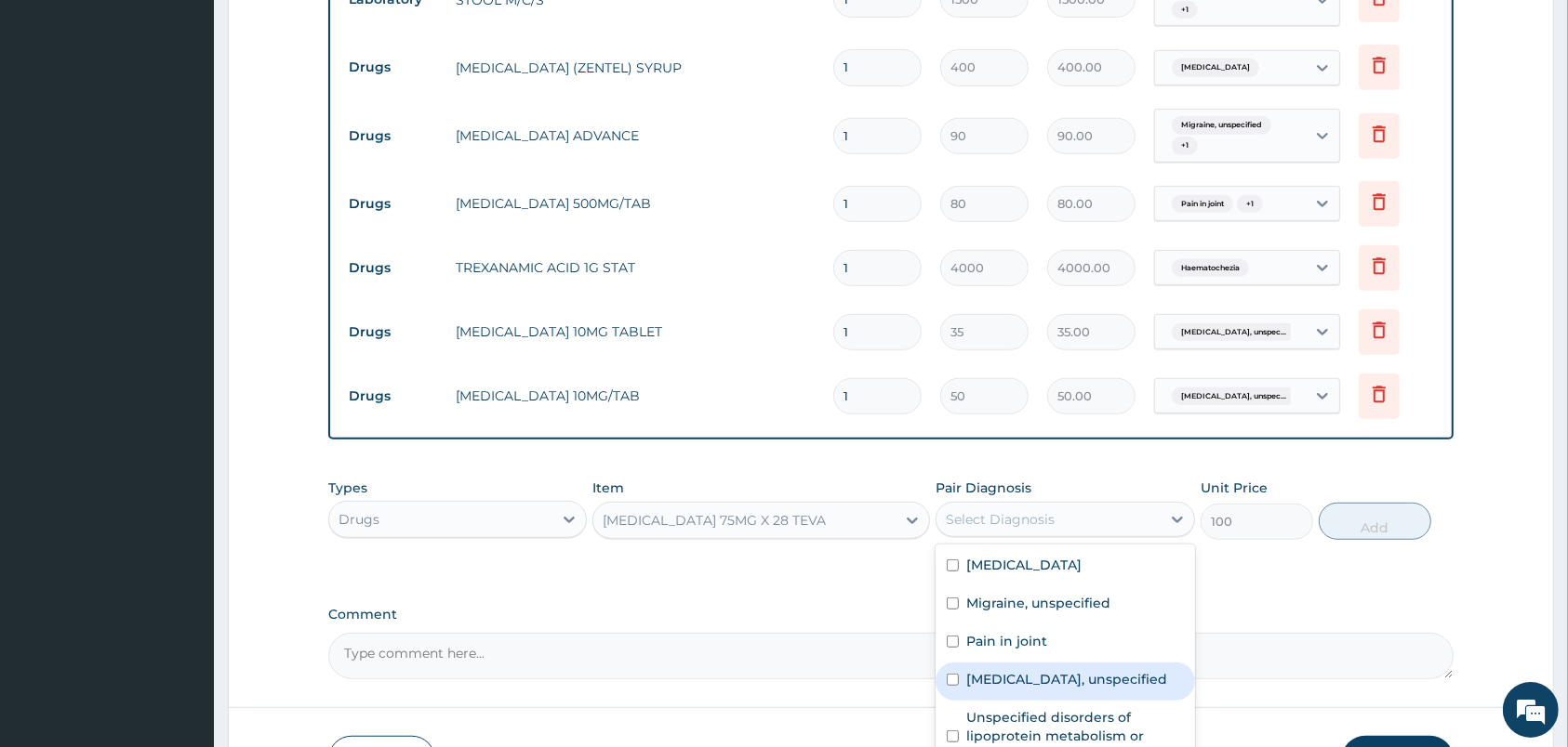
click at [1084, 689] on label "Essential hypertension, unspecified" at bounding box center [1066, 679] width 201 height 19
checkbox input "true"
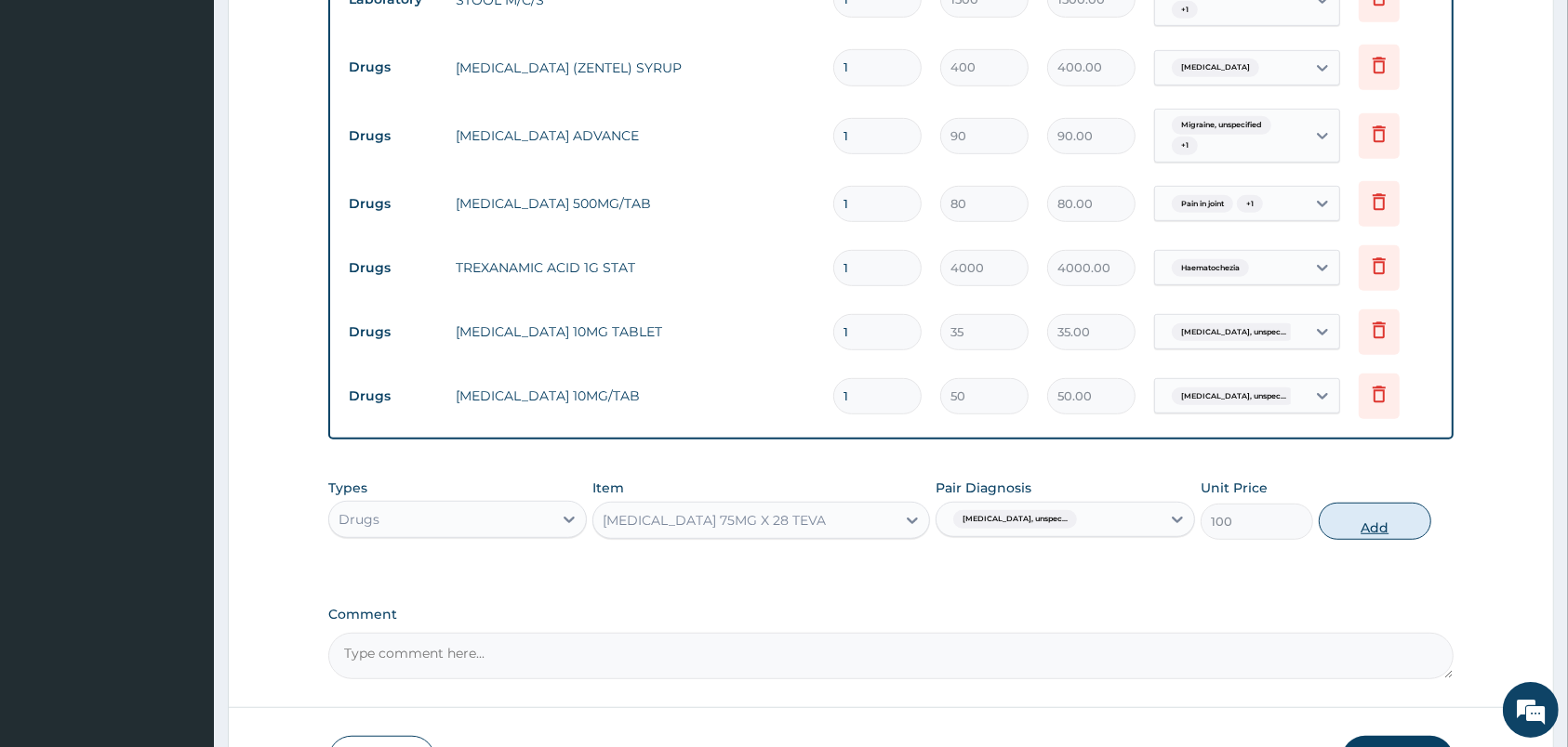
click at [1353, 525] on button "Add" at bounding box center [1375, 521] width 113 height 38
type input "0"
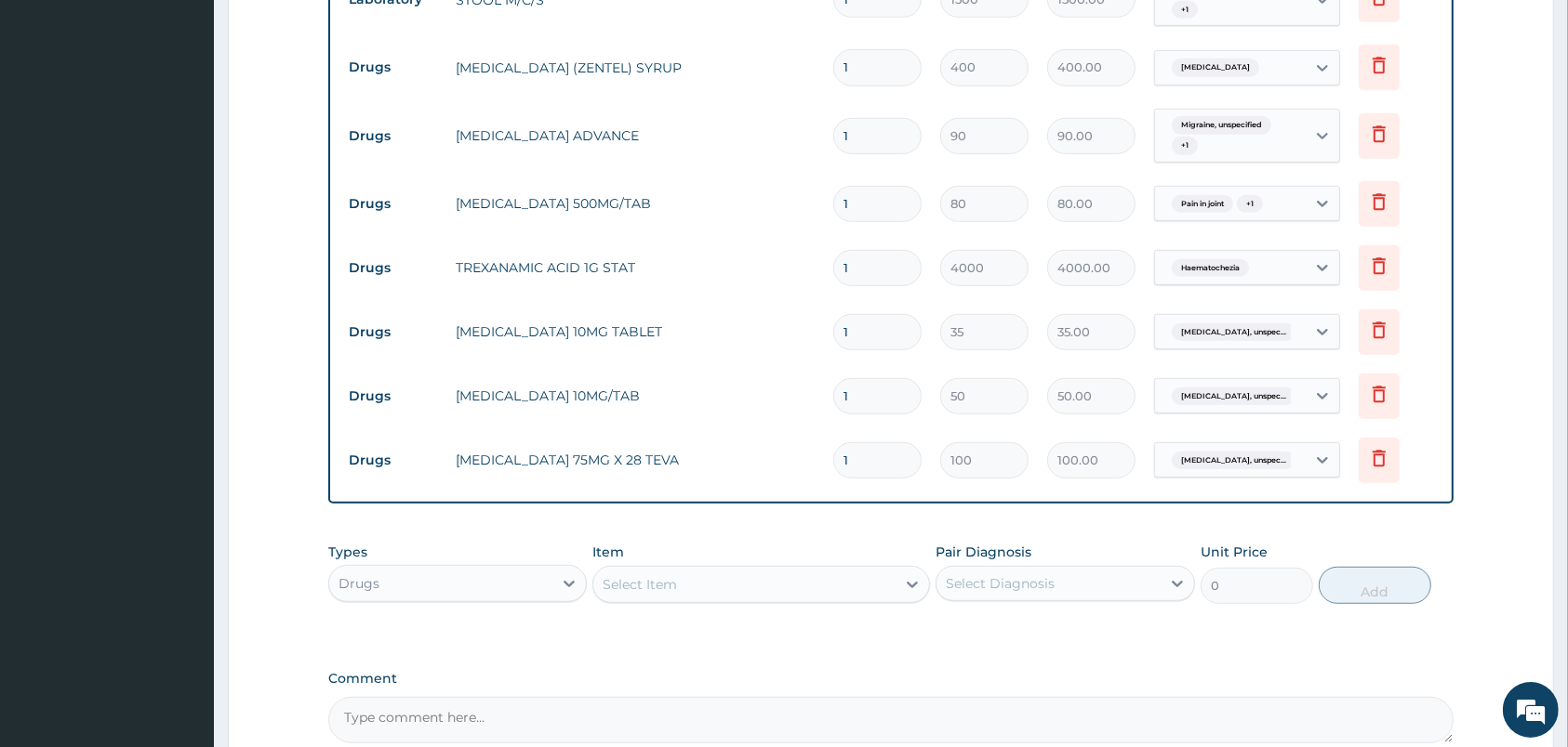
click at [836, 585] on div "Select Item" at bounding box center [743, 585] width 302 height 30
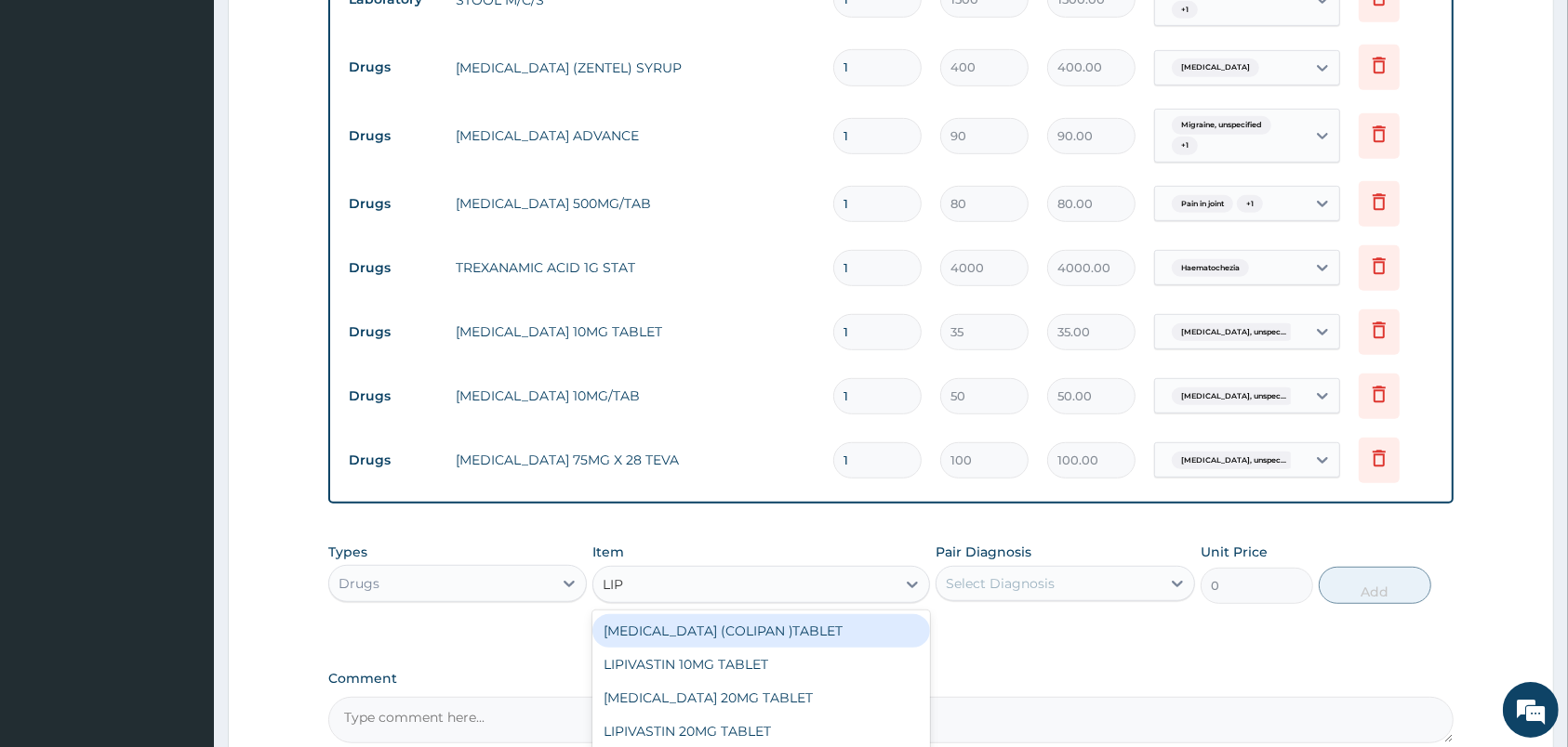
type input "LIPI"
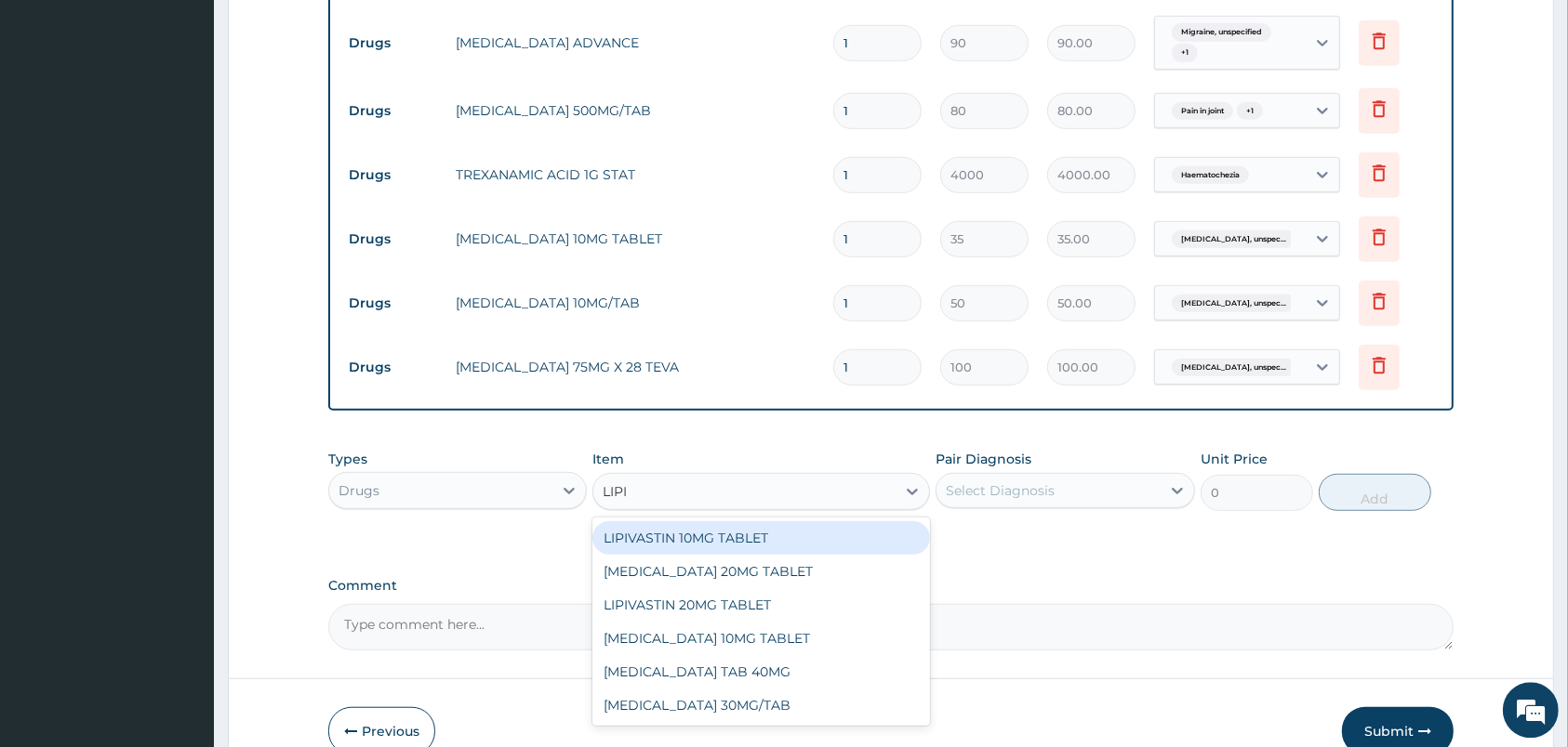
scroll to position [1078, 0]
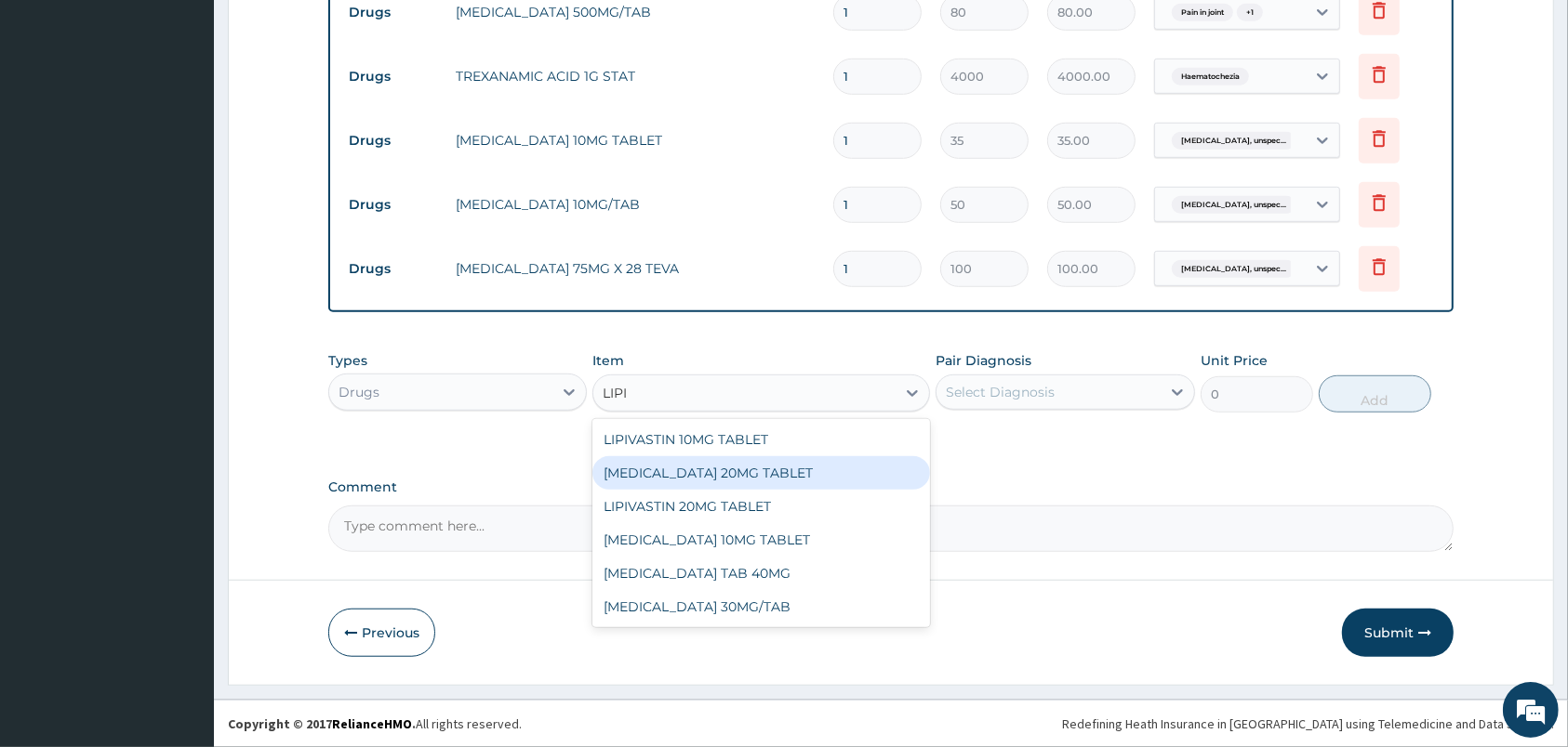
click at [790, 475] on div "LIPITOR 20MG TABLET" at bounding box center [760, 473] width 338 height 34
type input "200"
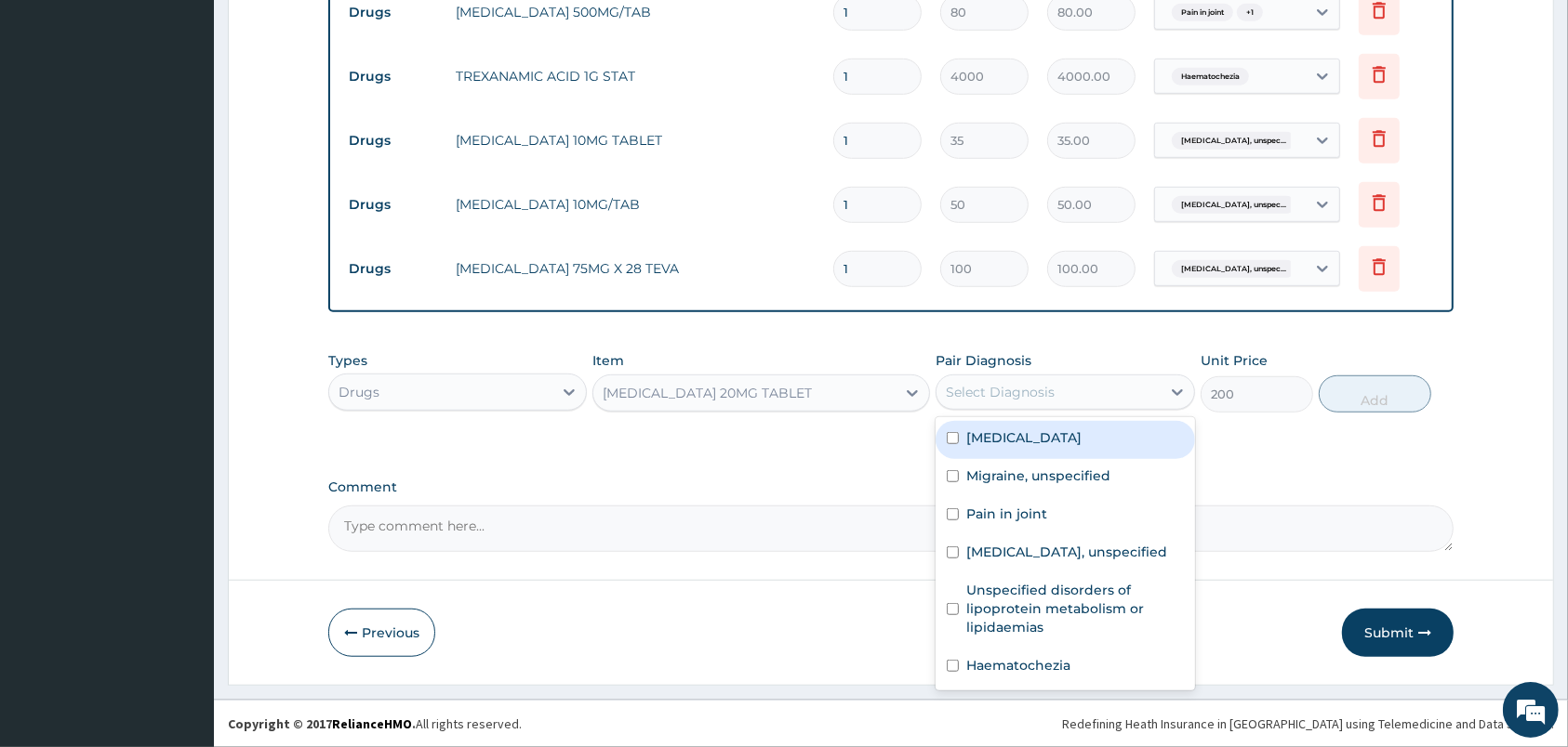
click at [1056, 386] on div "Select Diagnosis" at bounding box center [1047, 392] width 223 height 30
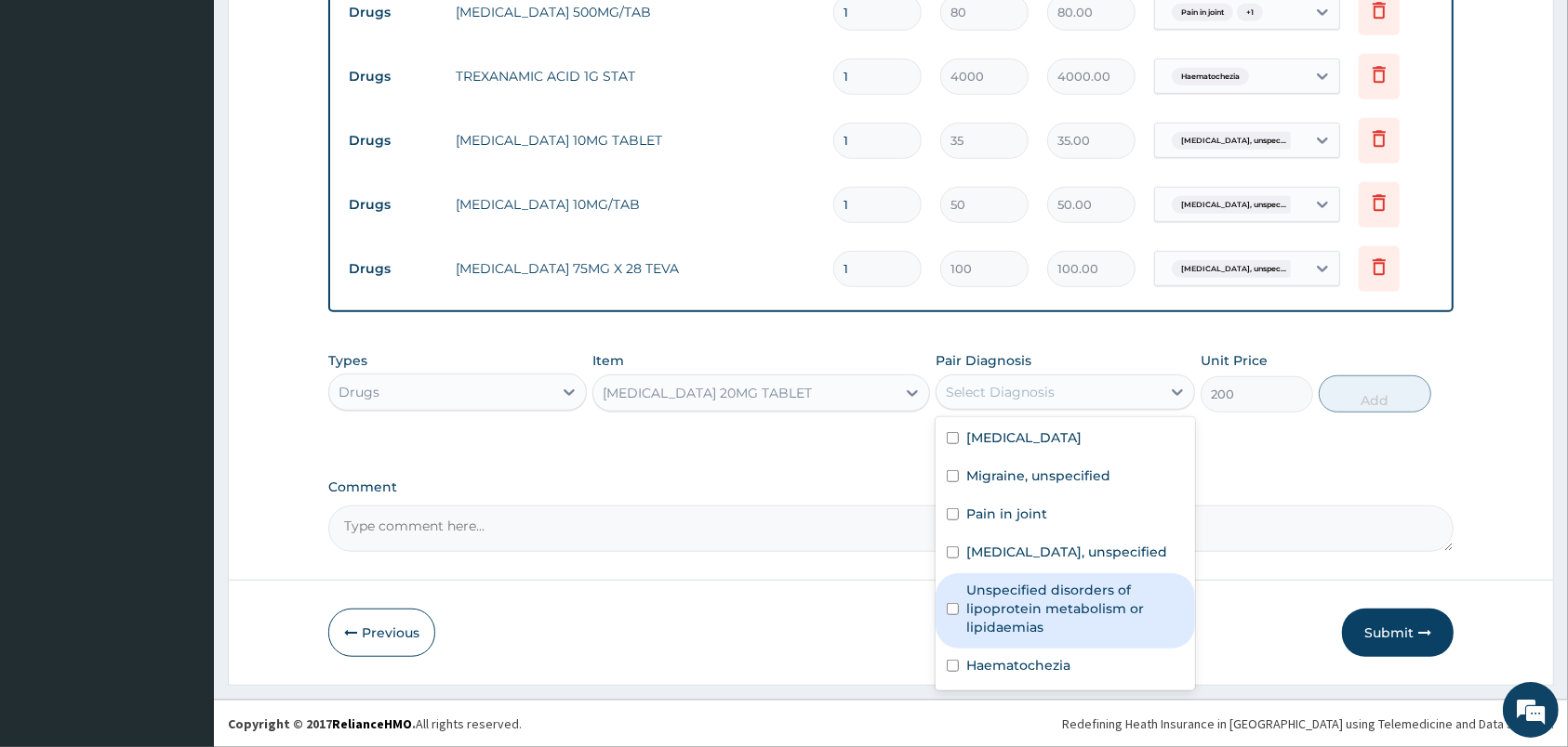
click at [1119, 636] on label "Unspecified disorders of lipoprotein metabolism or lipidaemias" at bounding box center [1074, 608] width 217 height 55
checkbox input "true"
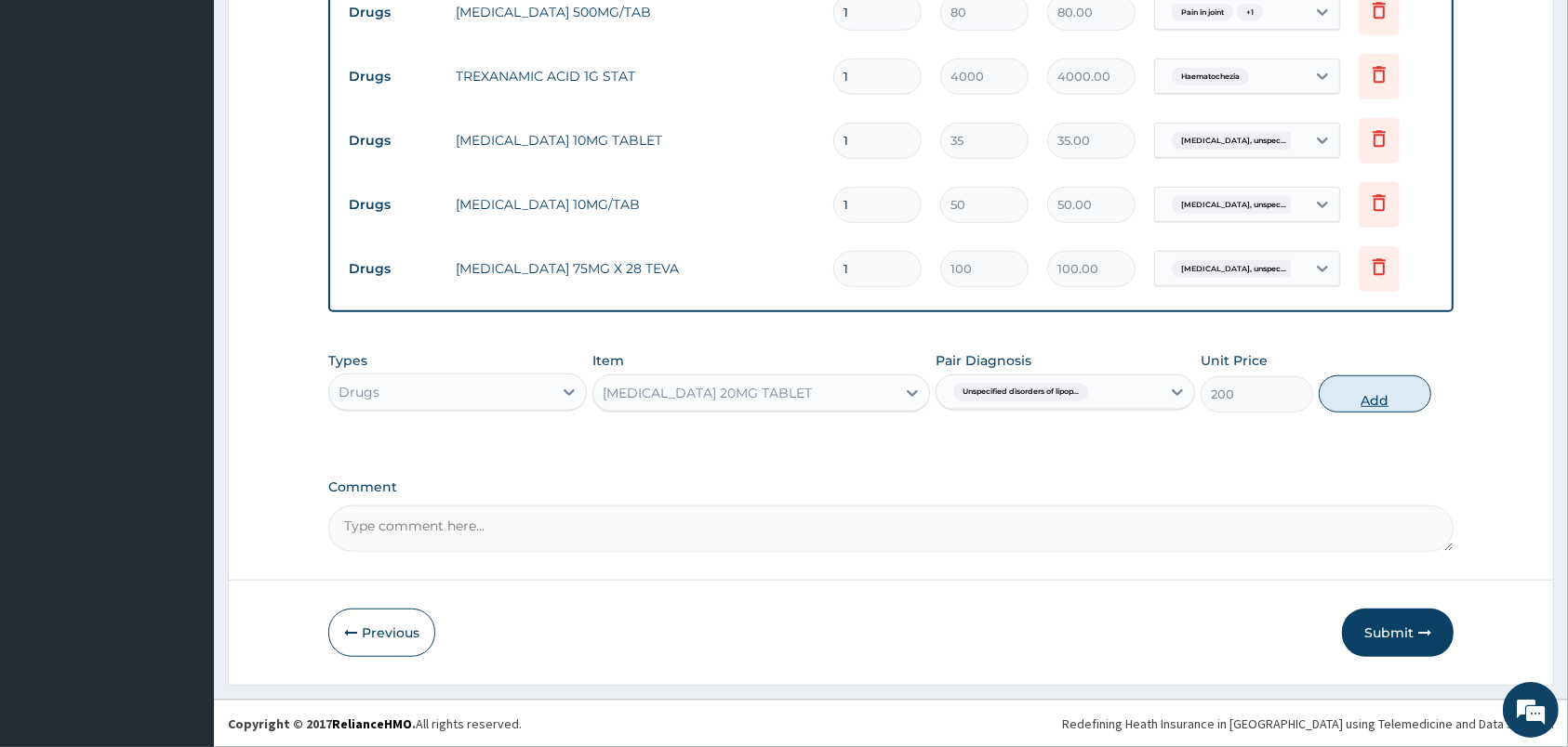
click at [1385, 395] on button "Add" at bounding box center [1375, 395] width 113 height 38
type input "0"
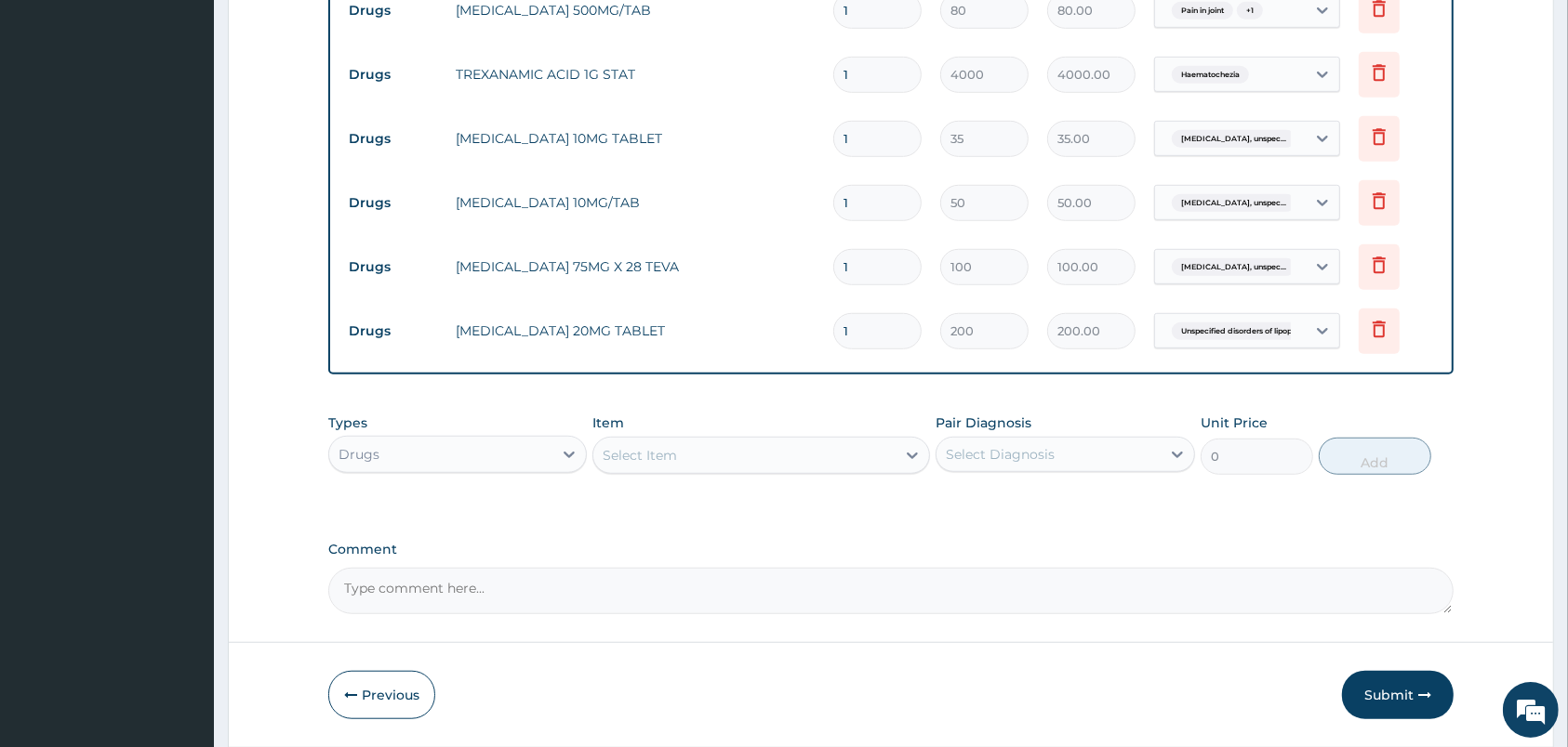
click at [790, 460] on div "Select Item" at bounding box center [743, 455] width 302 height 30
click at [896, 324] on input "1" at bounding box center [877, 331] width 88 height 37
type input "3"
type input "600.00"
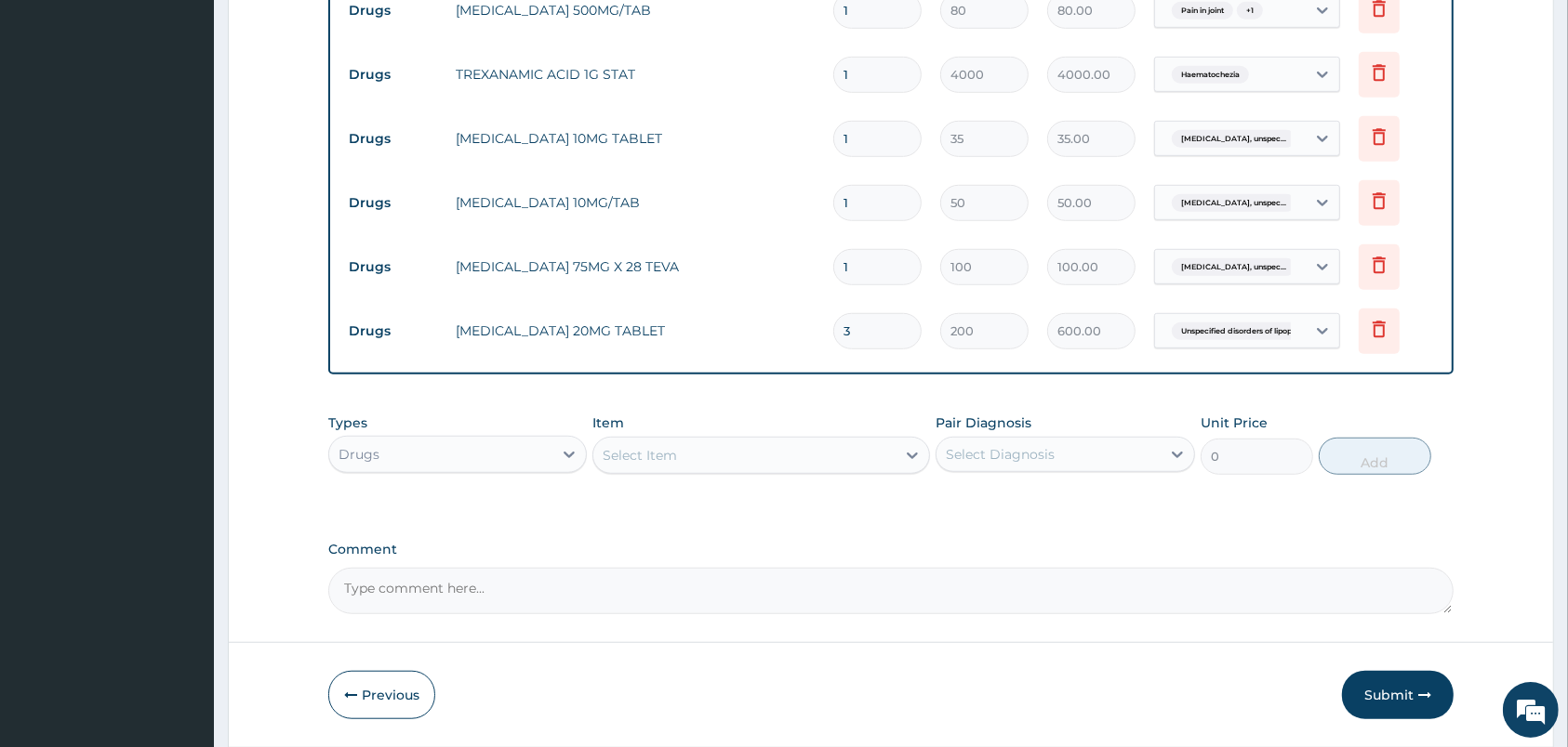
type input "30"
type input "6000.00"
type input "30"
click at [874, 252] on input "1" at bounding box center [877, 267] width 88 height 37
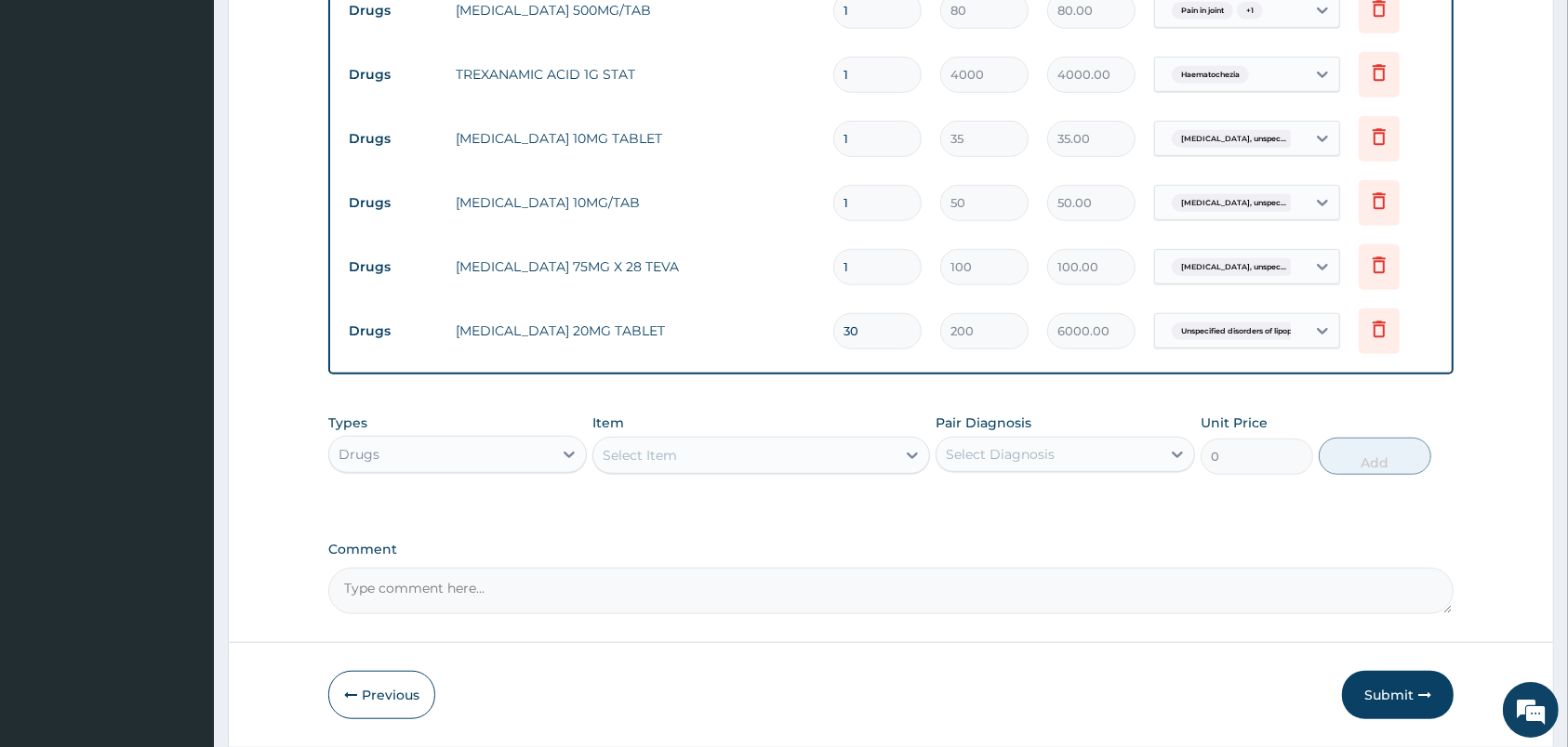
type input "3"
type input "300.00"
type input "30"
type input "3000.00"
type input "30"
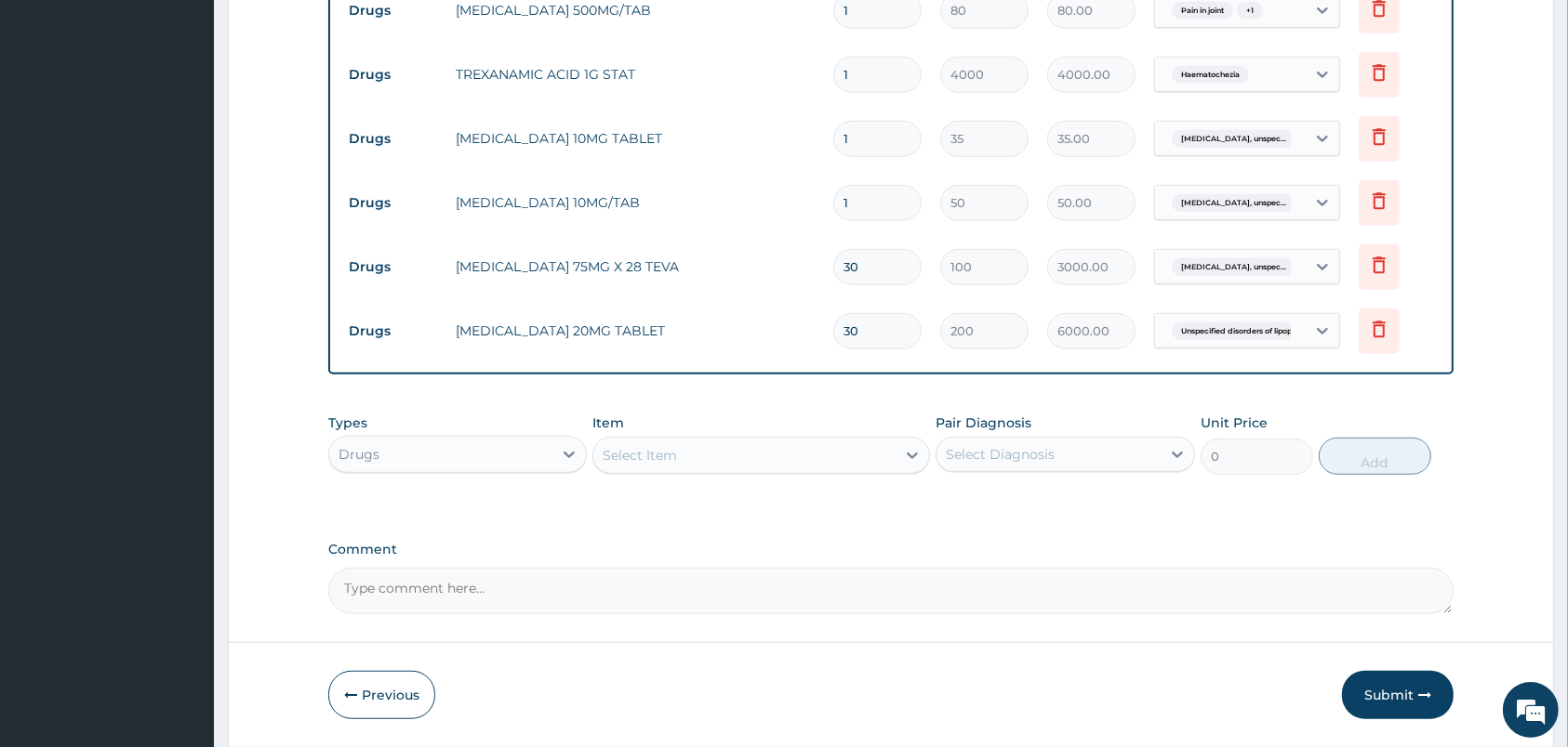
click at [867, 198] on input "1" at bounding box center [877, 203] width 88 height 37
type input "3"
type input "150.00"
type input "30"
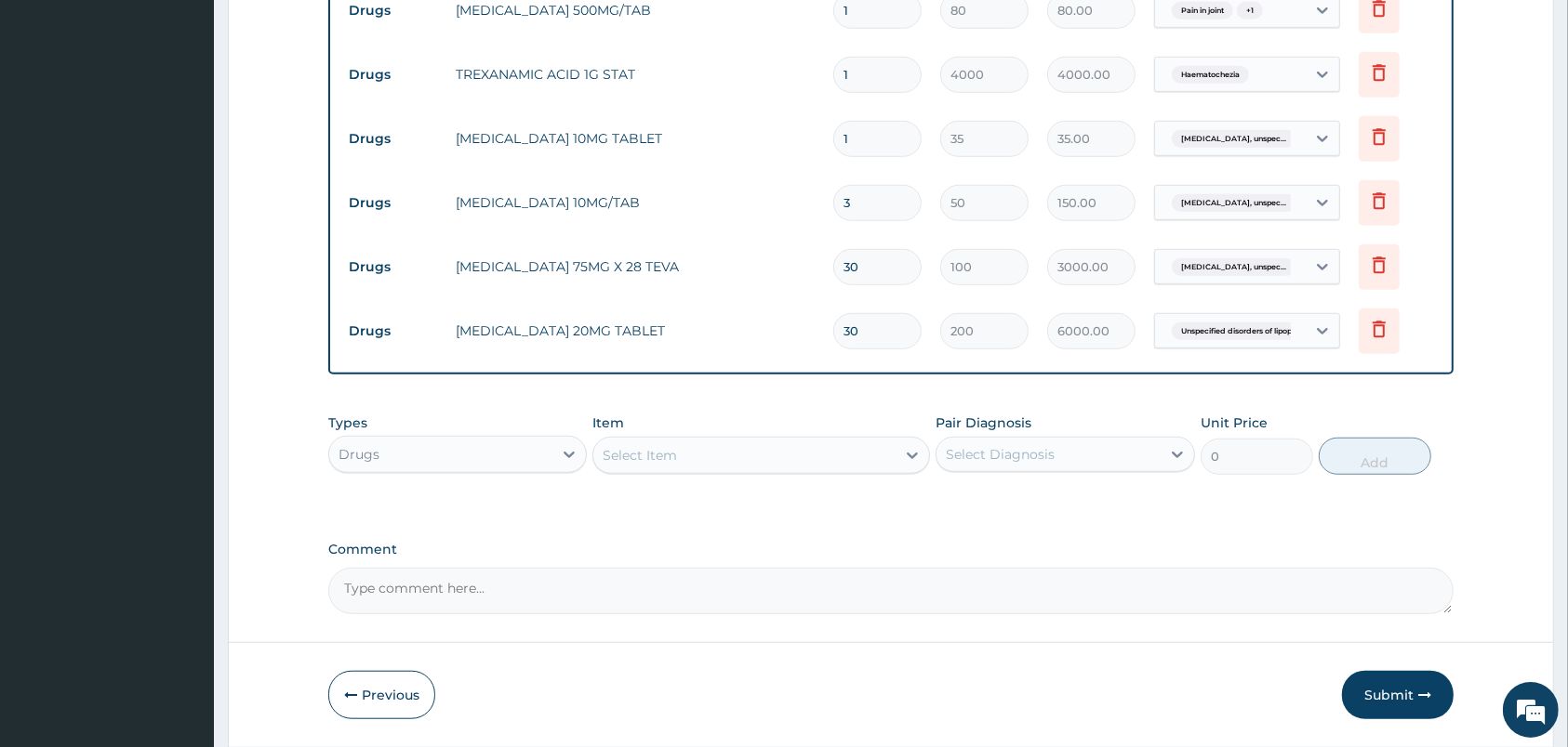
type input "1500.00"
type input "30"
click at [877, 147] on input "1" at bounding box center [877, 139] width 88 height 37
type input "3"
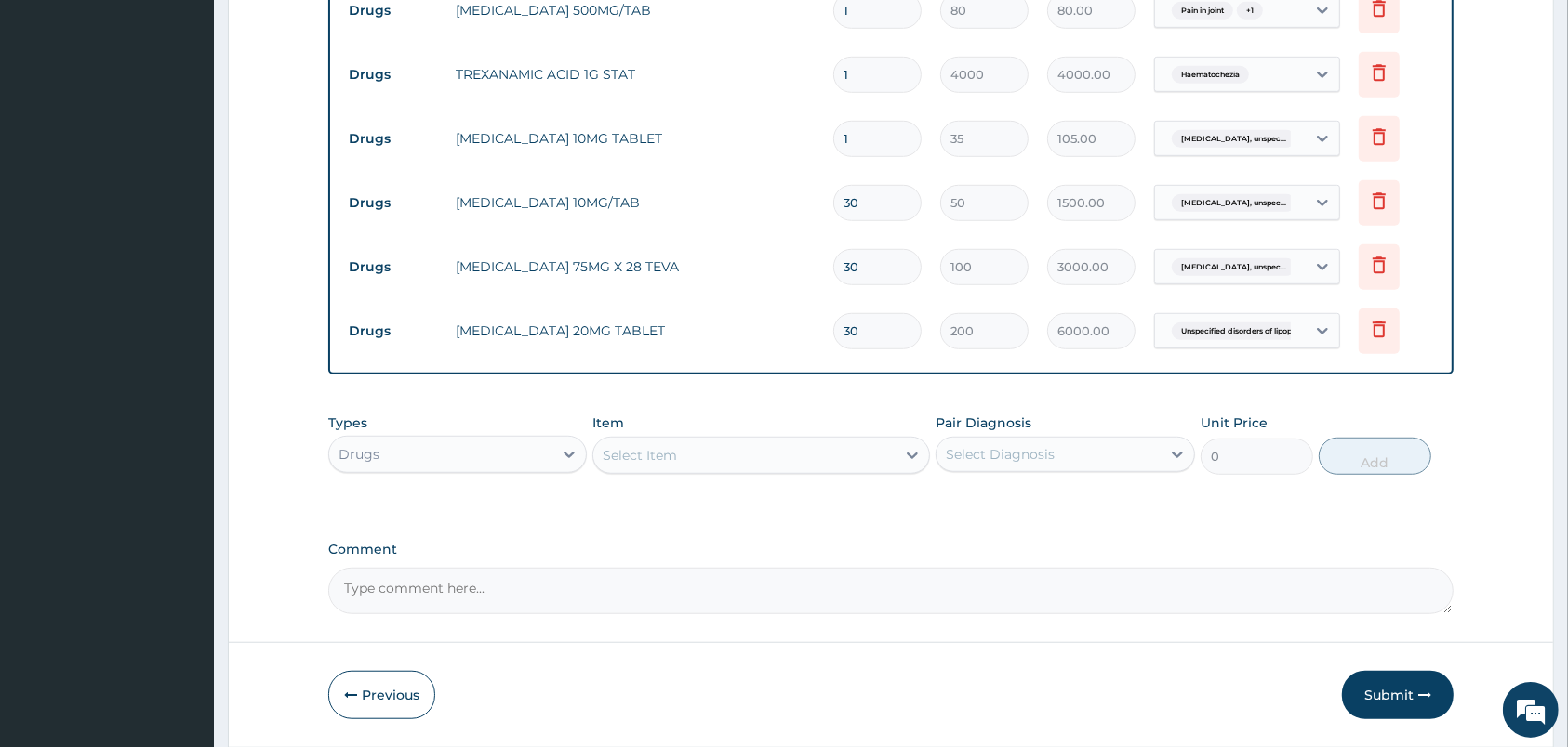
type input "105.00"
type input "30"
type input "1050.00"
type input "30"
click at [902, 23] on input "1" at bounding box center [877, 10] width 88 height 37
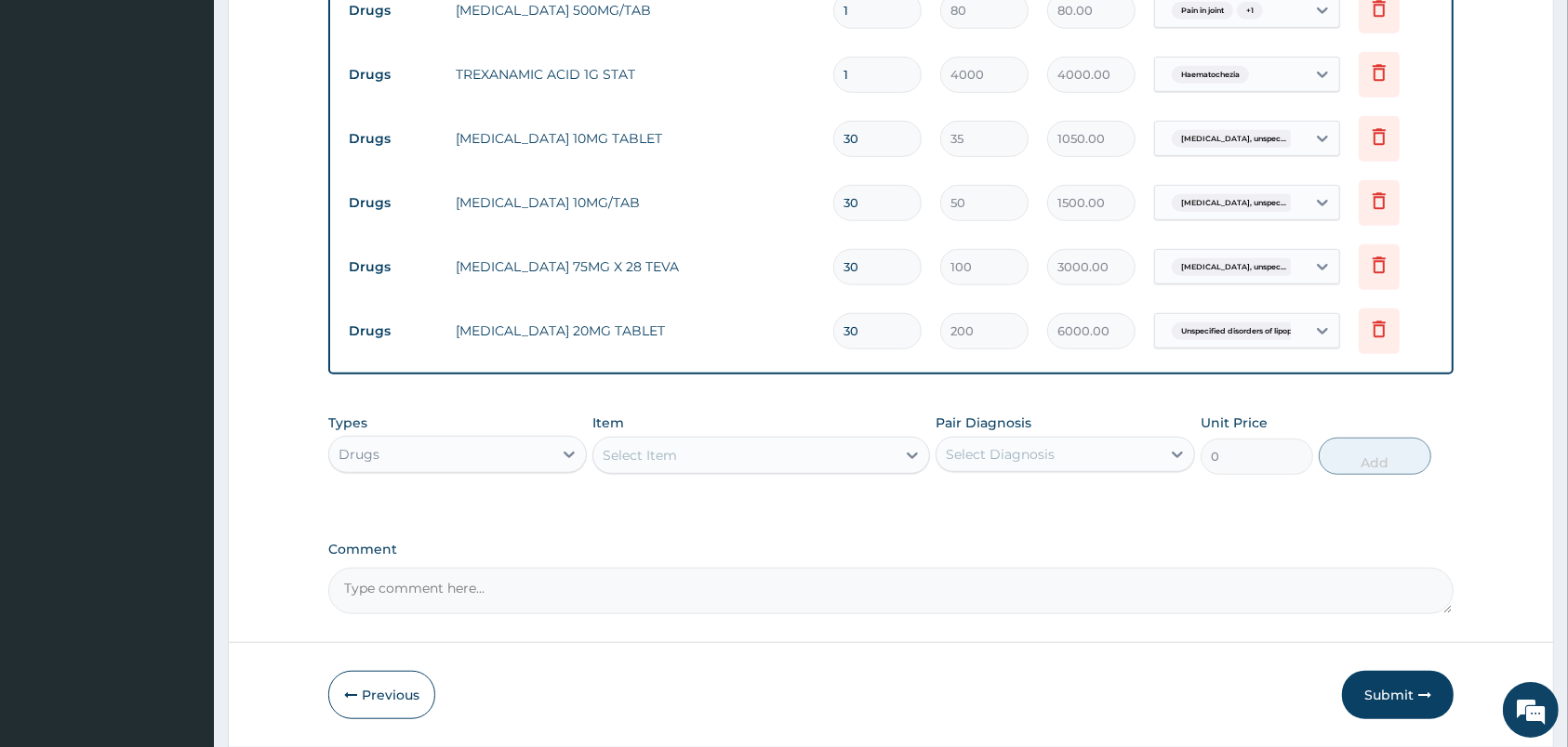
click at [902, 23] on input "1" at bounding box center [877, 10] width 88 height 37
type input "2"
type input "160.00"
type input "21"
type input "1680.00"
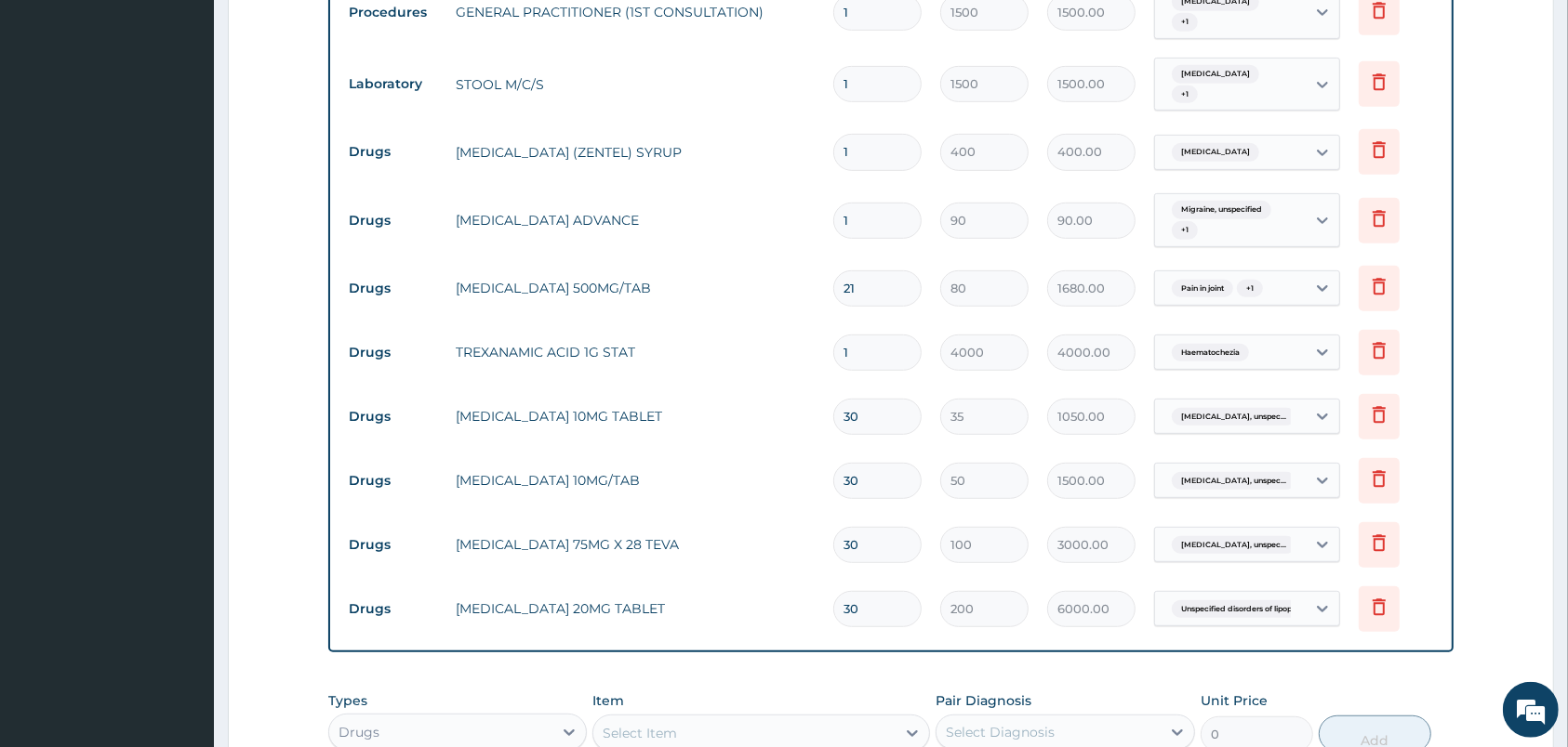
scroll to position [764, 0]
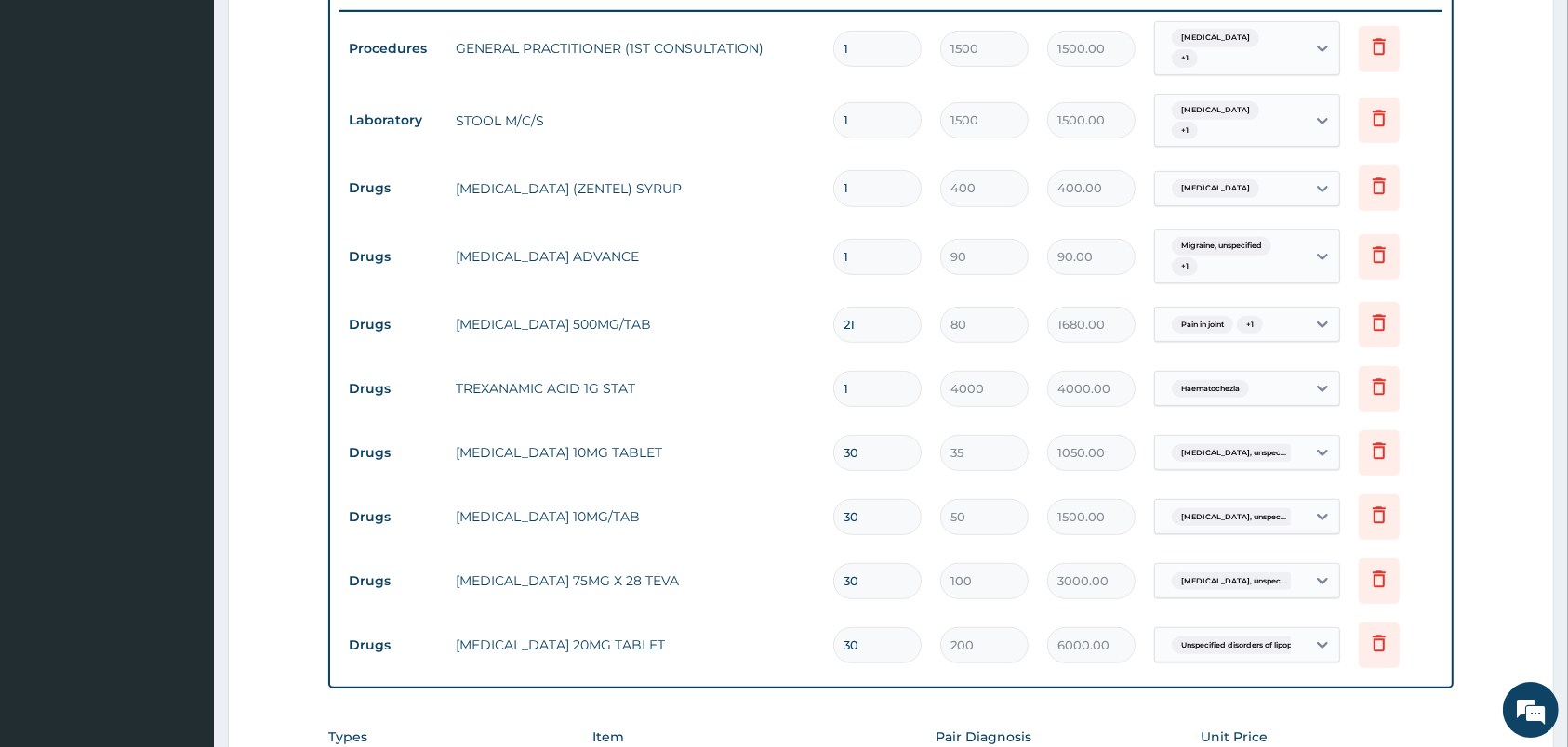
type input "21"
click at [887, 267] on input "1" at bounding box center [877, 256] width 88 height 37
type input "3"
type input "270.00"
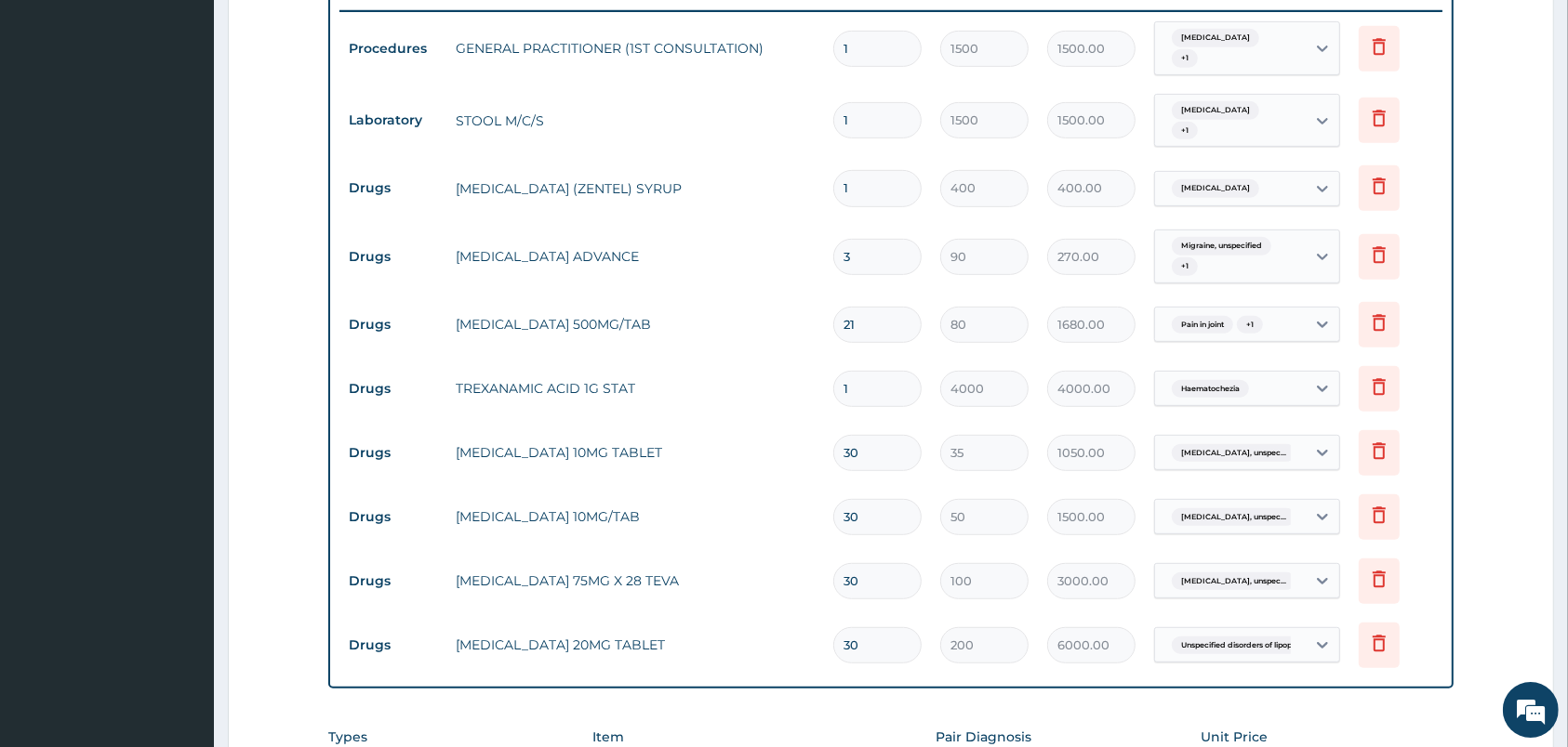
type input "30"
type input "2700.00"
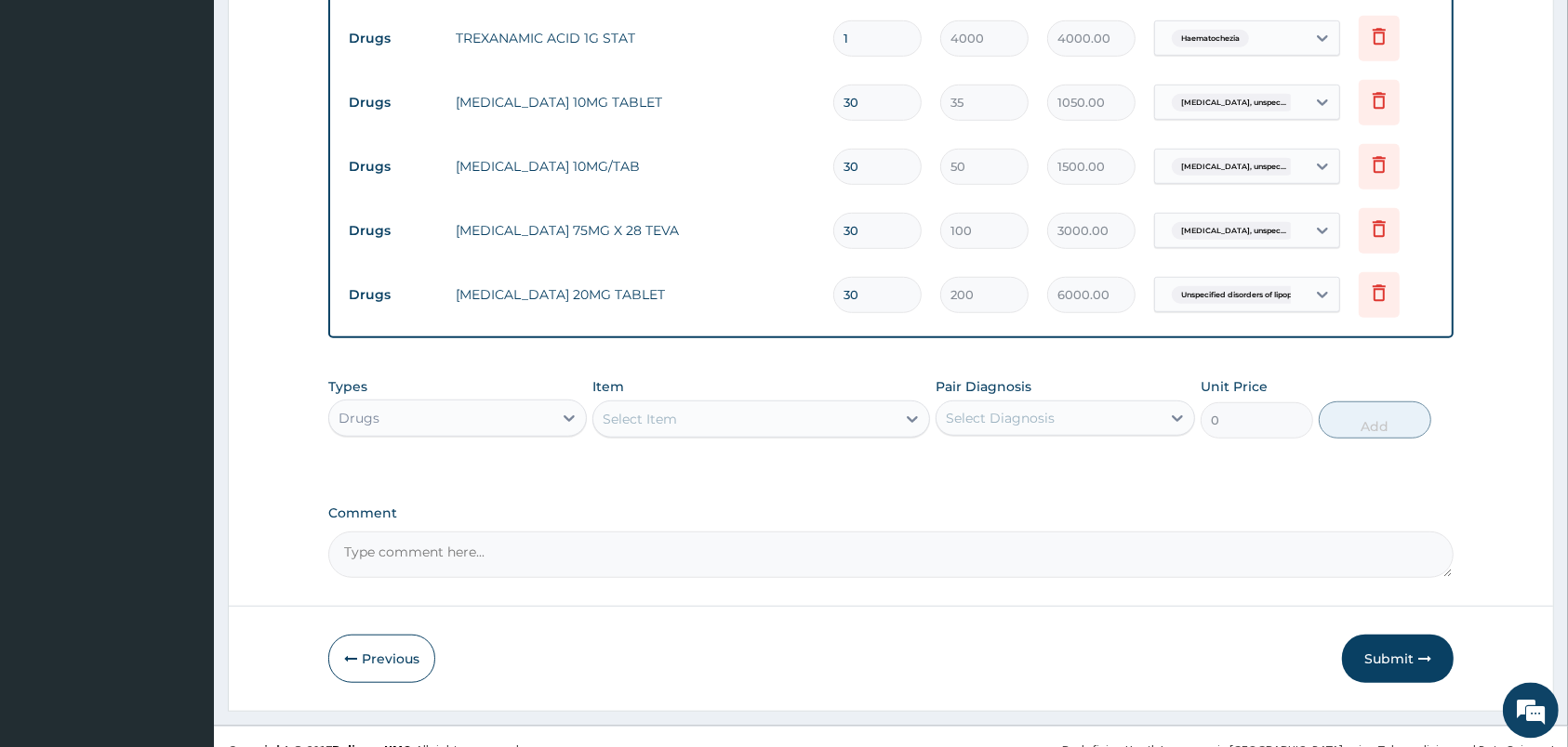
scroll to position [1142, 0]
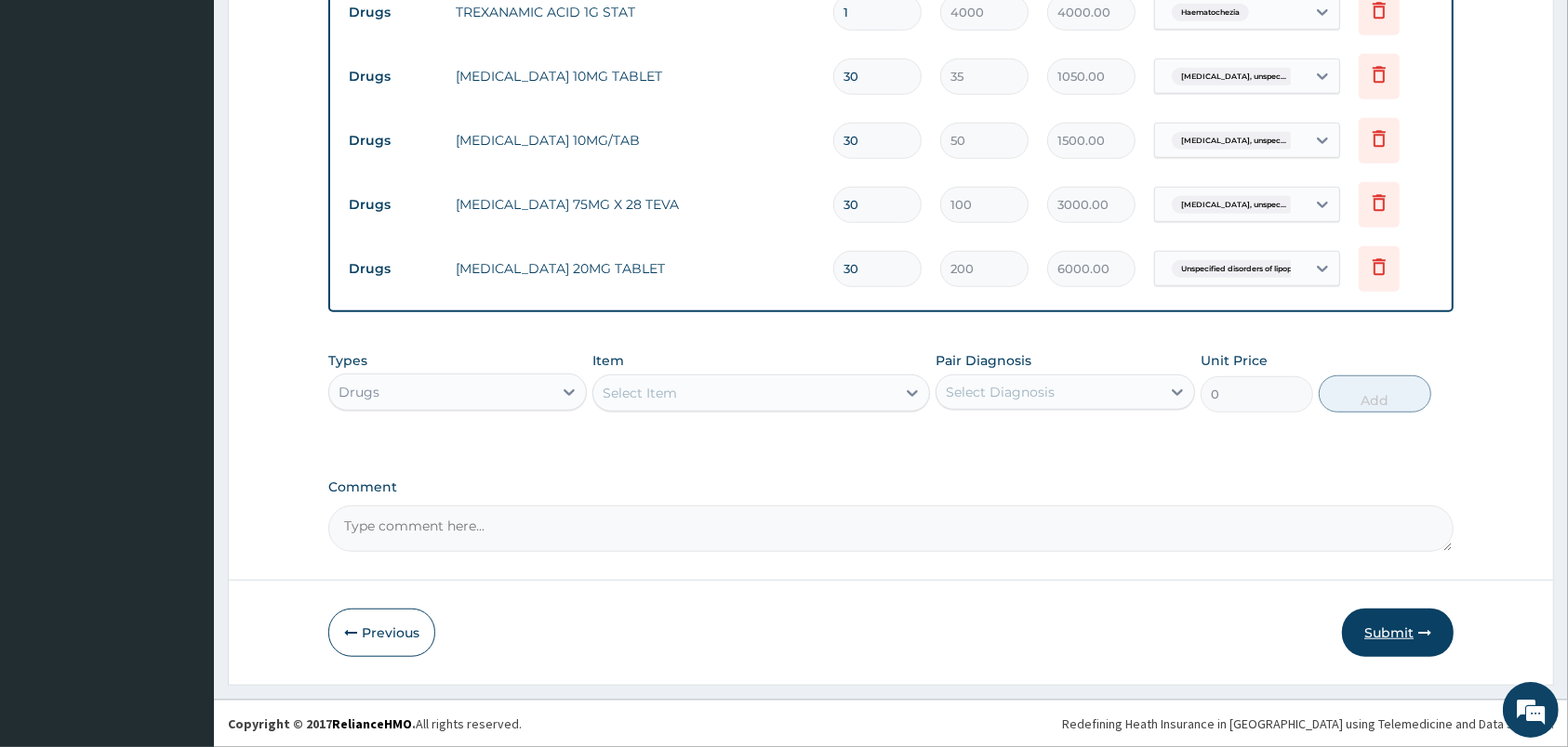
type input "30"
click at [1396, 622] on button "Submit" at bounding box center [1398, 632] width 112 height 48
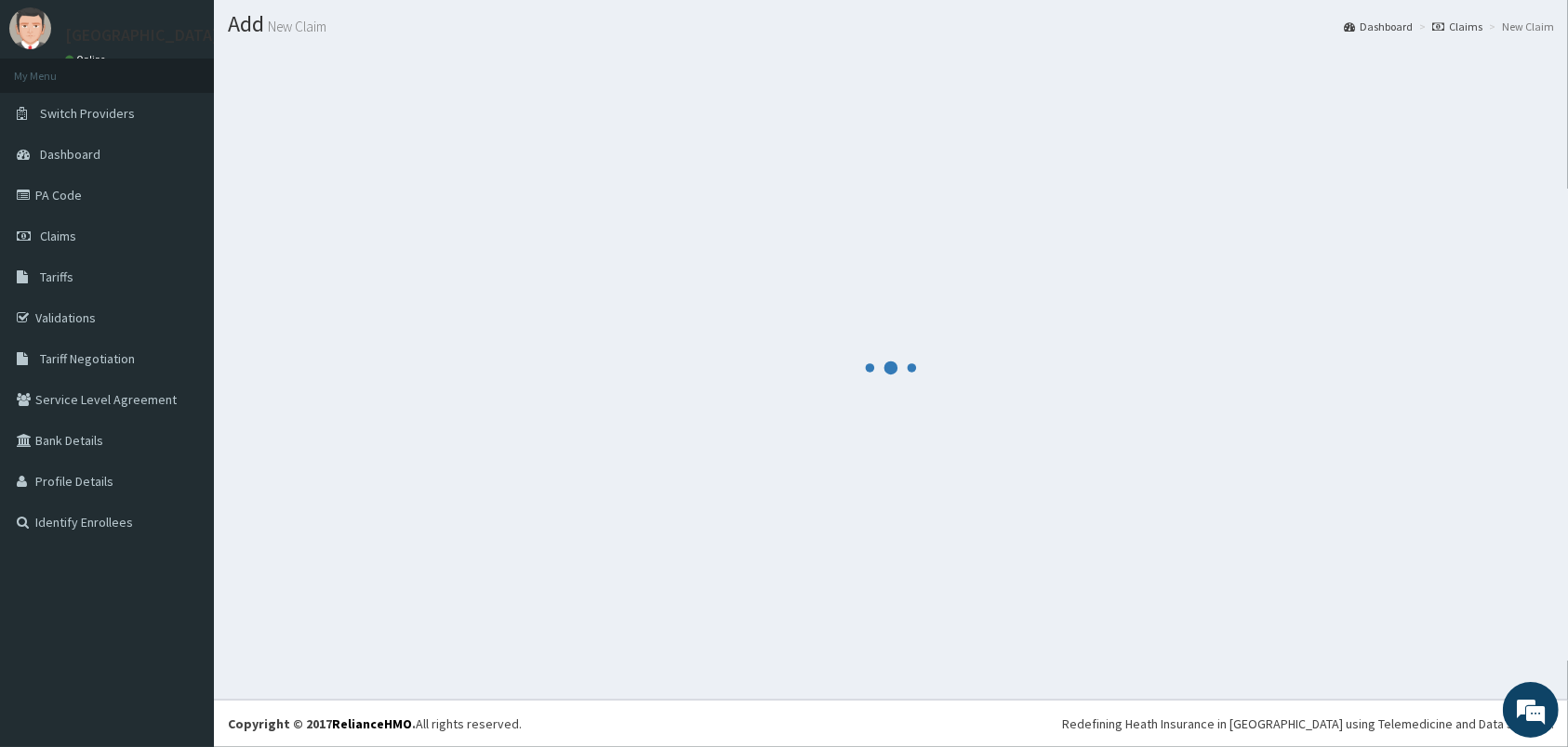
scroll to position [48, 0]
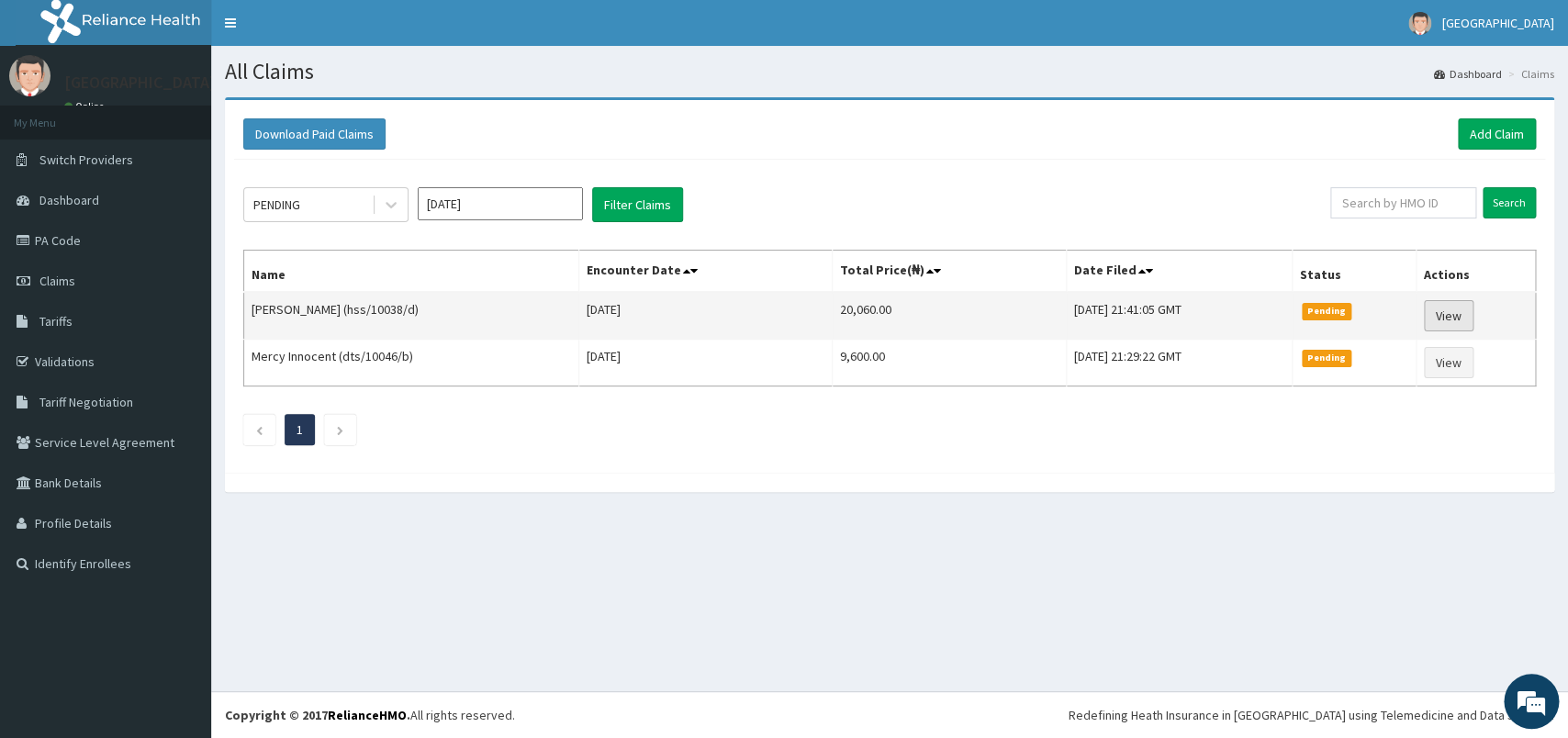
click at [1447, 311] on link "View" at bounding box center [1448, 316] width 50 height 31
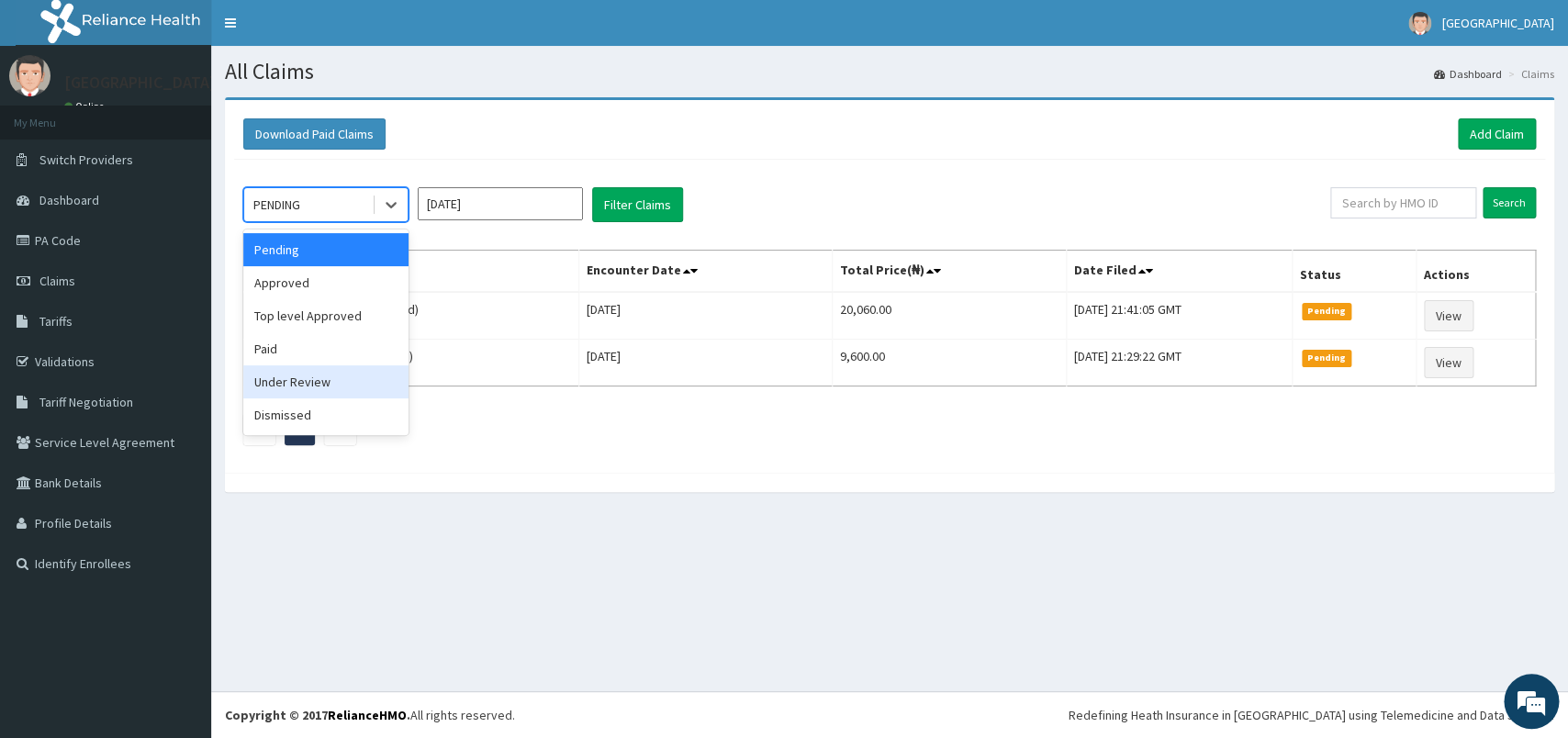
click at [345, 371] on div "Under Review" at bounding box center [325, 382] width 165 height 33
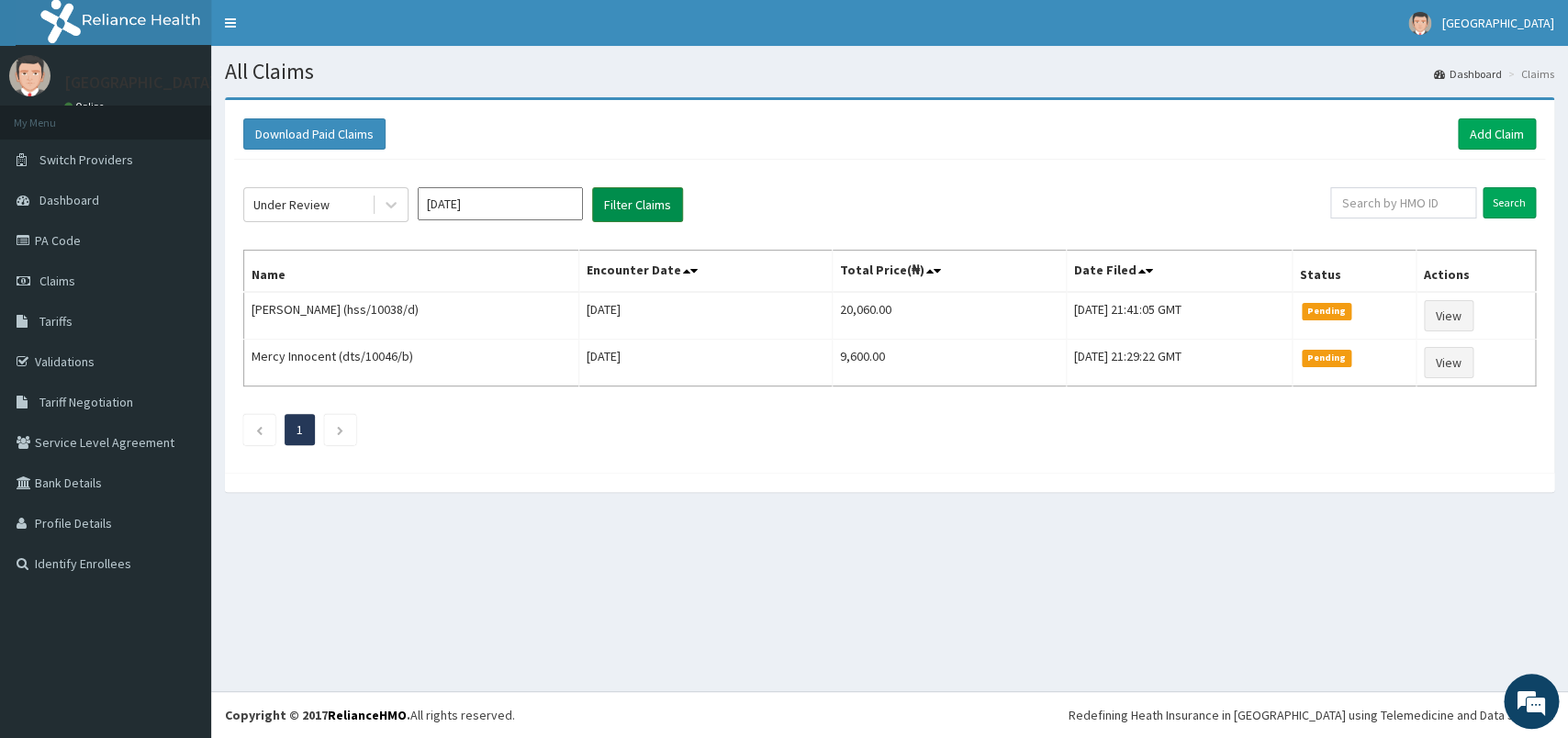
click at [637, 206] on button "Filter Claims" at bounding box center [637, 205] width 91 height 35
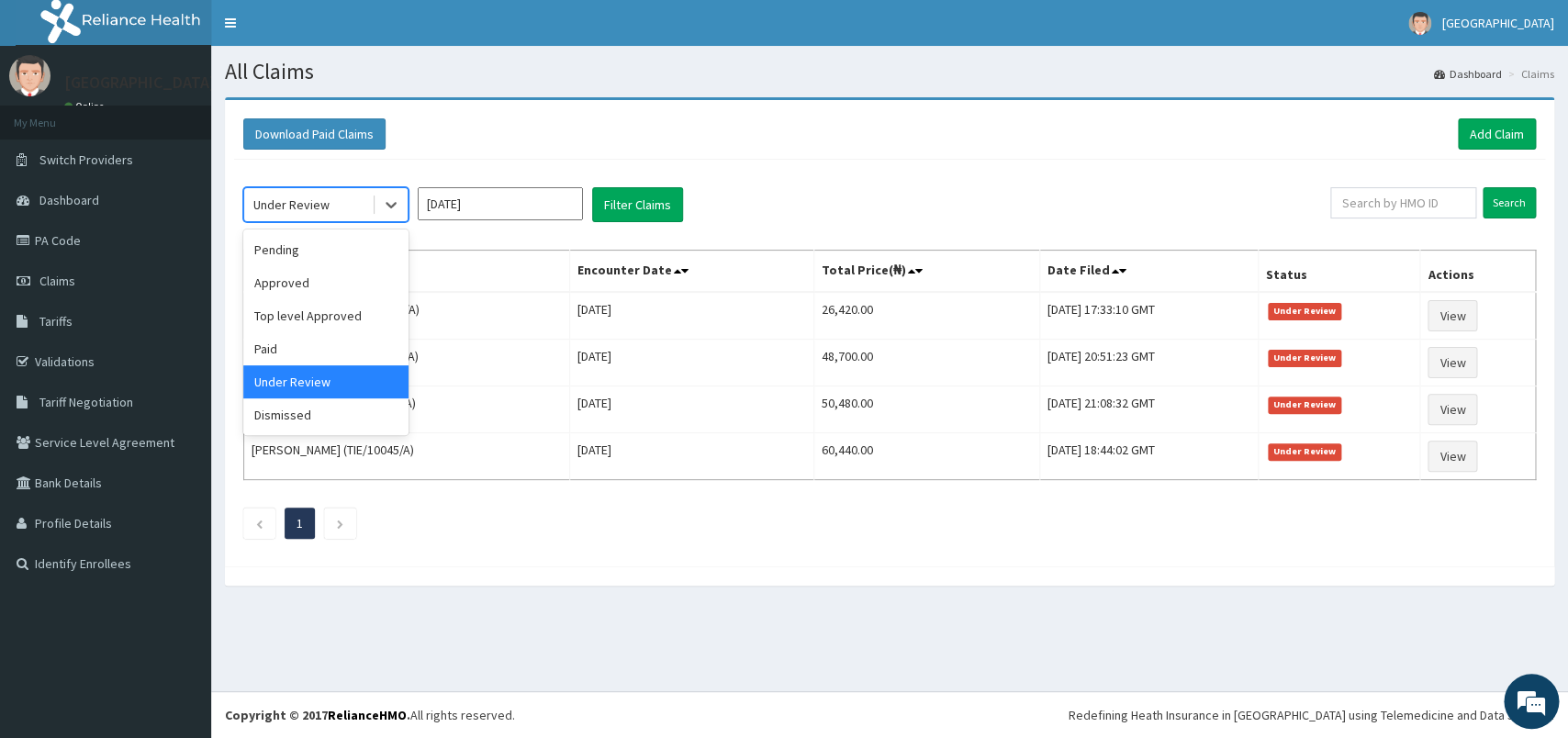
click at [321, 210] on div "Under Review" at bounding box center [291, 204] width 76 height 19
click at [317, 257] on div "Pending" at bounding box center [325, 250] width 165 height 33
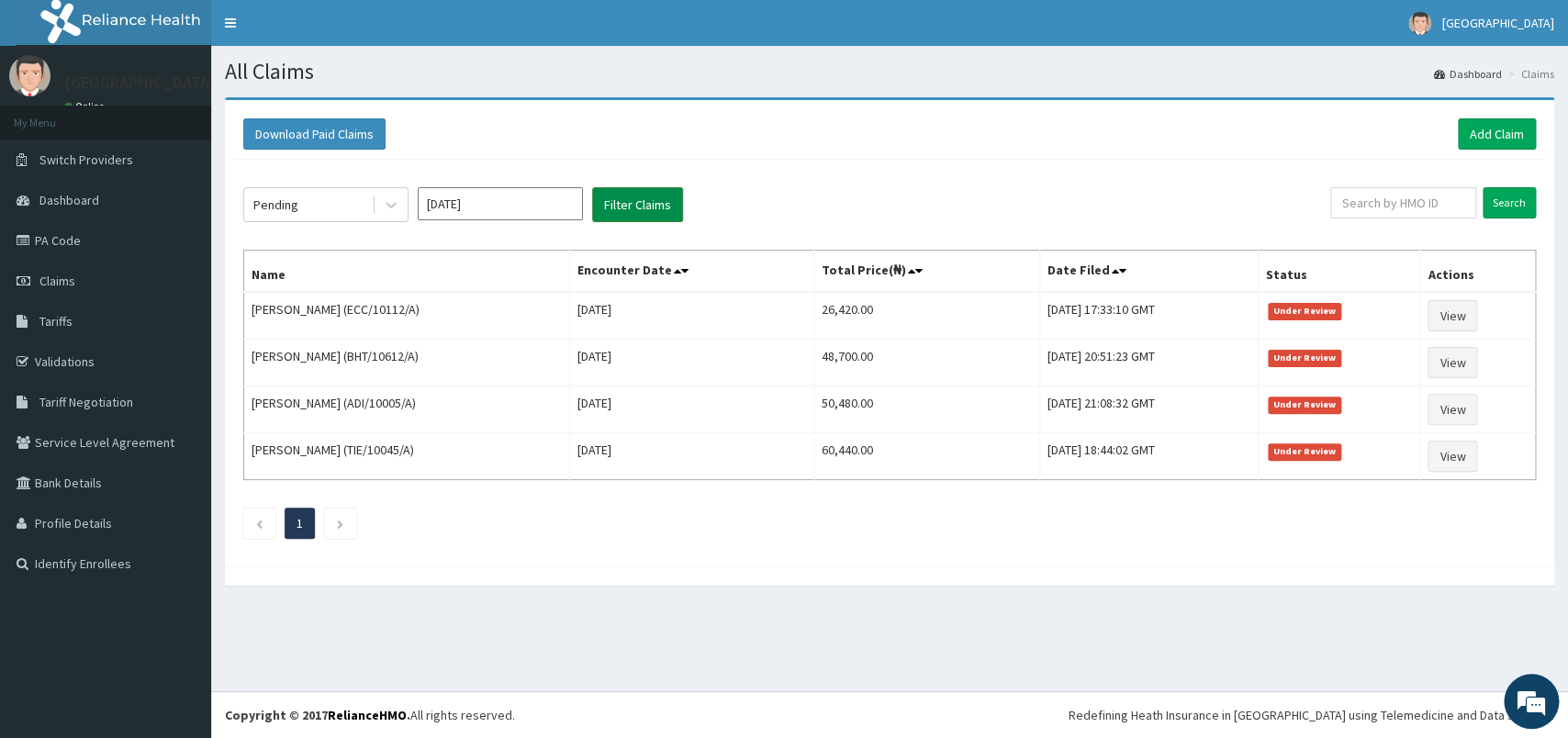
click at [659, 203] on button "Filter Claims" at bounding box center [637, 205] width 91 height 35
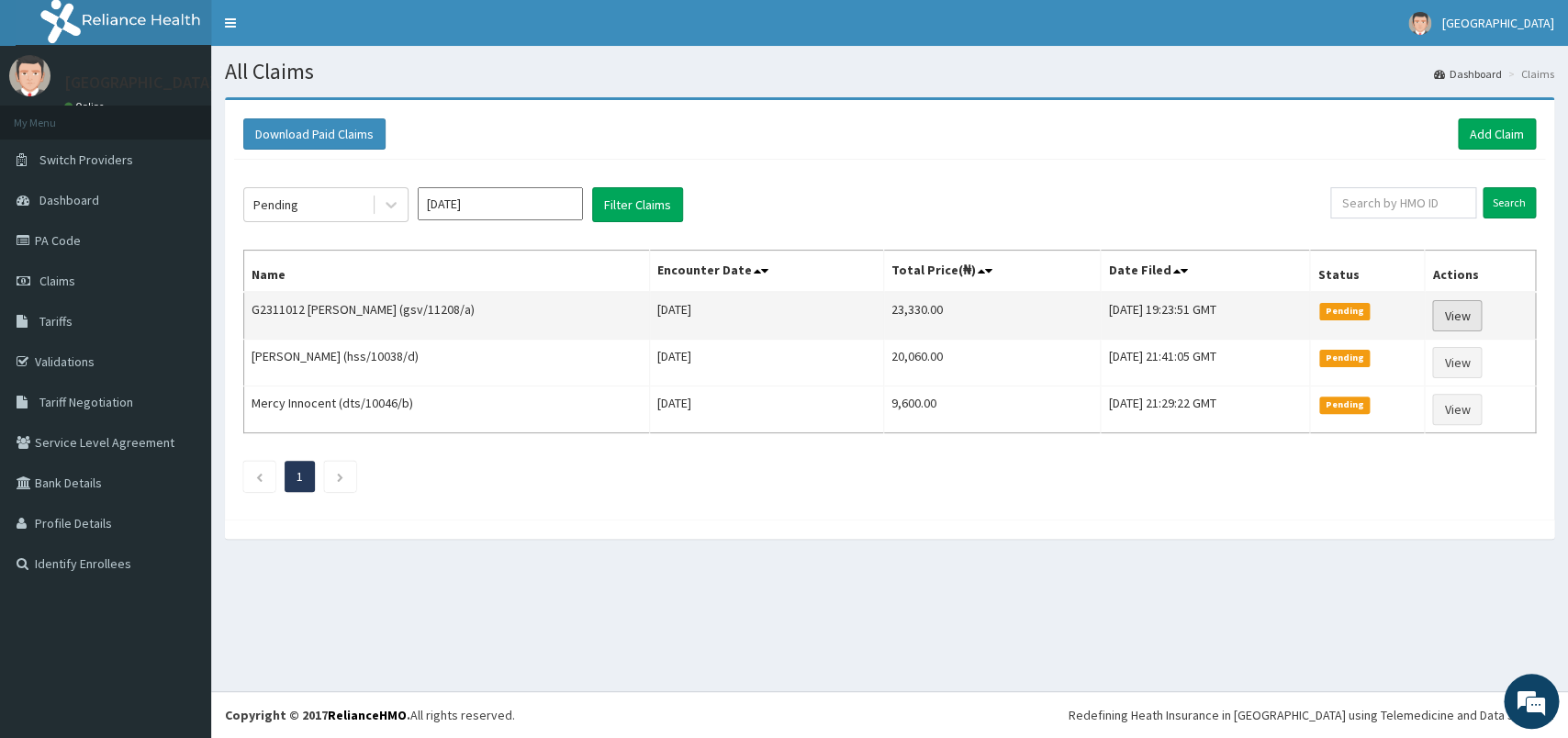
click at [1464, 311] on link "View" at bounding box center [1456, 316] width 50 height 31
